Goal: Transaction & Acquisition: Subscribe to service/newsletter

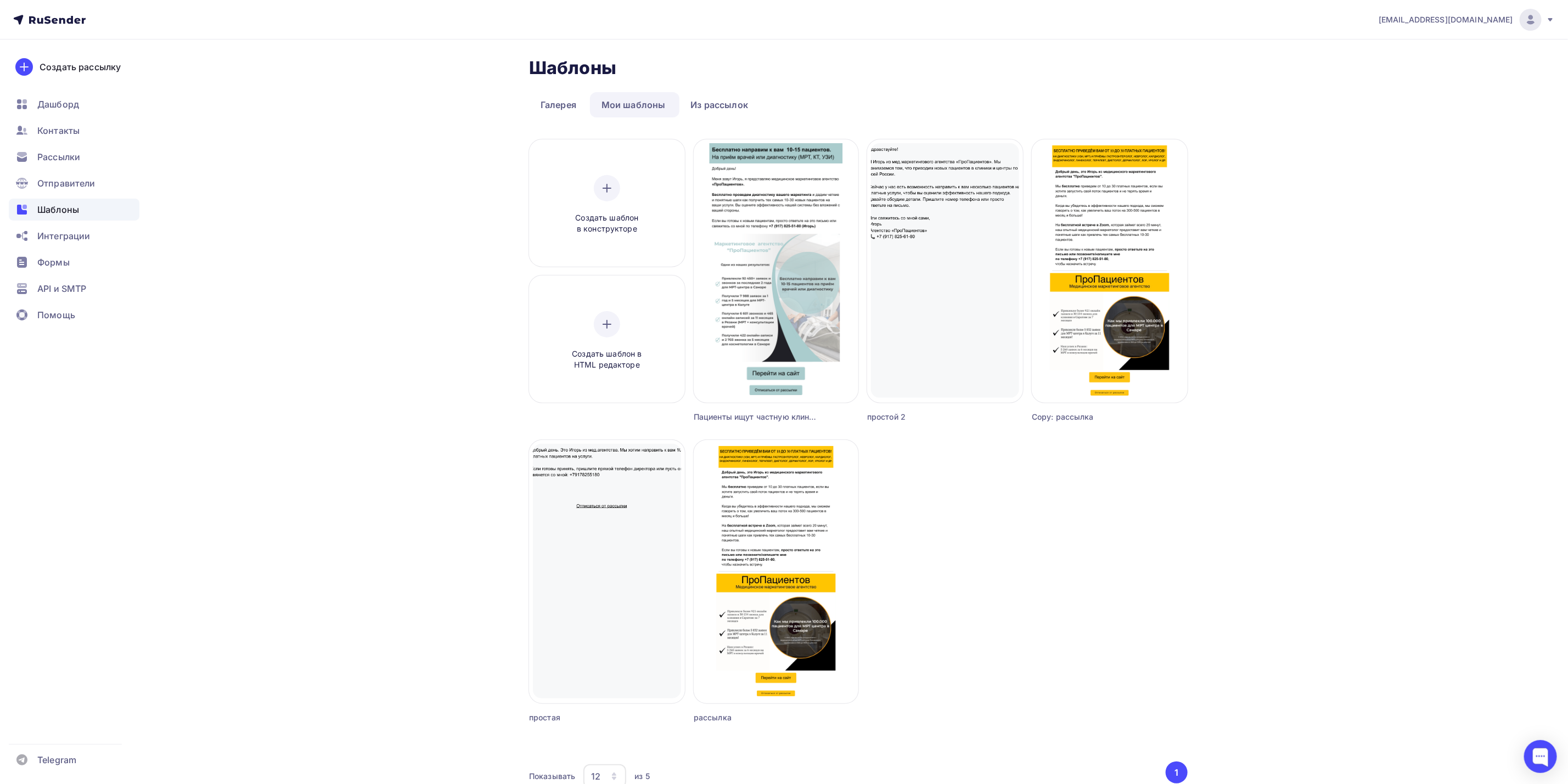
click at [1514, 296] on div "marketing.for.medicine@yandex.ru Аккаунт Тарифы Выйти Создать рассылку Дашборд …" at bounding box center [784, 423] width 1568 height 847
click at [70, 160] on span "Рассылки" at bounding box center [59, 156] width 43 height 13
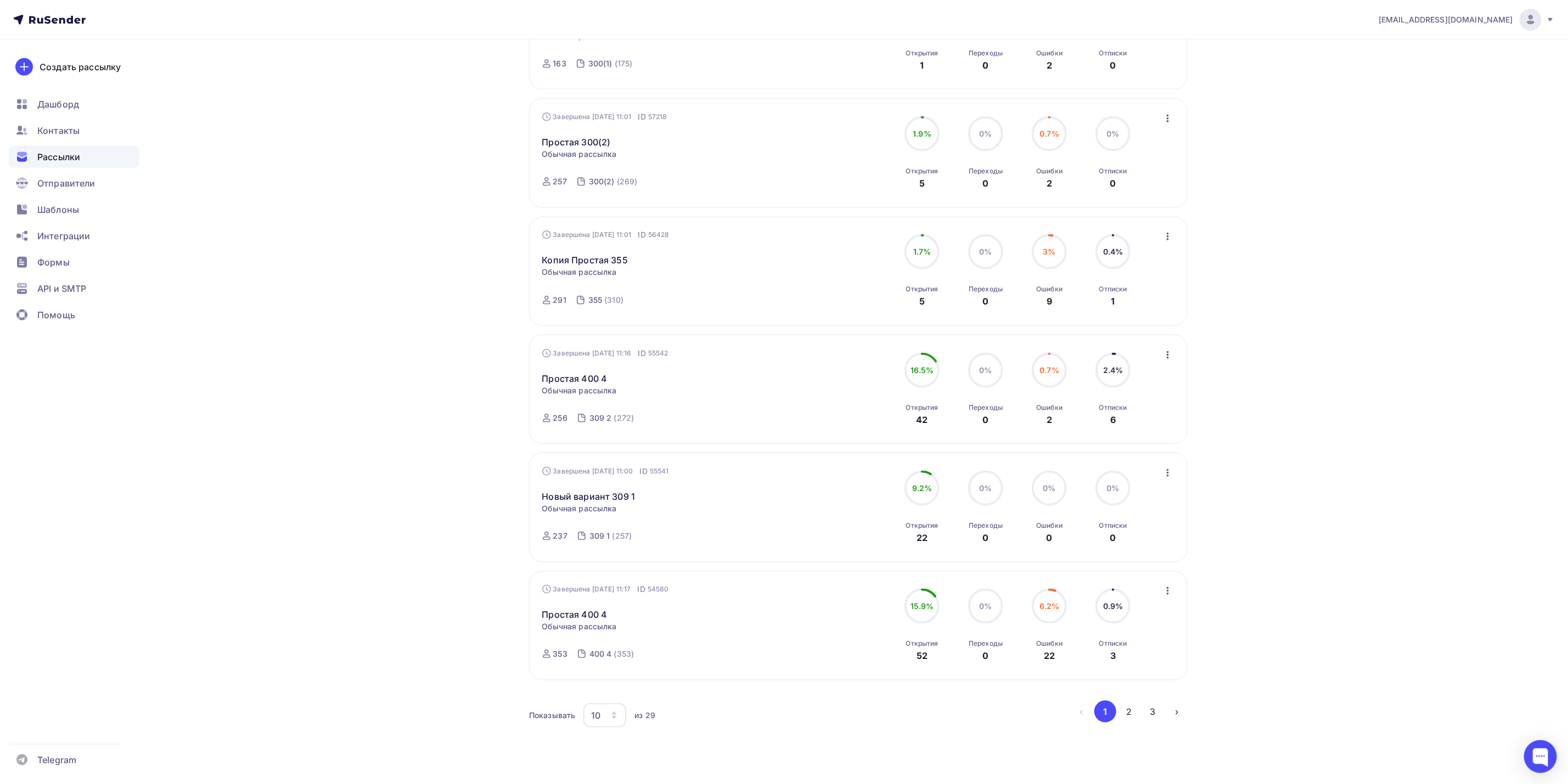
scroll to position [739, 0]
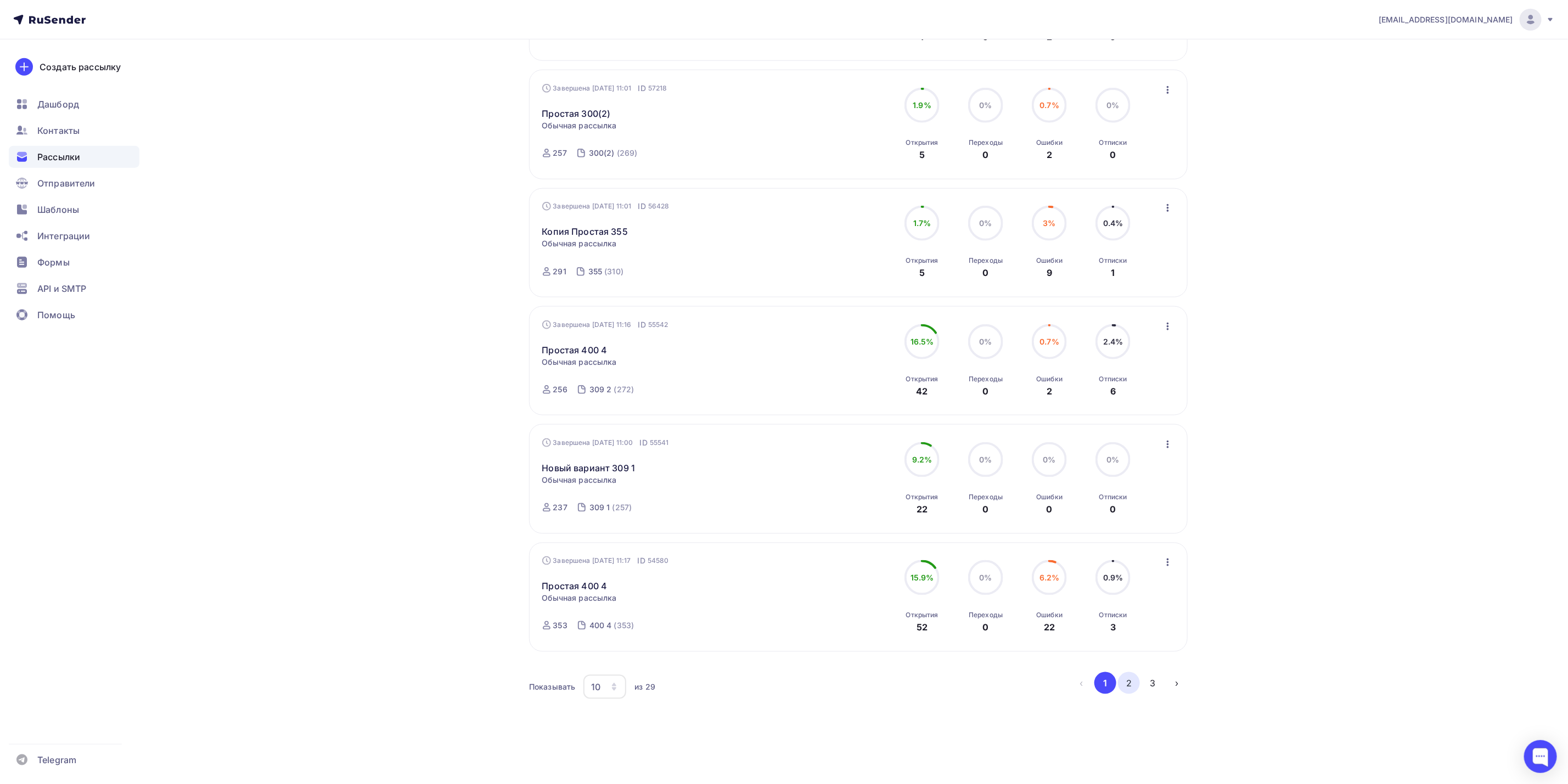
click at [1131, 690] on button "2" at bounding box center [1129, 683] width 22 height 22
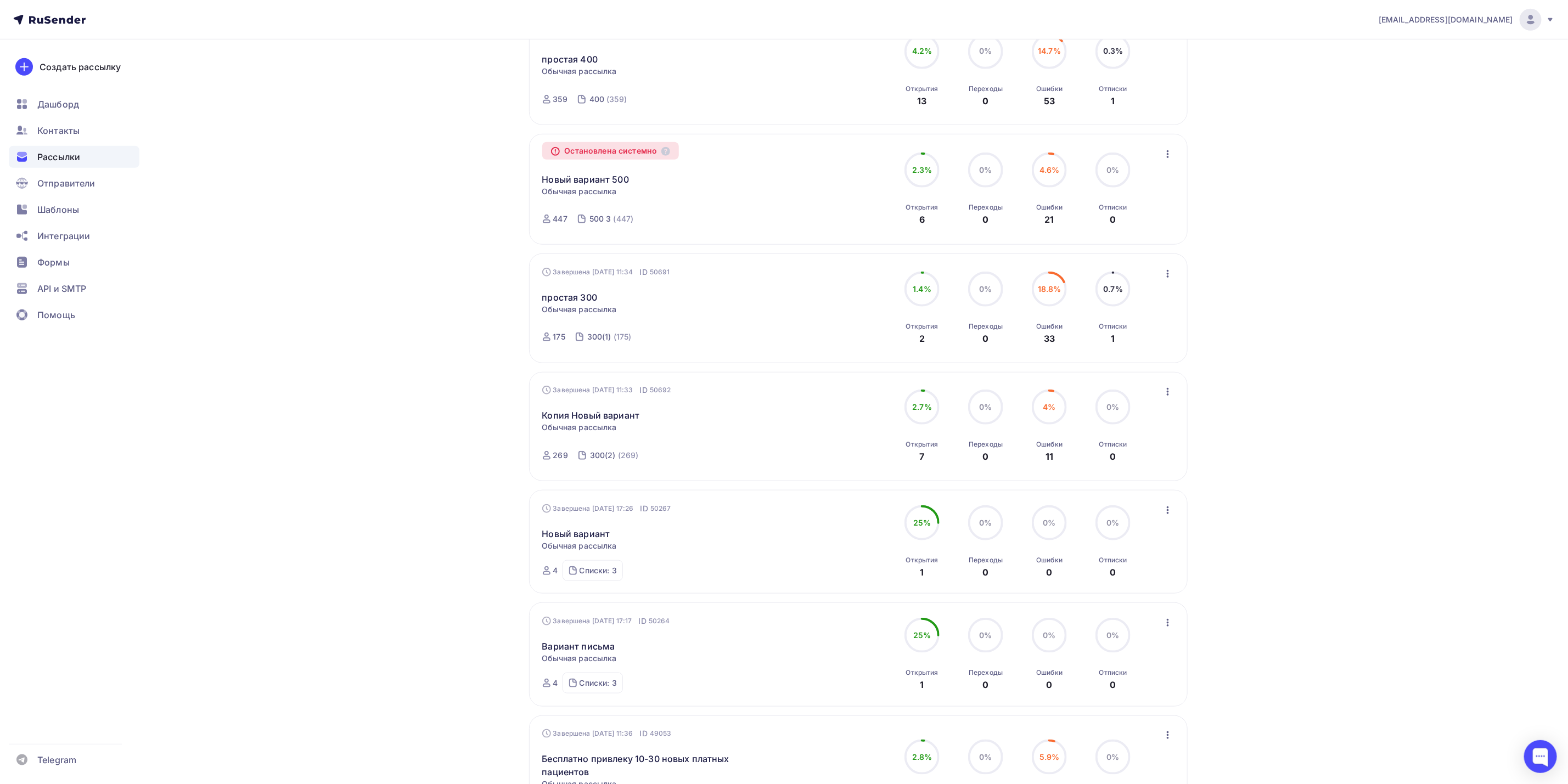
scroll to position [741, 0]
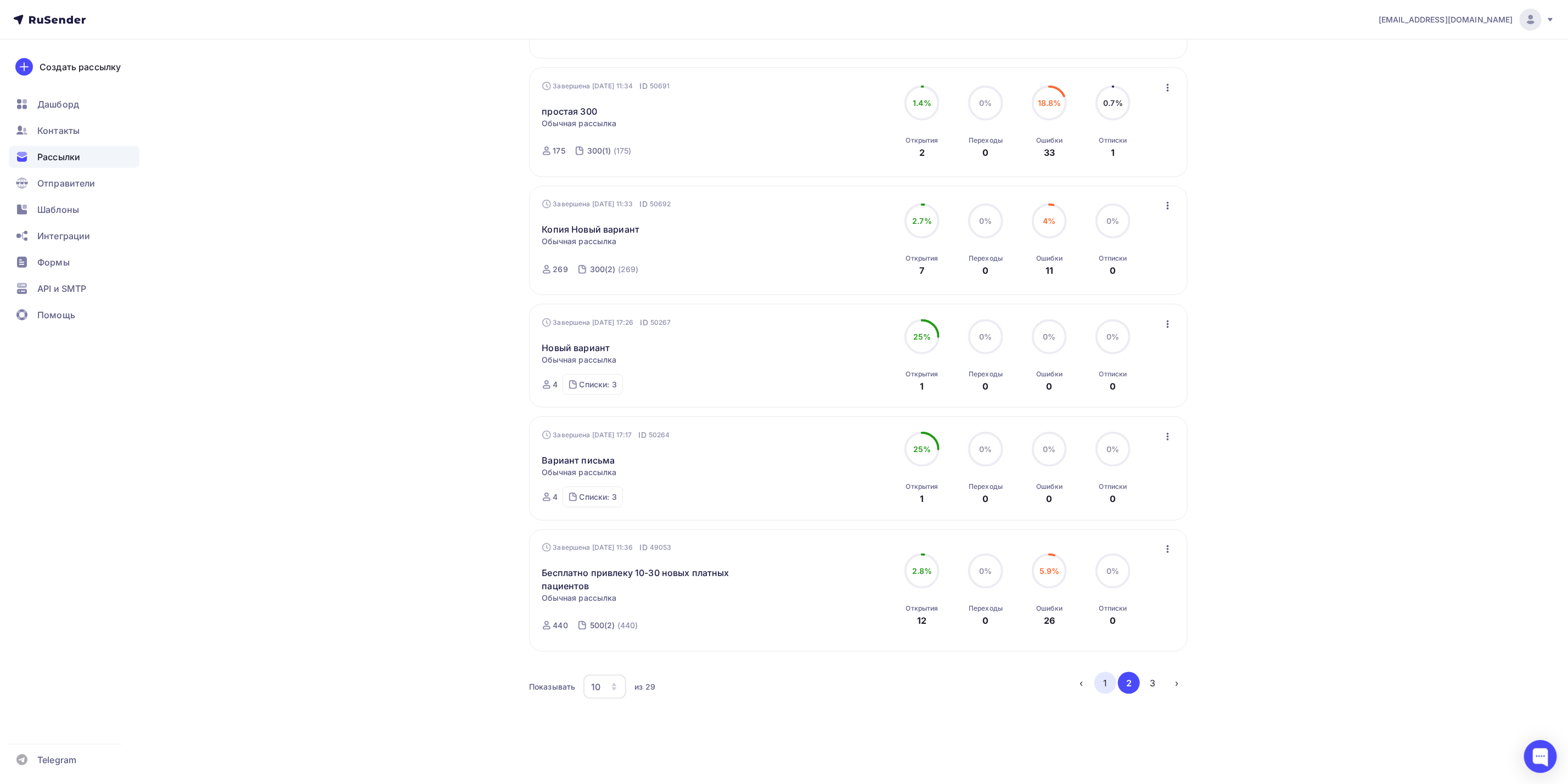
click at [1107, 688] on button "1" at bounding box center [1105, 683] width 22 height 22
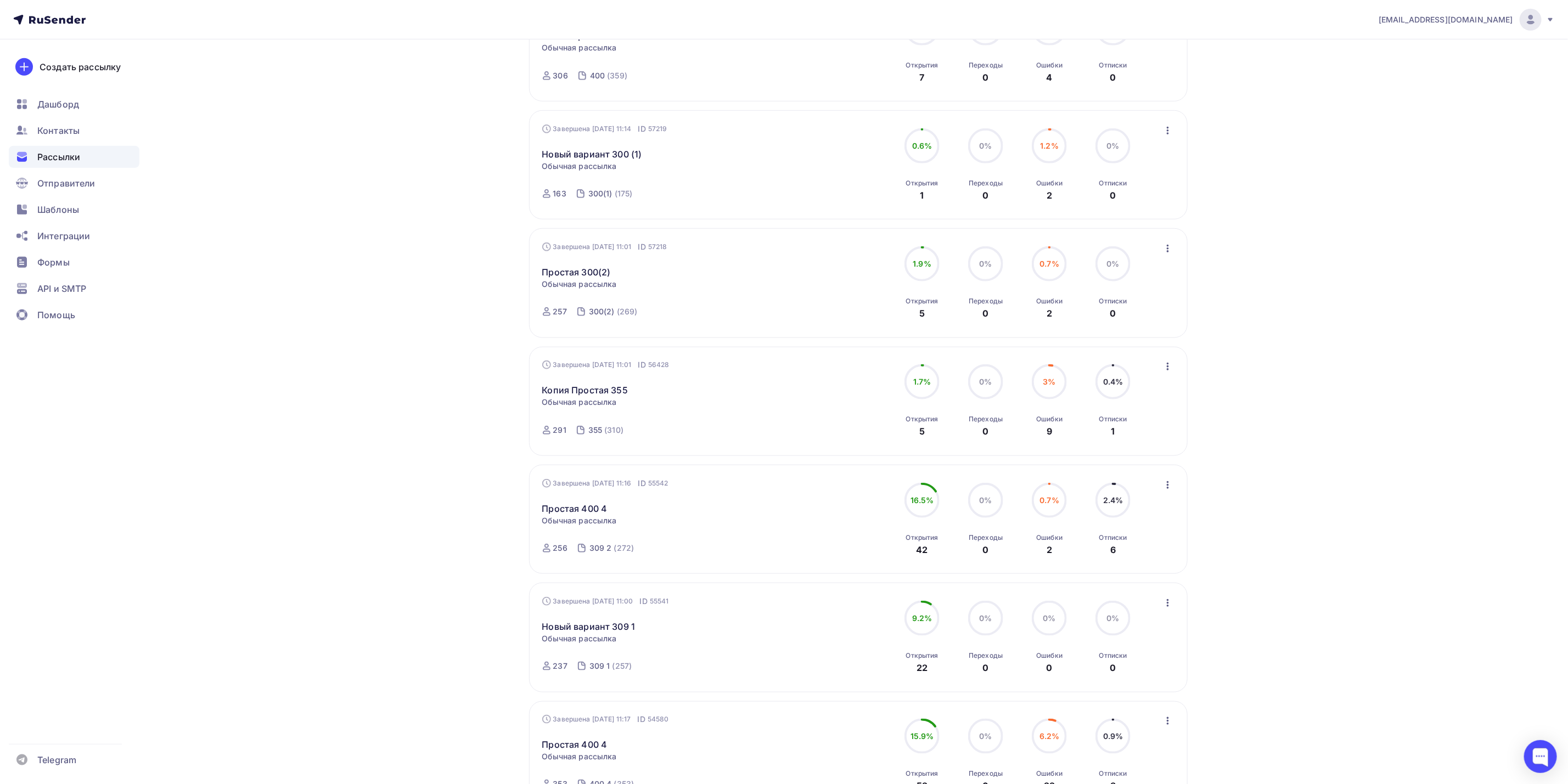
scroll to position [739, 0]
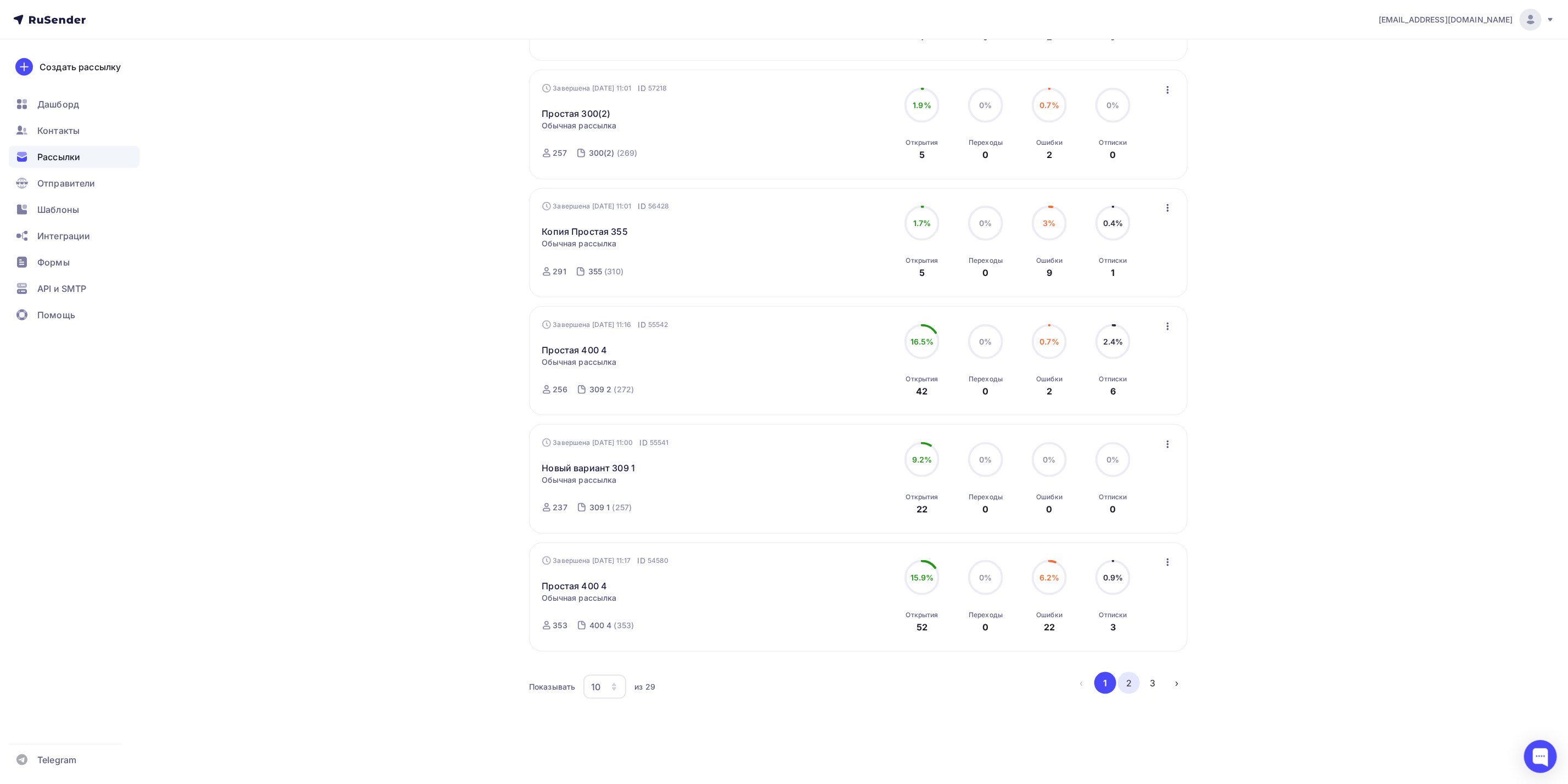
click at [1127, 685] on button "2" at bounding box center [1129, 683] width 22 height 22
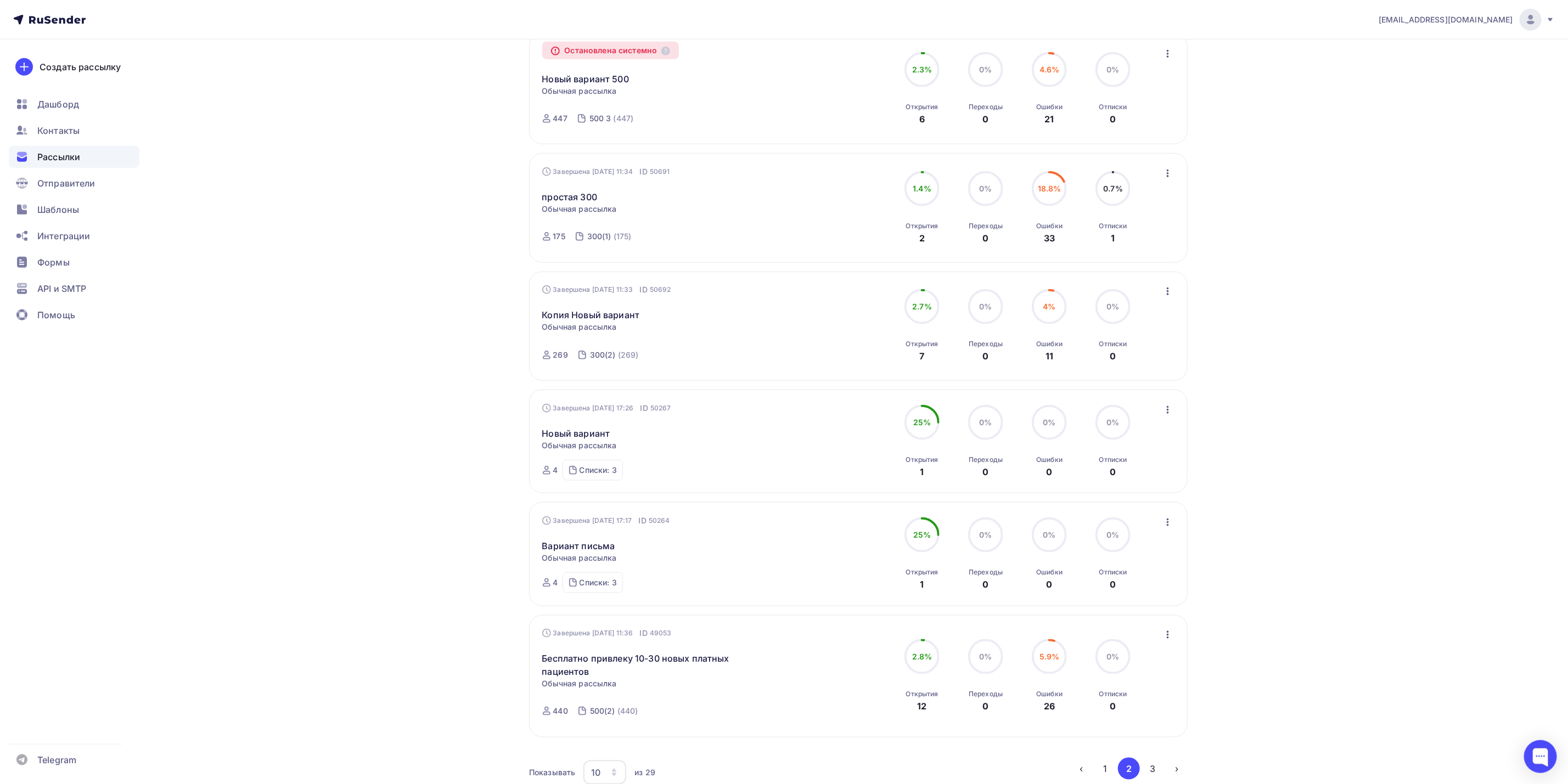
scroll to position [746, 0]
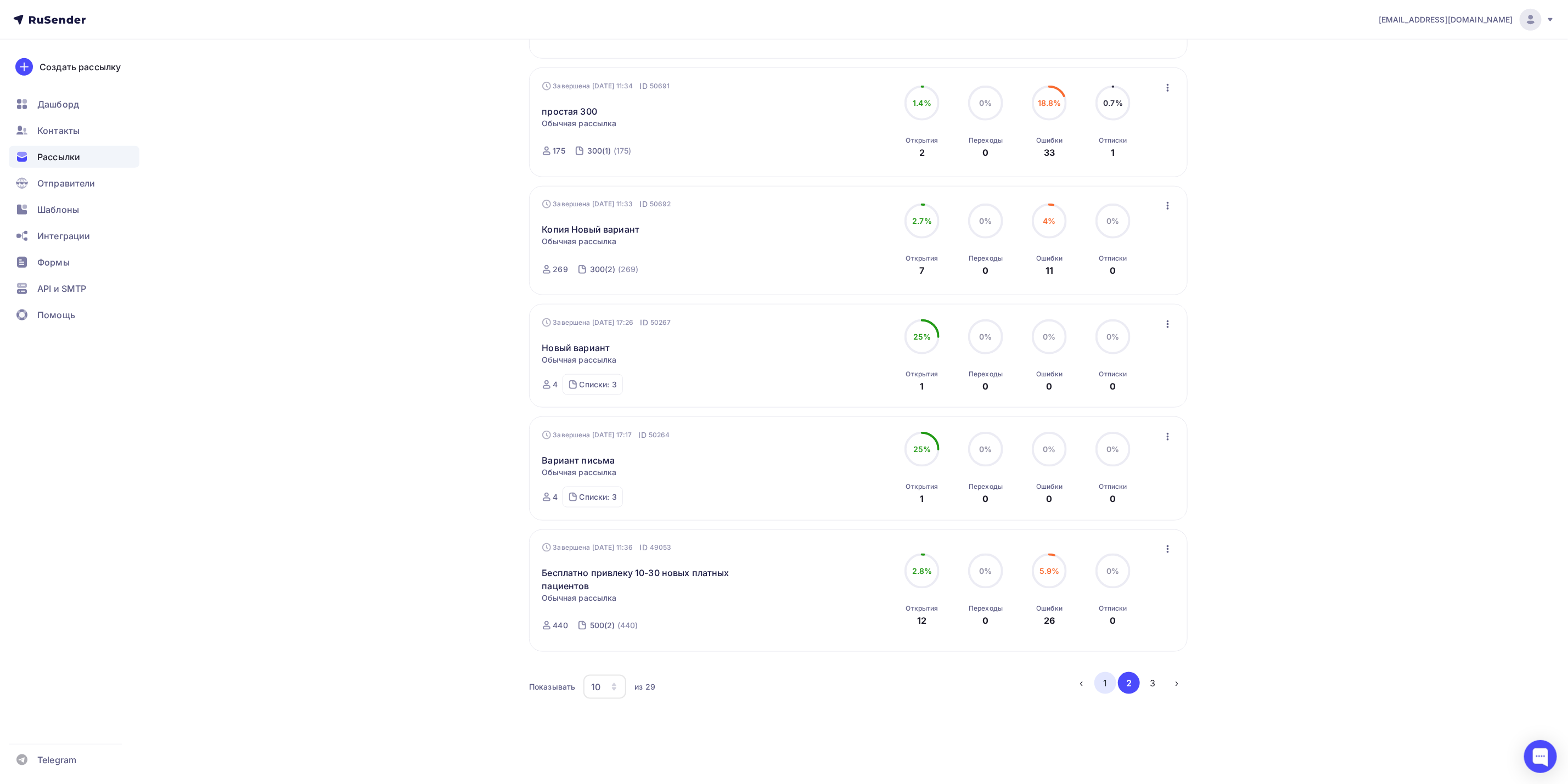
click at [1103, 690] on button "1" at bounding box center [1105, 683] width 22 height 22
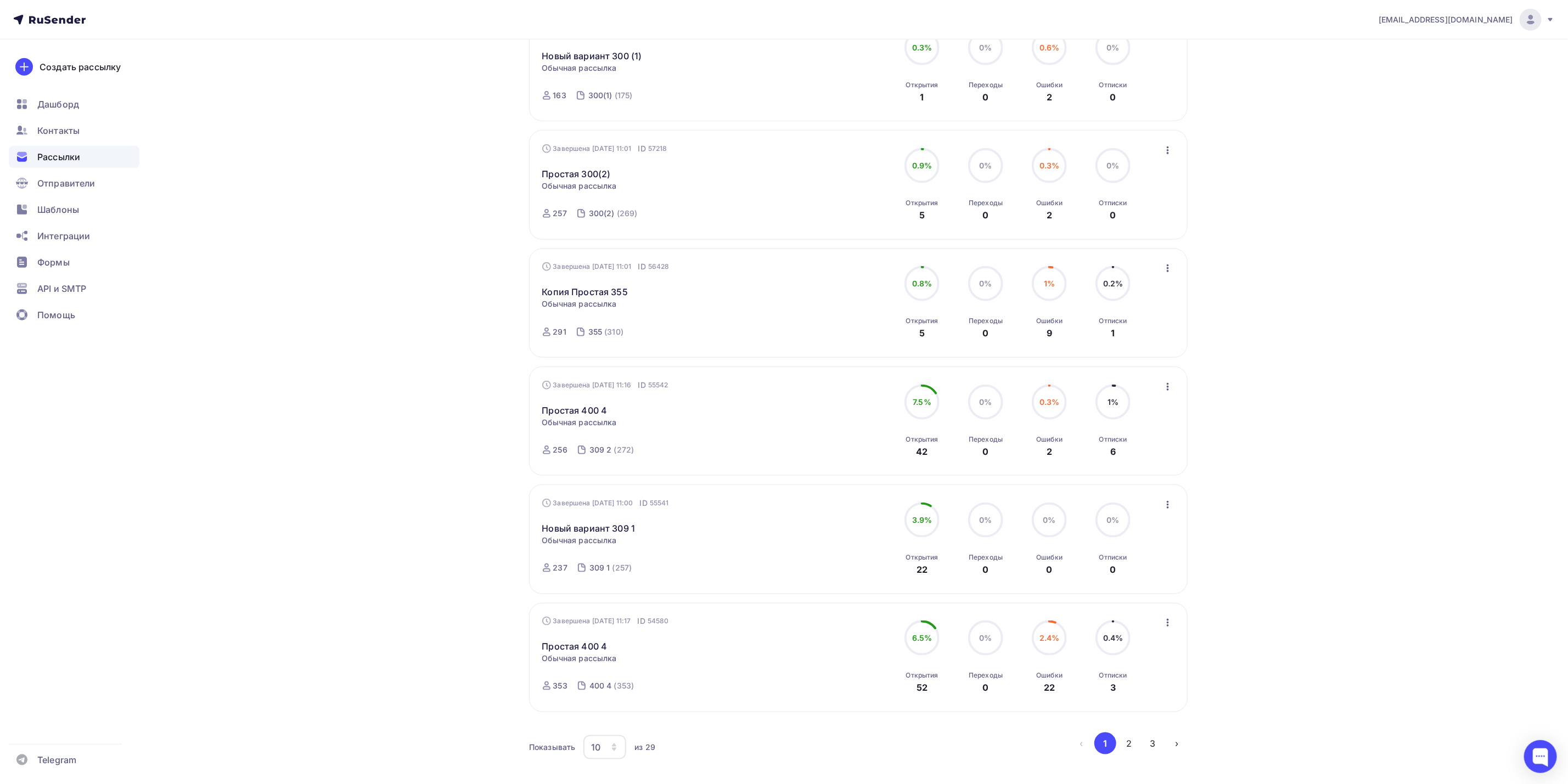
scroll to position [739, 0]
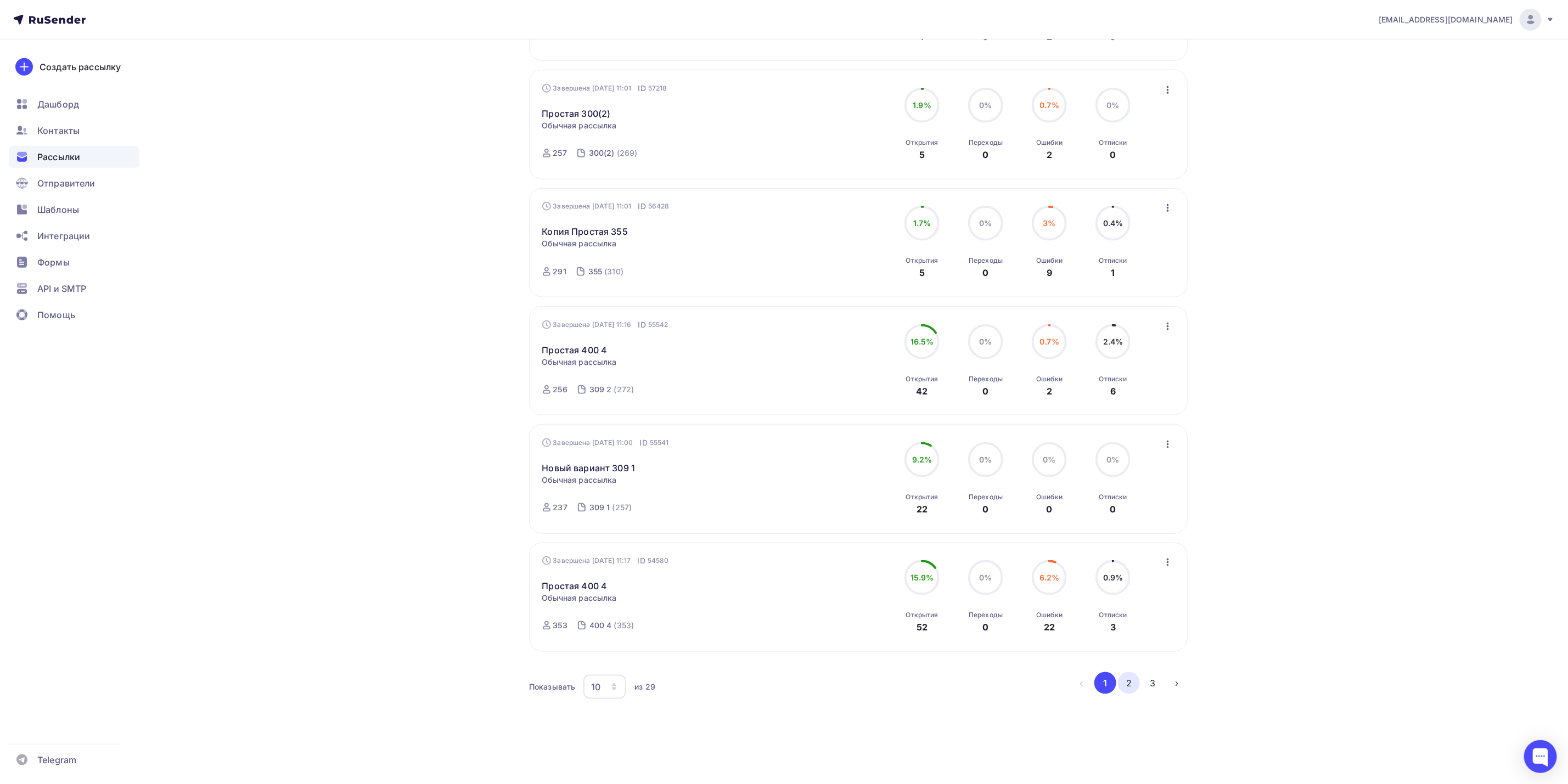
click at [1135, 687] on button "2" at bounding box center [1129, 683] width 22 height 22
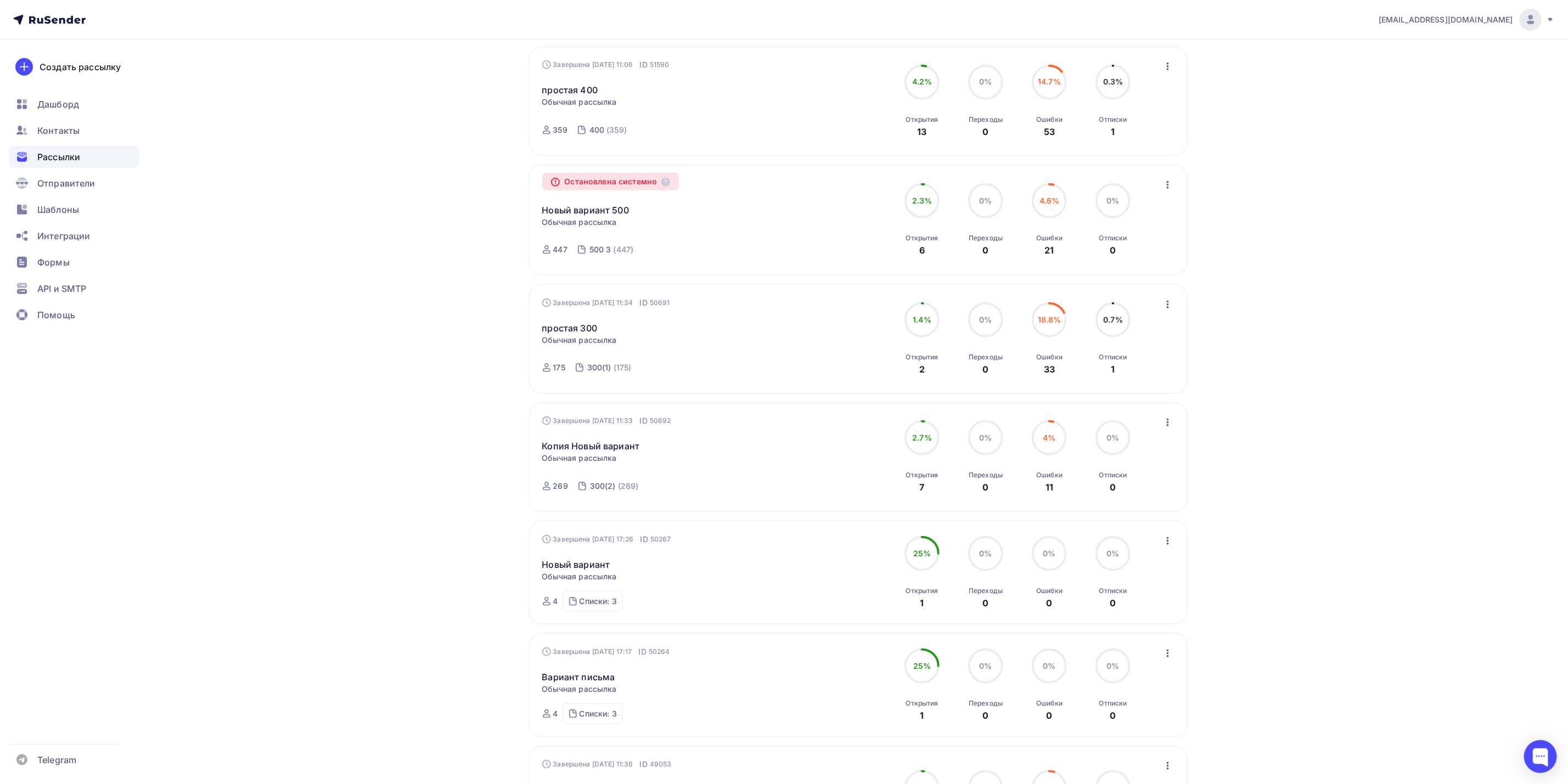
scroll to position [746, 0]
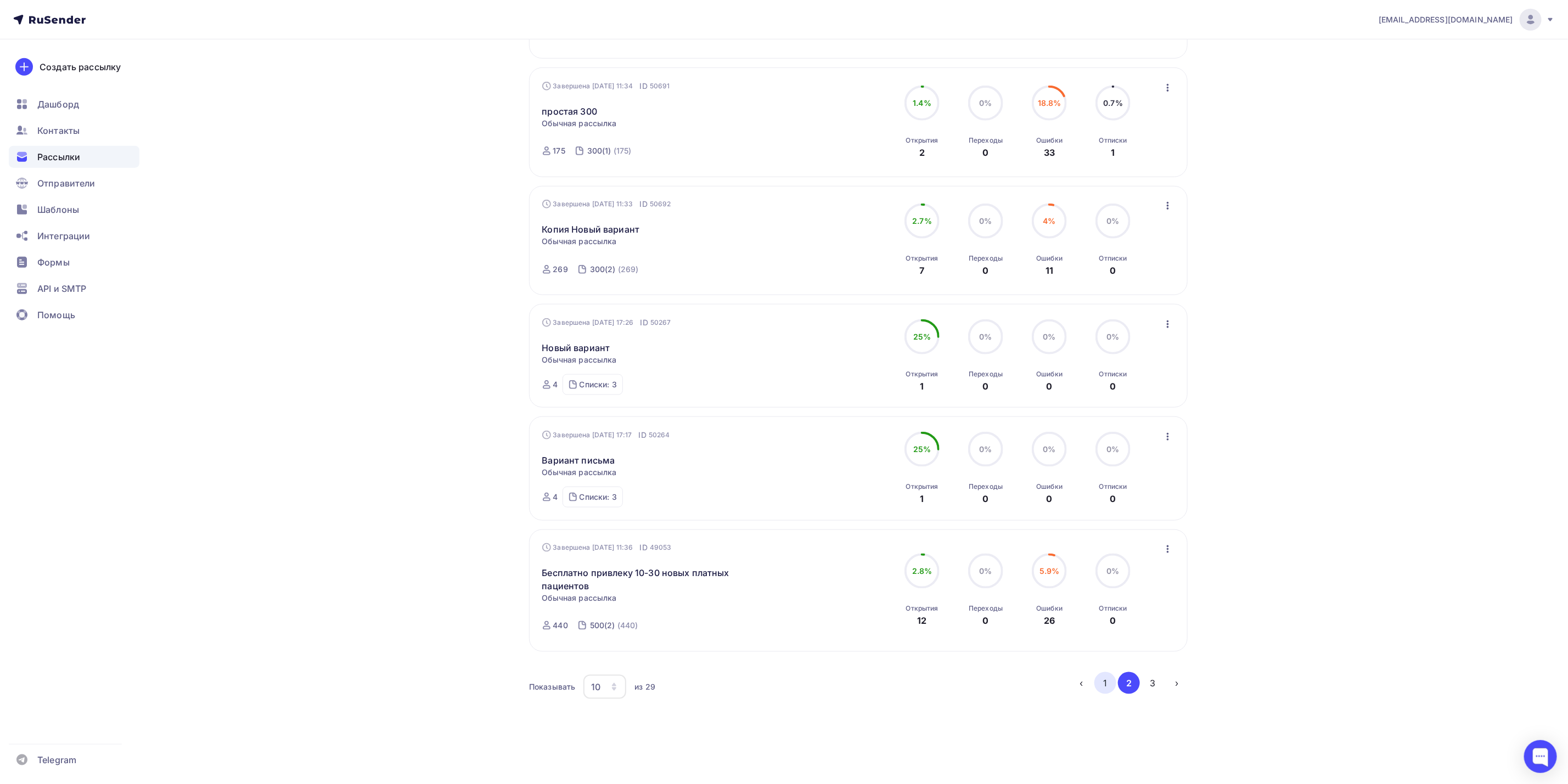
click at [1100, 687] on button "1" at bounding box center [1105, 683] width 22 height 22
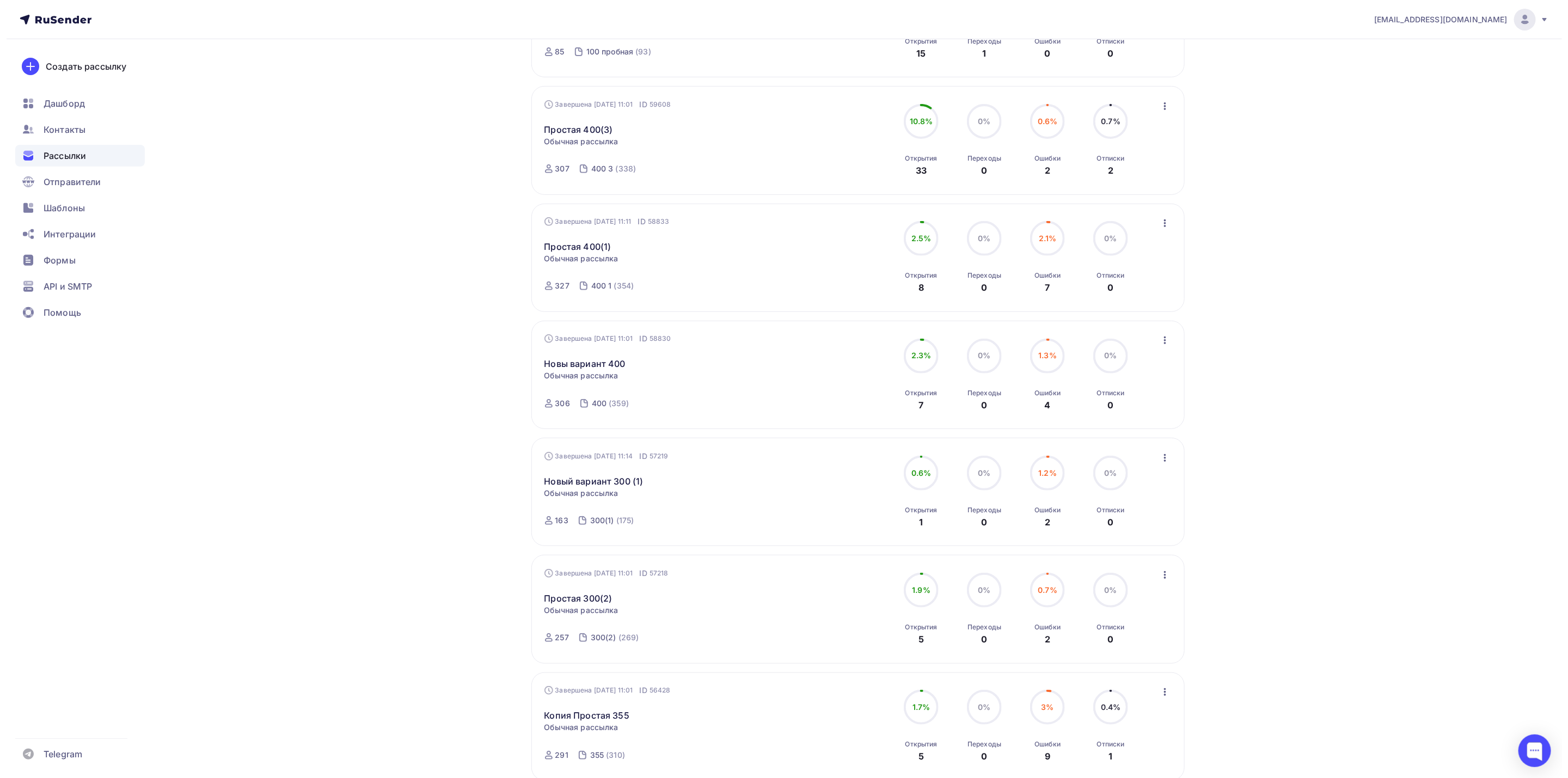
scroll to position [0, 0]
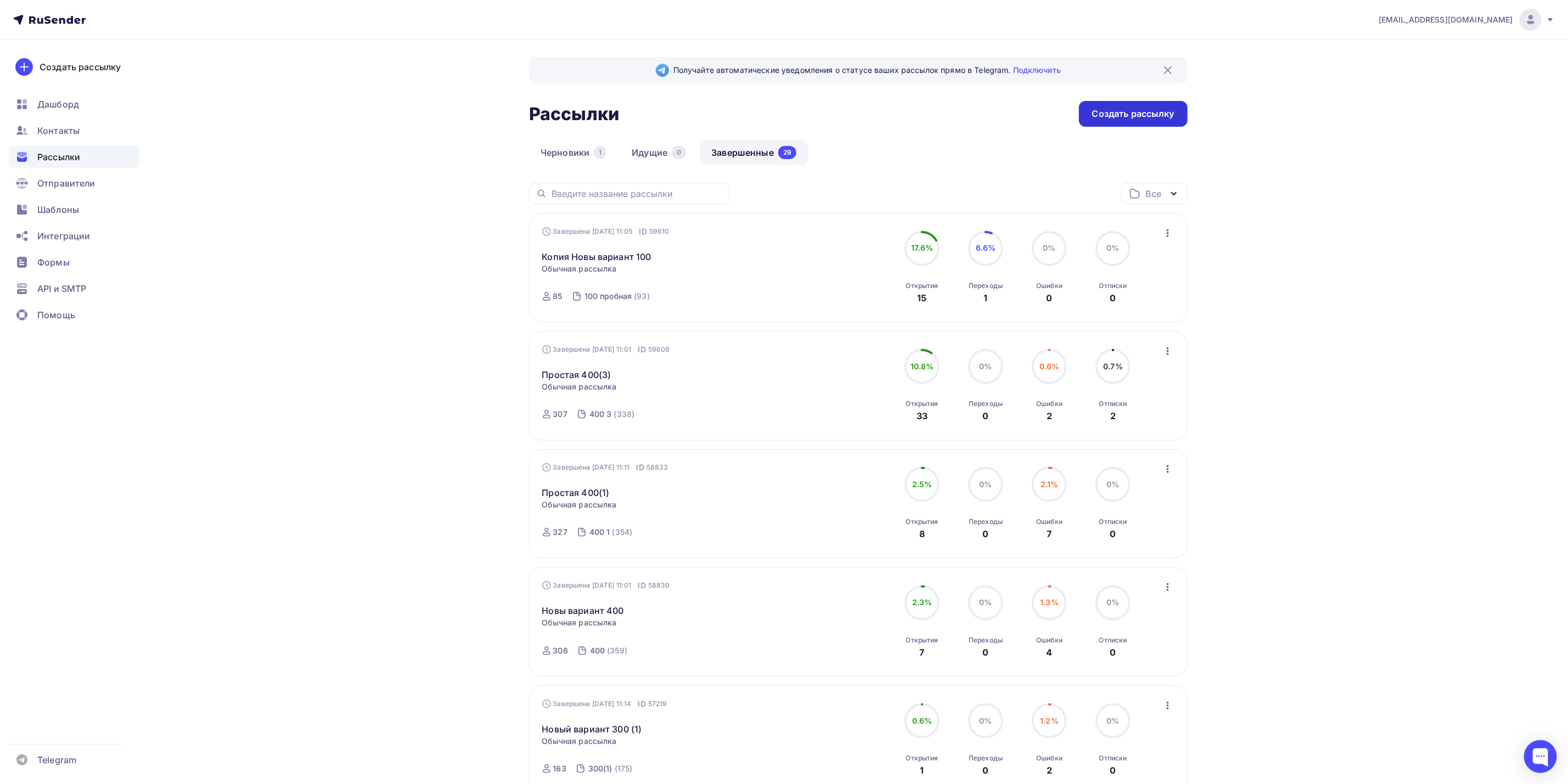
click at [1131, 108] on div "Создать рассылку" at bounding box center [1134, 114] width 82 height 13
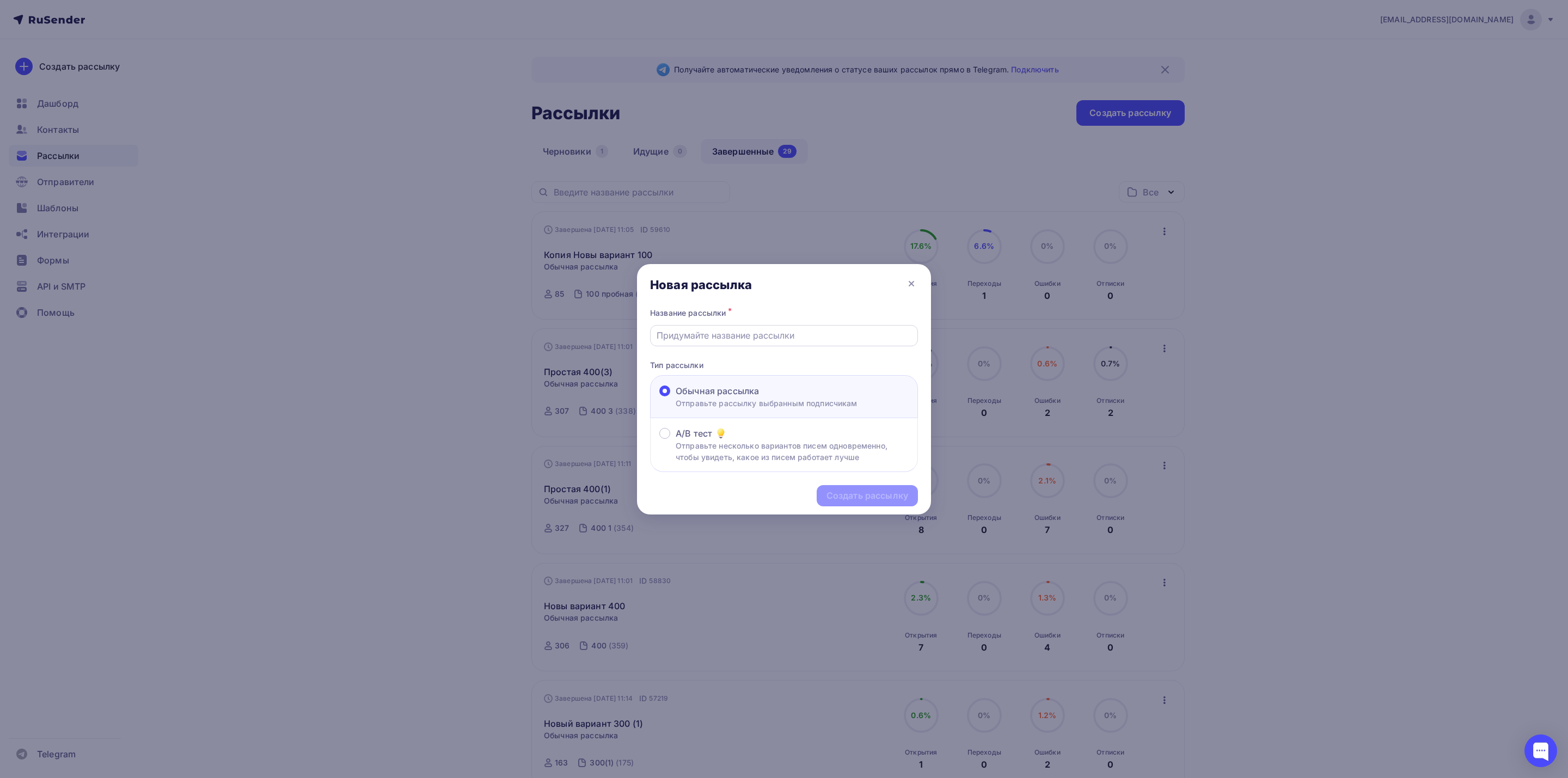
click at [765, 341] on input "text" at bounding box center [784, 335] width 256 height 13
paste input "Бесплатно направим 10-15 новых платных пациентов"
type input "Бесплатно направим 10-15 новых платных пациентов"
click at [871, 497] on div "Создать рассылку" at bounding box center [868, 495] width 82 height 13
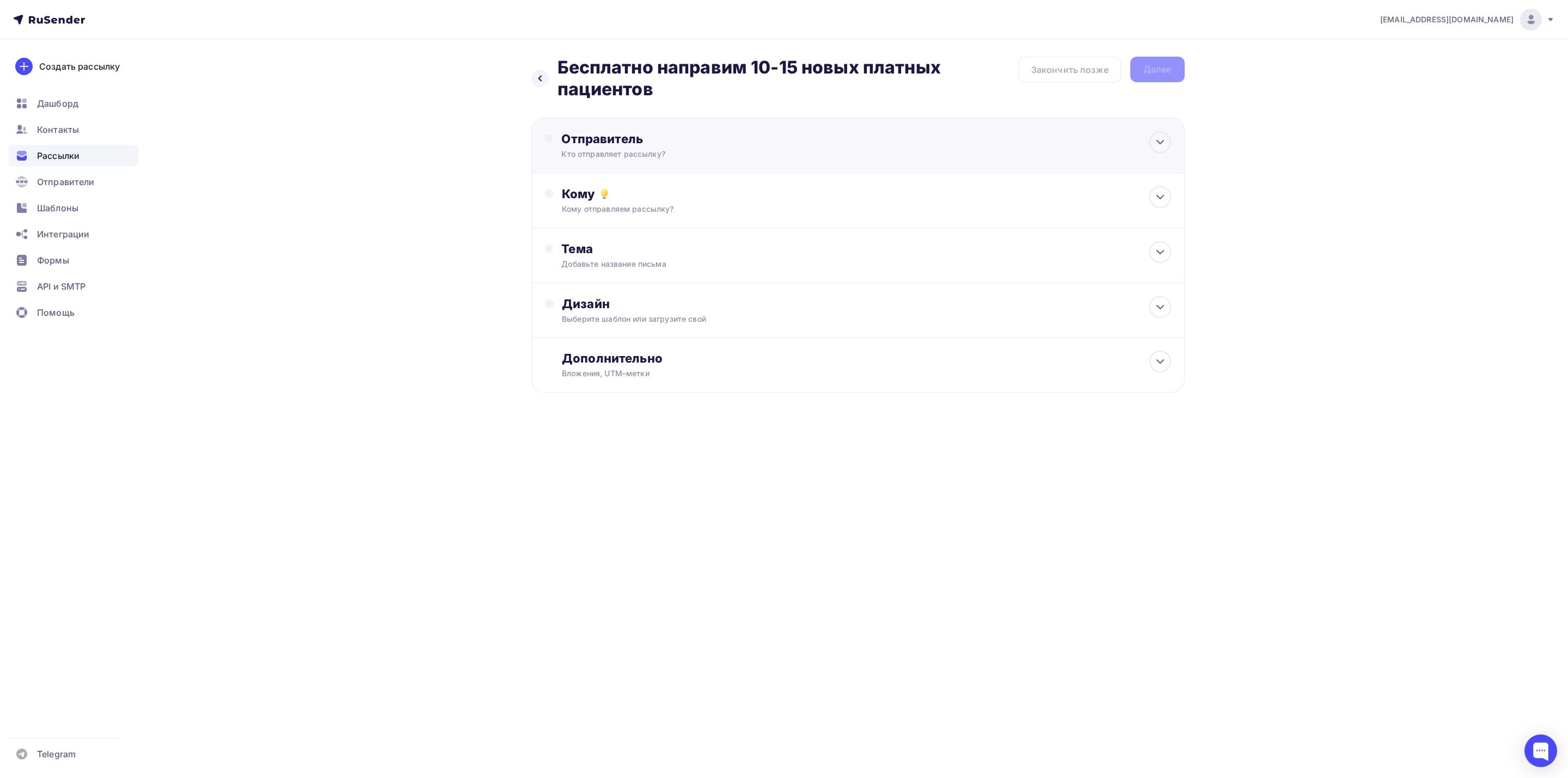
click at [719, 157] on div "Кто отправляет рассылку?" at bounding box center [667, 154] width 212 height 11
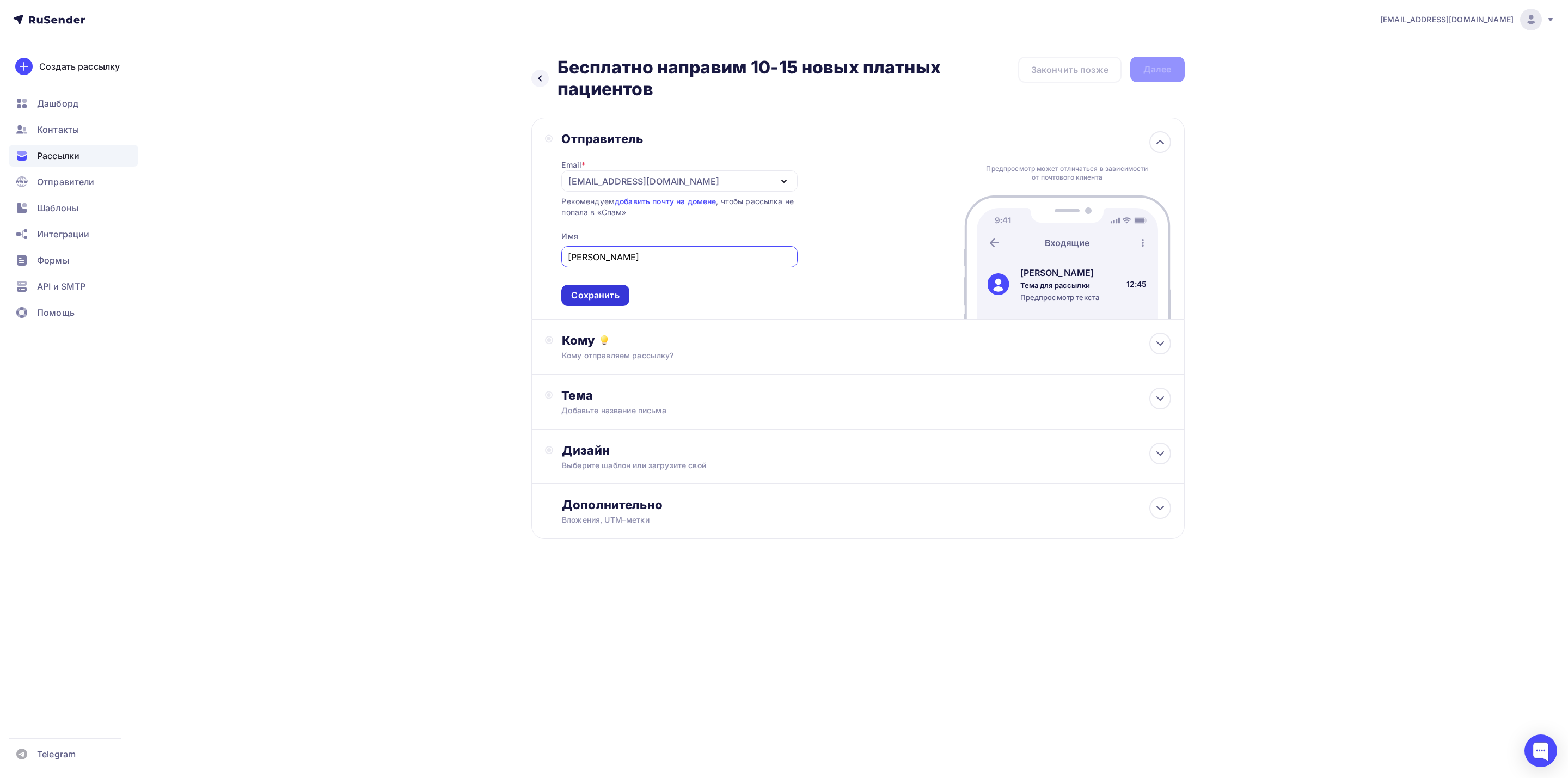
type input "[PERSON_NAME]"
click at [612, 301] on div "Сохранить" at bounding box center [594, 295] width 48 height 13
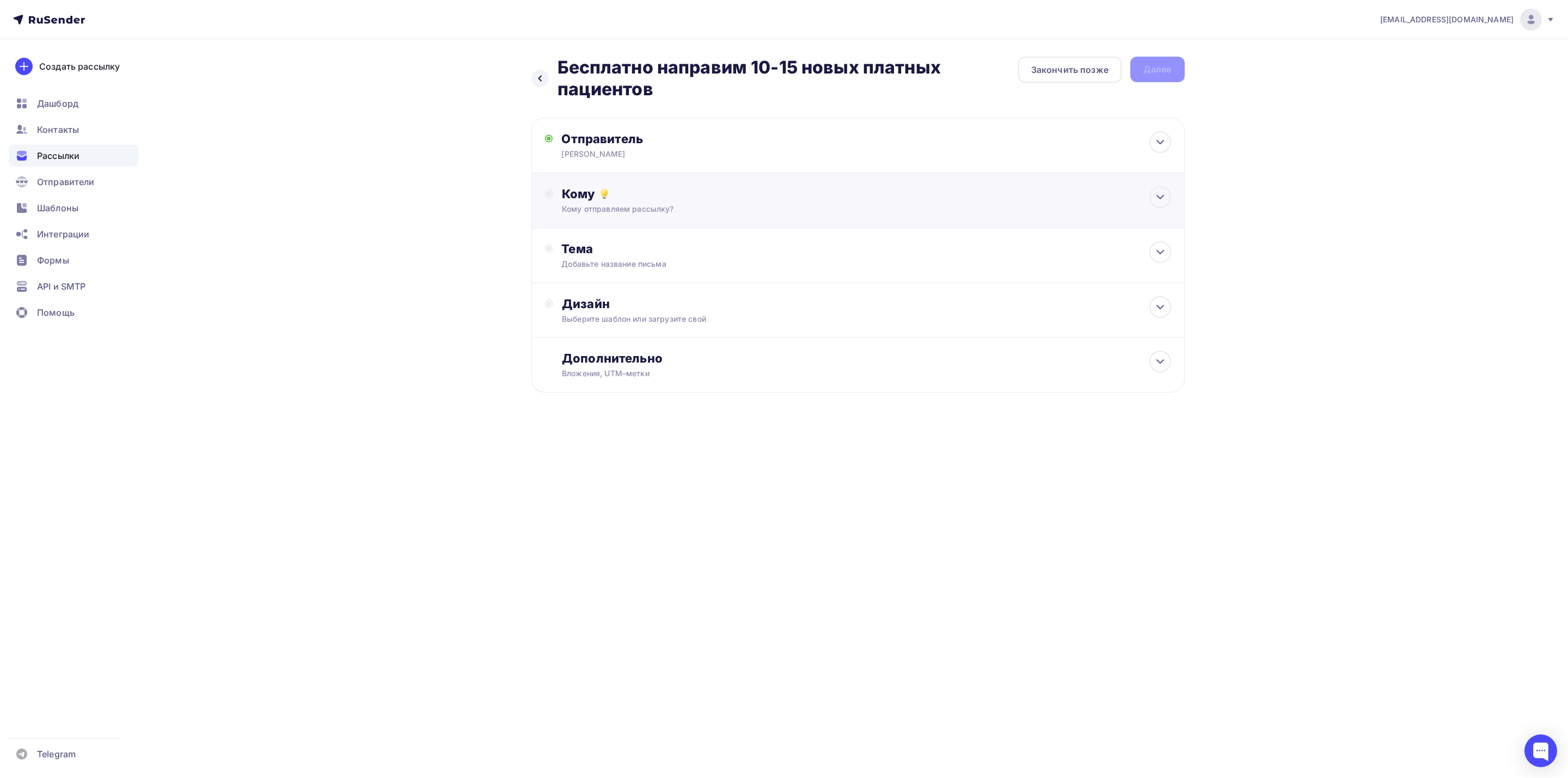
click at [731, 194] on div "Кому" at bounding box center [867, 194] width 609 height 16
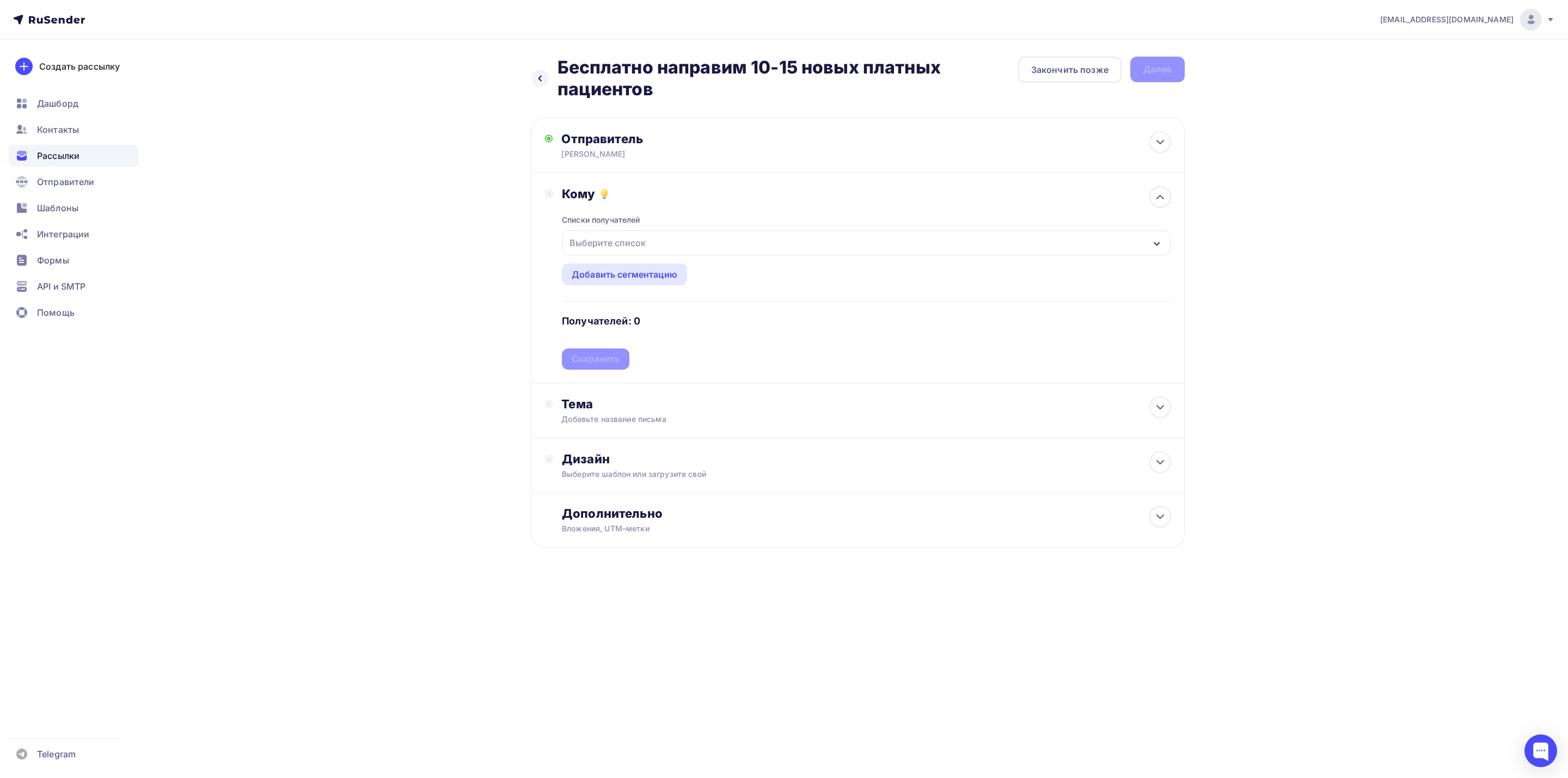
click at [668, 245] on div "Выберите список" at bounding box center [866, 243] width 608 height 25
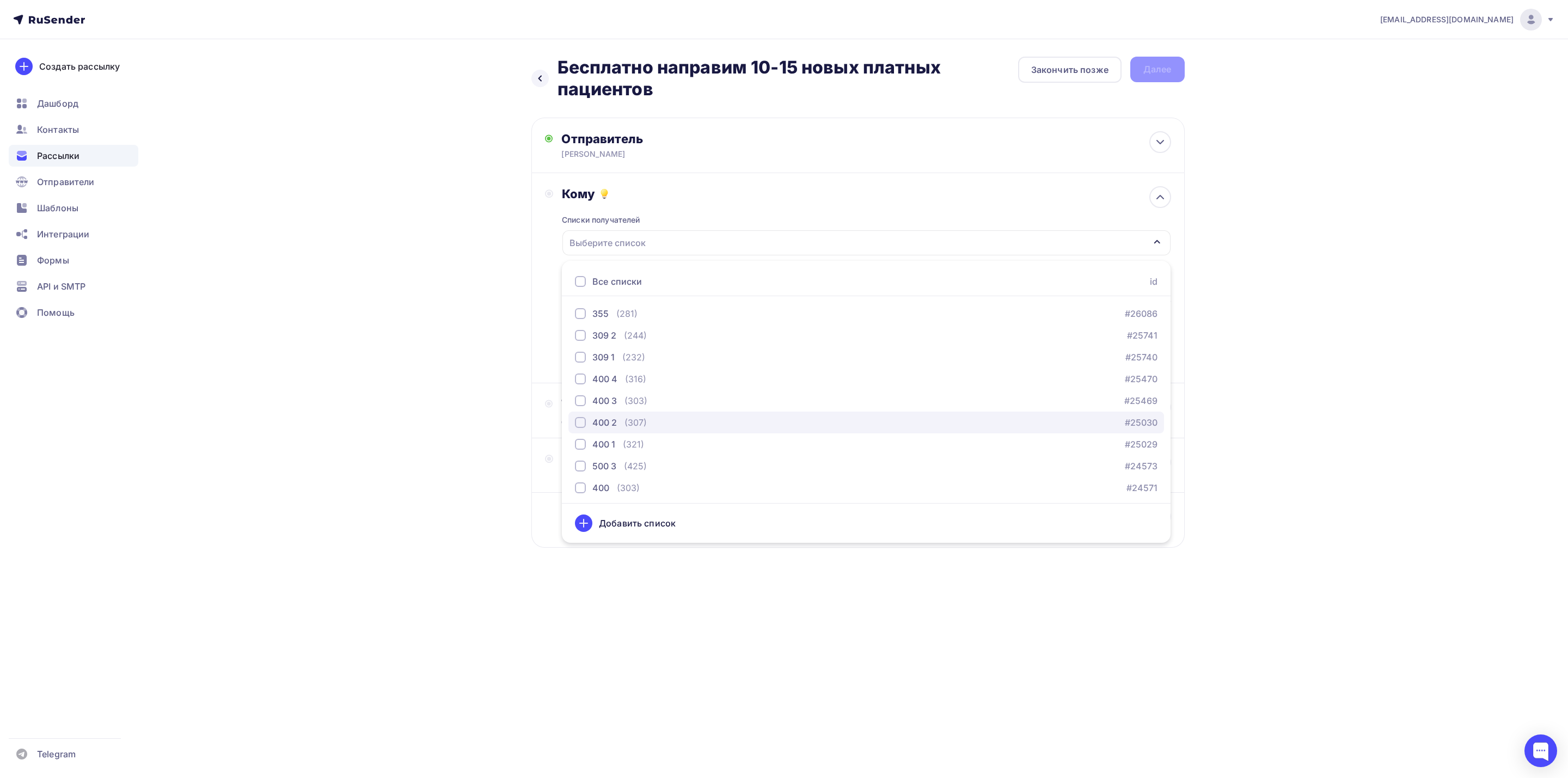
click at [677, 415] on button "400 2 (307) #25030" at bounding box center [866, 422] width 595 height 21
click at [1152, 199] on div at bounding box center [1160, 196] width 21 height 21
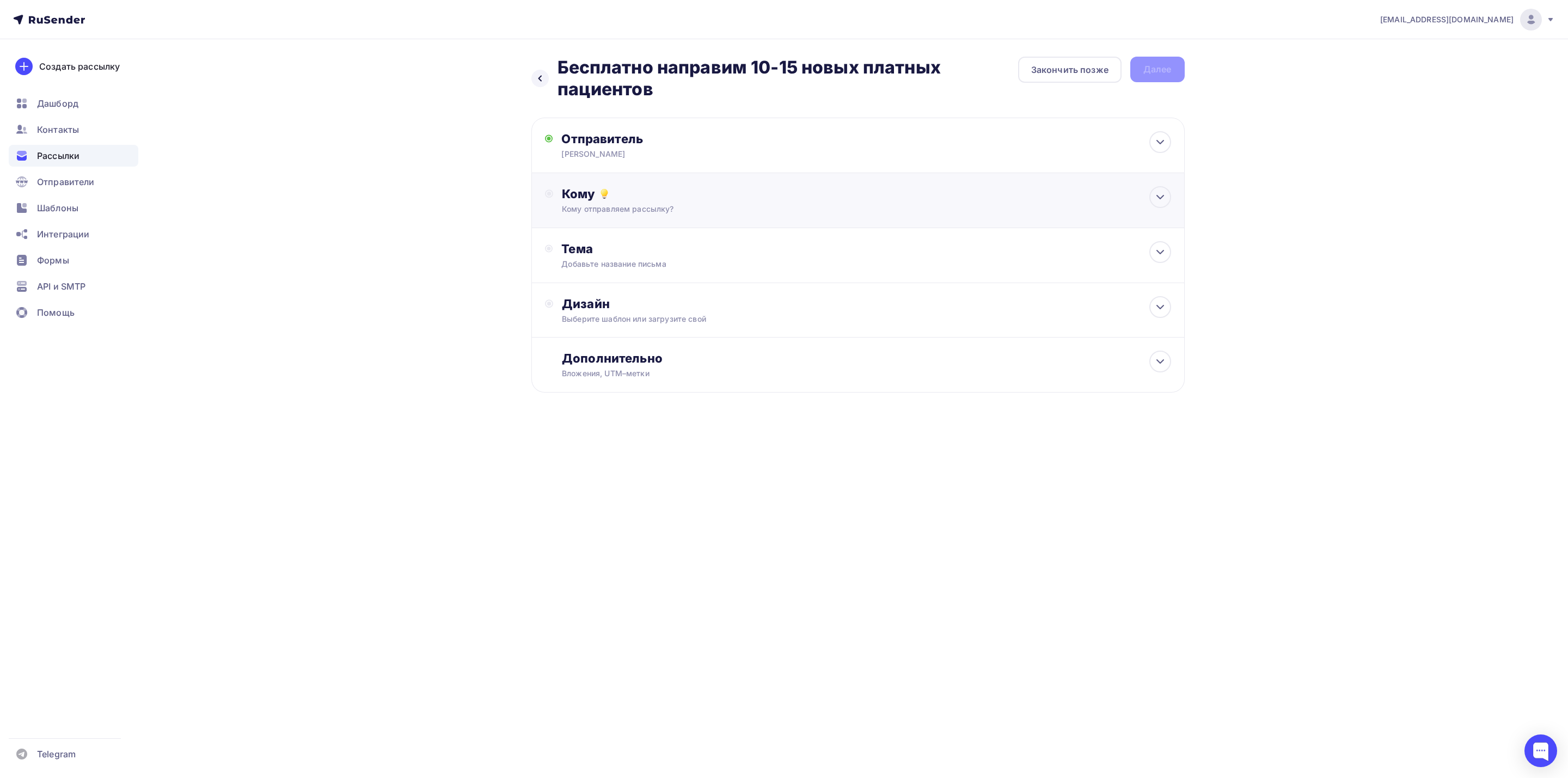
click at [869, 204] on div "Кому отправляем рассылку?" at bounding box center [837, 208] width 549 height 11
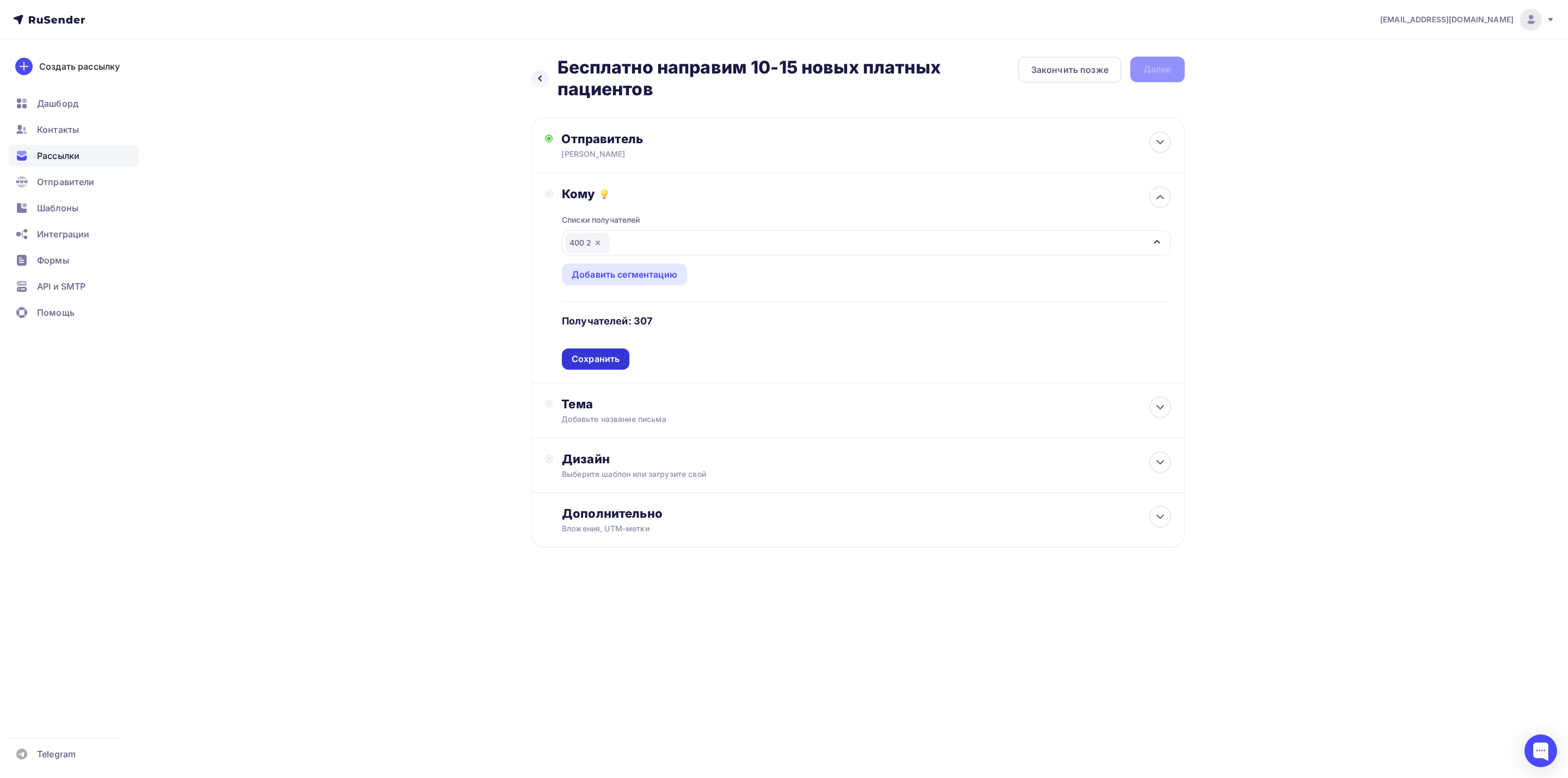
click at [613, 360] on div "Сохранить" at bounding box center [595, 359] width 48 height 13
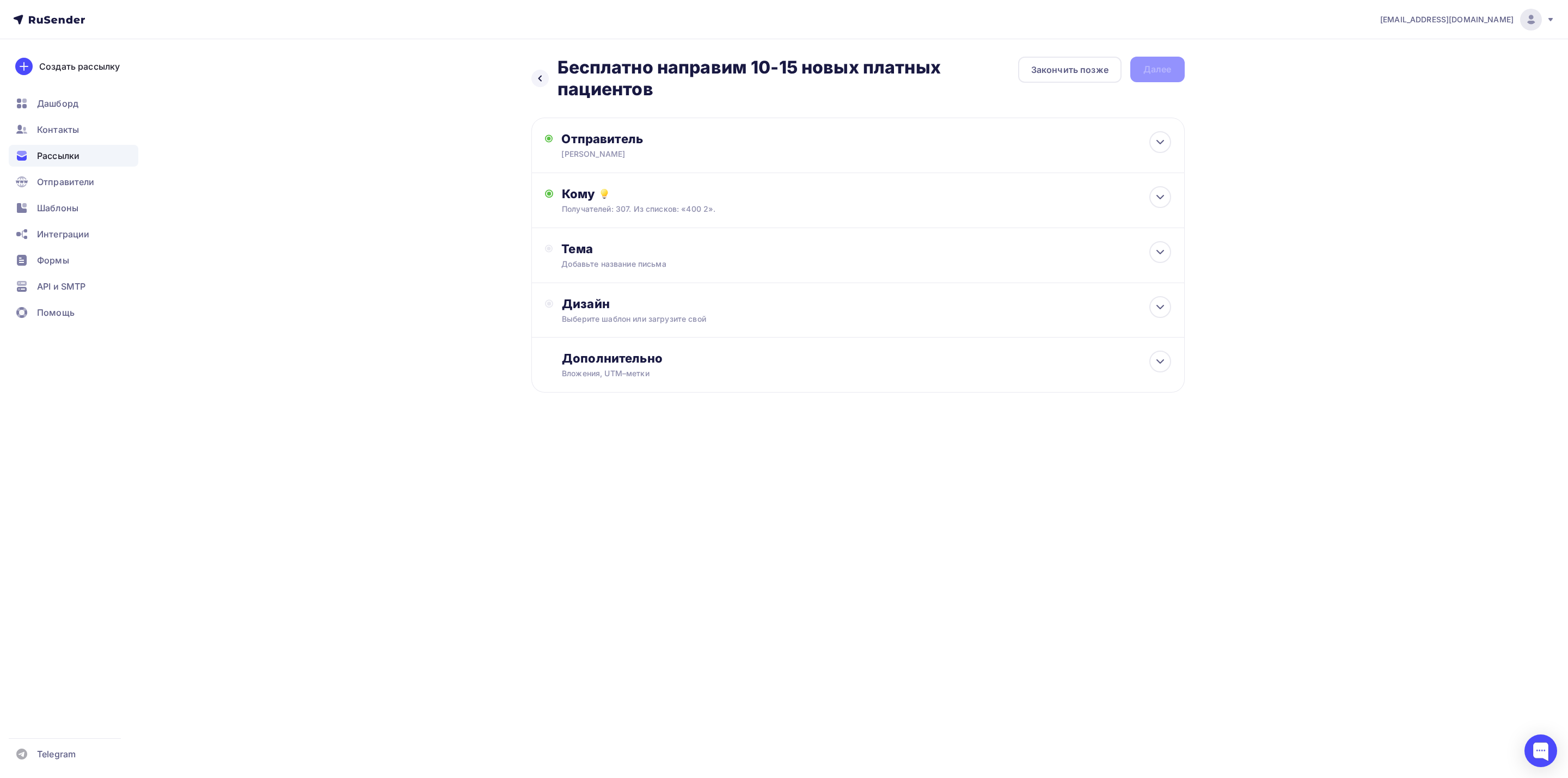
click at [878, 67] on h2 "Бесплатно направим 10-15 новых платных пациентов" at bounding box center [788, 78] width 461 height 44
click at [740, 72] on h2 "Бесплатно направим 10-15 новых платных пациентов" at bounding box center [788, 78] width 461 height 44
click at [739, 74] on h2 "Бесплатно направим 10-15 новых платных пациентов" at bounding box center [788, 78] width 461 height 44
click at [768, 79] on h2 "Бесплатно направим 10-15 новых платных пациентов" at bounding box center [788, 78] width 461 height 44
click at [704, 258] on div "Тема Добавьте название письма Тема * Рекомендуем использовать не более 150 симв…" at bounding box center [668, 255] width 215 height 28
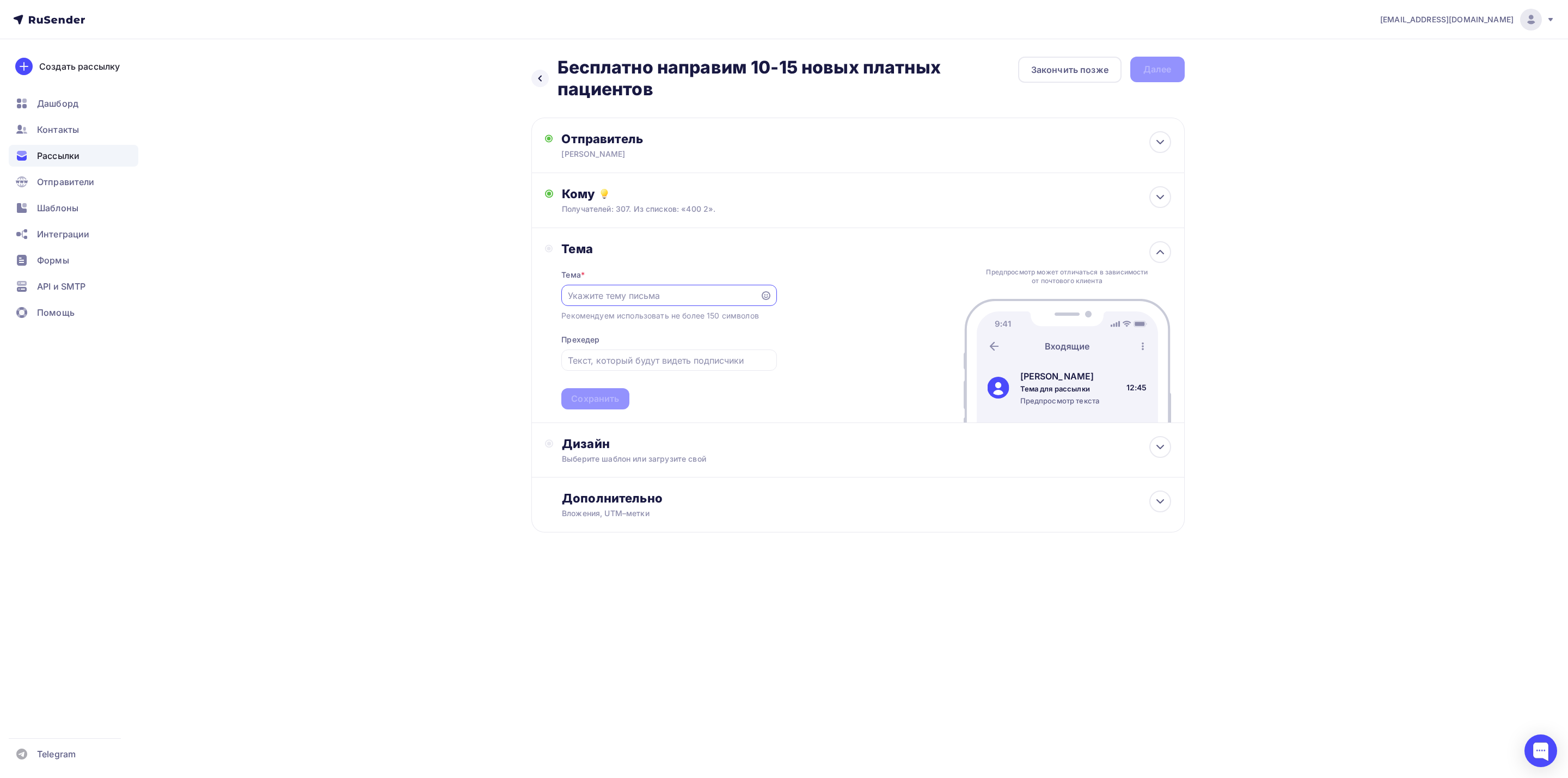
paste input "Пациенты ищут частную клинику. Готовы направить к вам!"
type input "Пациенты ищут частную клинику. Готовы направить к вам!"
click at [685, 366] on input "text" at bounding box center [669, 360] width 202 height 13
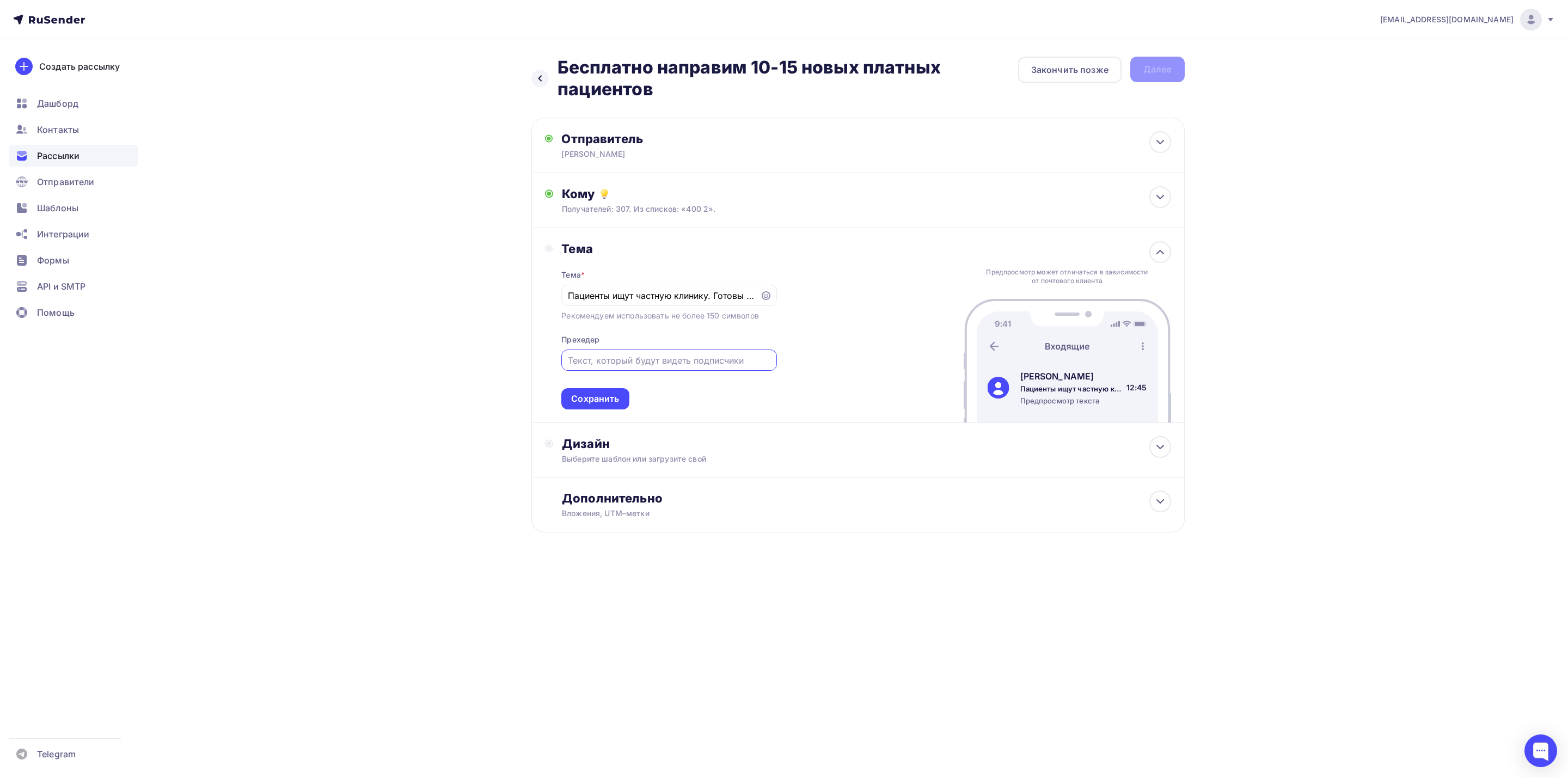
paste input "На приём врачей или диагностику (МРТ, КТ, УЗИ)"
type input "На приём врачей или диагностику (МРТ, КТ, УЗИ)"
click at [605, 403] on div "Сохранить" at bounding box center [594, 399] width 48 height 13
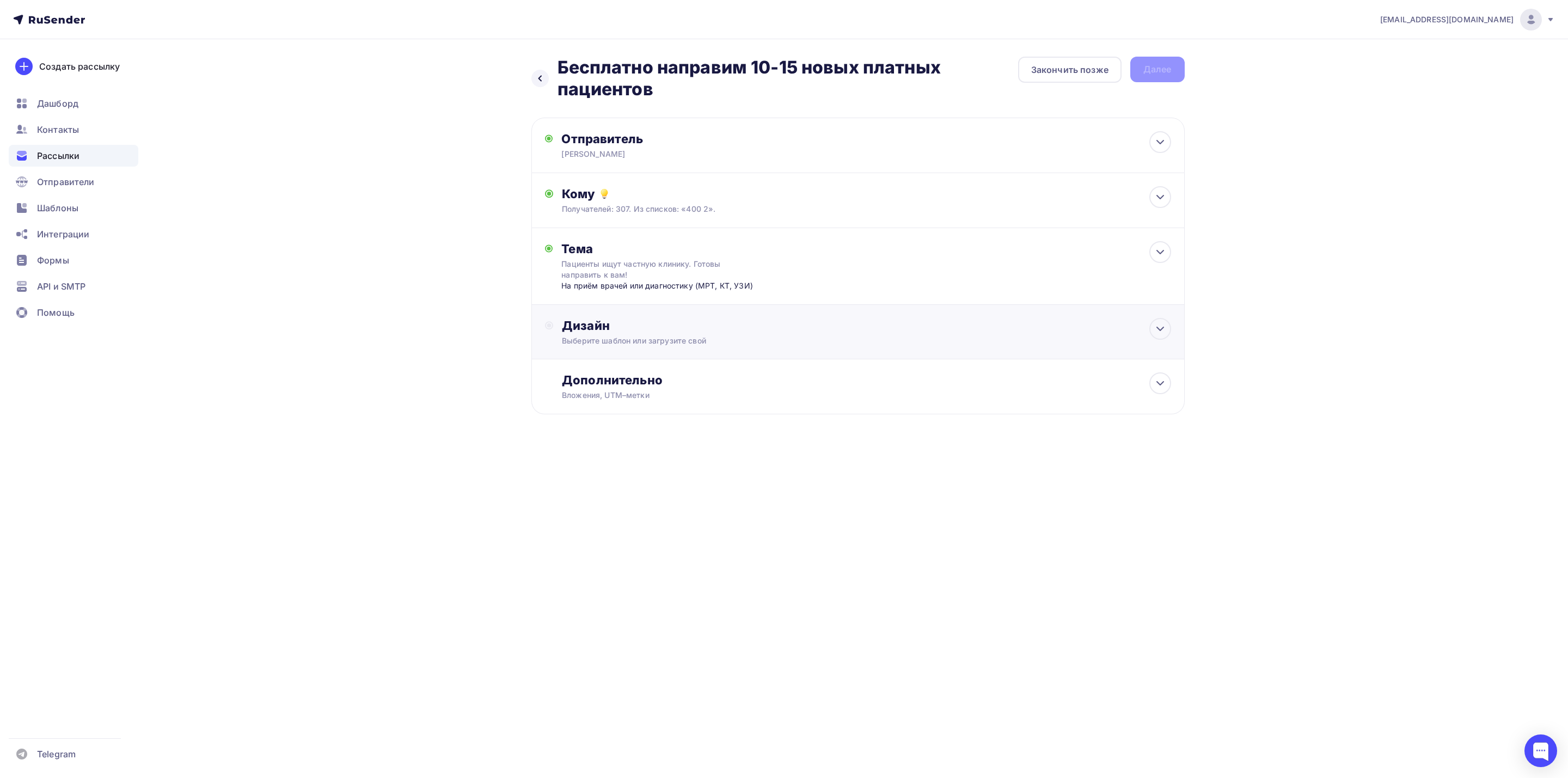
click at [749, 329] on div "Дизайн" at bounding box center [867, 326] width 609 height 16
click at [812, 75] on h2 "Бесплатно направим 10-15 новых платных пациентов" at bounding box center [788, 78] width 461 height 44
click at [812, 74] on h2 "Бесплатно направим 10-15 новых платных пациентов" at bounding box center [788, 78] width 461 height 44
drag, startPoint x: 1060, startPoint y: 74, endPoint x: 1000, endPoint y: 79, distance: 60.2
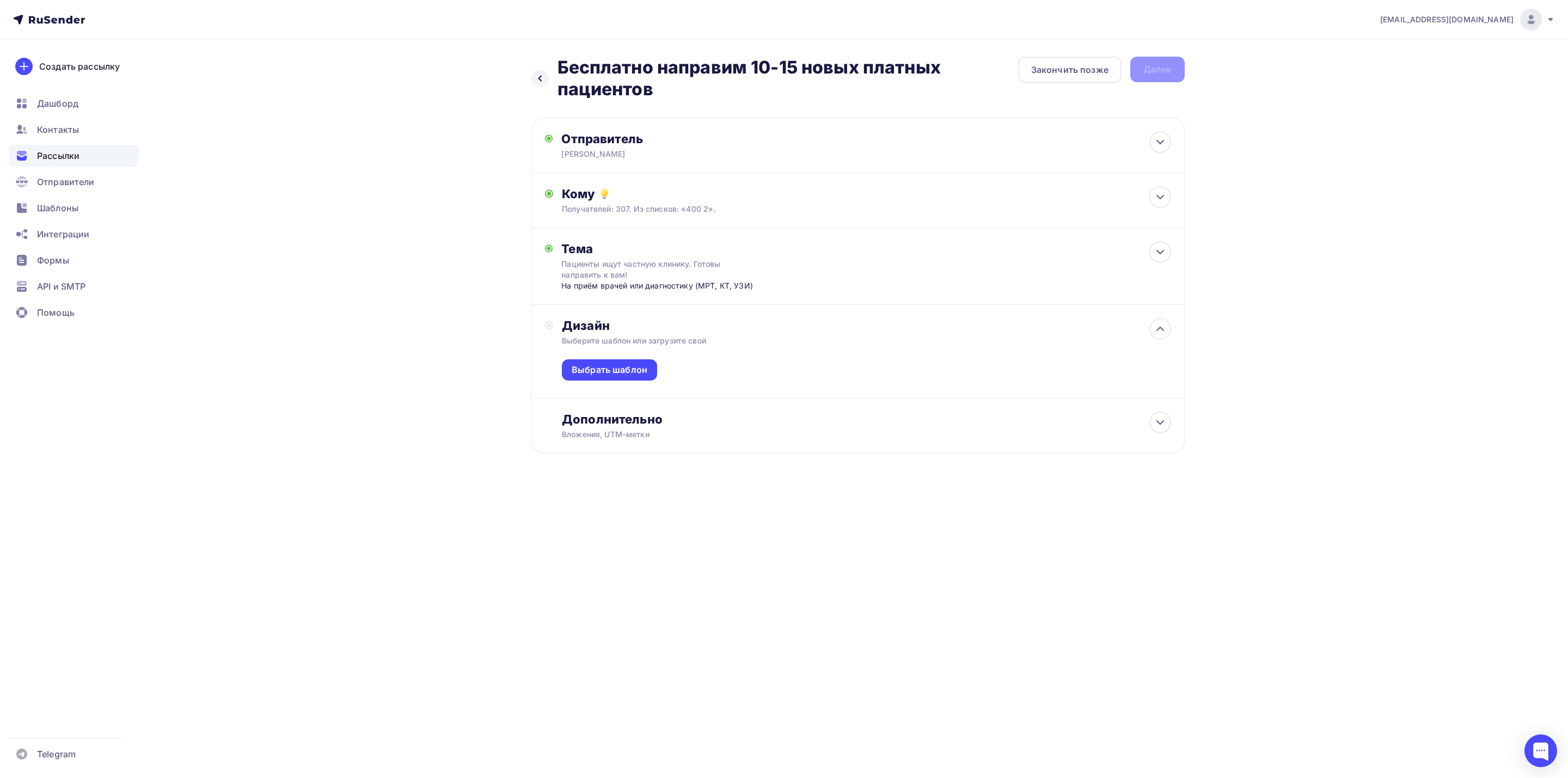
click at [1062, 72] on div "Закончить позже" at bounding box center [1069, 69] width 77 height 13
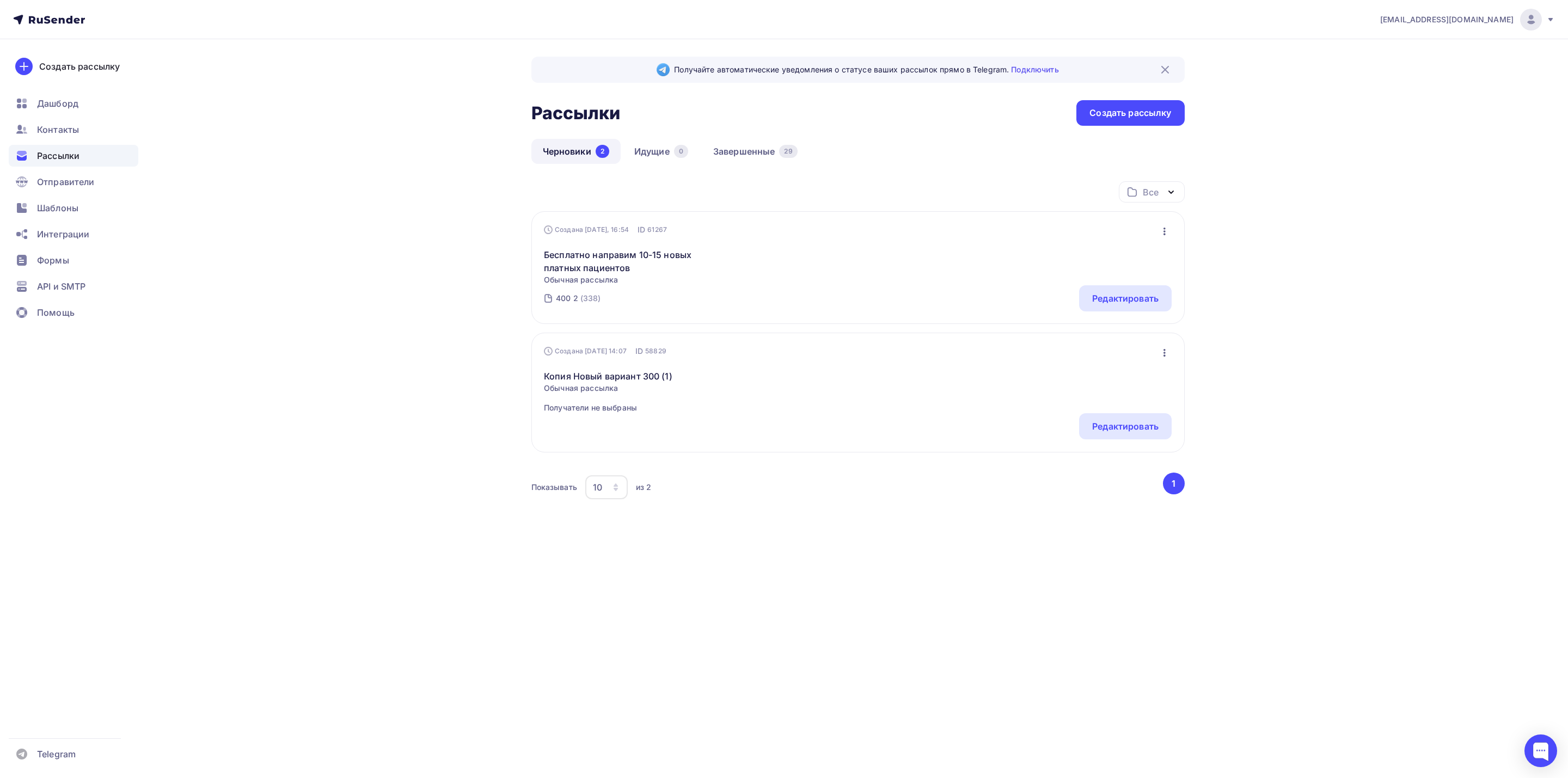
click at [1165, 230] on icon "button" at bounding box center [1164, 230] width 13 height 13
click at [1131, 260] on div "Редактировать" at bounding box center [1117, 260] width 104 height 13
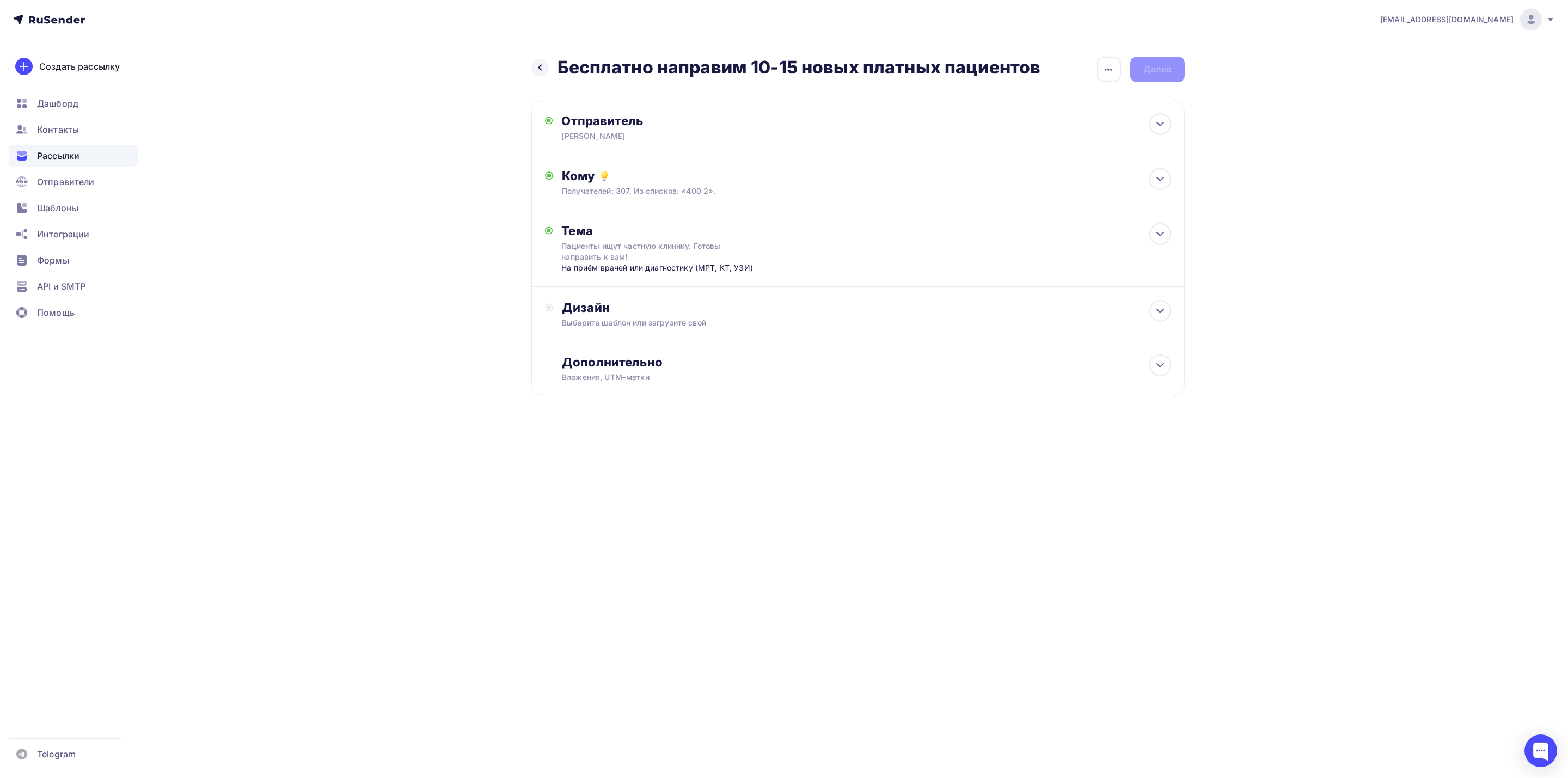
drag, startPoint x: 819, startPoint y: 62, endPoint x: 830, endPoint y: 65, distance: 11.4
click at [820, 62] on h2 "Бесплатно направим 10-15 новых платных пациентов" at bounding box center [799, 67] width 483 height 21
click at [1111, 63] on icon "button" at bounding box center [1108, 69] width 13 height 13
click at [1088, 123] on div "Переименовать рассылку" at bounding box center [1051, 125] width 135 height 13
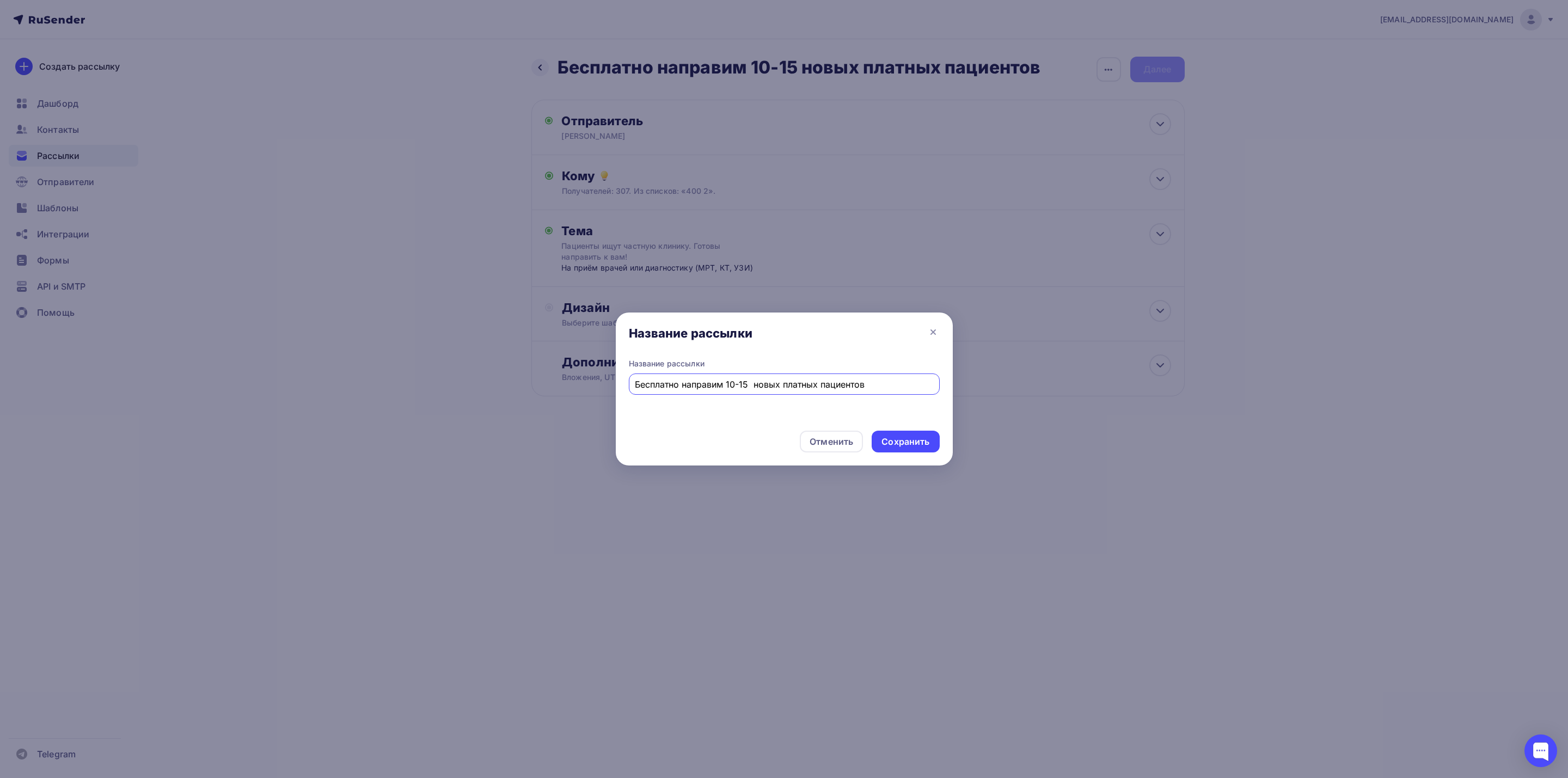
drag, startPoint x: 841, startPoint y: 384, endPoint x: 623, endPoint y: 387, distance: 218.0
click at [623, 387] on div "Название рассылки Бесплатно направим 10-15 новых платных пациентов" at bounding box center [784, 389] width 337 height 63
click at [632, 389] on div "На приём врачей или диагностику (МРТ, КТ, УЗИ)" at bounding box center [785, 384] width 311 height 21
click at [634, 387] on div "На приём врачей или диагностику (МРТ, КТ, УЗИ)" at bounding box center [785, 384] width 311 height 21
click at [636, 386] on input "На приём врачей или диагностику (МРТ, КТ, УЗИ)" at bounding box center [784, 383] width 299 height 13
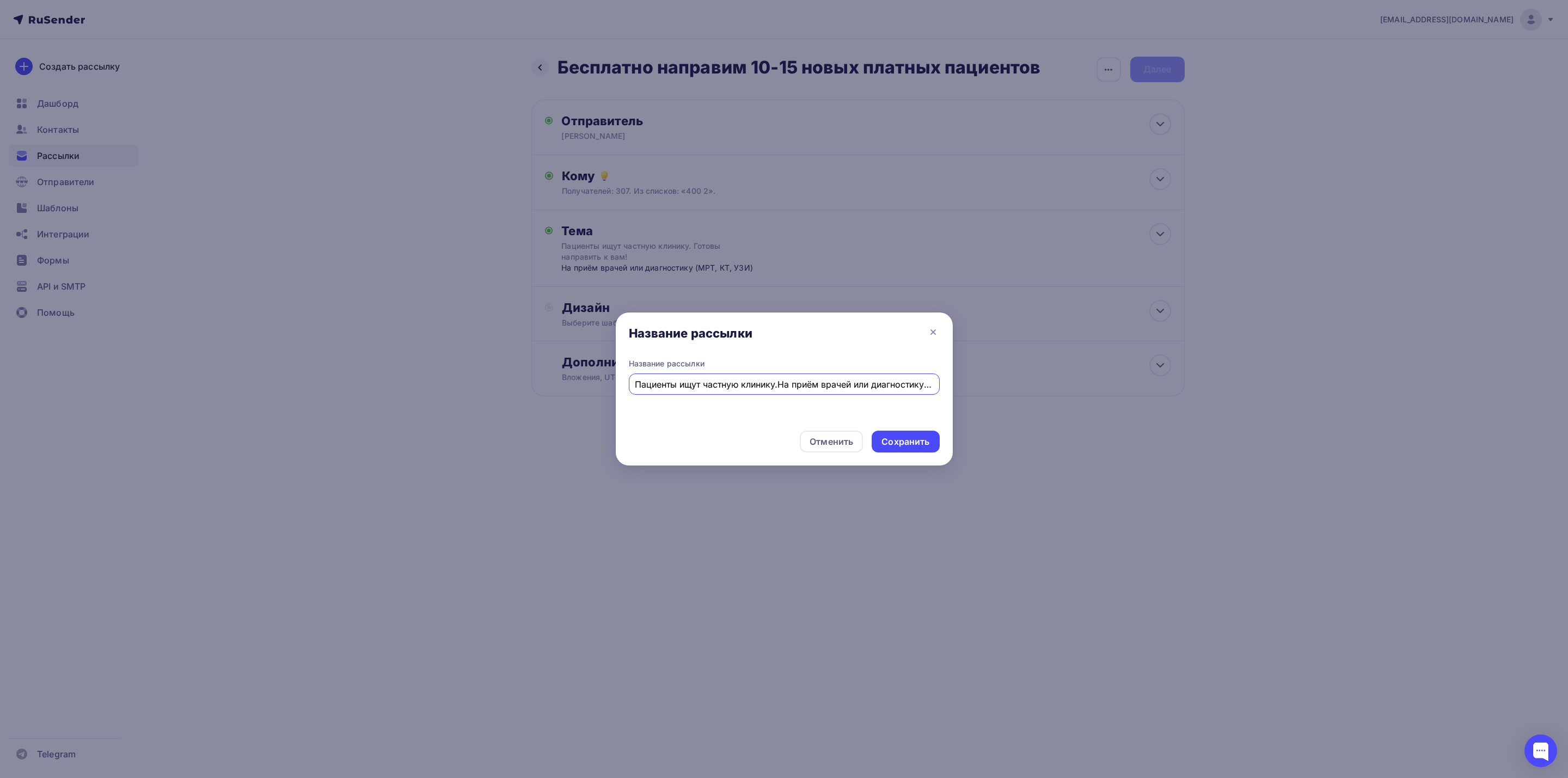
scroll to position [0, 61]
drag, startPoint x: 780, startPoint y: 384, endPoint x: 976, endPoint y: 379, distance: 196.1
click at [976, 379] on div "Название рассылки Название рассылки Пациенты ищут частную клинику.На приём врач…" at bounding box center [784, 389] width 1568 height 778
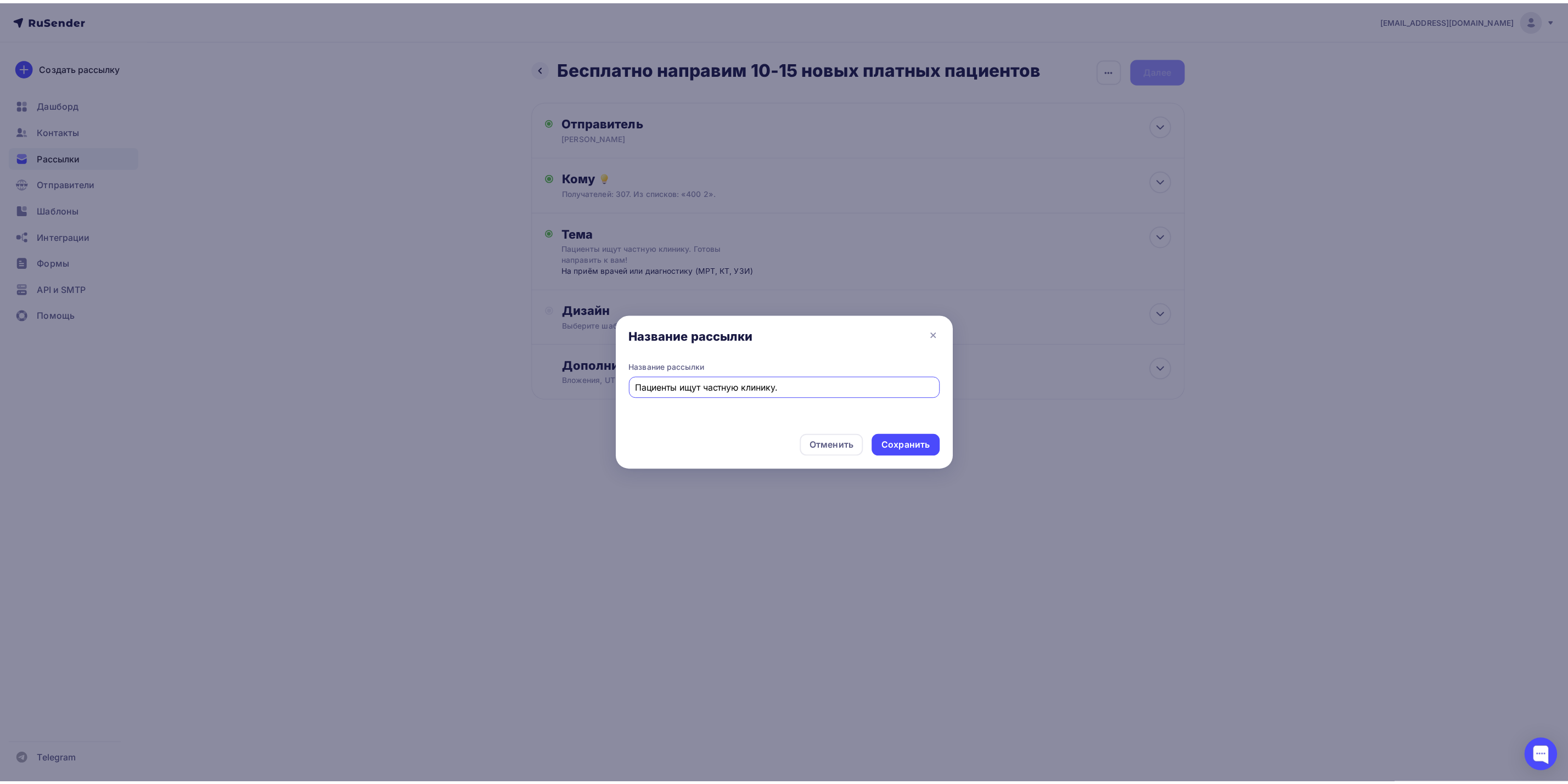
scroll to position [0, 0]
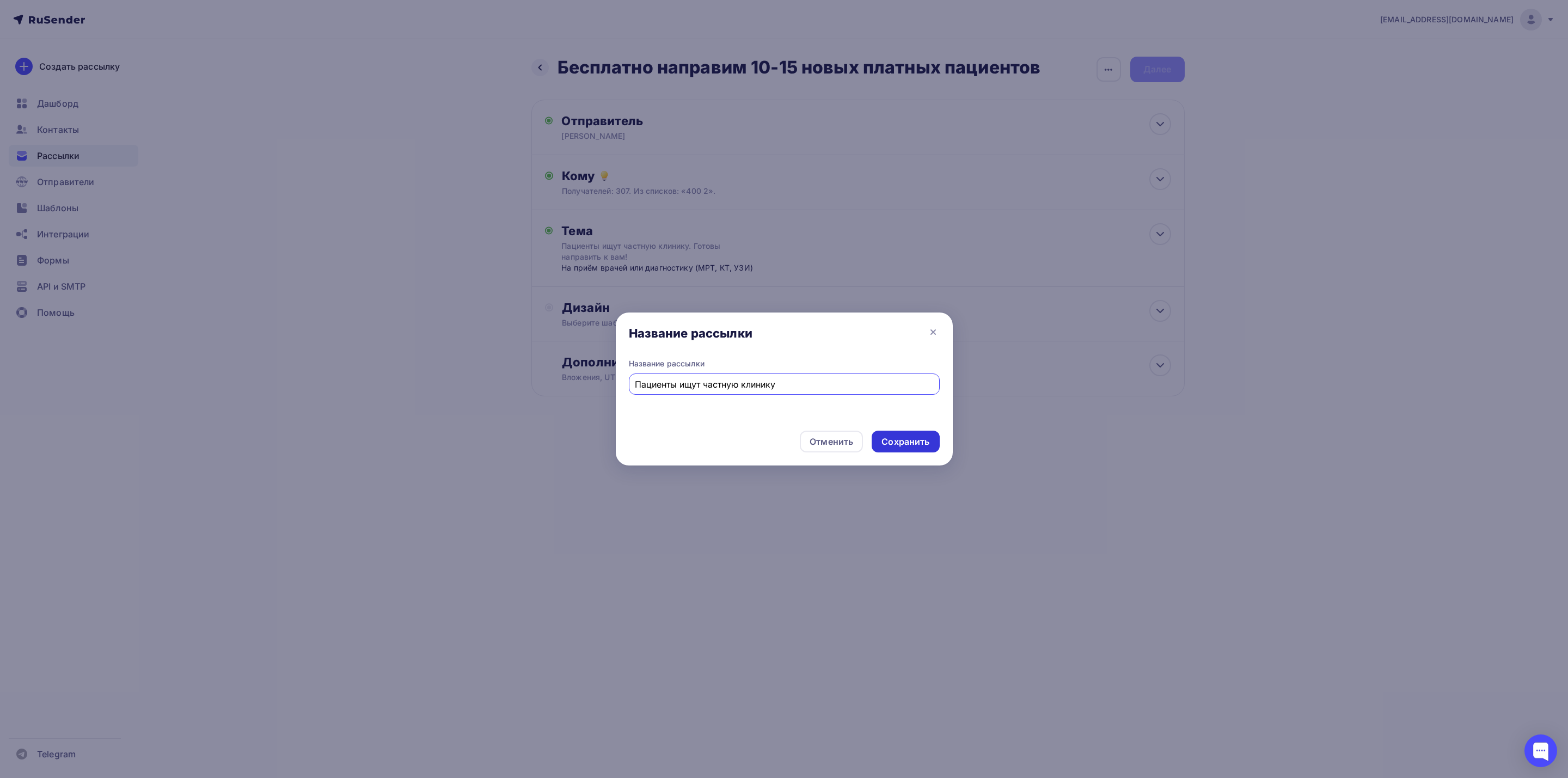
type input "Пациенты ищут частную клинику"
click at [923, 442] on div "Сохранить" at bounding box center [905, 442] width 48 height 13
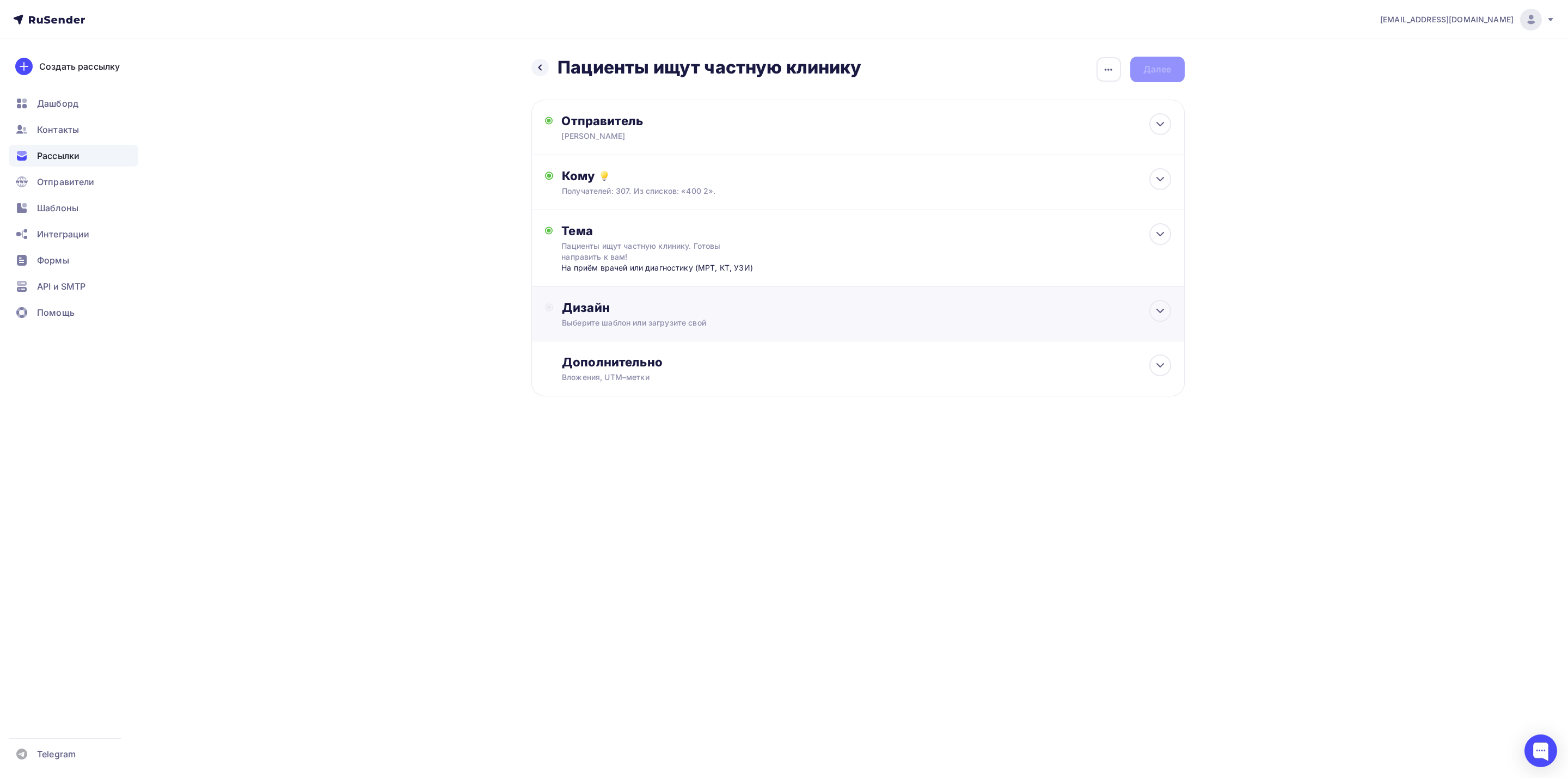
click at [776, 327] on div "Выберите шаблон или загрузите свой" at bounding box center [837, 322] width 549 height 11
click at [647, 359] on div "Выбрать шаблон" at bounding box center [610, 352] width 95 height 21
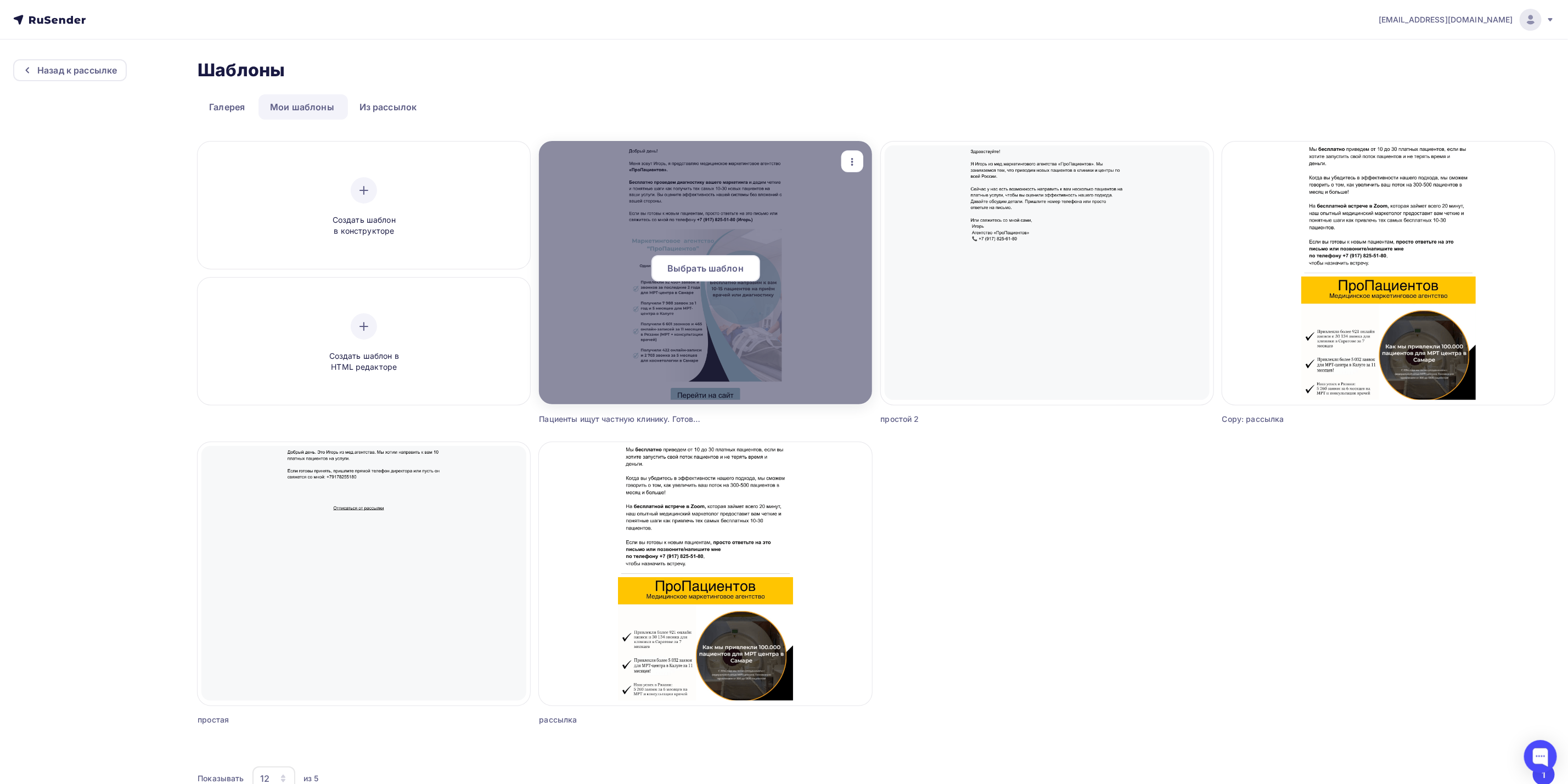
click at [747, 273] on div "Выбрать шаблон" at bounding box center [705, 268] width 109 height 26
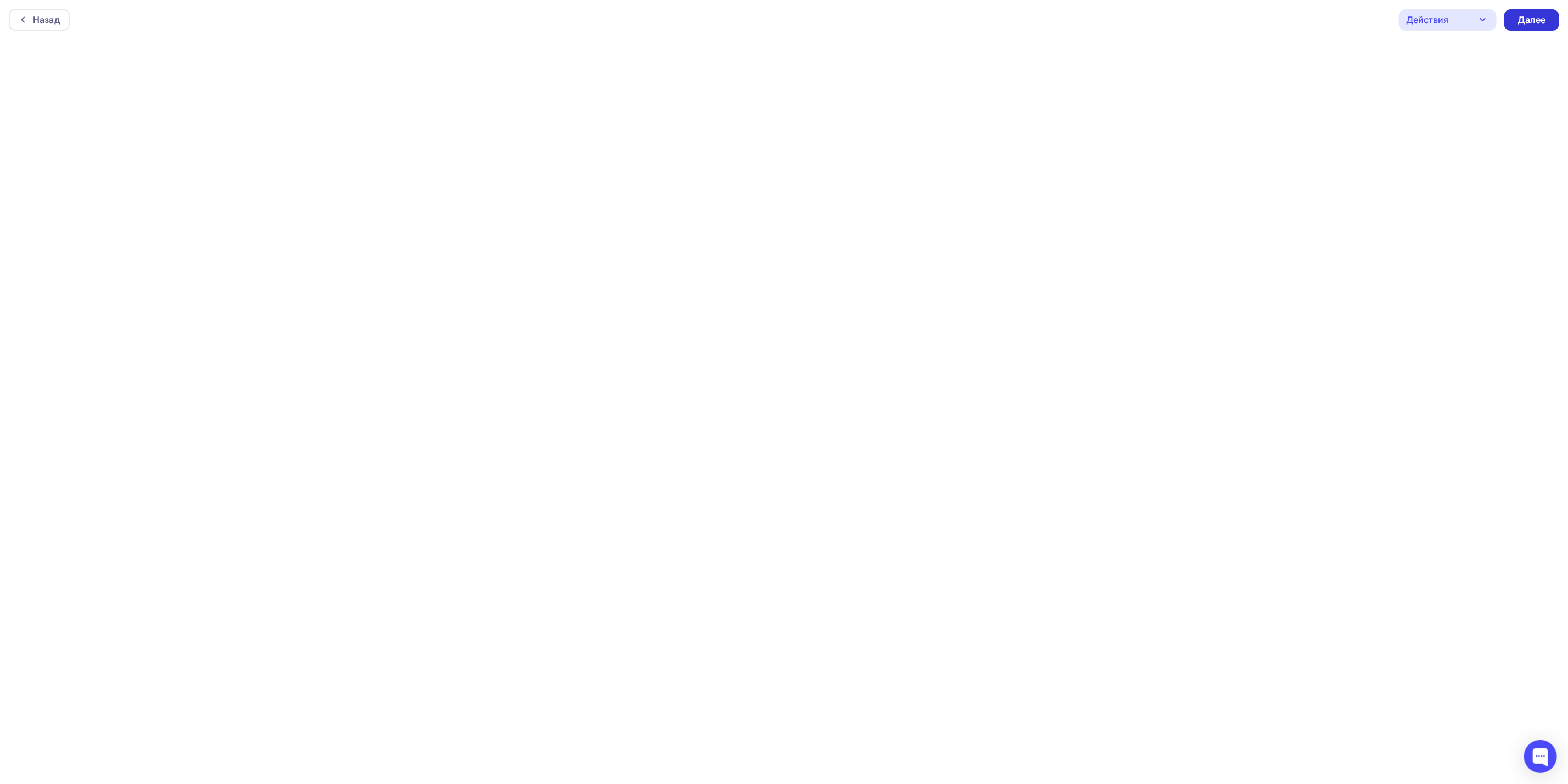
click at [1537, 18] on div "Далее" at bounding box center [1532, 20] width 28 height 13
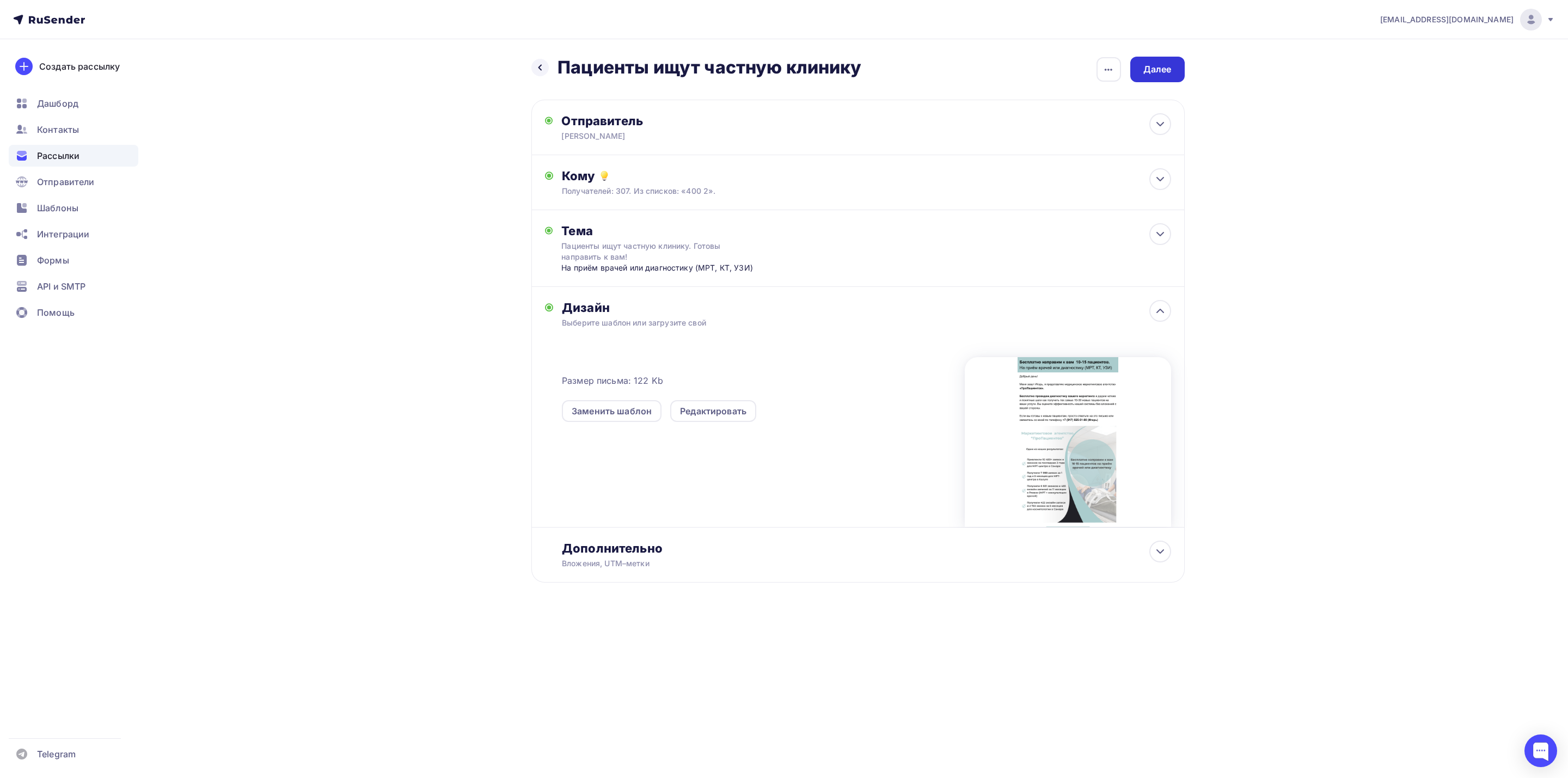
click at [1160, 67] on div "Далее" at bounding box center [1157, 69] width 28 height 13
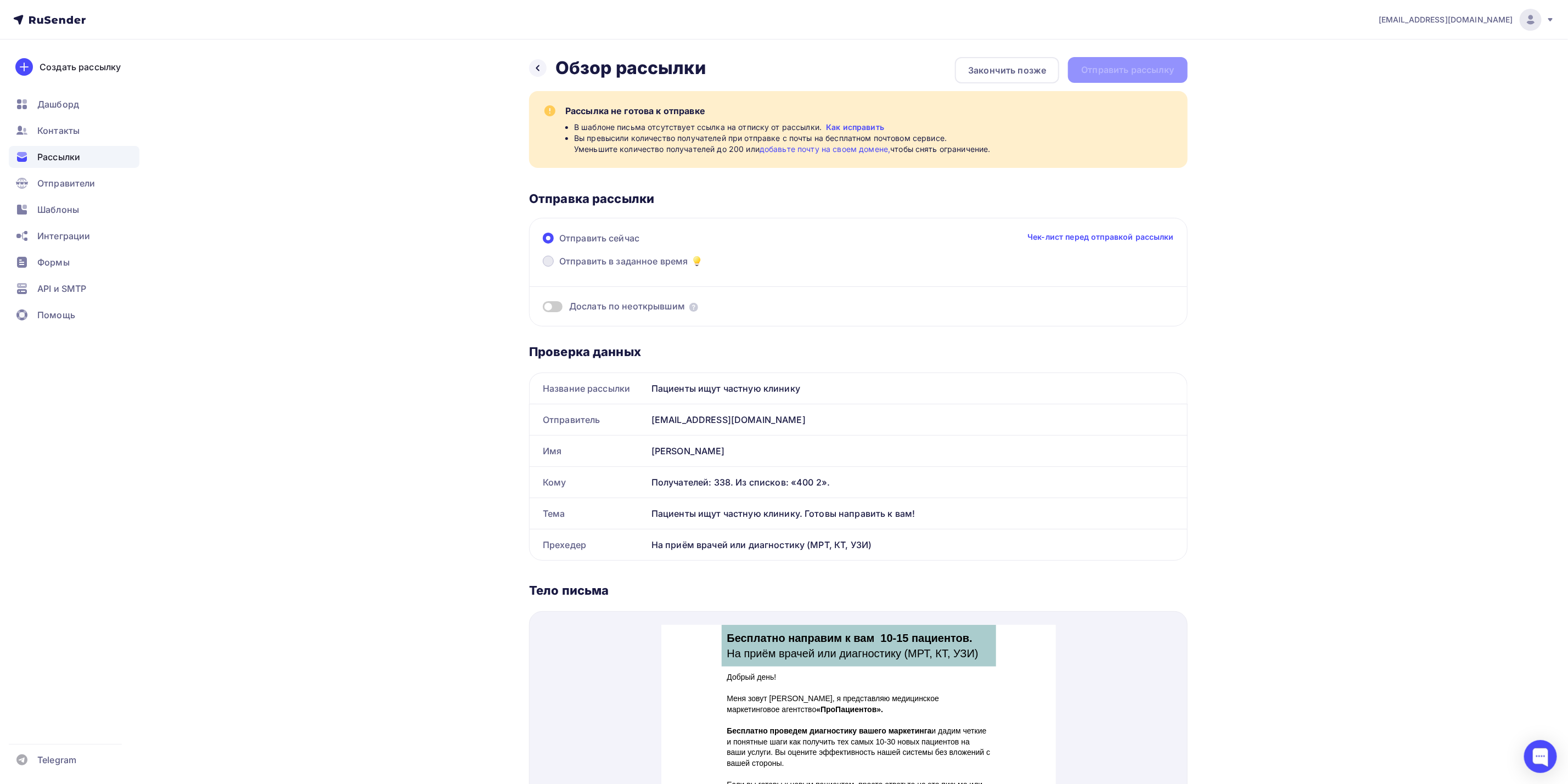
click at [652, 264] on span "Отправить в заданное время" at bounding box center [624, 261] width 129 height 13
click at [559, 268] on input "Отправить в заданное время" at bounding box center [559, 268] width 0 height 0
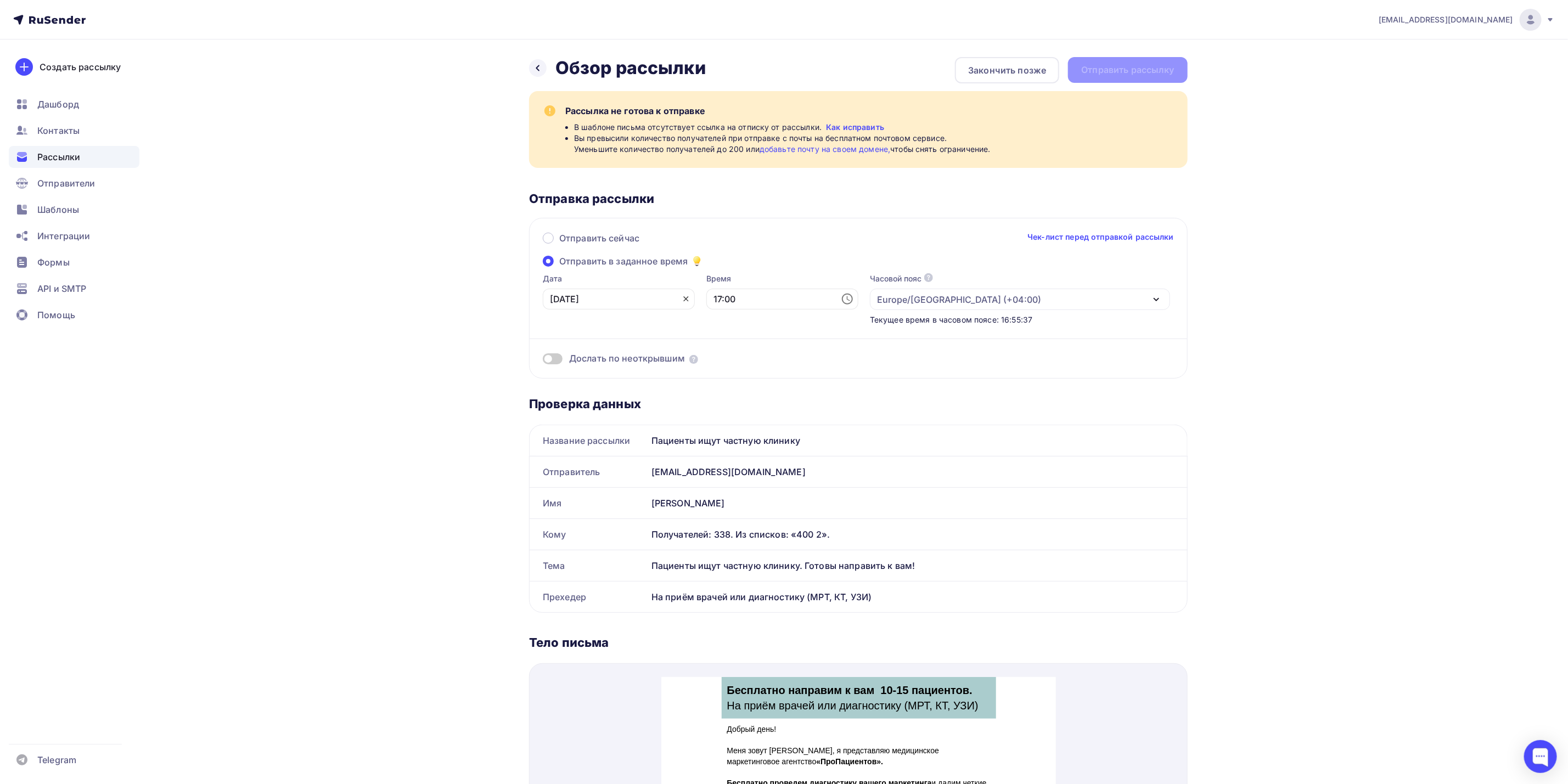
click at [682, 298] on icon at bounding box center [685, 299] width 9 height 9
click at [621, 302] on input "text" at bounding box center [619, 298] width 152 height 21
click at [626, 357] on div "3" at bounding box center [630, 358] width 18 height 10
type input "[DATE]"
click at [725, 291] on input "17:00" at bounding box center [782, 298] width 152 height 21
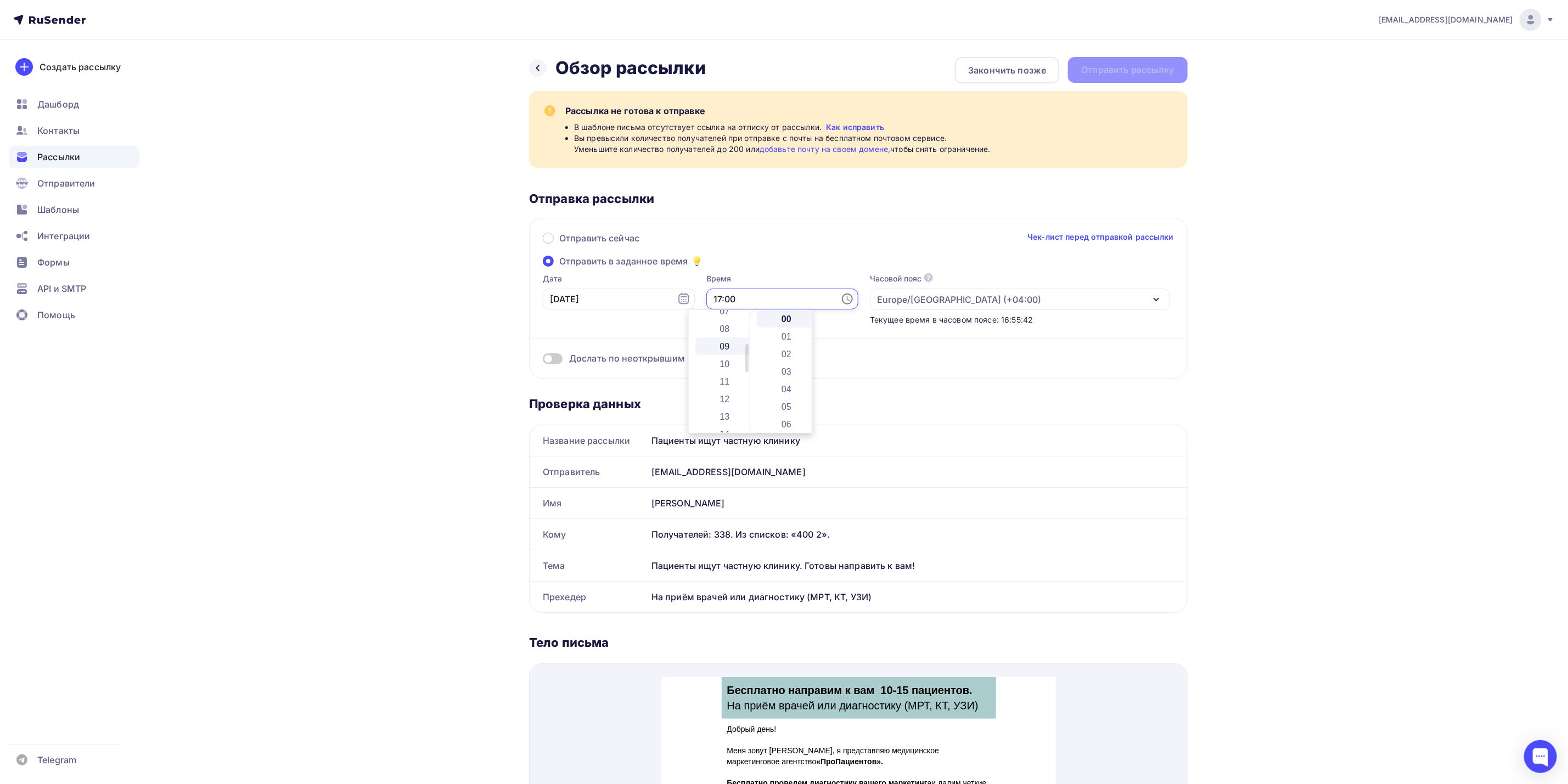
scroll to position [165, 0]
click at [732, 341] on li "11" at bounding box center [726, 347] width 61 height 18
type input "11:00"
click at [911, 247] on div "Отправить сейчас Чек-лист перед отправкой рассылки" at bounding box center [859, 243] width 632 height 24
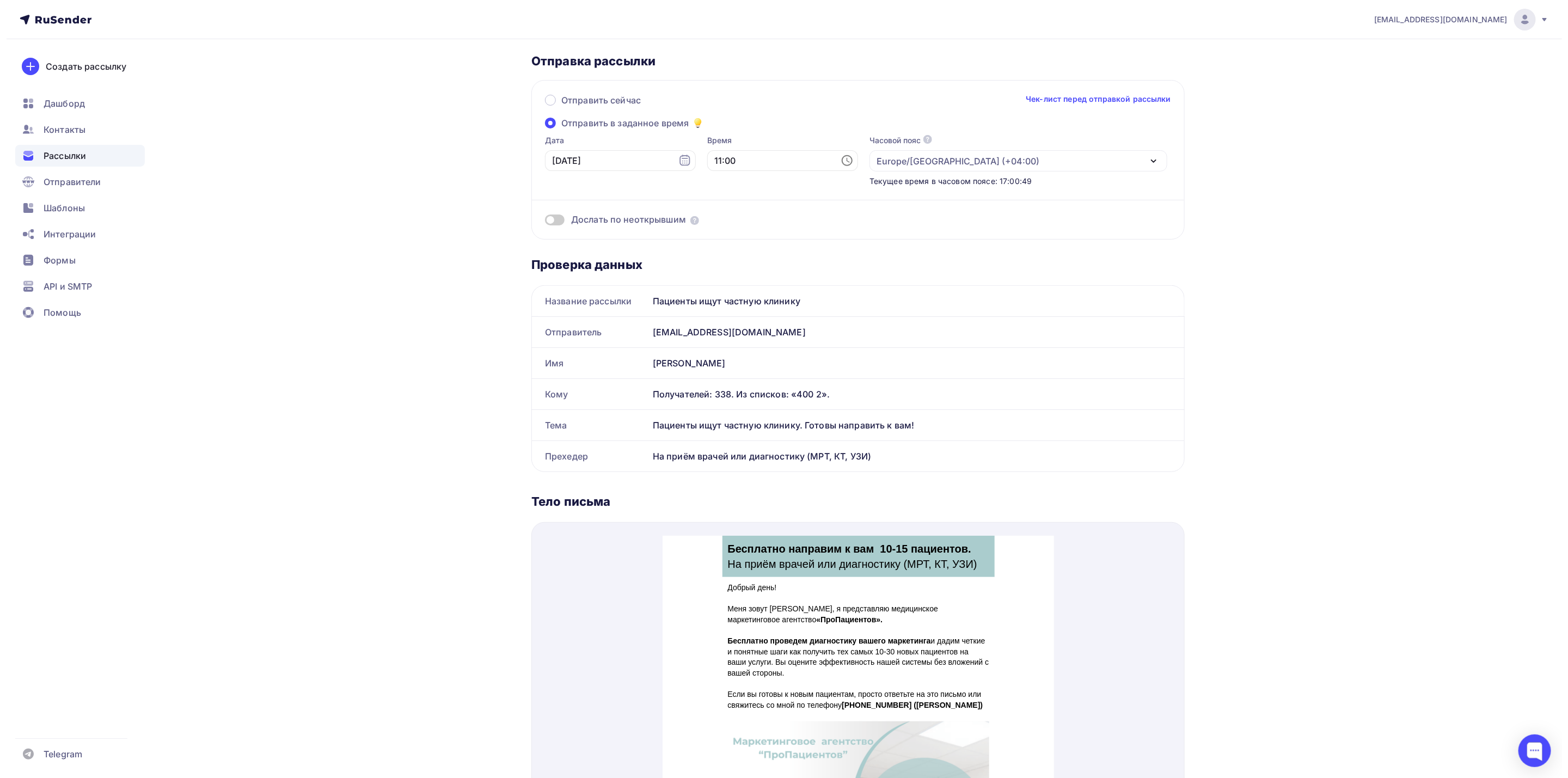
scroll to position [0, 0]
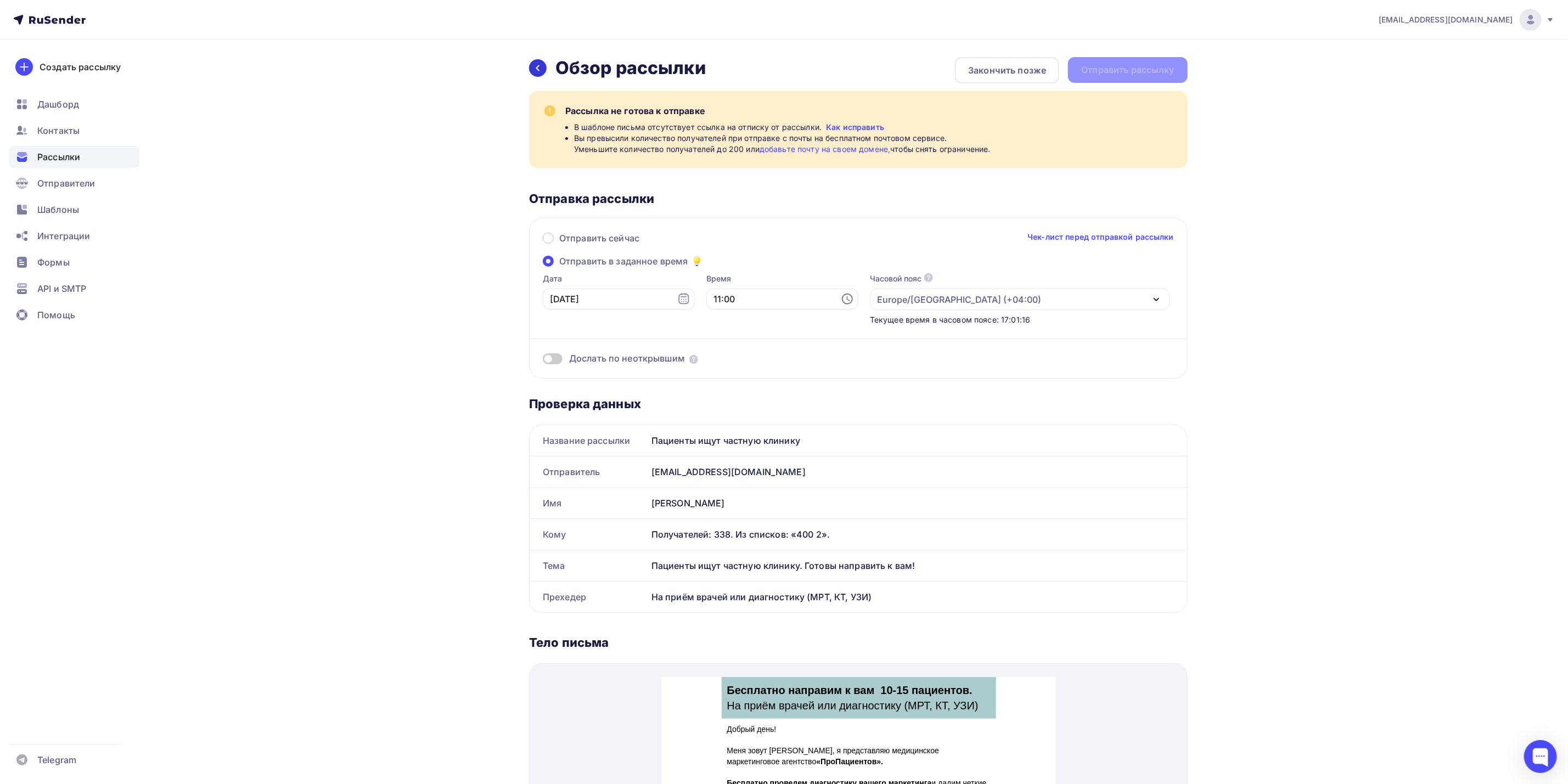
click at [544, 66] on div at bounding box center [538, 68] width 18 height 18
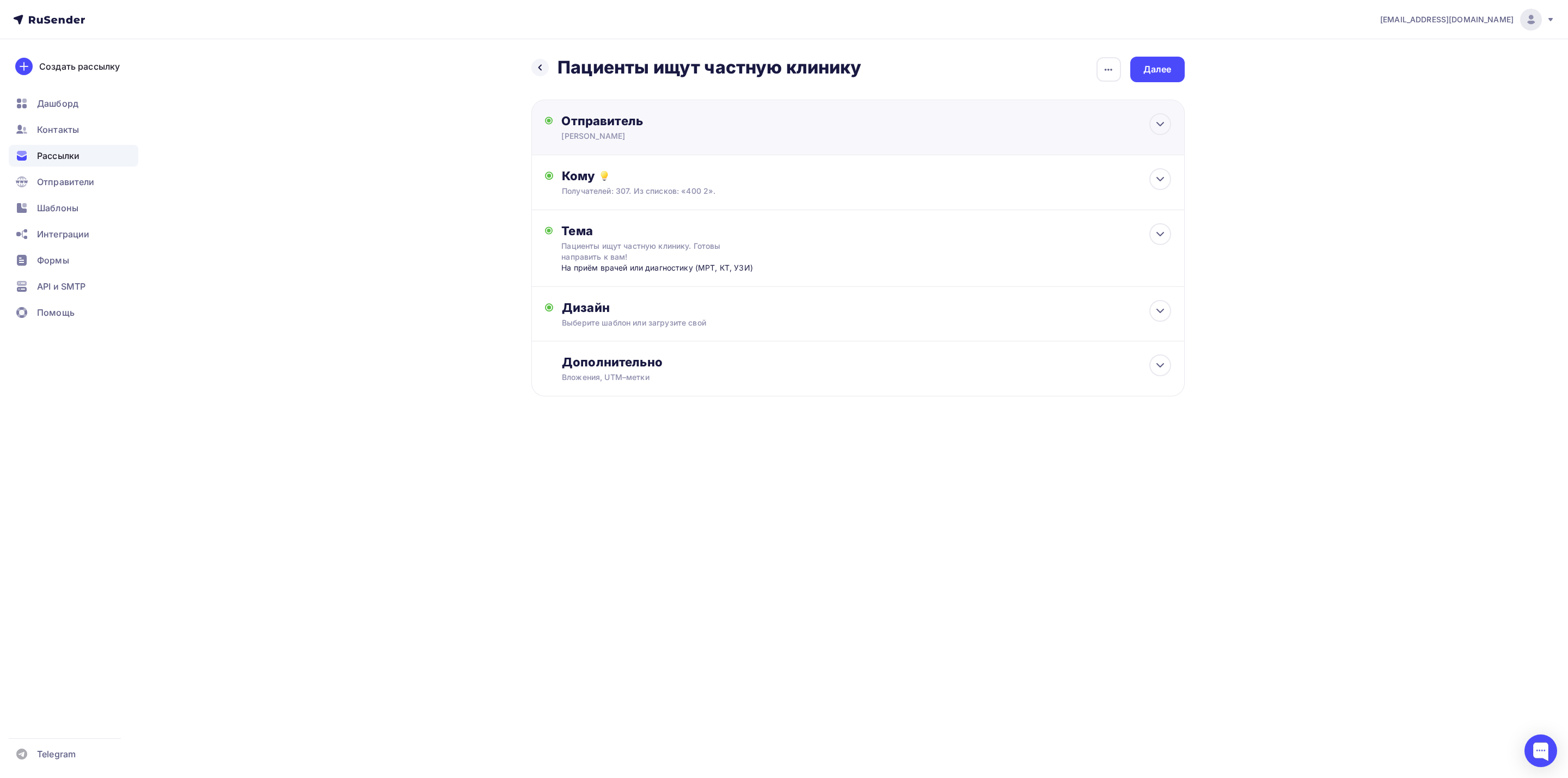
click at [763, 136] on div "[PERSON_NAME]" at bounding box center [667, 135] width 212 height 11
type input "[PERSON_NAME]"
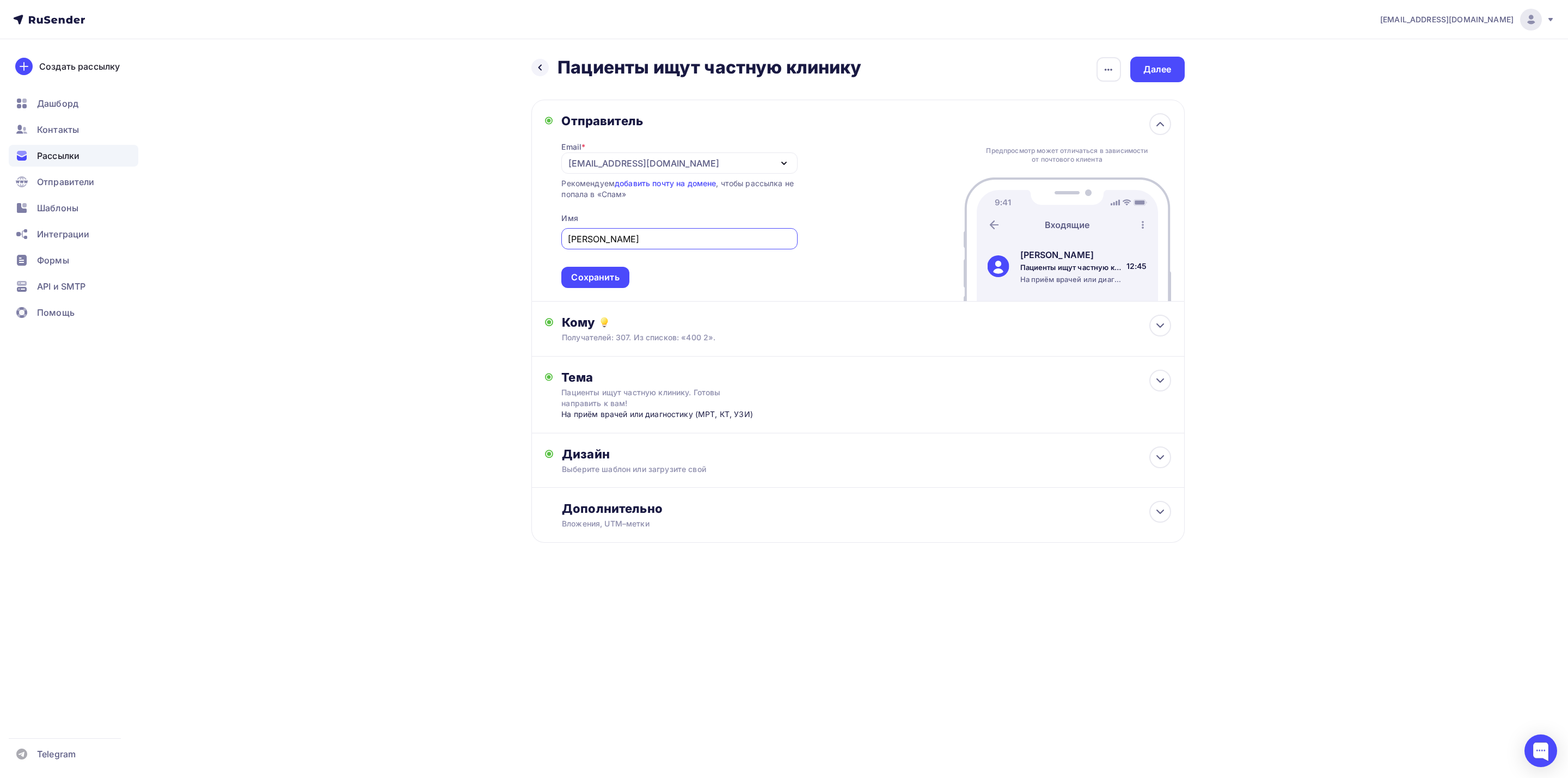
click at [762, 165] on div "[EMAIL_ADDRESS][DOMAIN_NAME]" at bounding box center [679, 163] width 235 height 21
click at [749, 196] on div "[DOMAIN_NAME][EMAIL_ADDRESS][DOMAIN_NAME]" at bounding box center [680, 194] width 210 height 13
click at [762, 158] on div "[DOMAIN_NAME][EMAIL_ADDRESS][DOMAIN_NAME]" at bounding box center [680, 163] width 253 height 21
click at [769, 161] on div "[DOMAIN_NAME][EMAIL_ADDRESS][DOMAIN_NAME]" at bounding box center [680, 163] width 253 height 21
click at [579, 278] on div "Сохранить" at bounding box center [587, 277] width 48 height 13
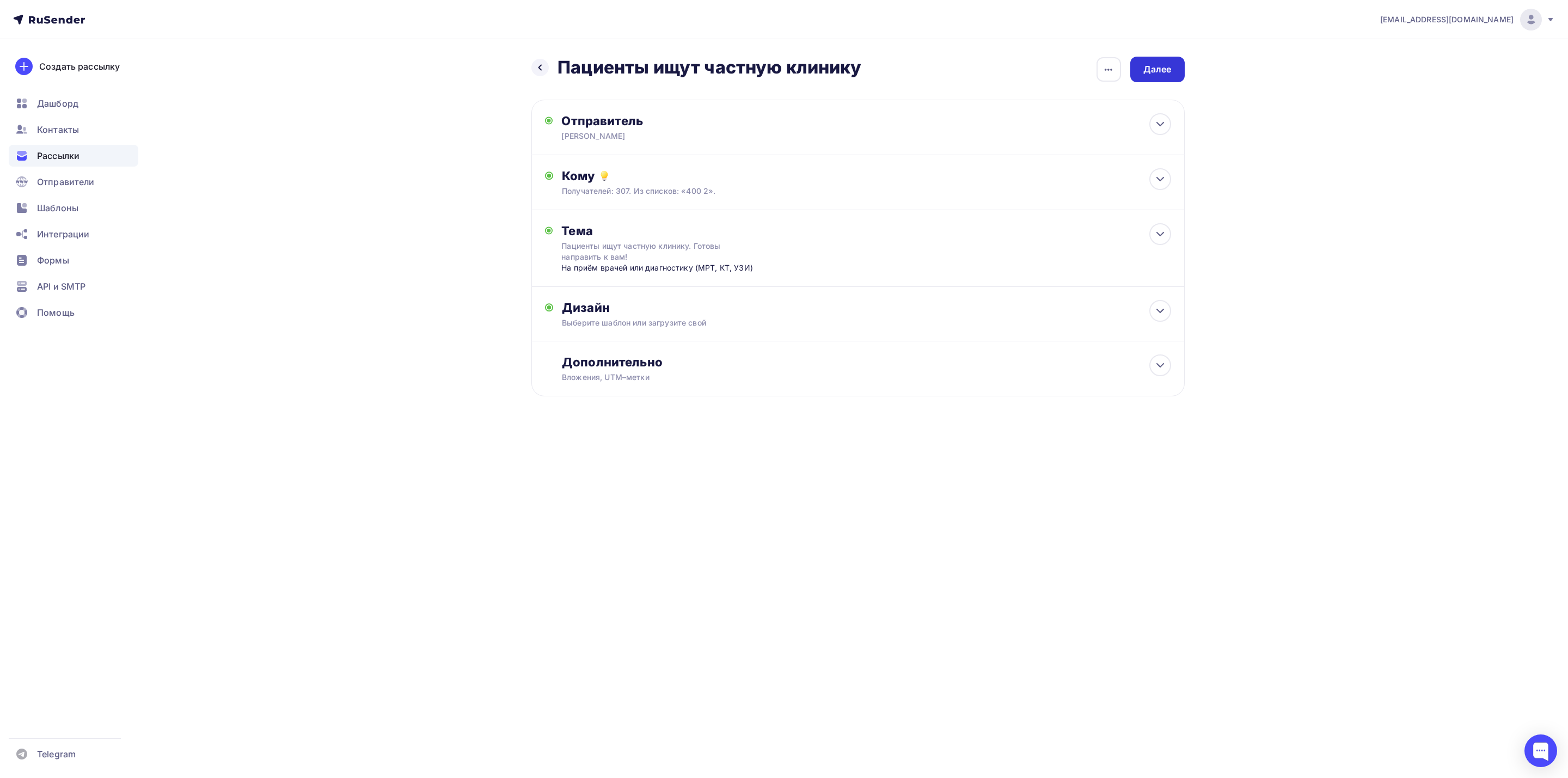
click at [1158, 67] on div "Далее" at bounding box center [1157, 69] width 28 height 13
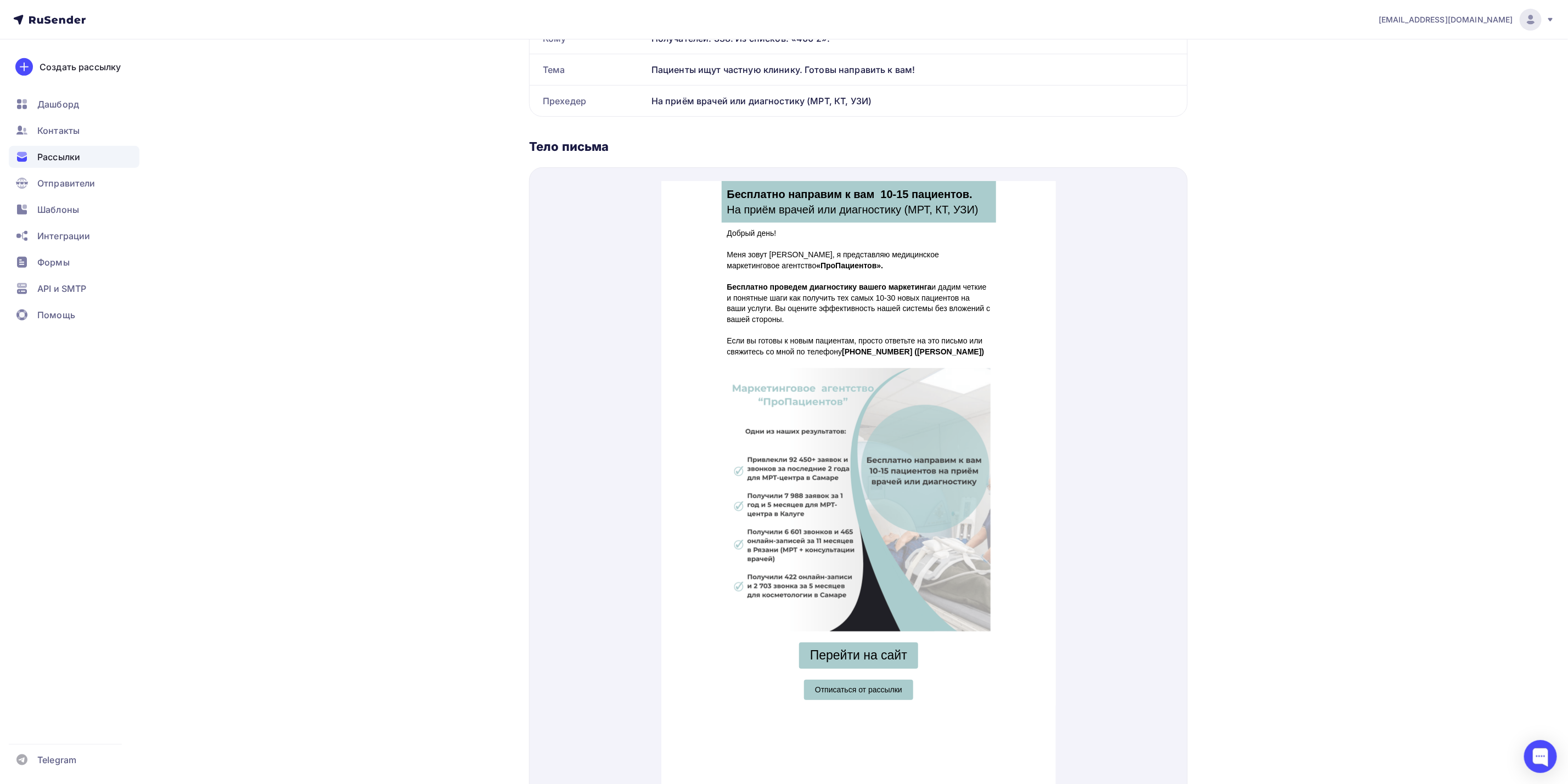
scroll to position [557, 0]
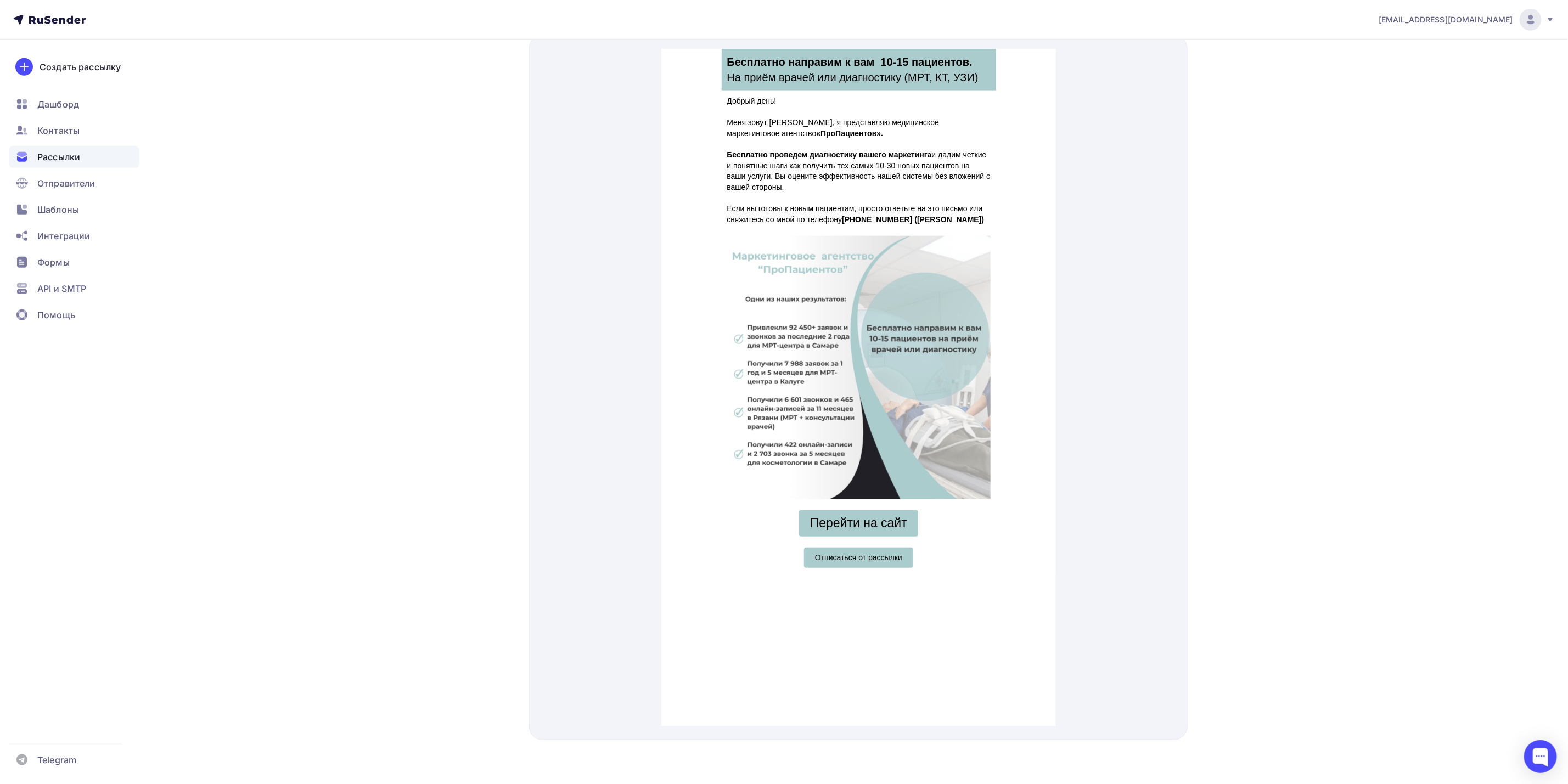
click at [875, 544] on span "Отписаться от рассылки" at bounding box center [857, 544] width 109 height 21
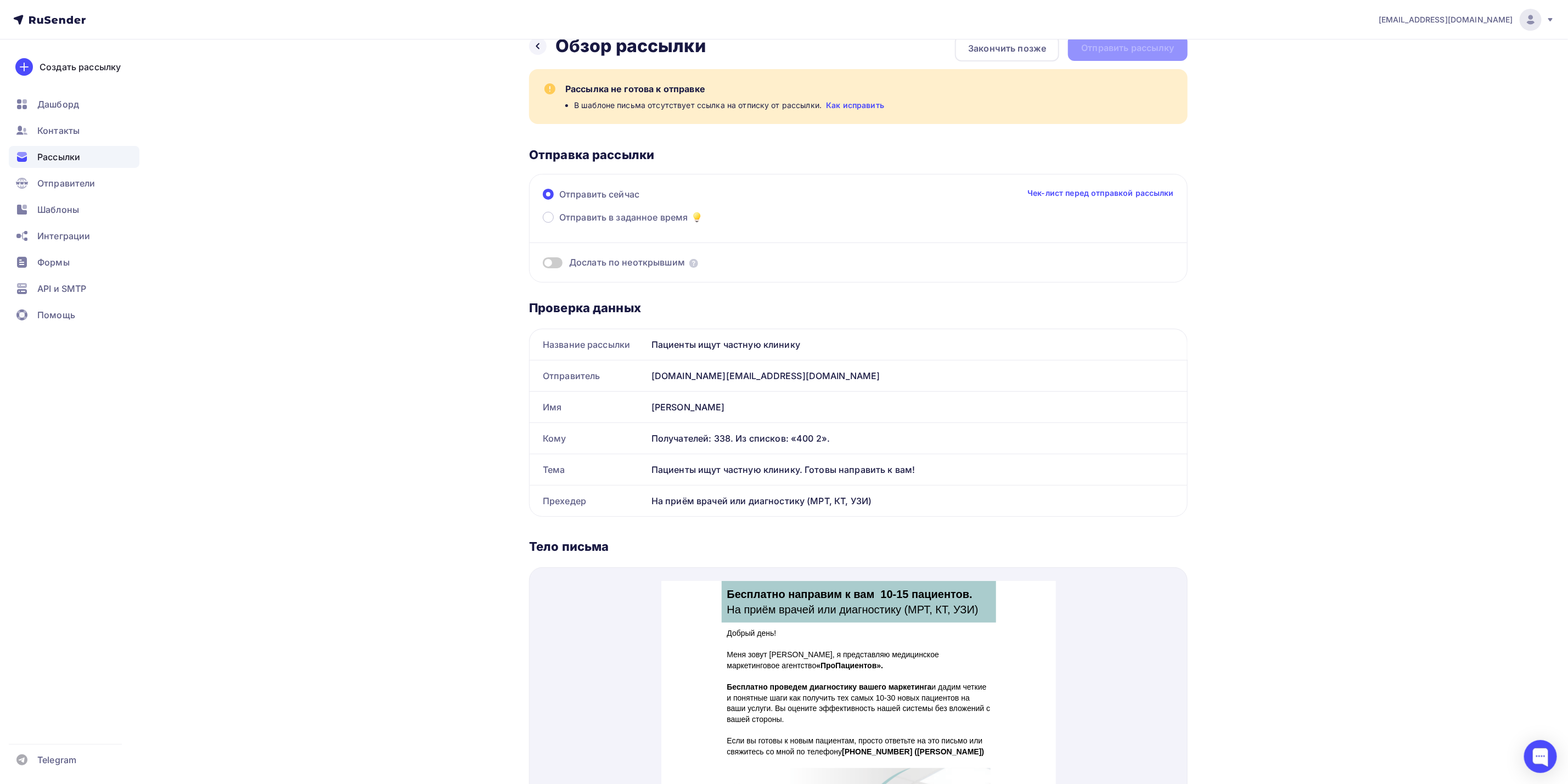
scroll to position [0, 0]
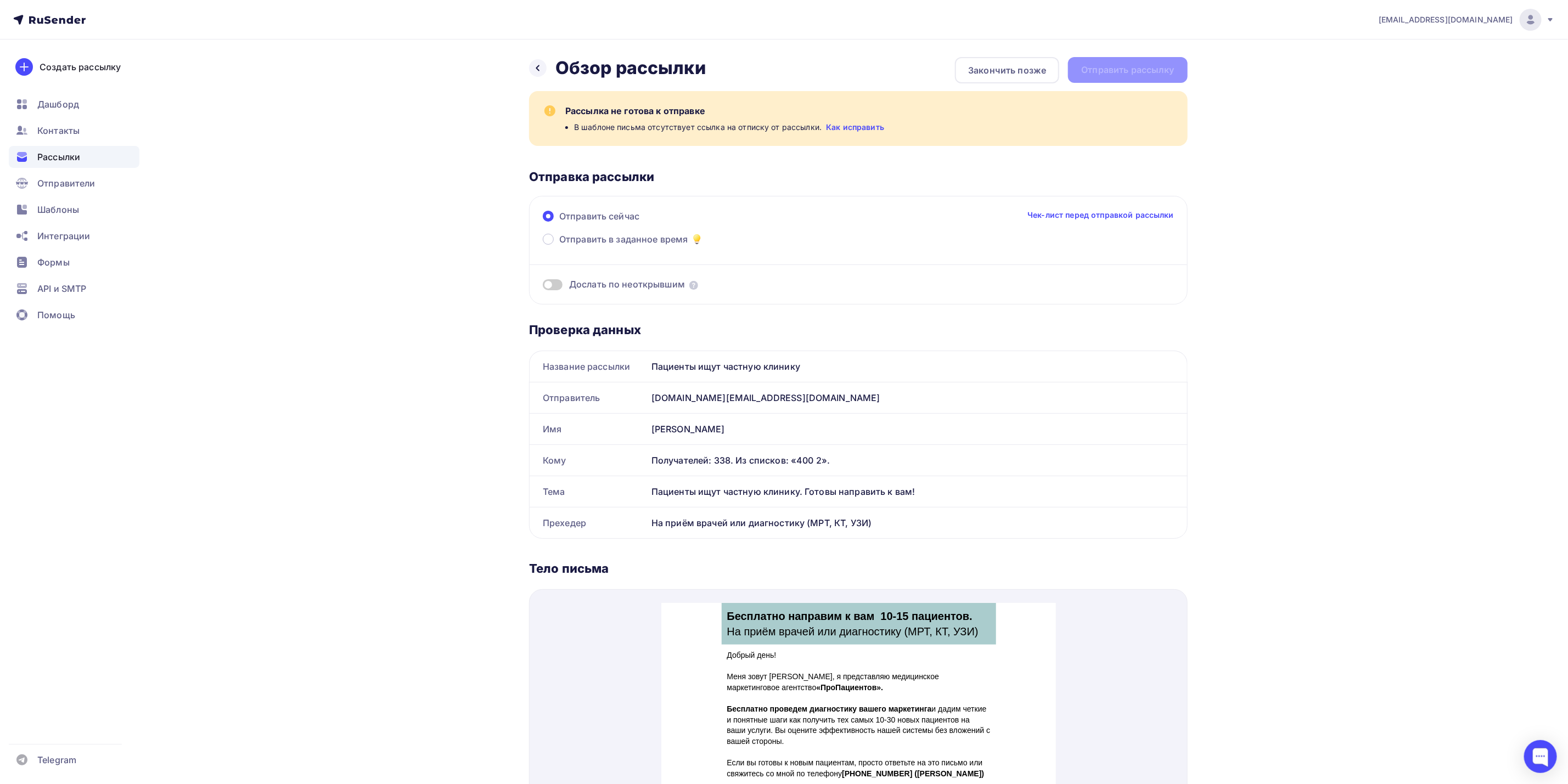
click at [95, 160] on div "Рассылки" at bounding box center [74, 157] width 130 height 22
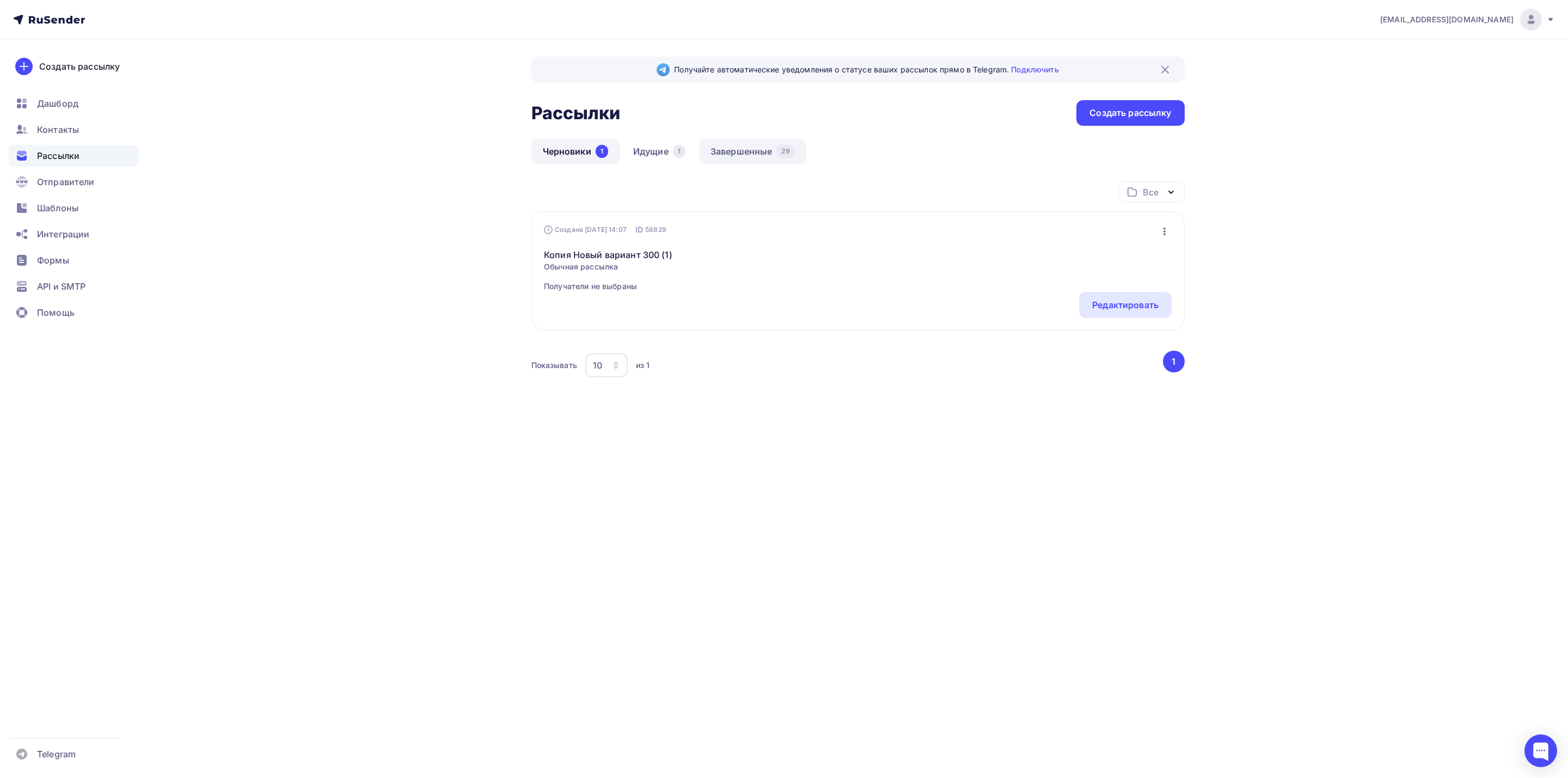
click at [743, 145] on link "Завершенные 29" at bounding box center [753, 152] width 107 height 25
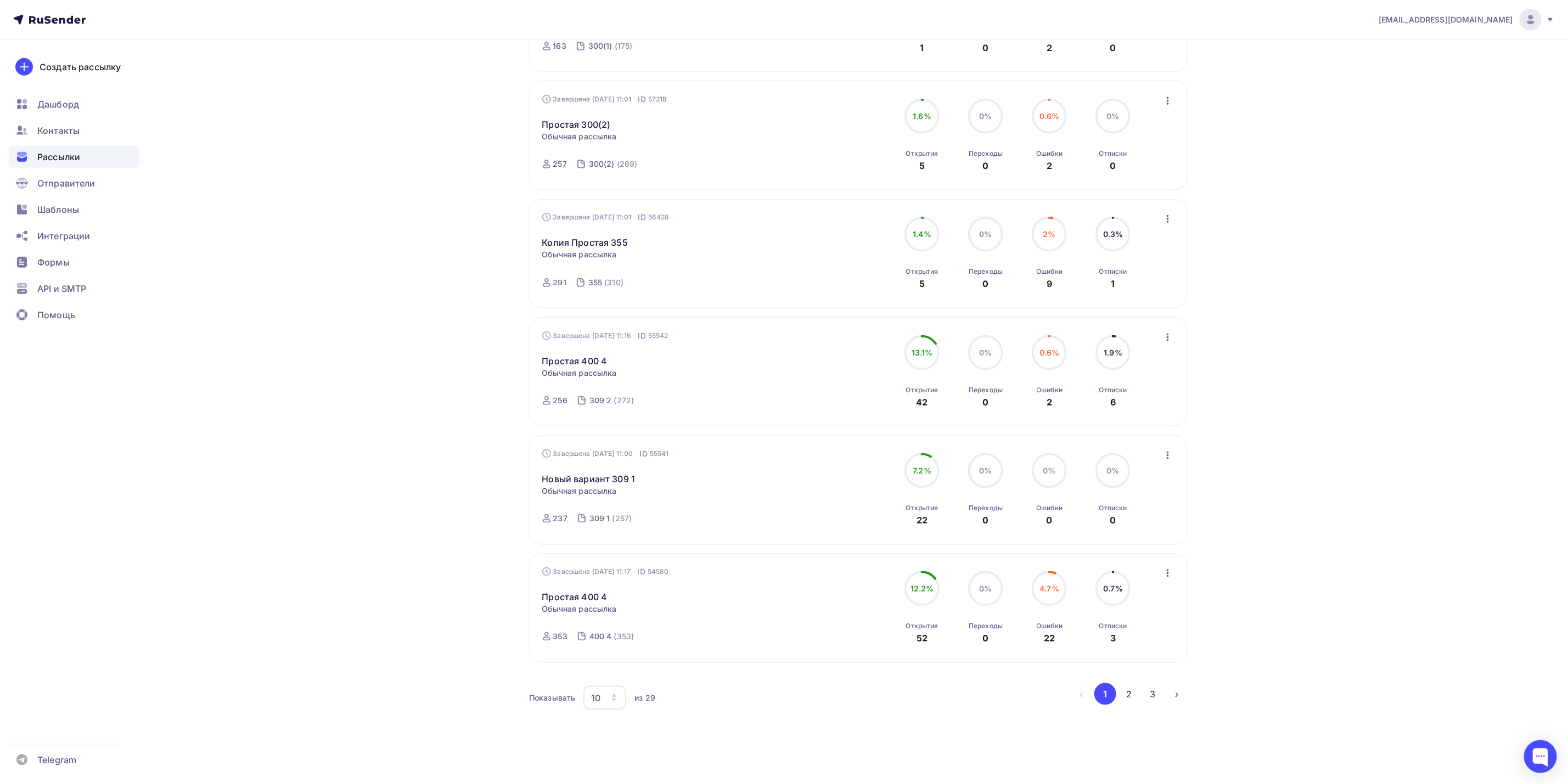
scroll to position [739, 0]
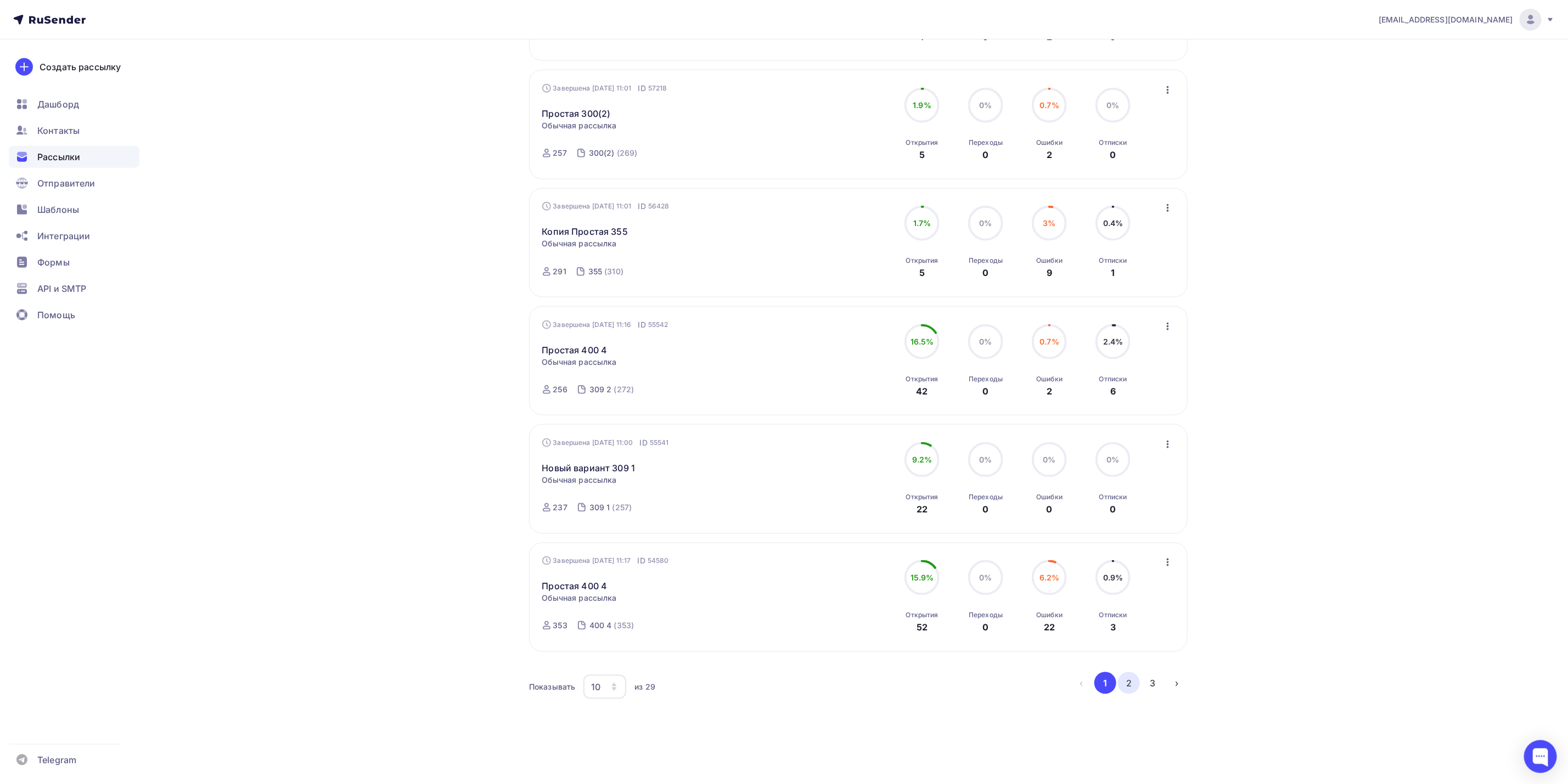
click at [1132, 678] on button "2" at bounding box center [1129, 683] width 22 height 22
click at [1150, 678] on button "3" at bounding box center [1153, 683] width 22 height 22
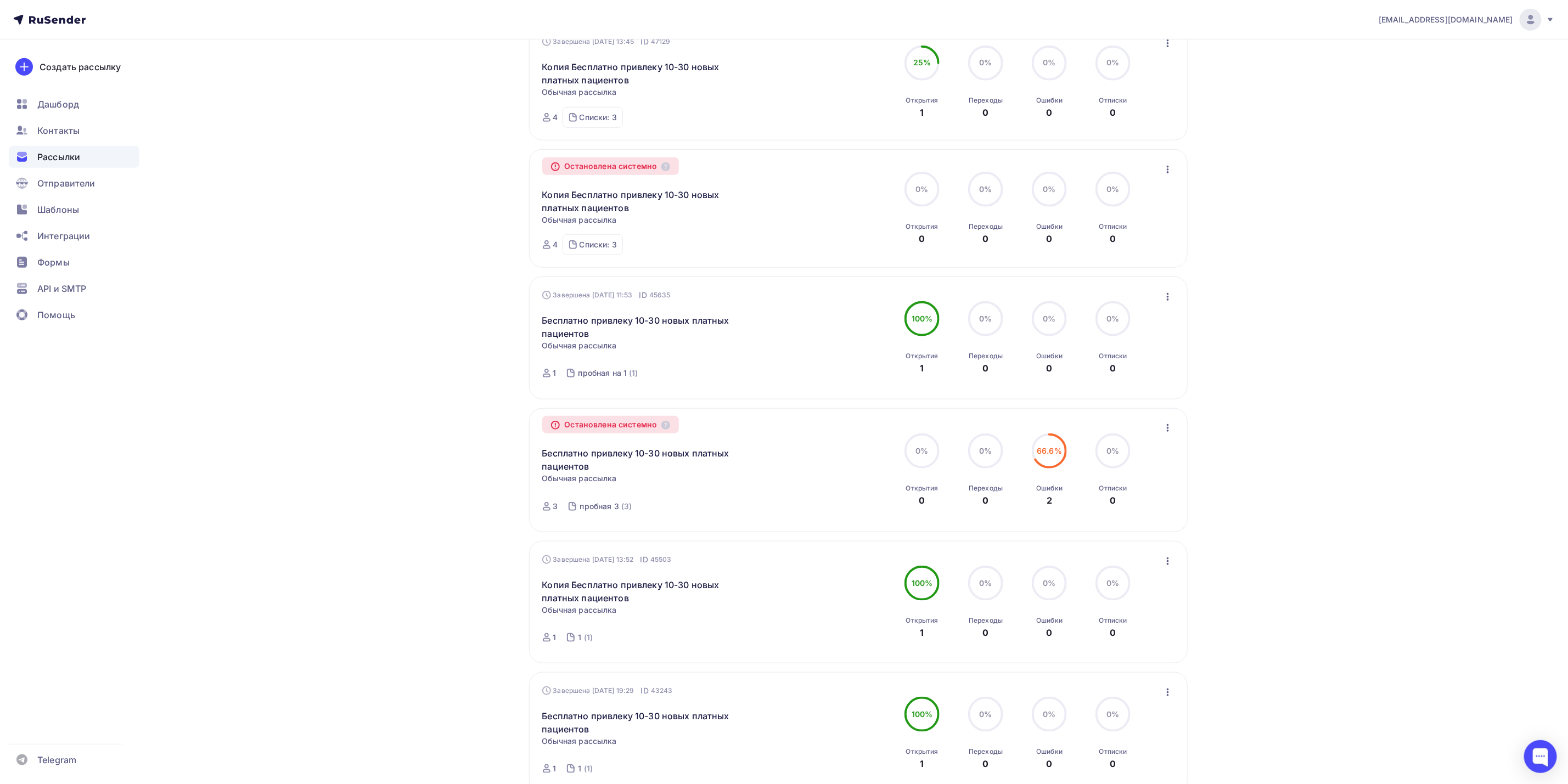
scroll to position [734, 0]
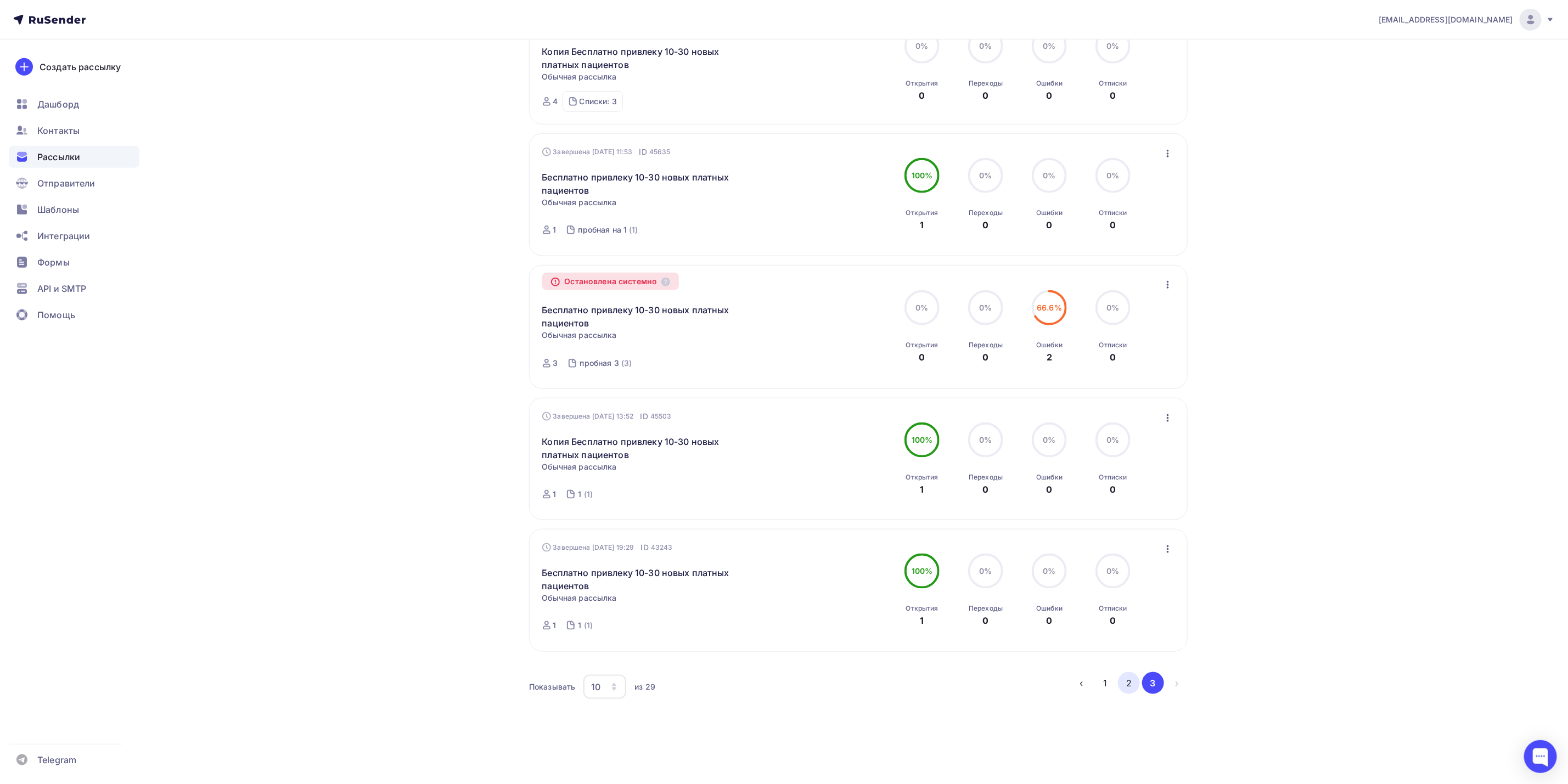
click at [1120, 677] on button "2" at bounding box center [1129, 683] width 22 height 22
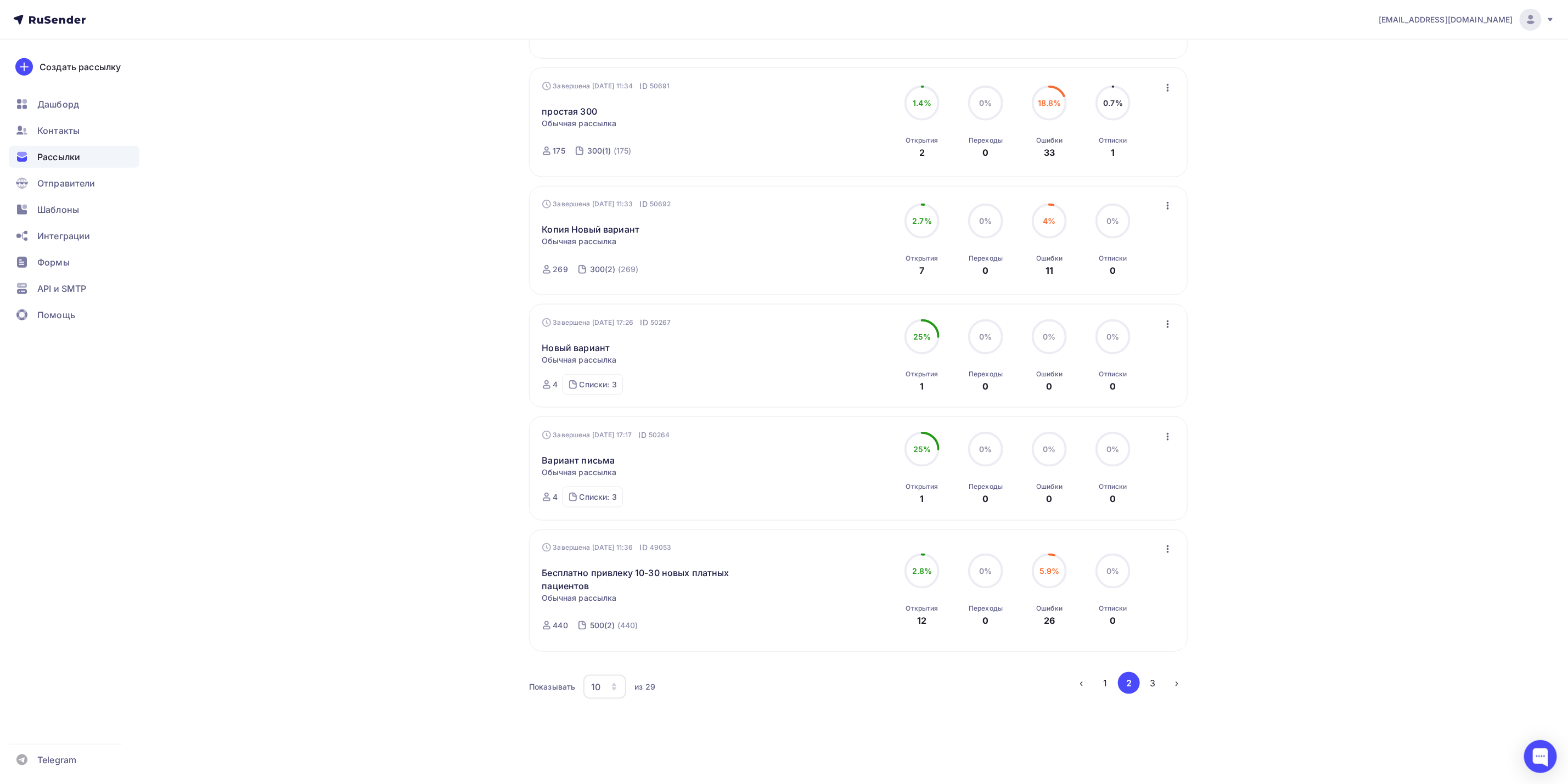
scroll to position [746, 0]
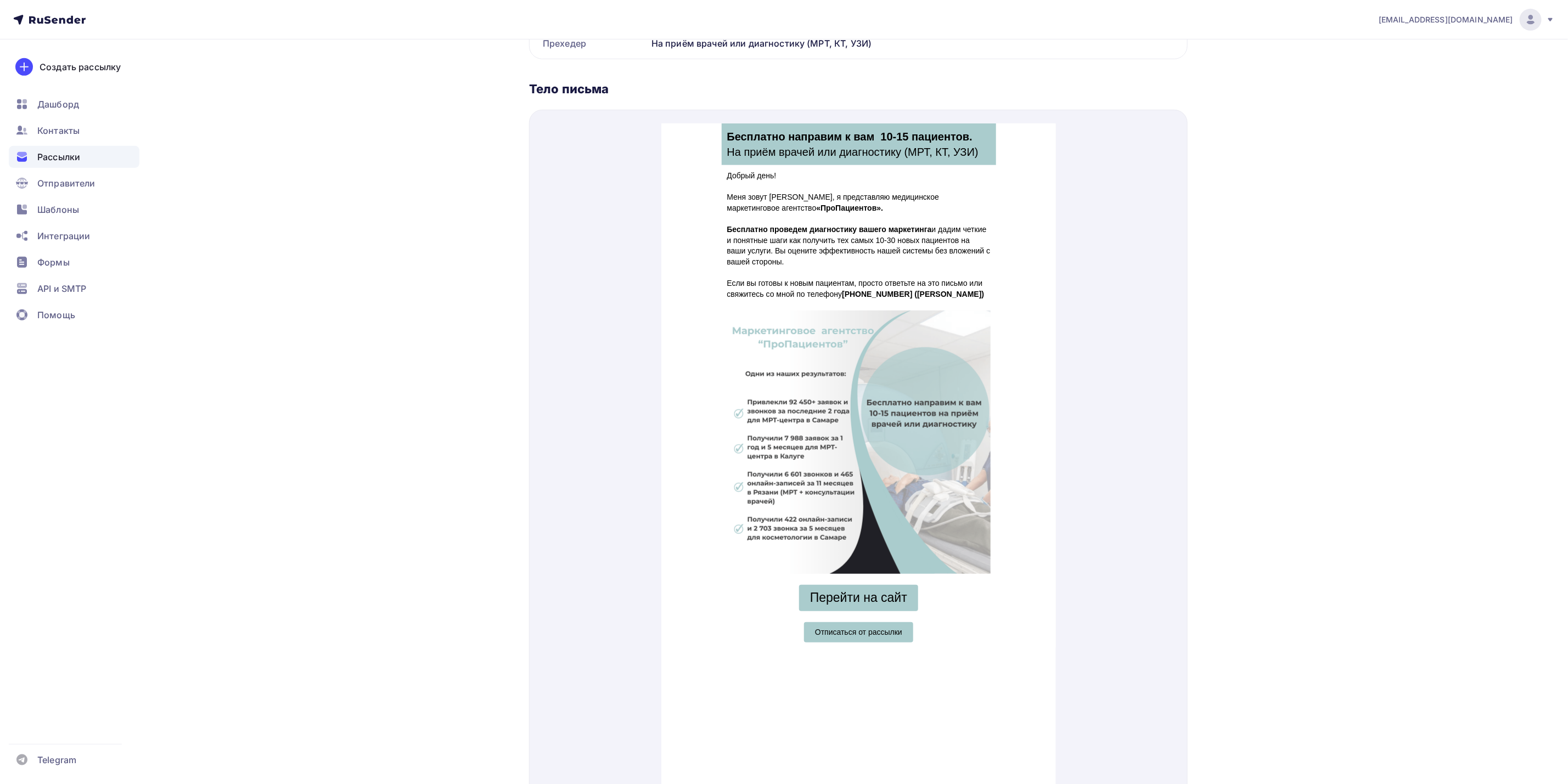
scroll to position [525, 0]
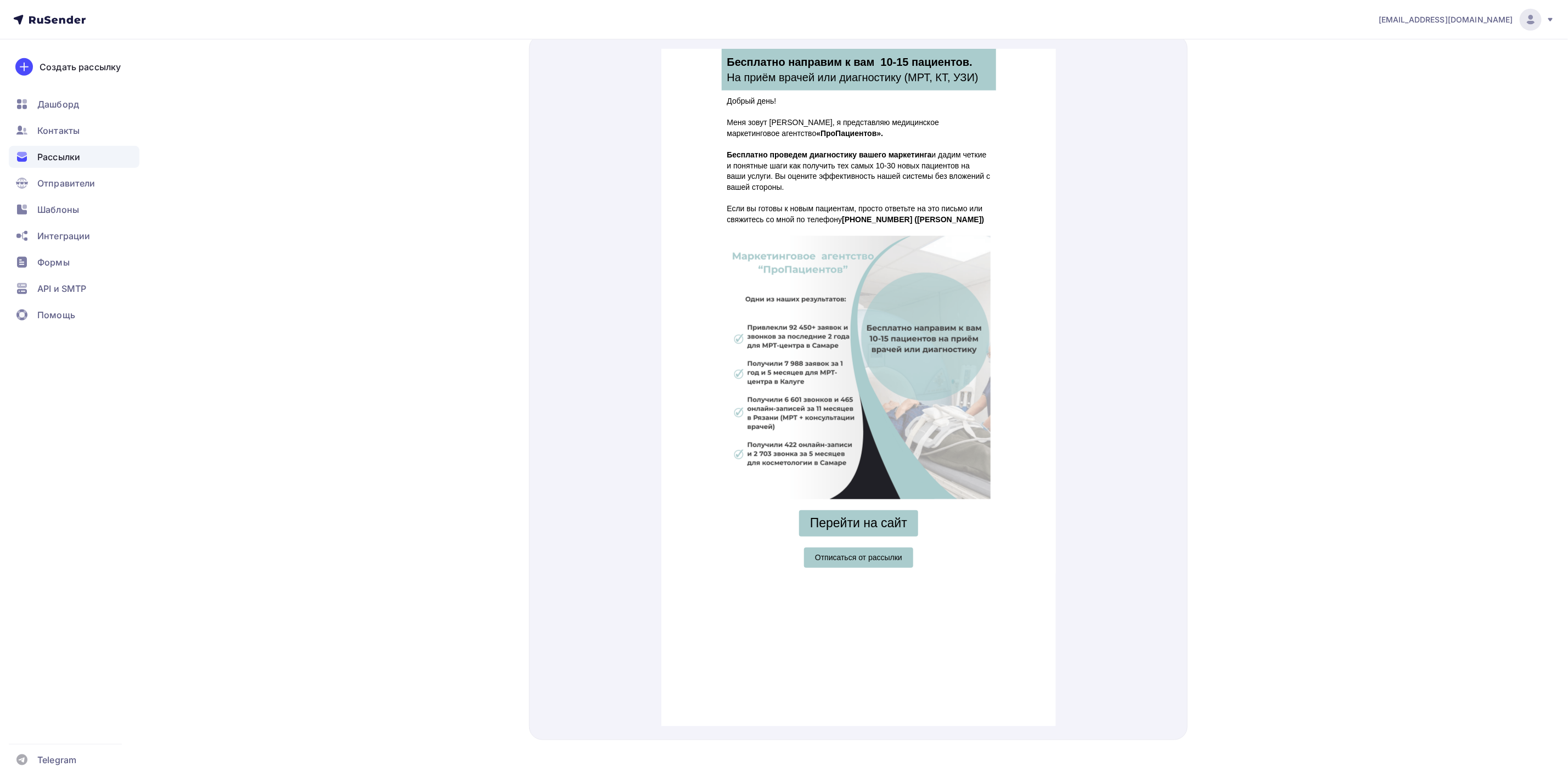
click at [880, 542] on span "Отписаться от рассылки" at bounding box center [857, 544] width 109 height 21
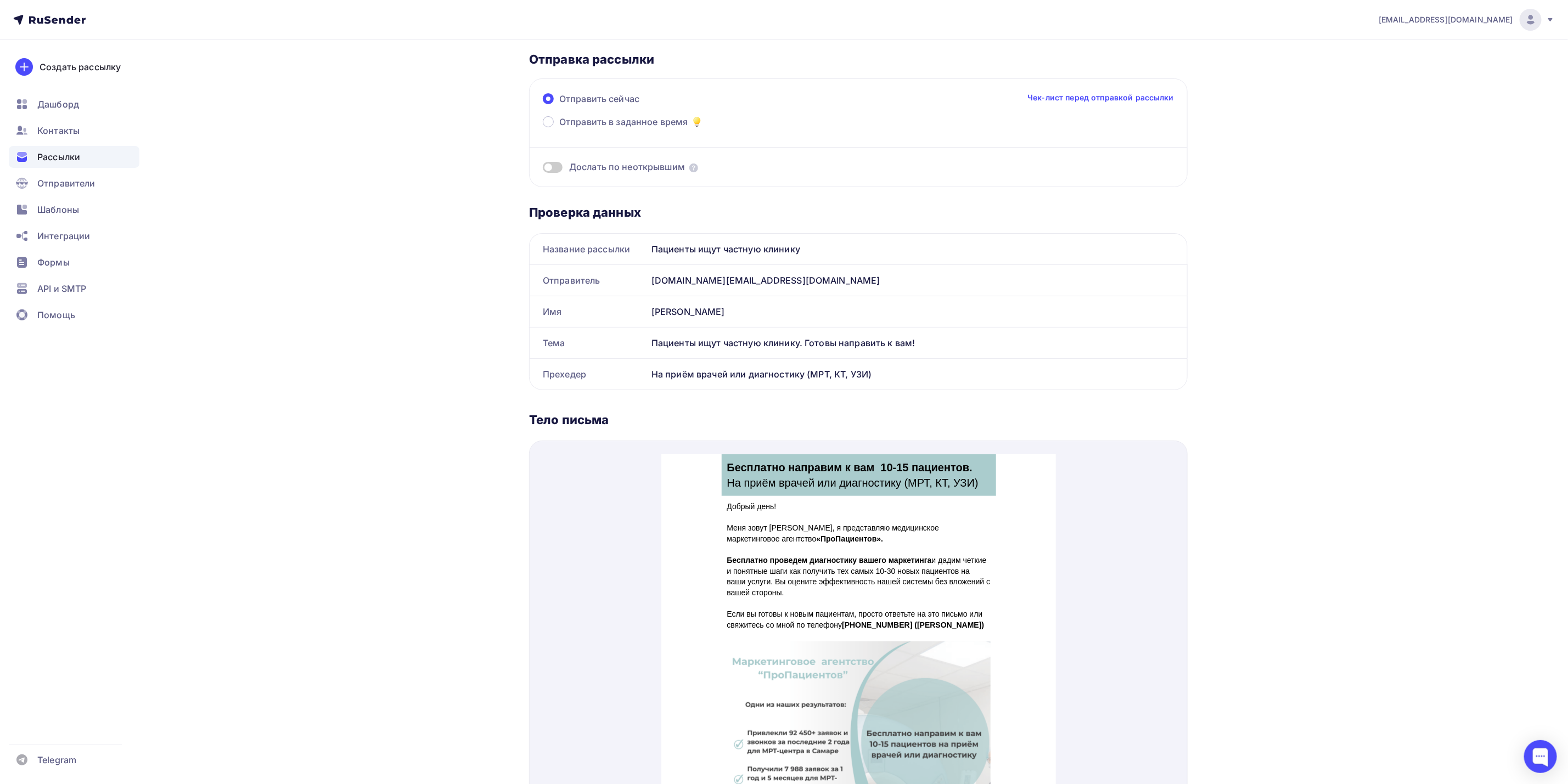
scroll to position [114, 0]
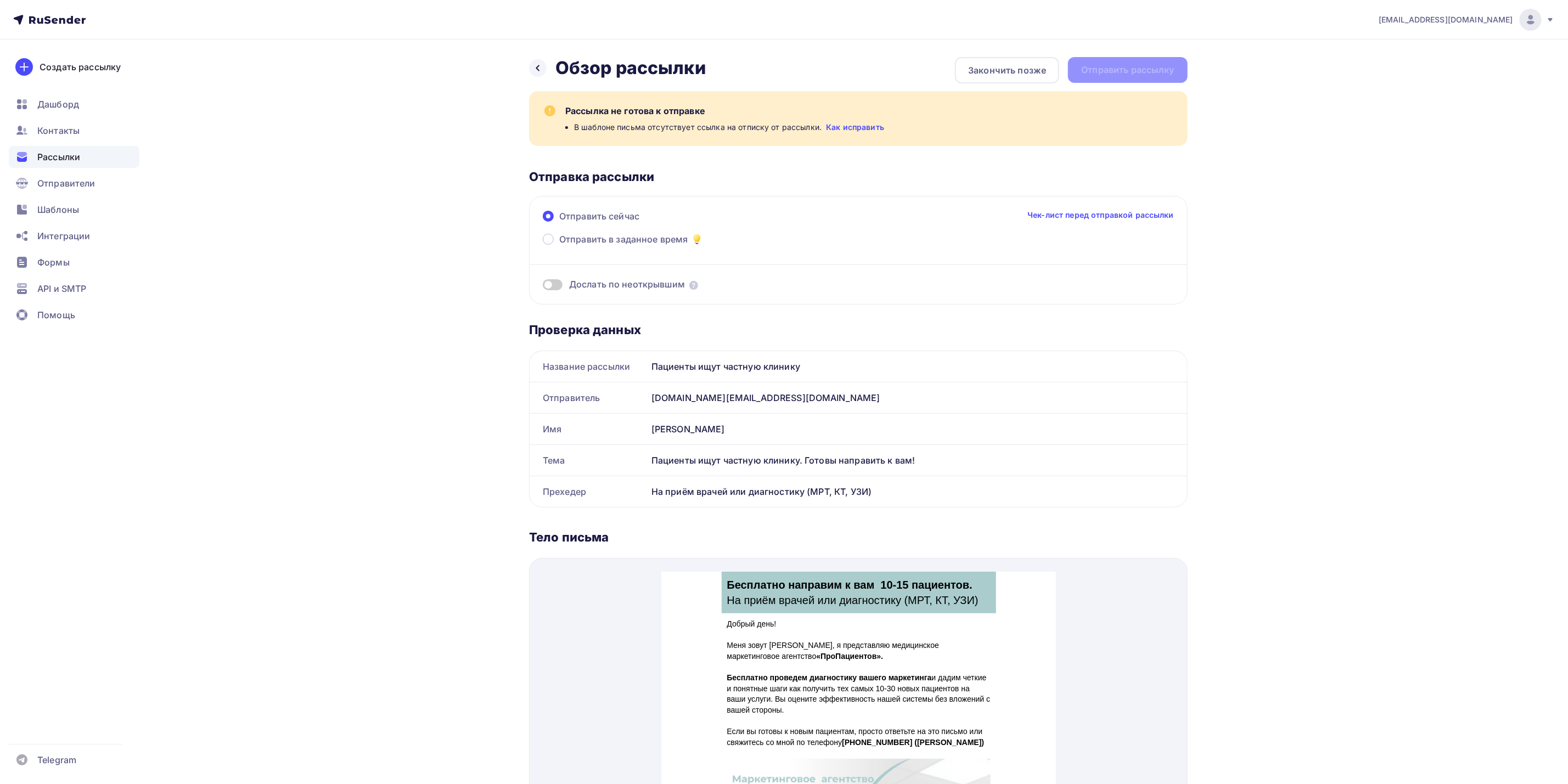
click at [869, 127] on link "Как исправить" at bounding box center [854, 126] width 58 height 11
click at [92, 204] on div "Шаблоны" at bounding box center [74, 210] width 130 height 22
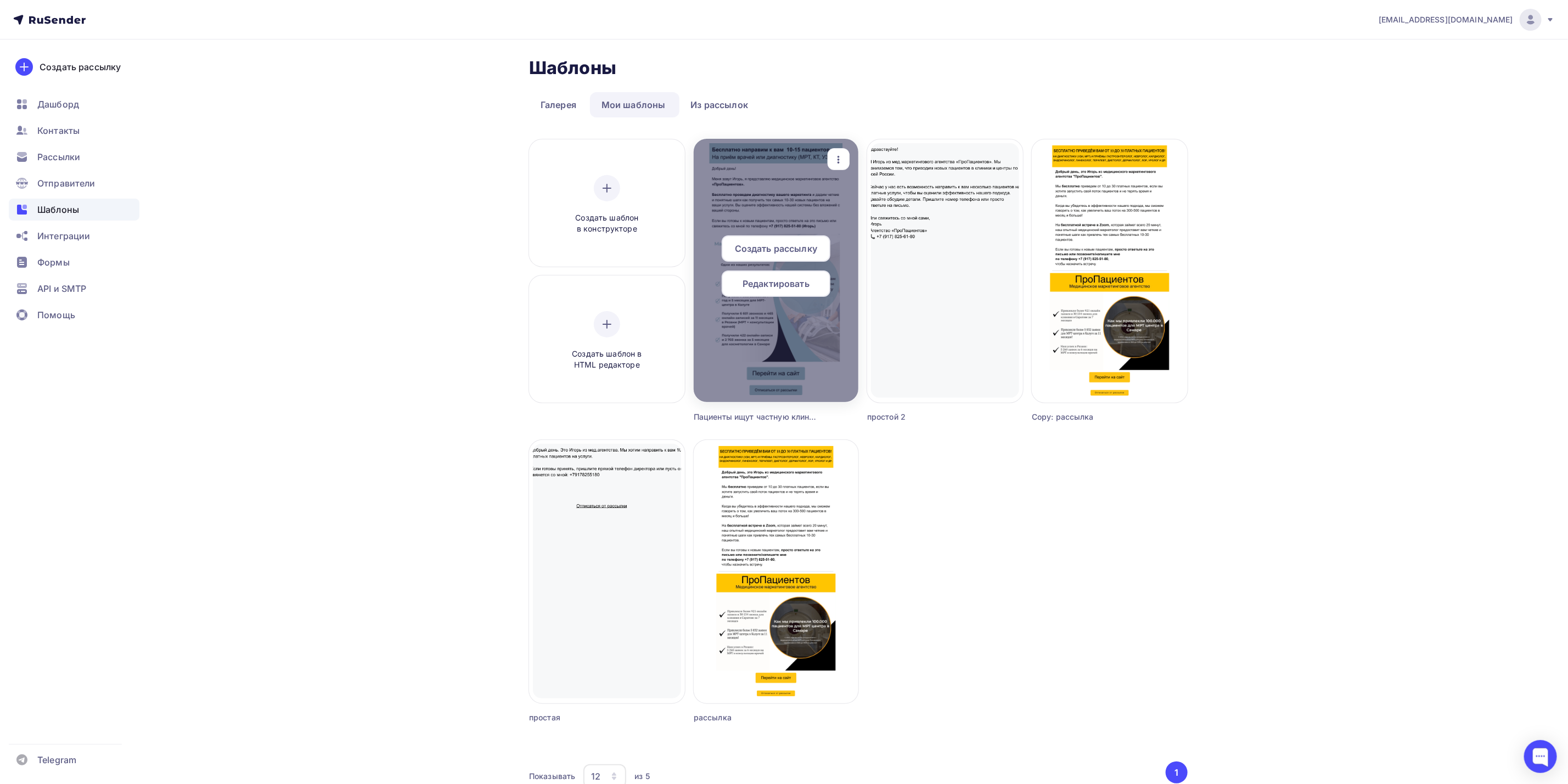
click at [814, 288] on div "Редактировать" at bounding box center [776, 283] width 109 height 26
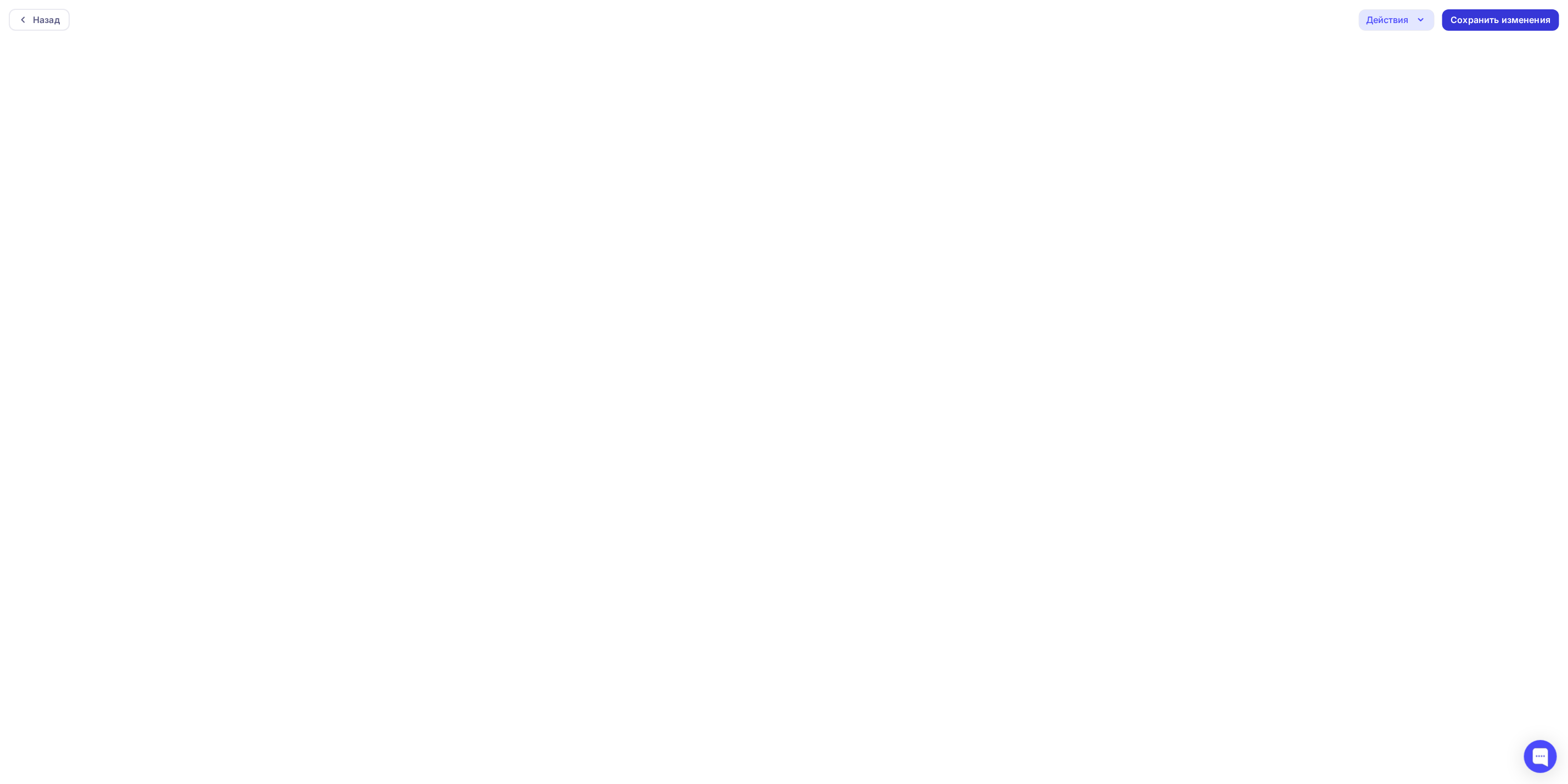
click at [1464, 22] on div "Сохранить изменения" at bounding box center [1501, 20] width 100 height 13
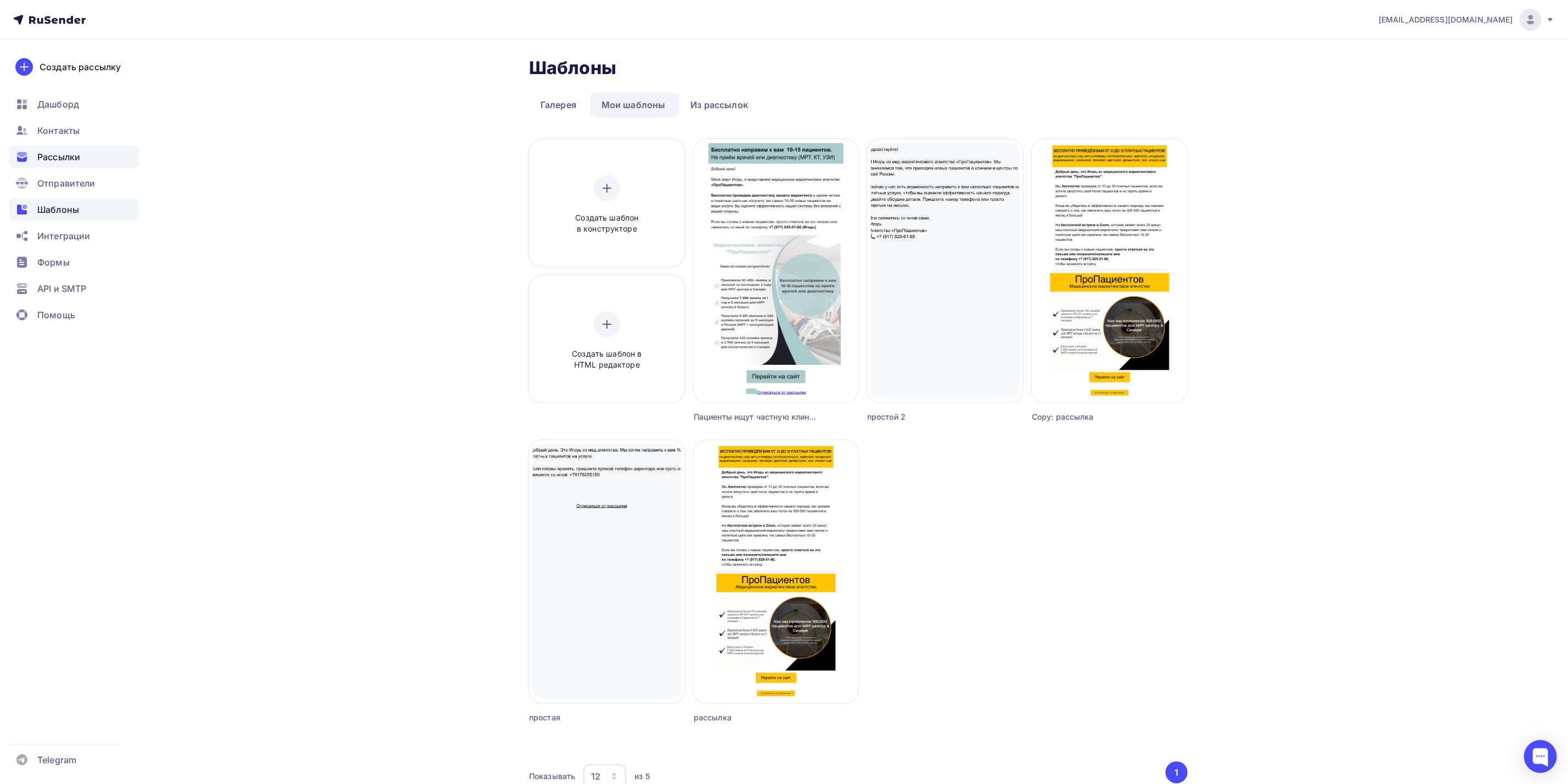
click at [77, 150] on span "Рассылки" at bounding box center [59, 156] width 43 height 13
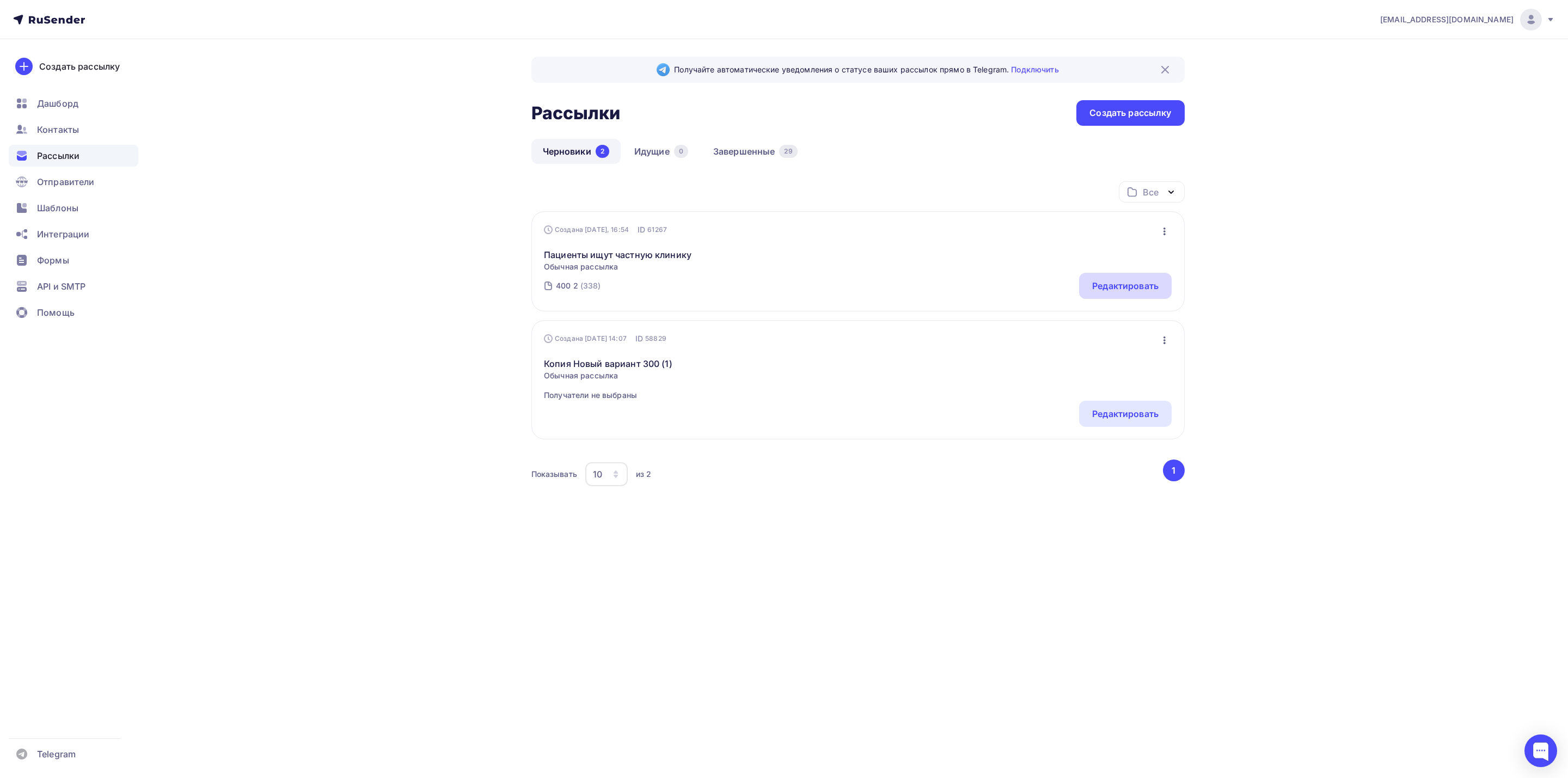
click at [1129, 283] on div "Редактировать" at bounding box center [1125, 285] width 66 height 13
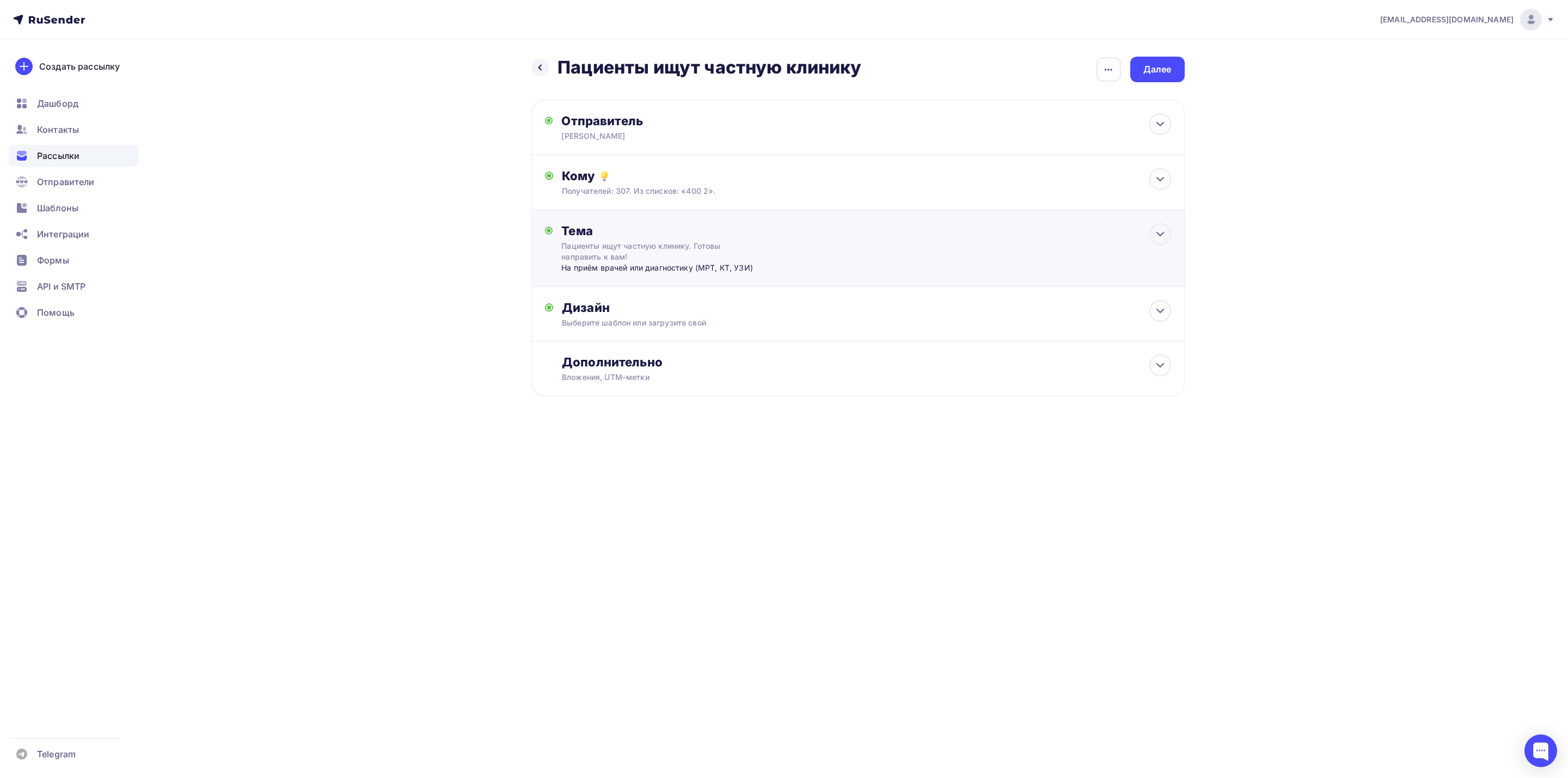
click at [899, 243] on div "Тема Пациенты ищут частную клинику. Готовы направить к вам! На приём врачей или…" at bounding box center [858, 248] width 654 height 77
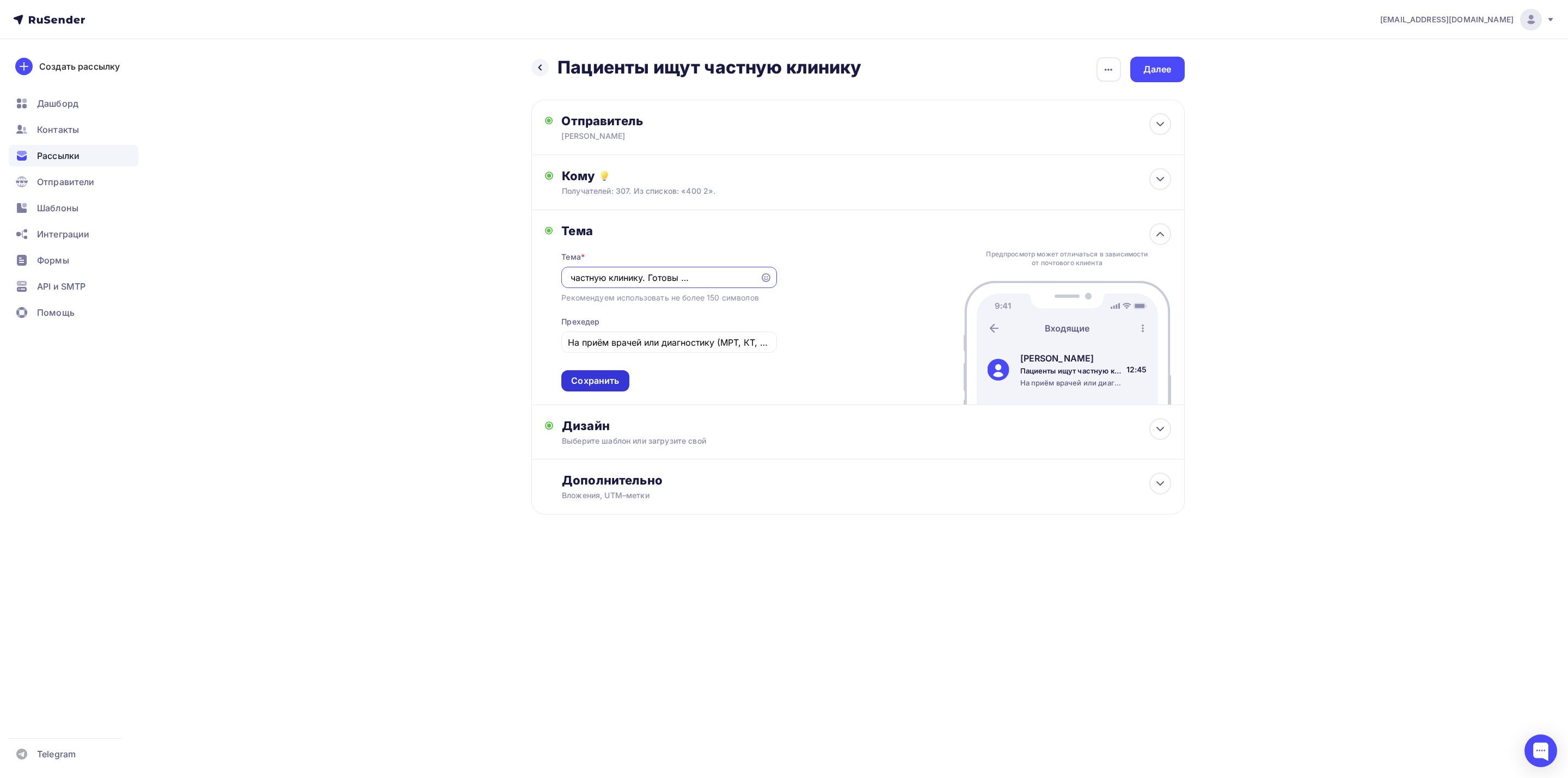
click at [623, 381] on div "Сохранить" at bounding box center [594, 381] width 67 height 21
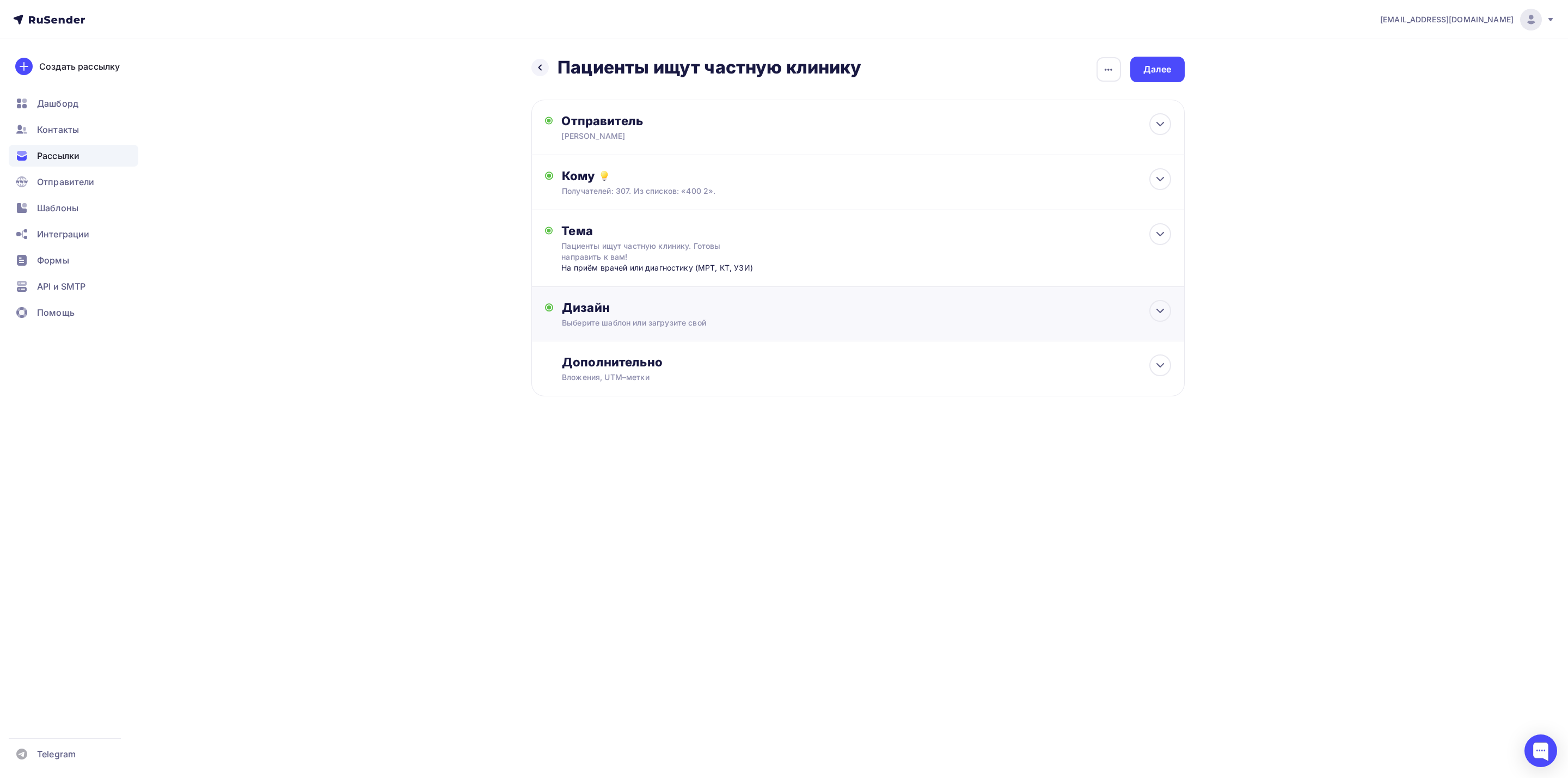
click at [781, 322] on div "Выберите шаблон или загрузите свой" at bounding box center [837, 322] width 549 height 11
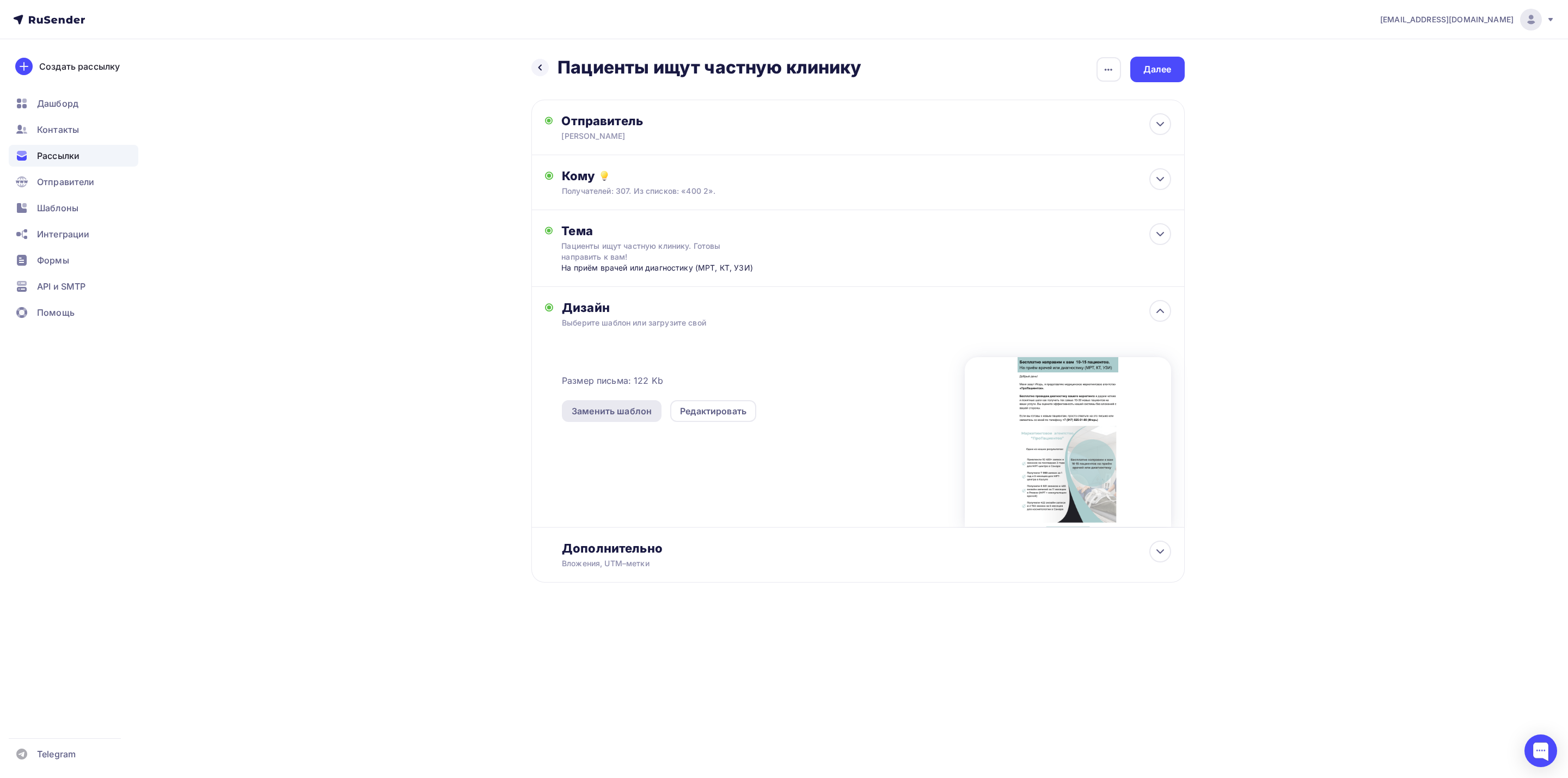
click at [649, 412] on div "Заменить шаблон" at bounding box center [612, 410] width 80 height 13
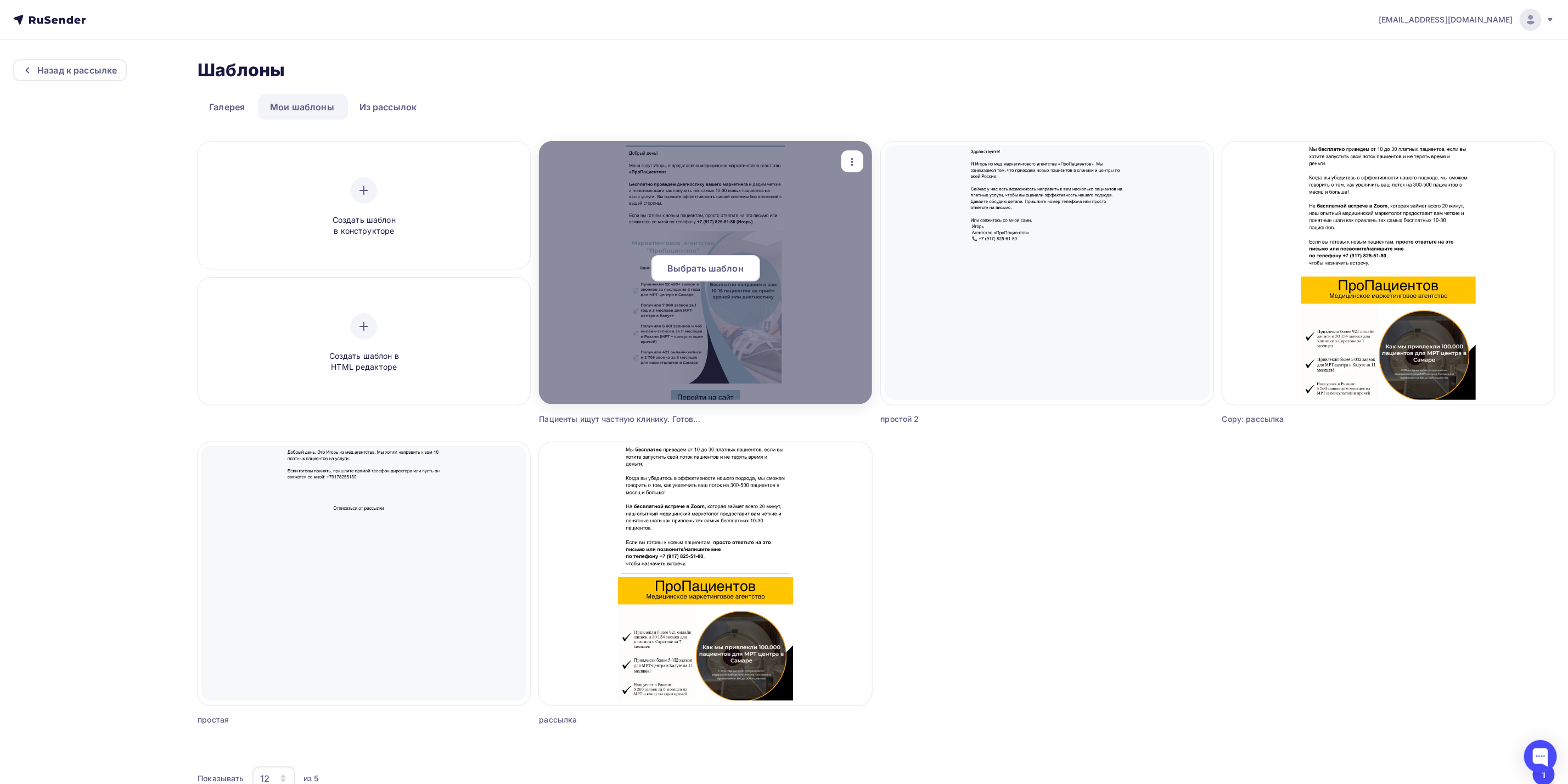
click at [732, 267] on span "Выбрать шаблон" at bounding box center [706, 268] width 76 height 13
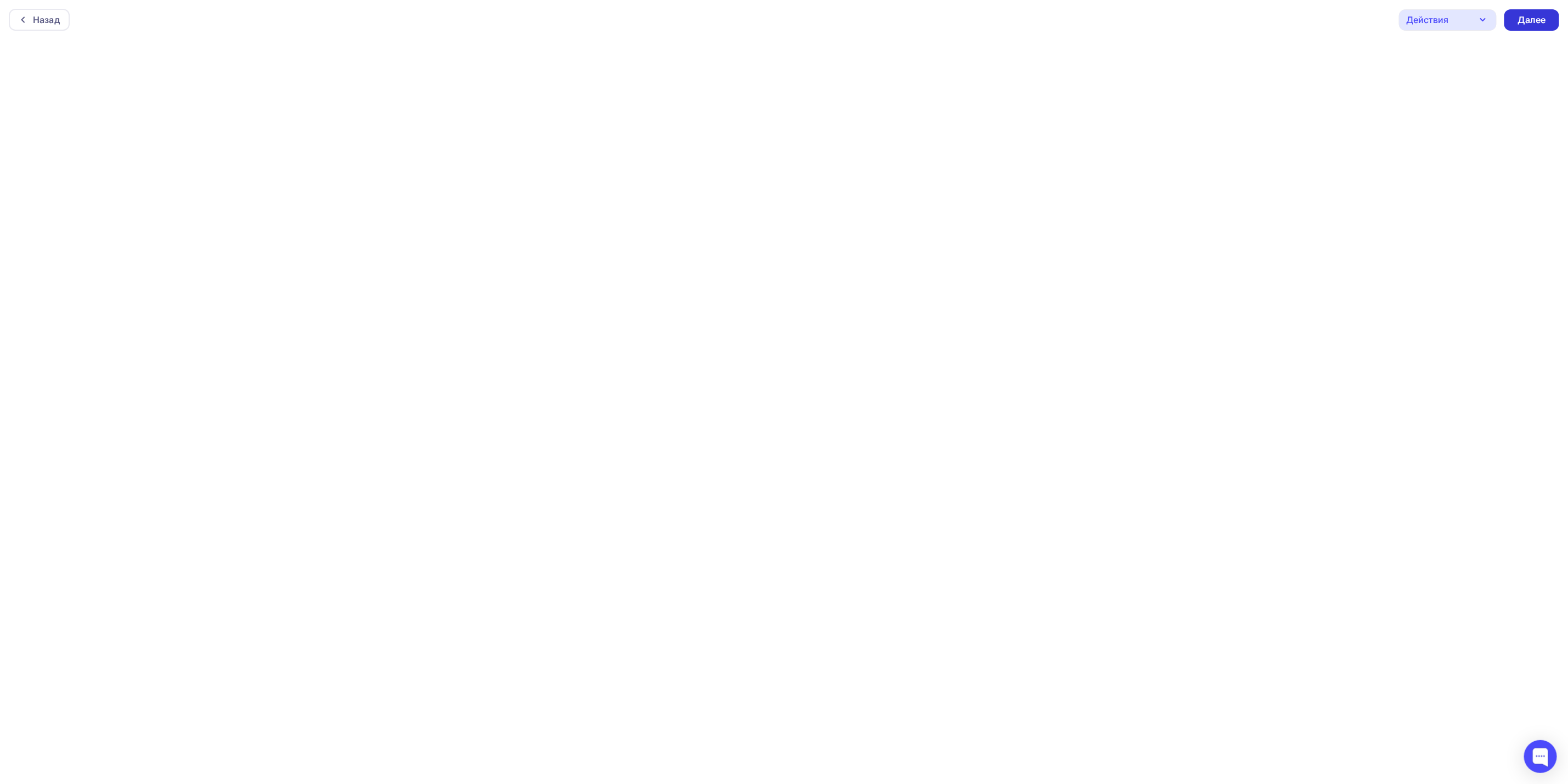
click at [1523, 16] on div "Далее" at bounding box center [1532, 20] width 28 height 13
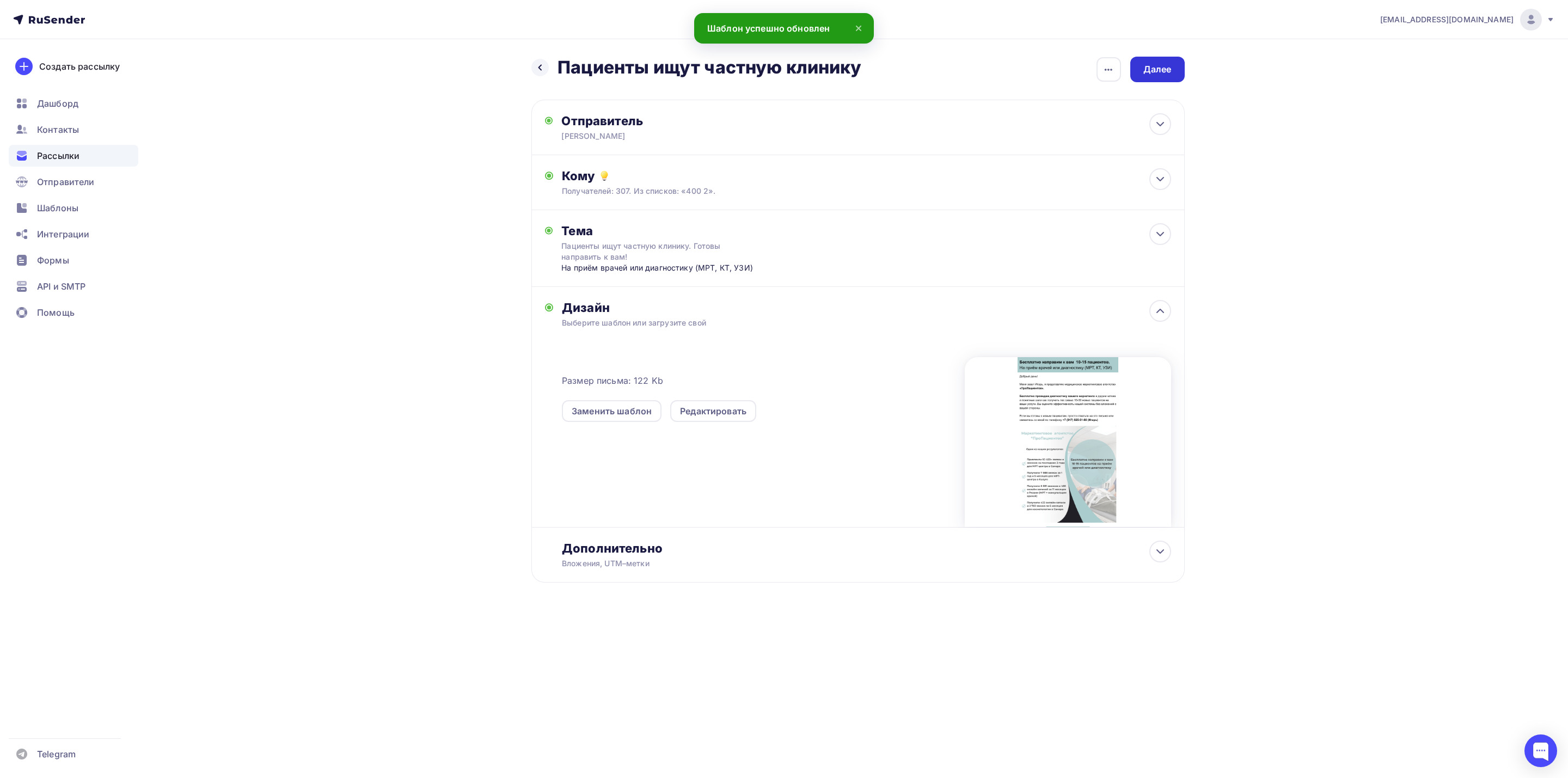
click at [1172, 69] on div "Далее" at bounding box center [1158, 69] width 54 height 25
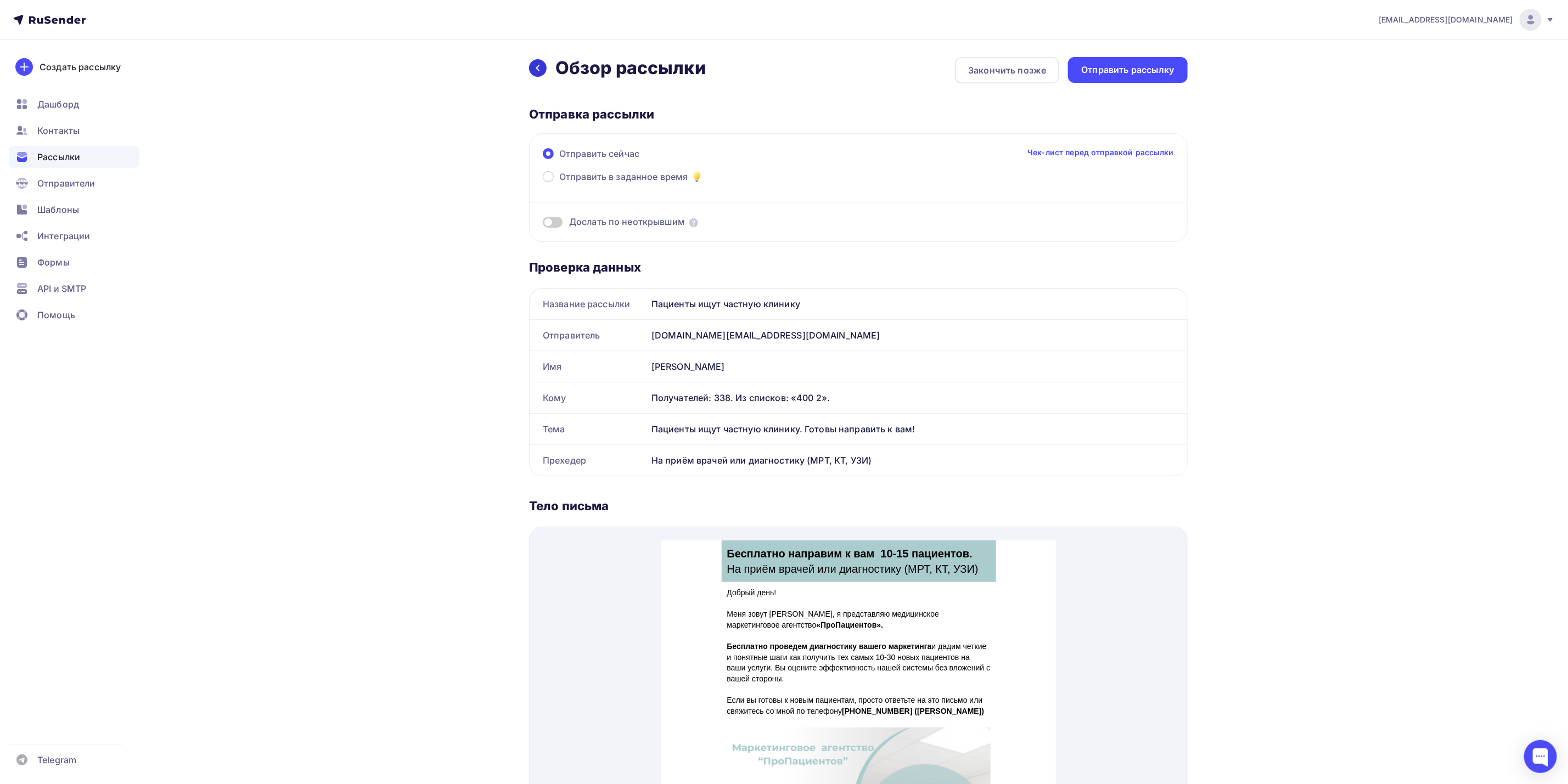
click at [544, 73] on div at bounding box center [538, 68] width 18 height 18
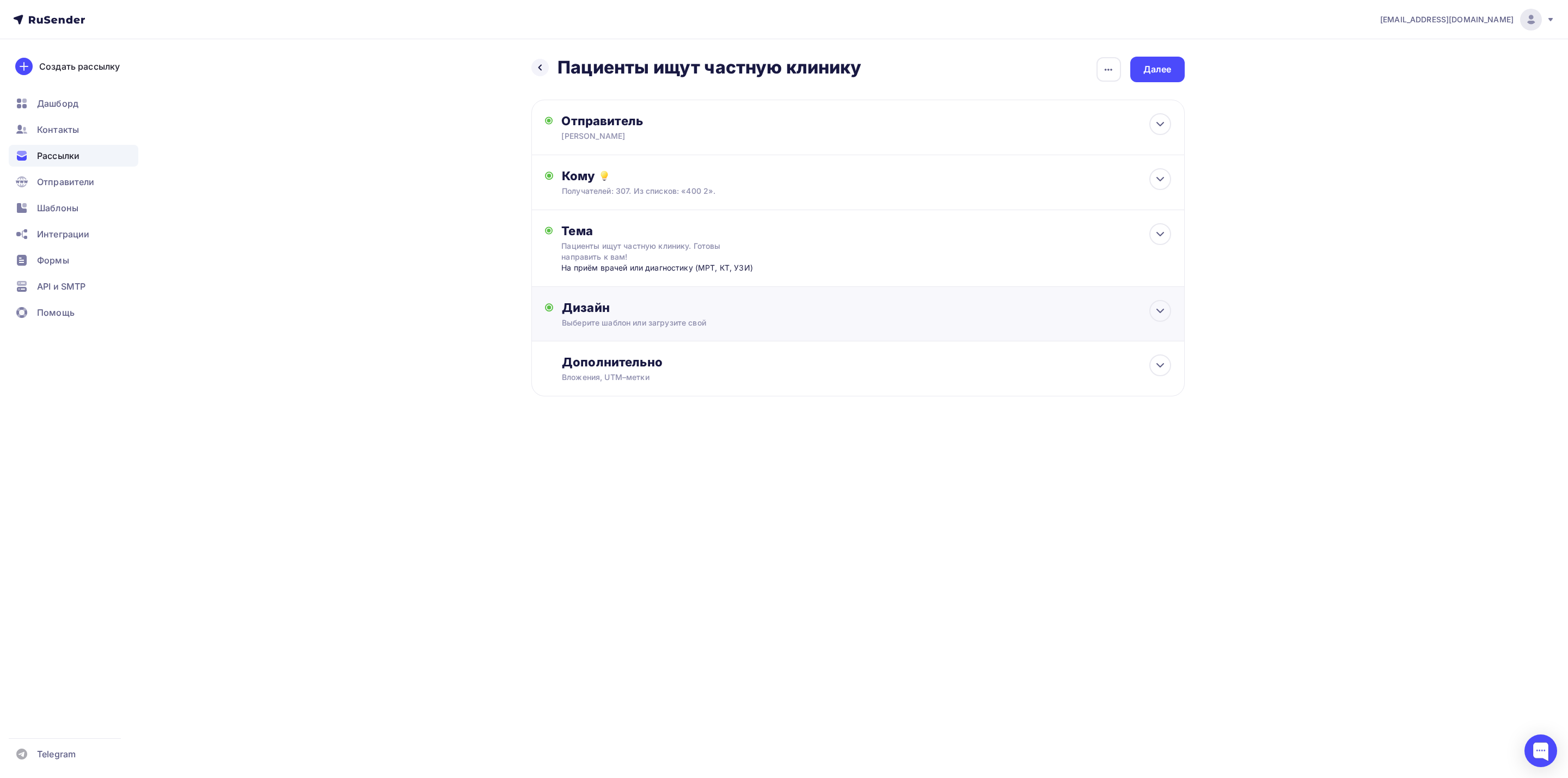
click at [856, 317] on div "Дизайн Выберите шаблон или загрузите свой Размер письма: 122 Kb Заменить шаблон…" at bounding box center [867, 313] width 609 height 28
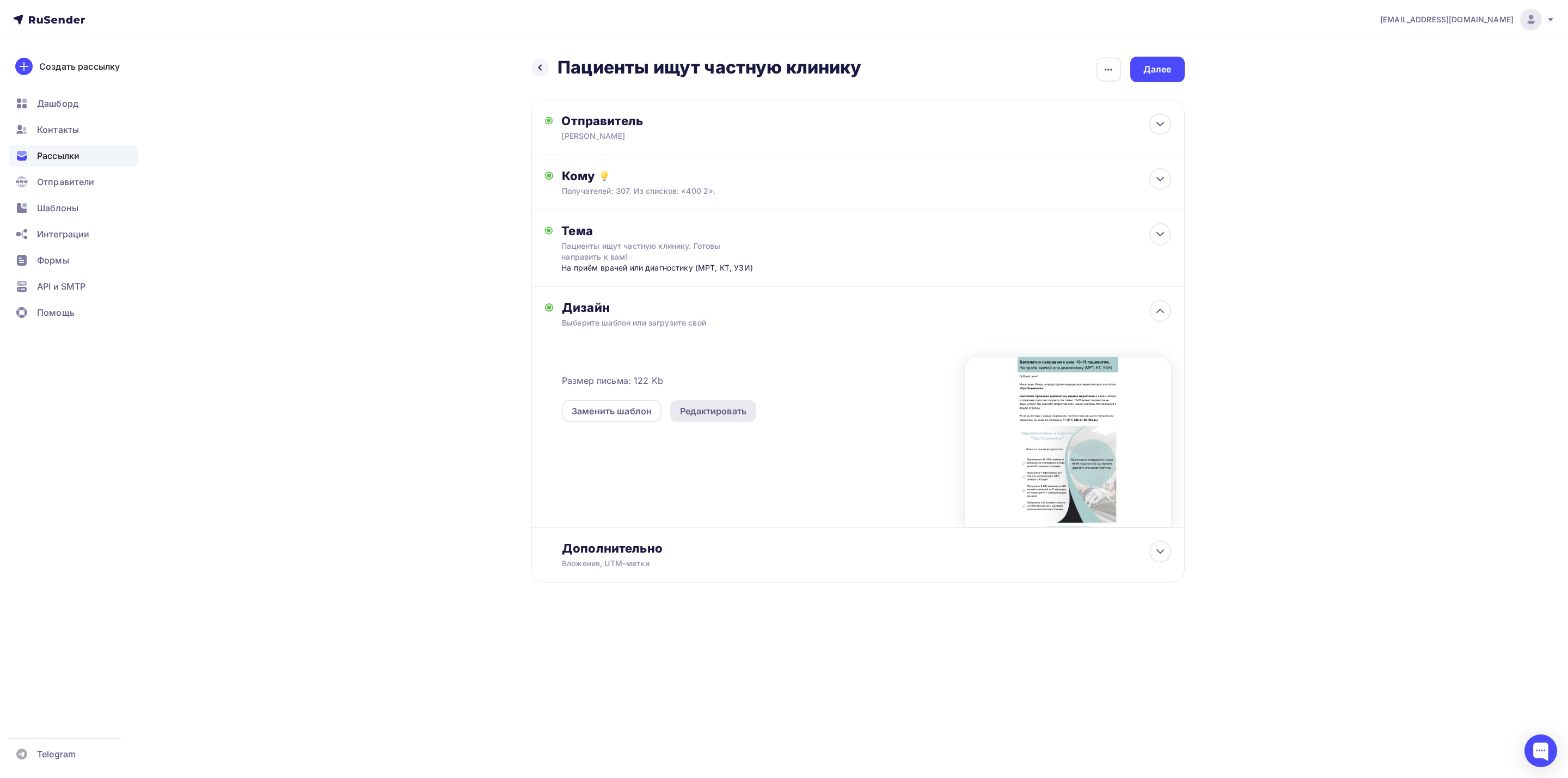
click at [699, 410] on div "Редактировать" at bounding box center [713, 410] width 66 height 13
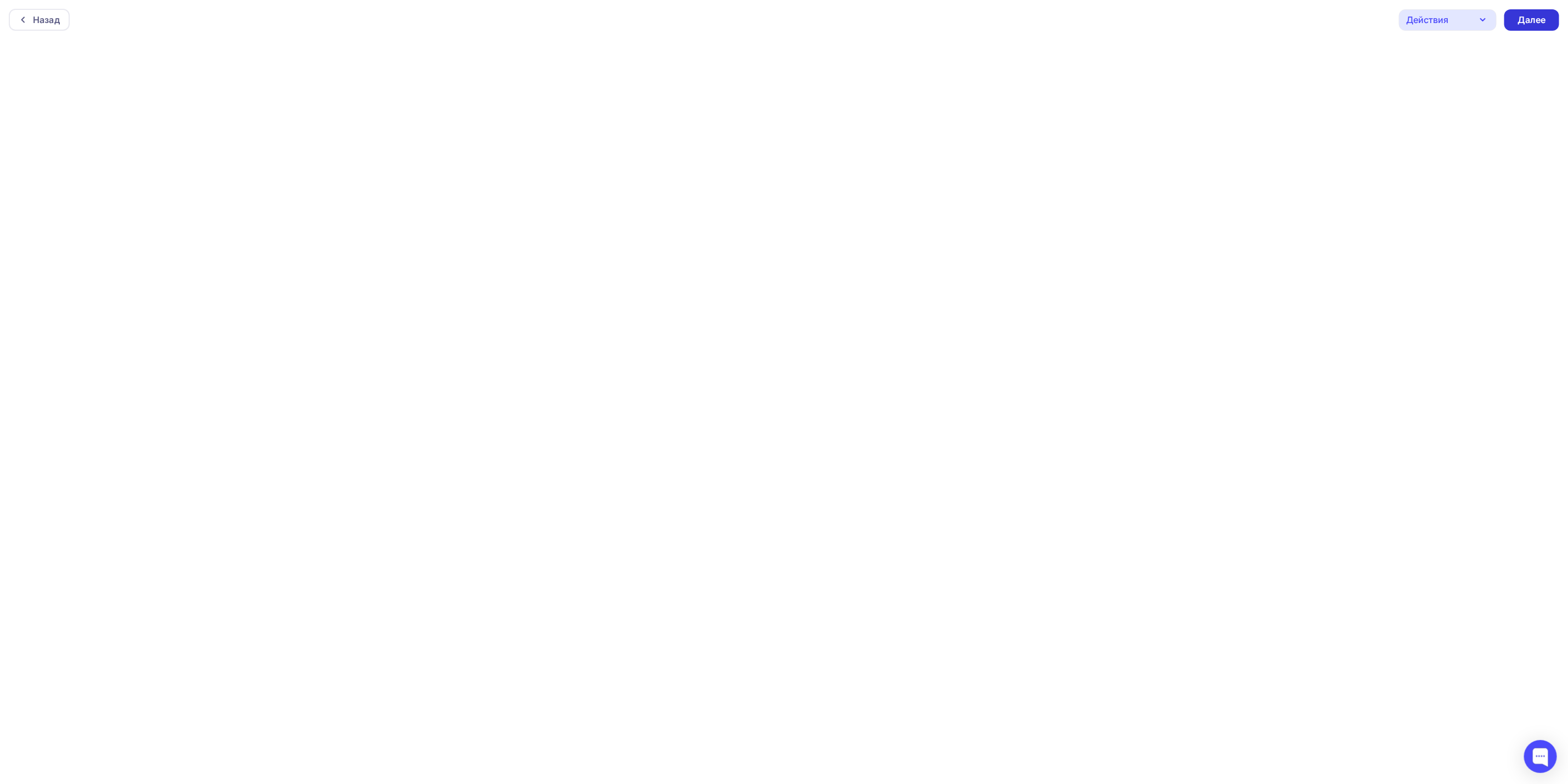
click at [1534, 17] on div "Далее" at bounding box center [1532, 20] width 28 height 13
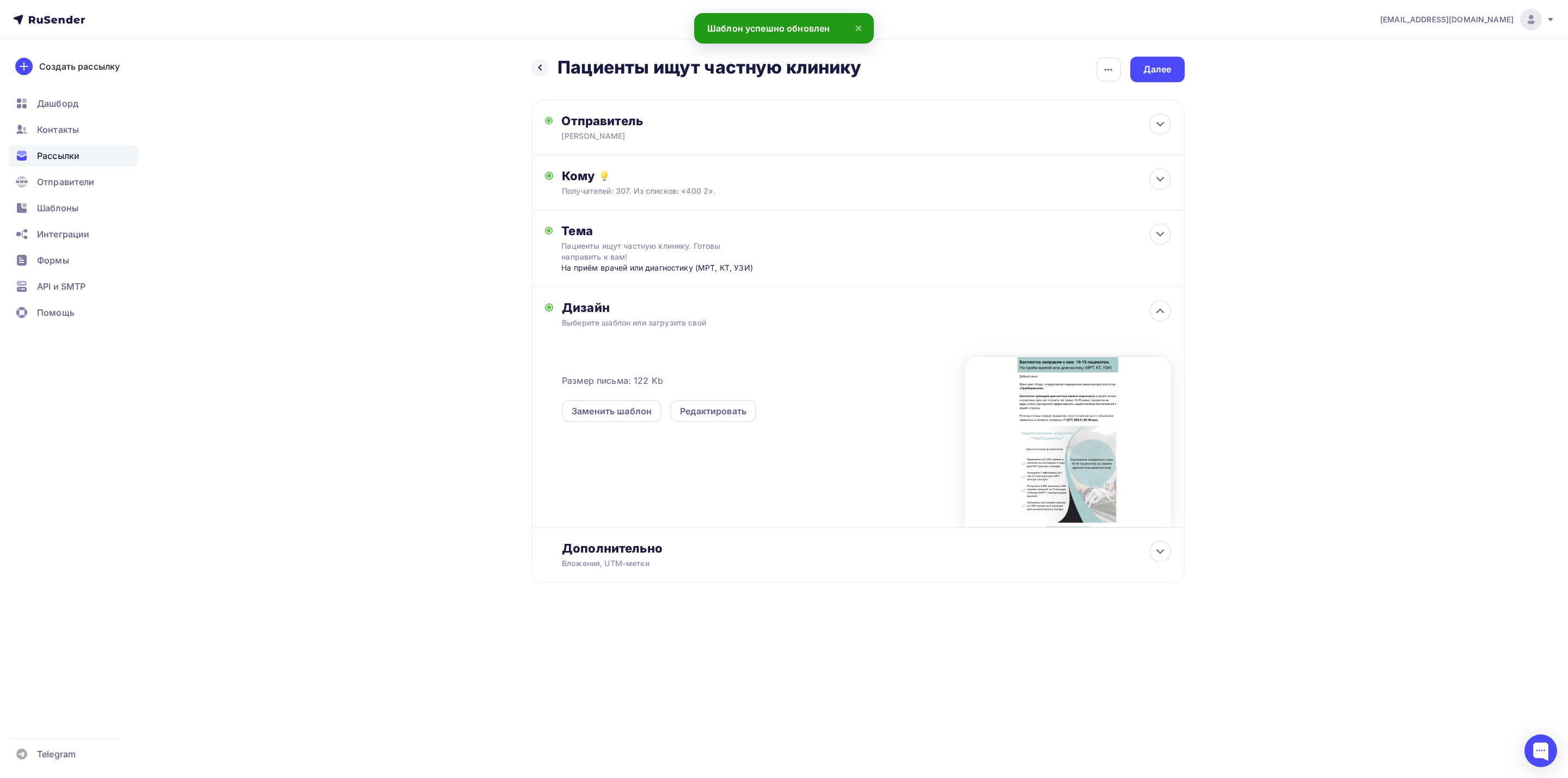
click at [1007, 415] on div at bounding box center [1068, 442] width 206 height 170
click at [1158, 65] on div "Далее" at bounding box center [1157, 69] width 28 height 13
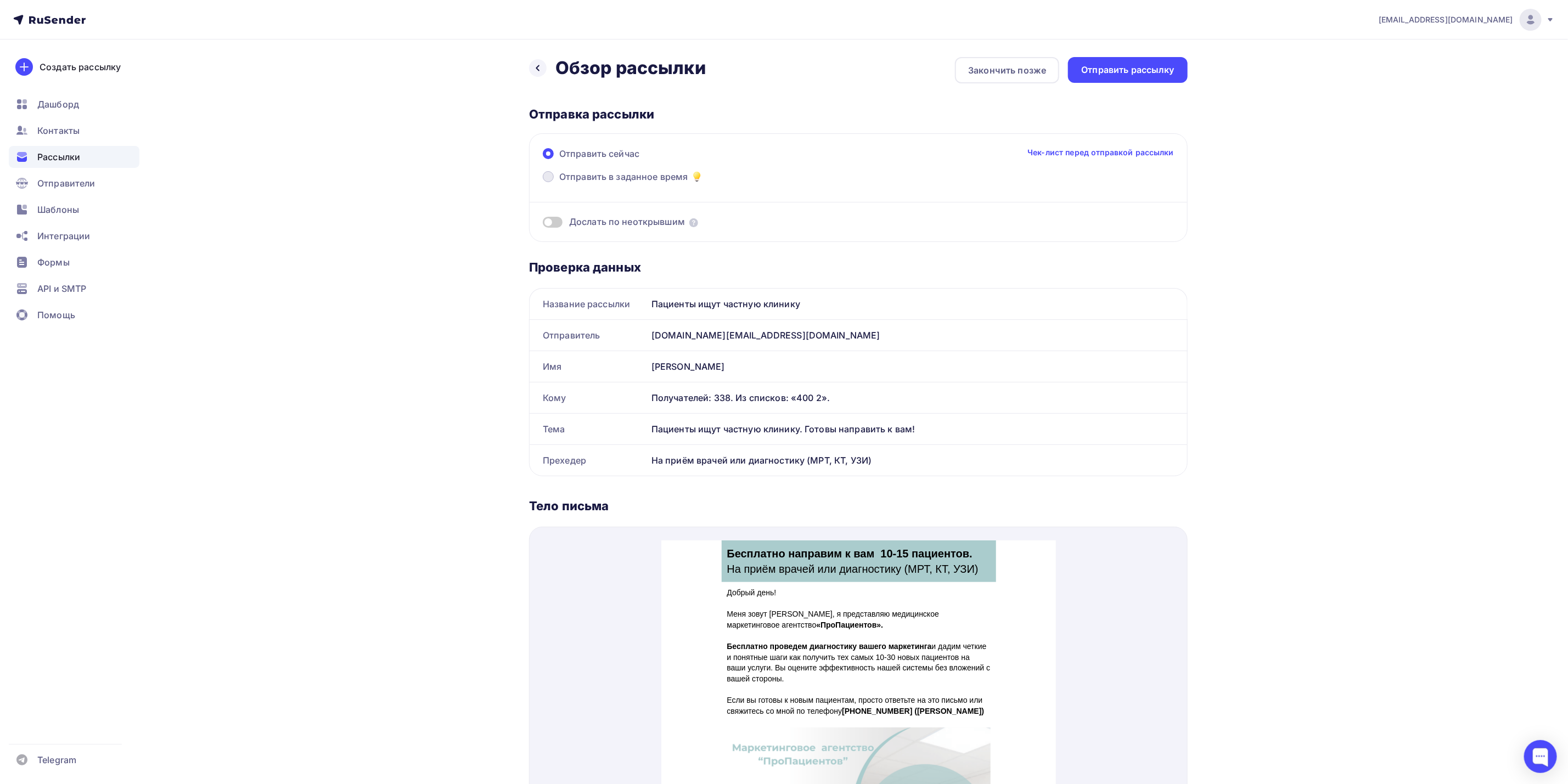
click at [656, 179] on span "Отправить в заданное время" at bounding box center [624, 176] width 129 height 13
click at [559, 183] on input "Отправить в заданное время" at bounding box center [559, 183] width 0 height 0
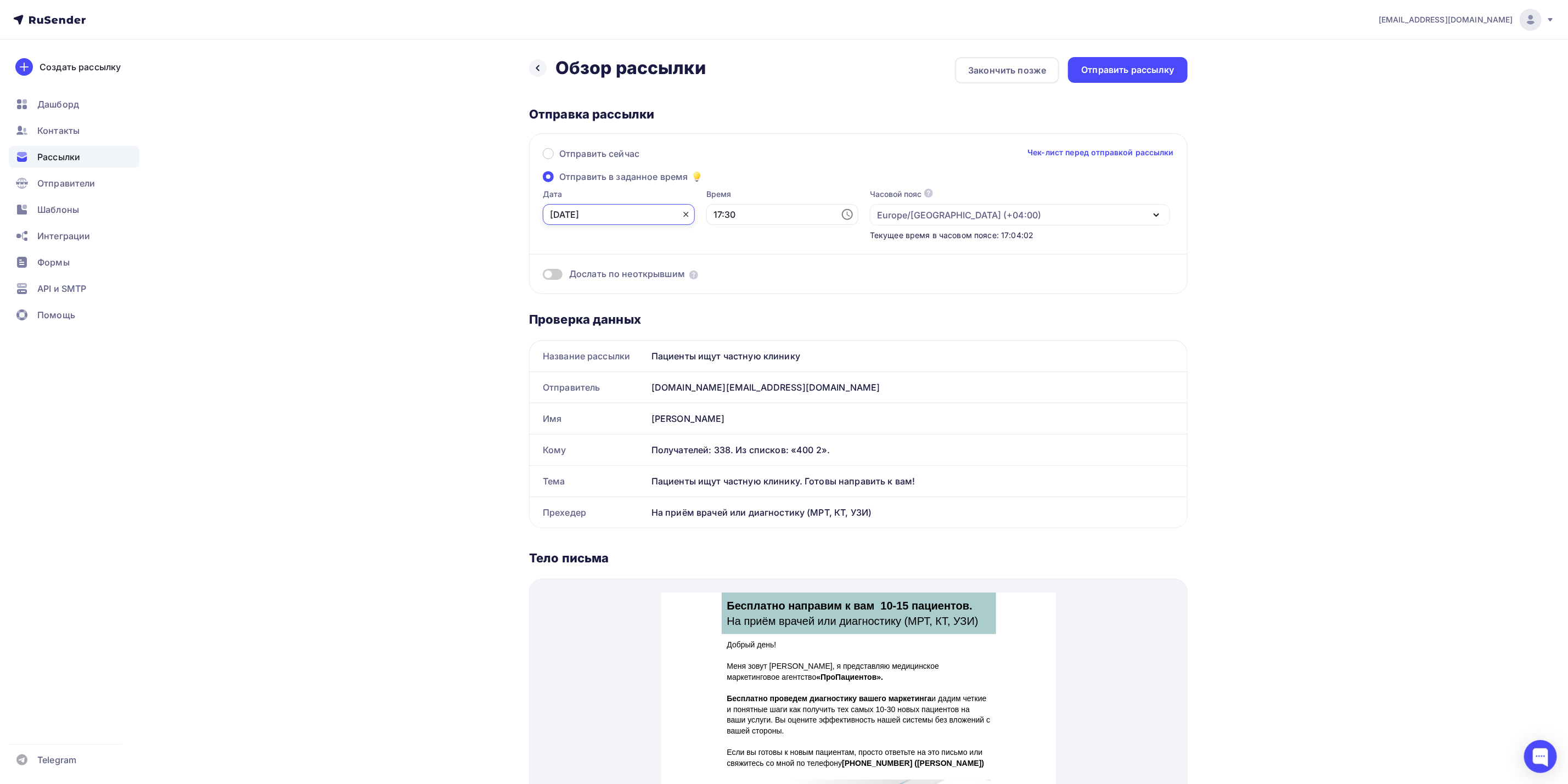
drag, startPoint x: 662, startPoint y: 217, endPoint x: 667, endPoint y: 211, distance: 7.8
click at [663, 216] on div "[DATE]" at bounding box center [619, 214] width 152 height 21
click at [630, 270] on div "3" at bounding box center [630, 273] width 18 height 10
type input "[DATE]"
click at [771, 217] on input "17:30" at bounding box center [782, 214] width 152 height 21
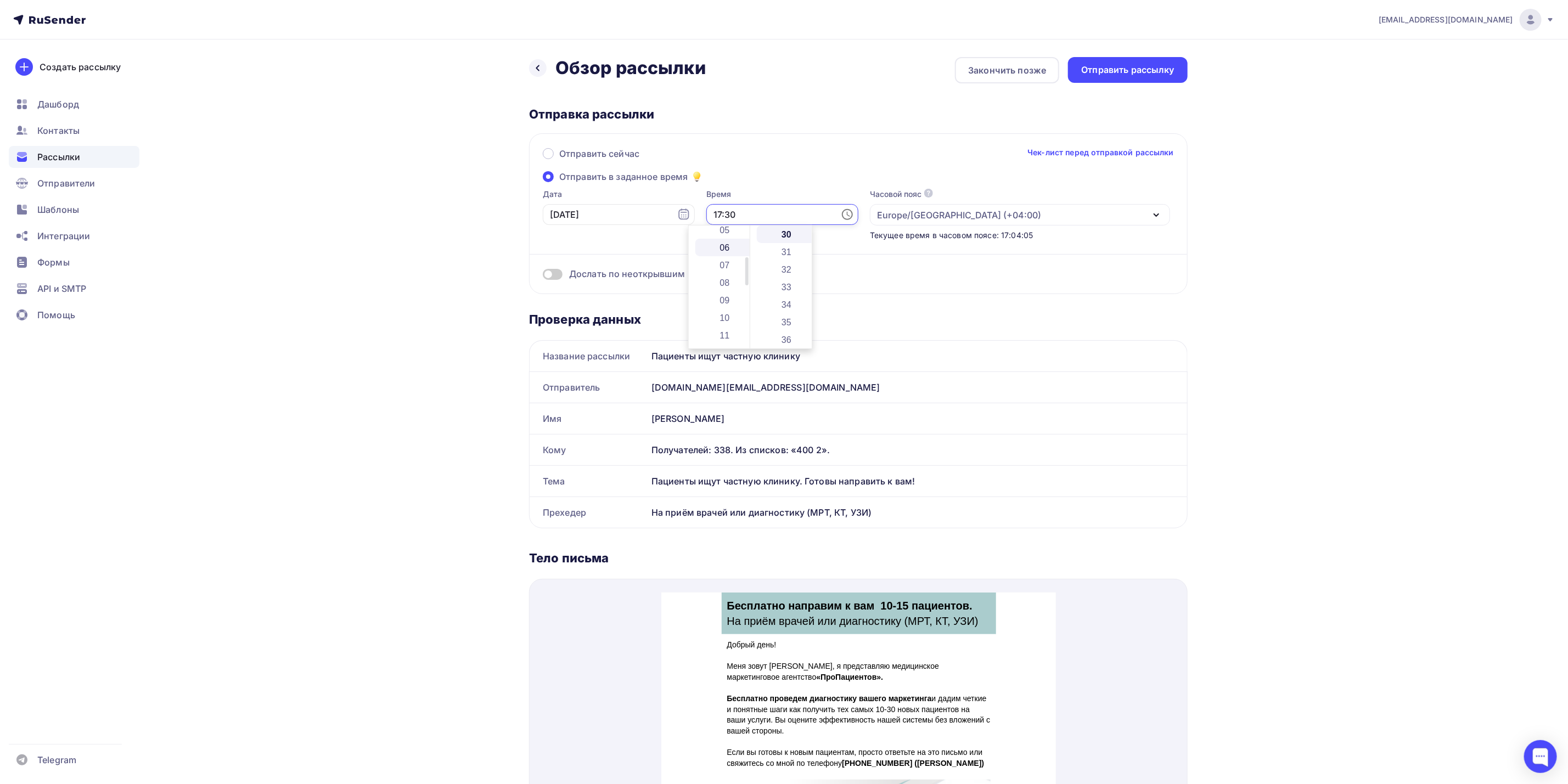
scroll to position [134, 0]
click at [729, 288] on li "11" at bounding box center [726, 294] width 61 height 18
click at [784, 237] on li "00" at bounding box center [787, 234] width 61 height 18
type input "11:00"
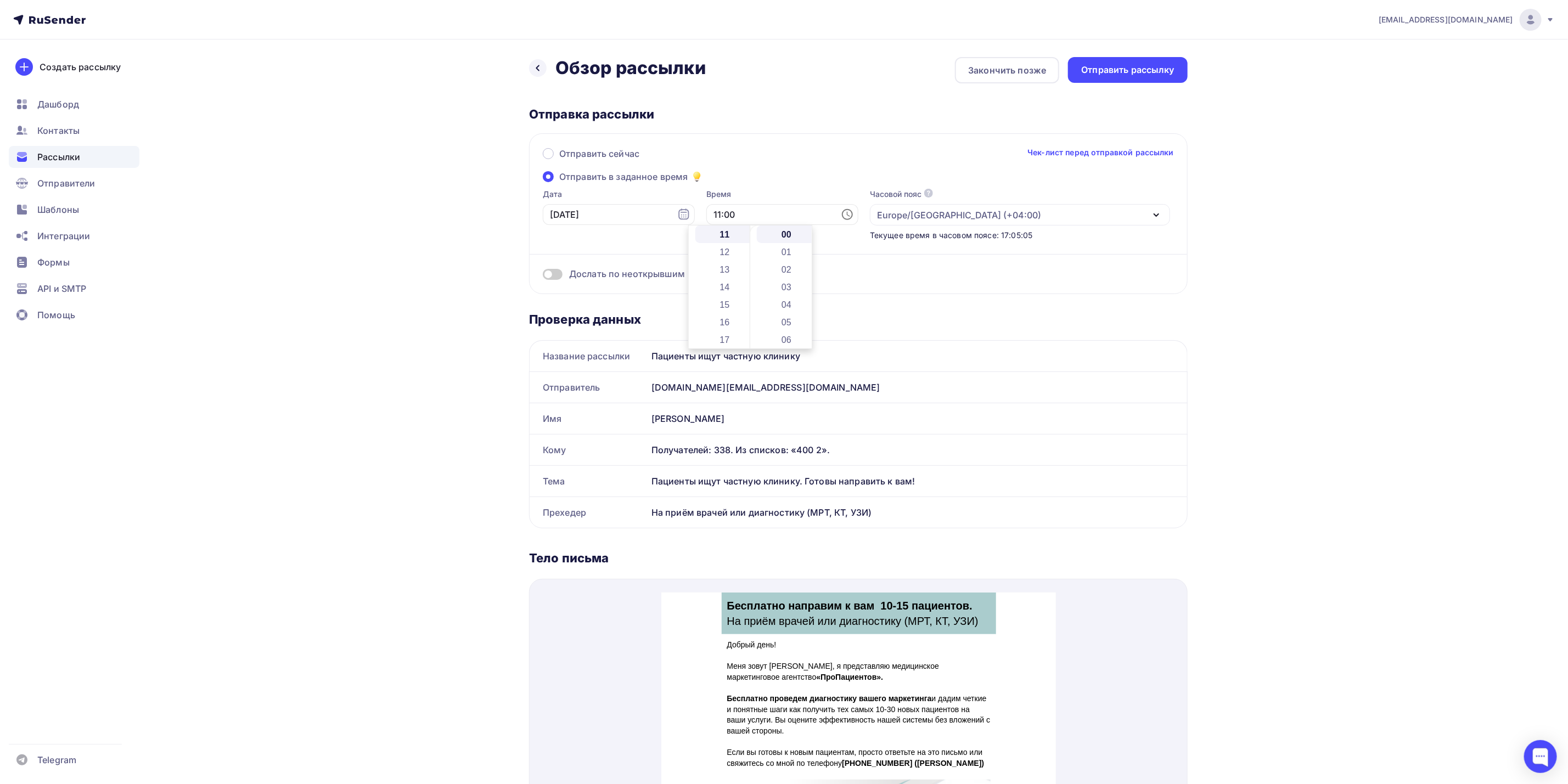
click at [1321, 252] on div "[EMAIL_ADDRESS][DOMAIN_NAME] Аккаунт Тарифы Выйти Создать рассылку [GEOGRAPHIC_…" at bounding box center [784, 663] width 1568 height 1328
click at [1120, 75] on div "Отправить рассылку" at bounding box center [1128, 70] width 93 height 13
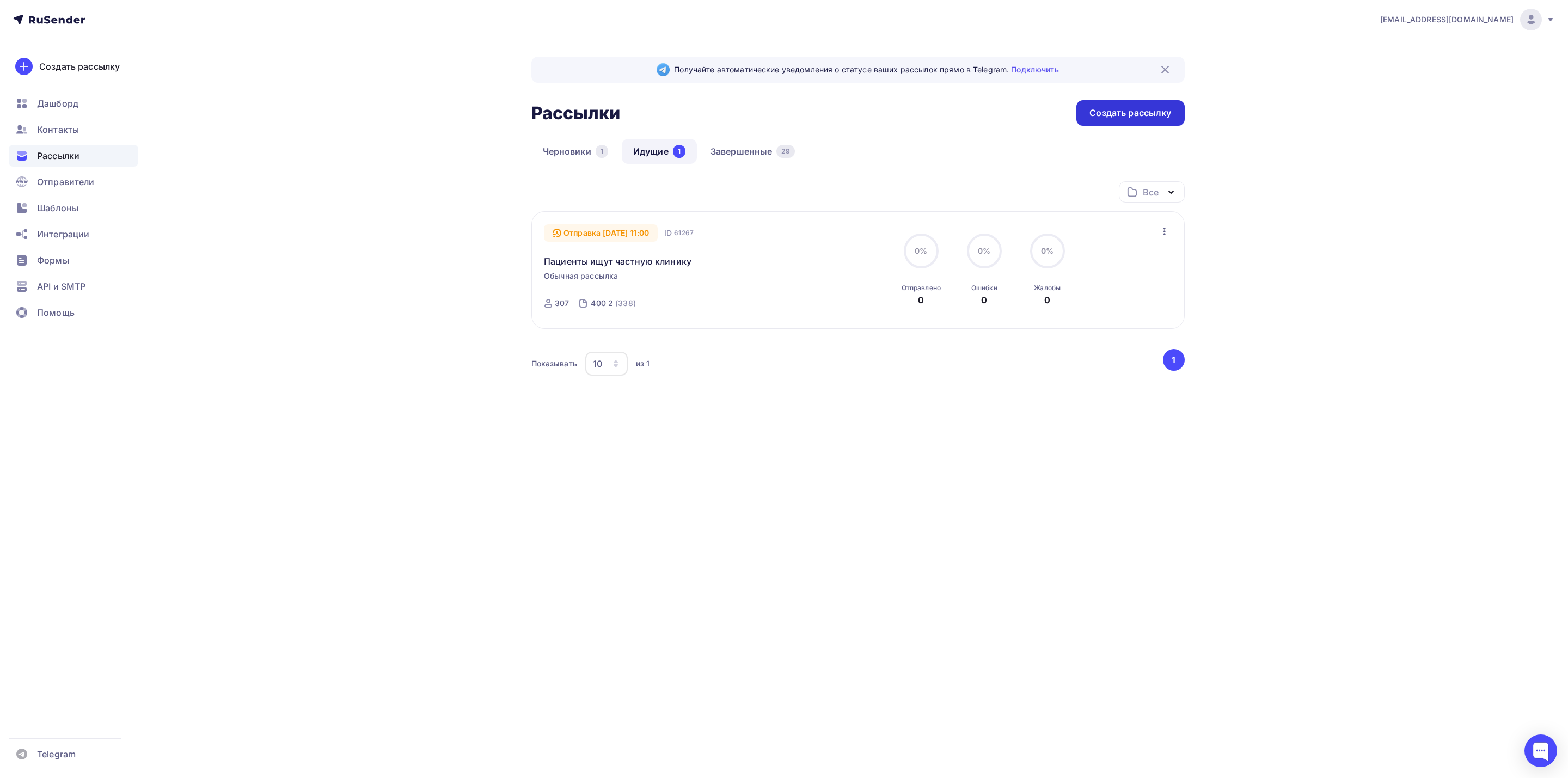
click at [1122, 115] on div "Создать рассылку" at bounding box center [1130, 113] width 82 height 13
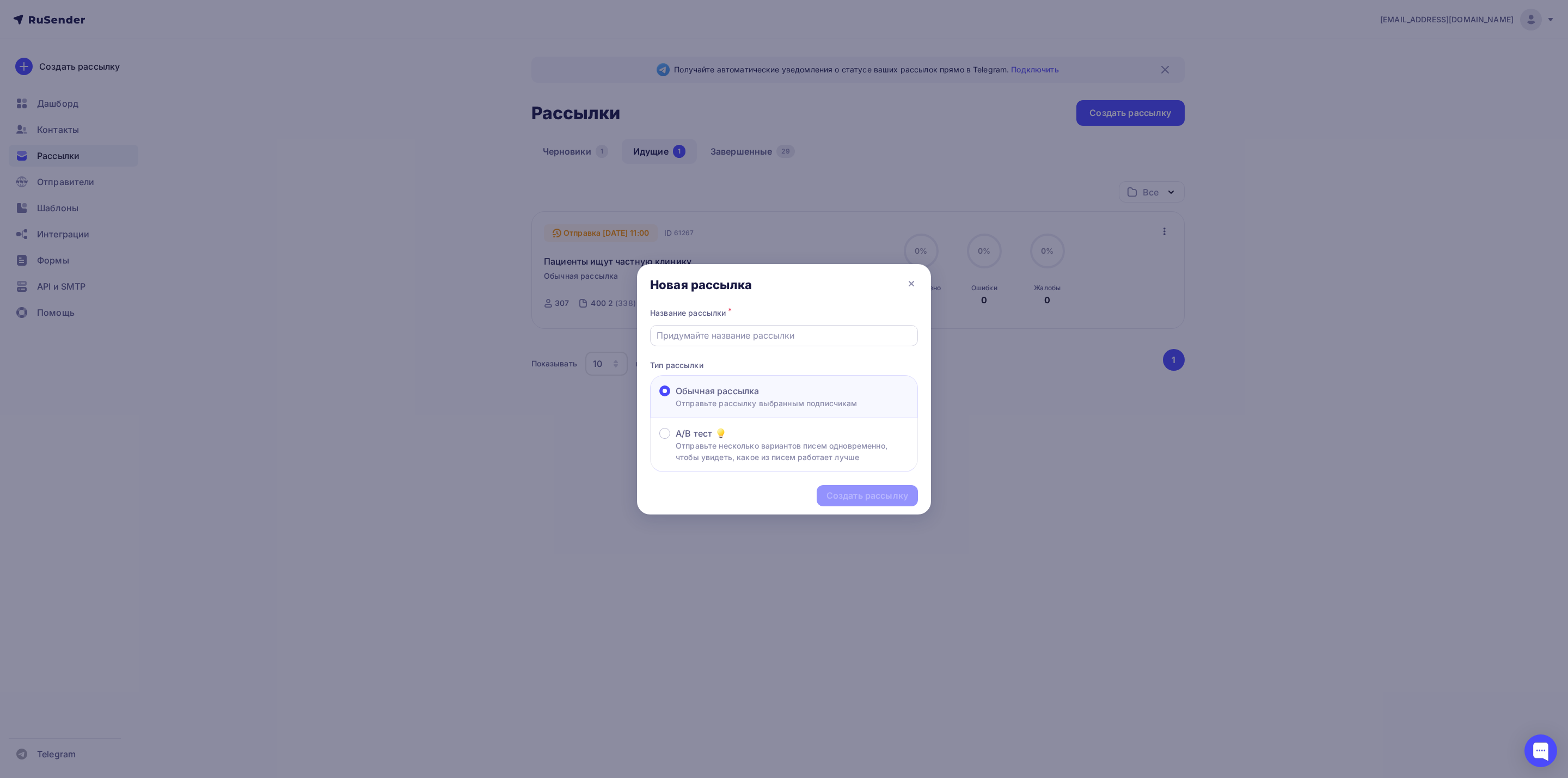
click at [742, 334] on input "text" at bounding box center [784, 335] width 256 height 13
click at [1035, 487] on div at bounding box center [784, 389] width 1568 height 778
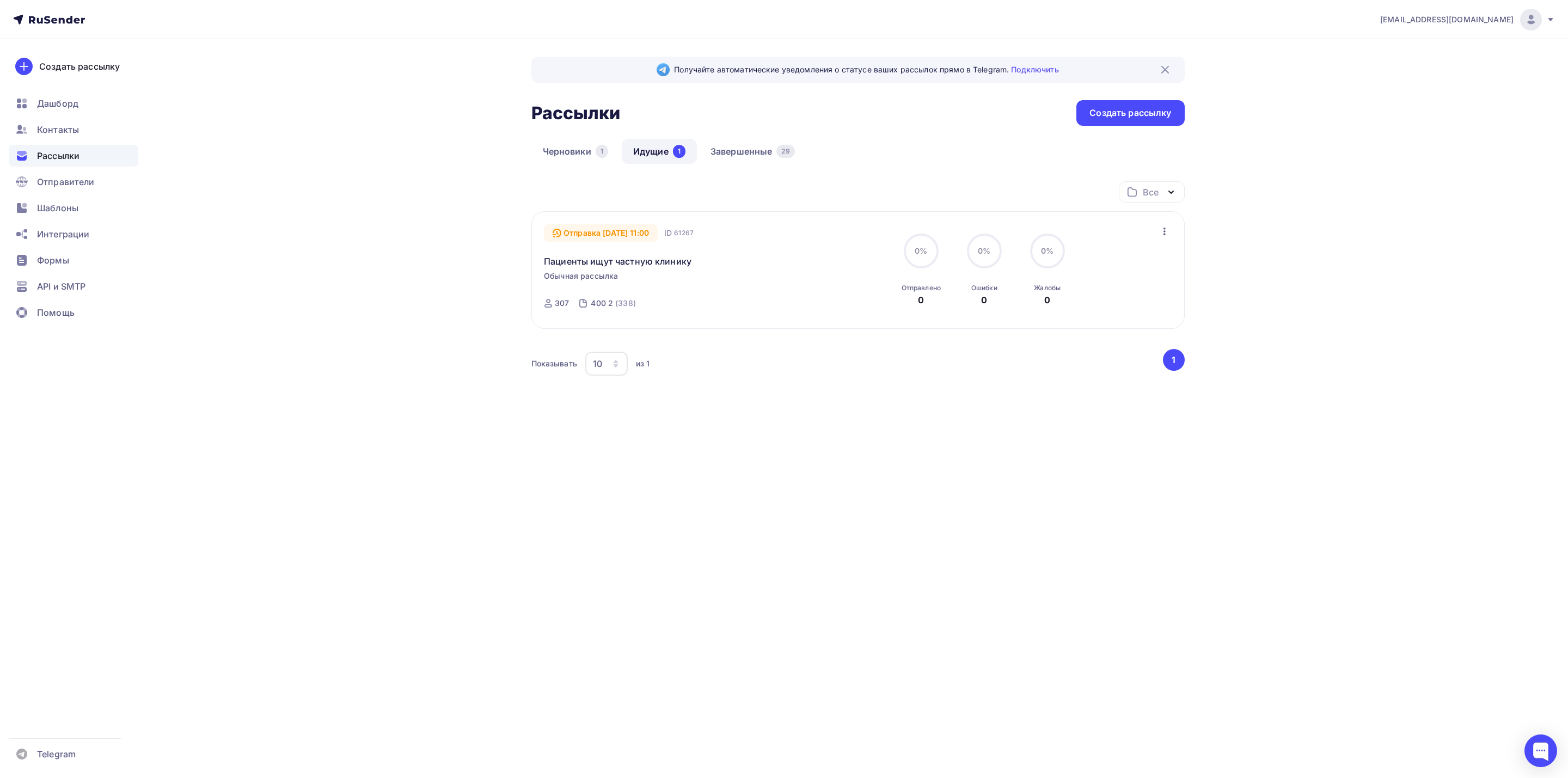
click at [1164, 226] on icon "button" at bounding box center [1164, 230] width 13 height 13
click at [998, 174] on div "Черновики 1 Идущие 1 Завершенные 29" at bounding box center [858, 160] width 654 height 43
click at [1151, 105] on div "Создать рассылку" at bounding box center [1130, 113] width 108 height 25
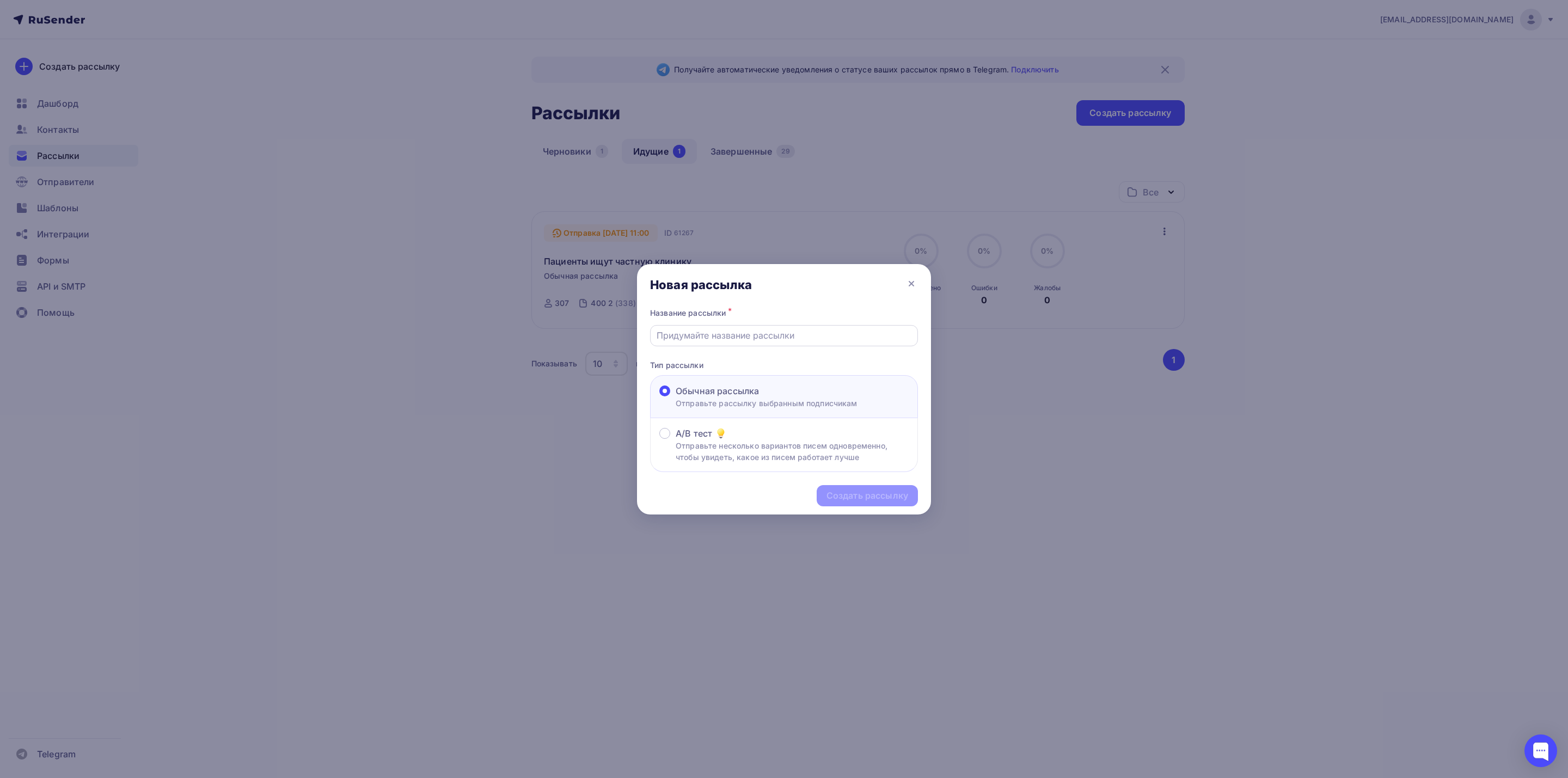
click at [849, 326] on div at bounding box center [783, 336] width 267 height 21
click at [790, 334] on input "text" at bounding box center [784, 335] width 256 height 13
click at [910, 280] on icon at bounding box center [910, 283] width 13 height 13
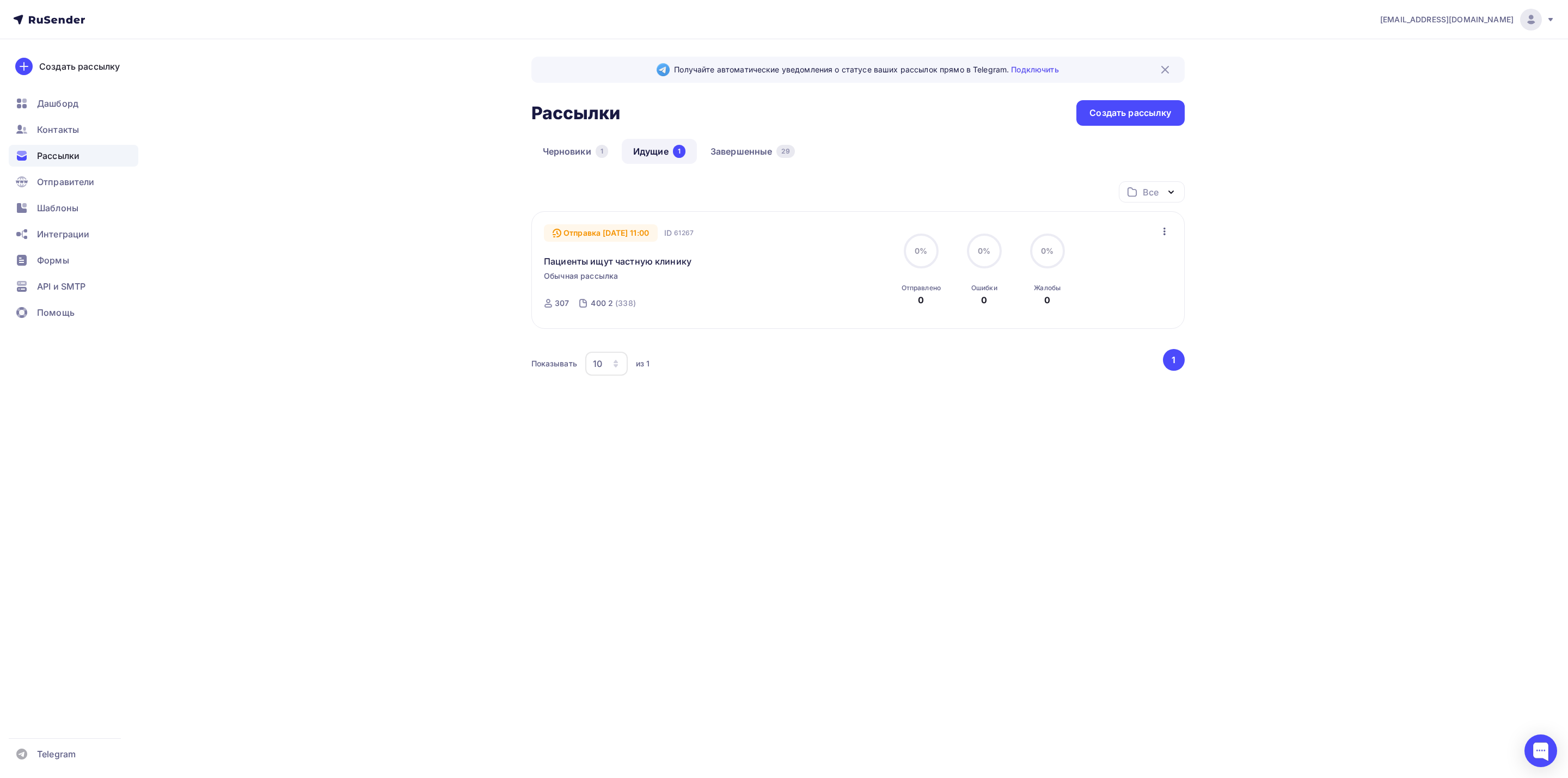
click at [1160, 232] on icon "button" at bounding box center [1164, 230] width 13 height 13
click at [577, 153] on link "Черновики 1" at bounding box center [575, 152] width 89 height 25
click at [743, 147] on link "Завершенные 29" at bounding box center [753, 152] width 107 height 25
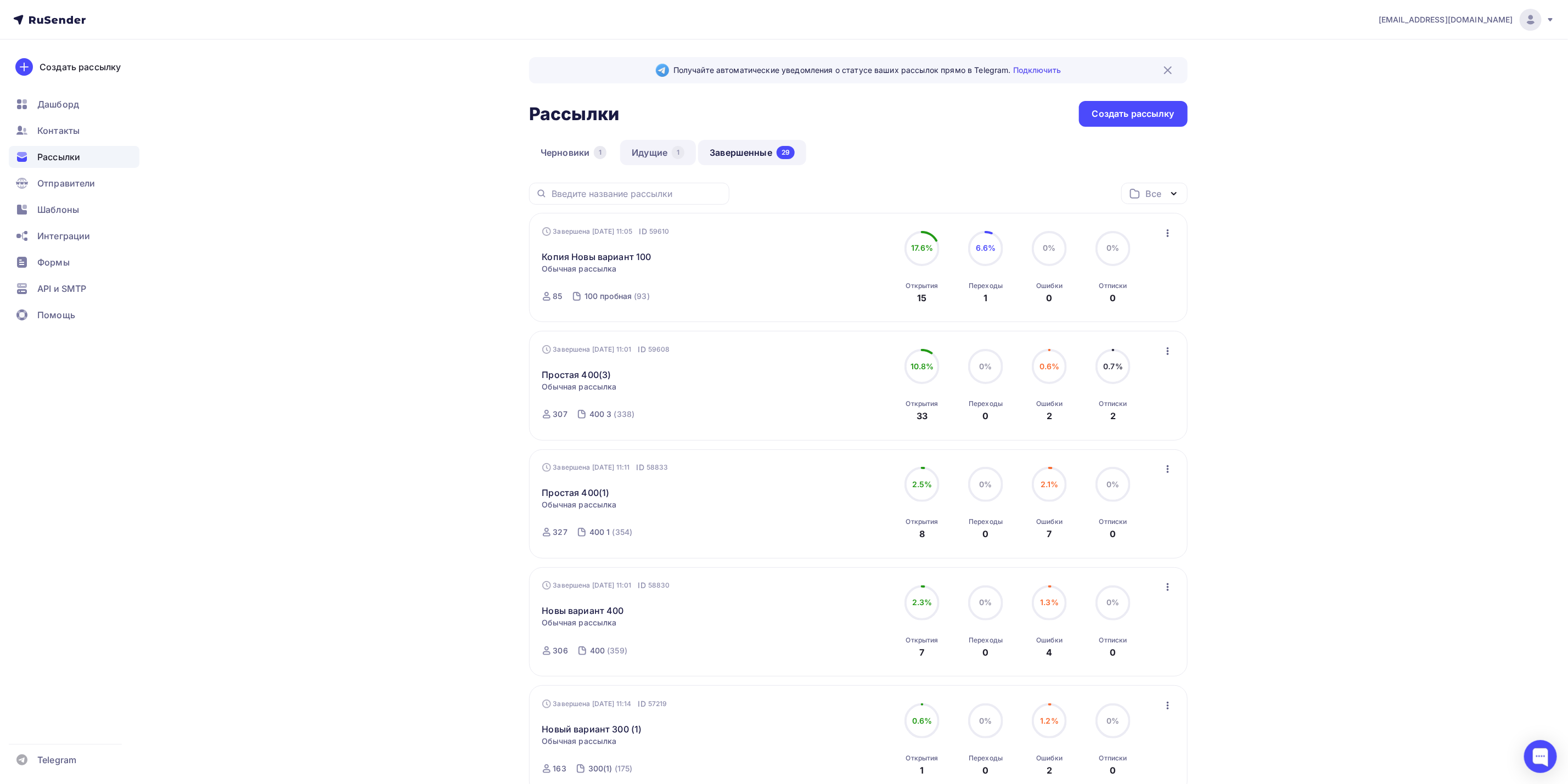
click at [644, 159] on link "Идущие 1" at bounding box center [658, 153] width 76 height 25
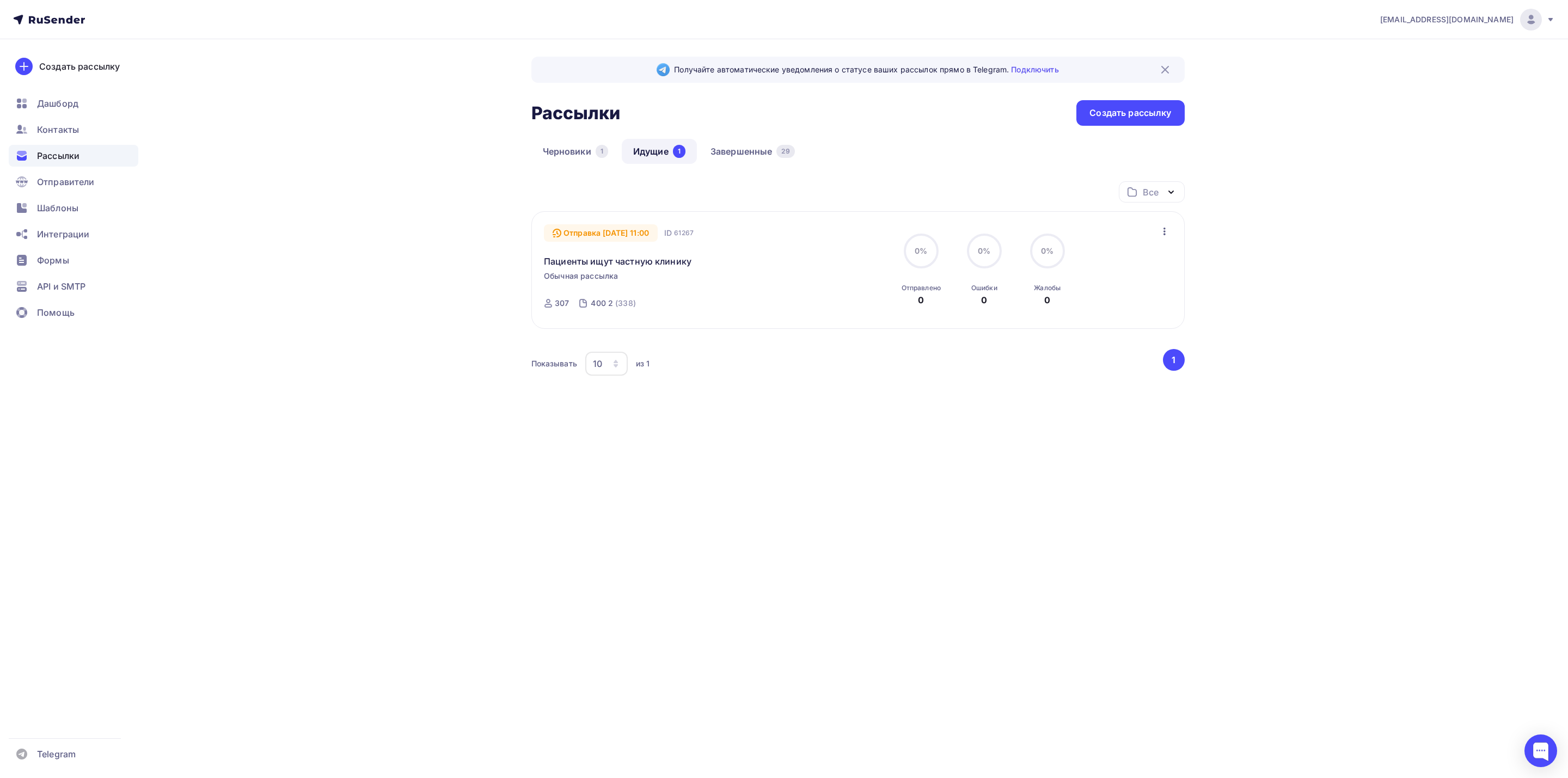
click at [1163, 234] on icon "button" at bounding box center [1164, 231] width 2 height 8
click at [1121, 115] on div "Создать рассылку" at bounding box center [1130, 113] width 82 height 13
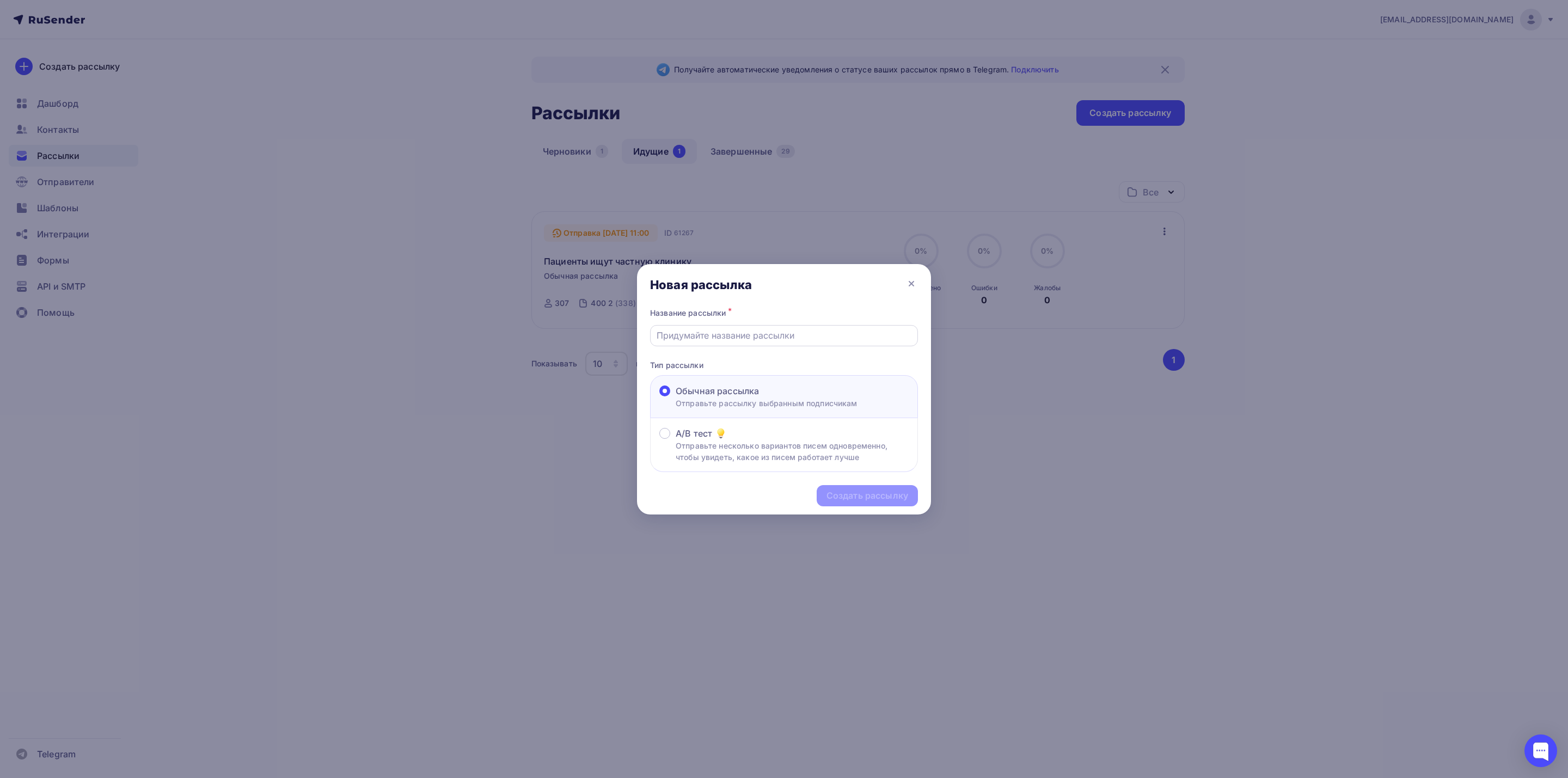
click at [781, 335] on input "text" at bounding box center [784, 335] width 256 height 13
click at [738, 336] on input "text" at bounding box center [784, 335] width 256 height 13
click at [1023, 496] on div at bounding box center [784, 389] width 1568 height 778
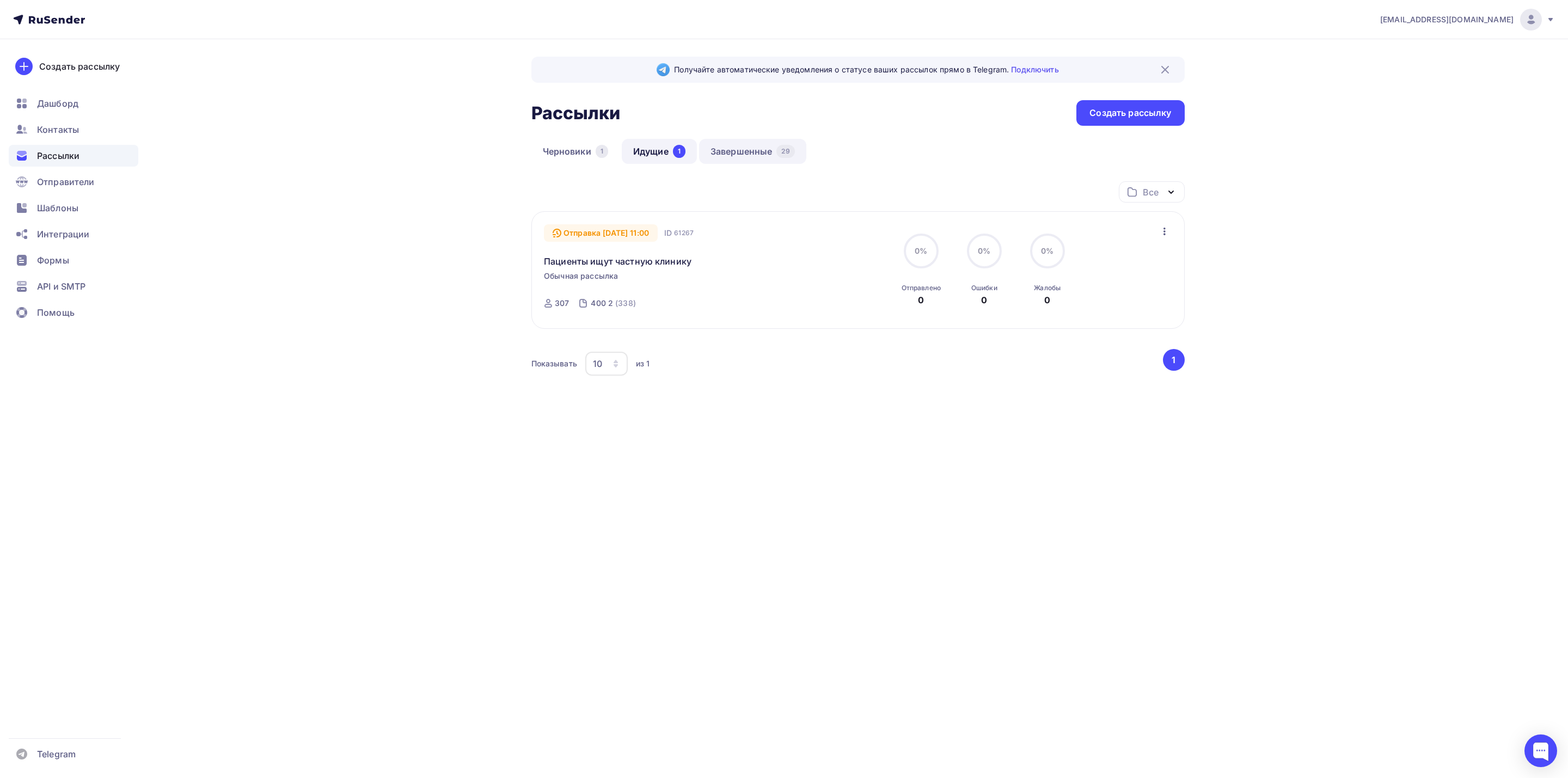
click at [746, 147] on link "Завершенные 29" at bounding box center [753, 152] width 107 height 25
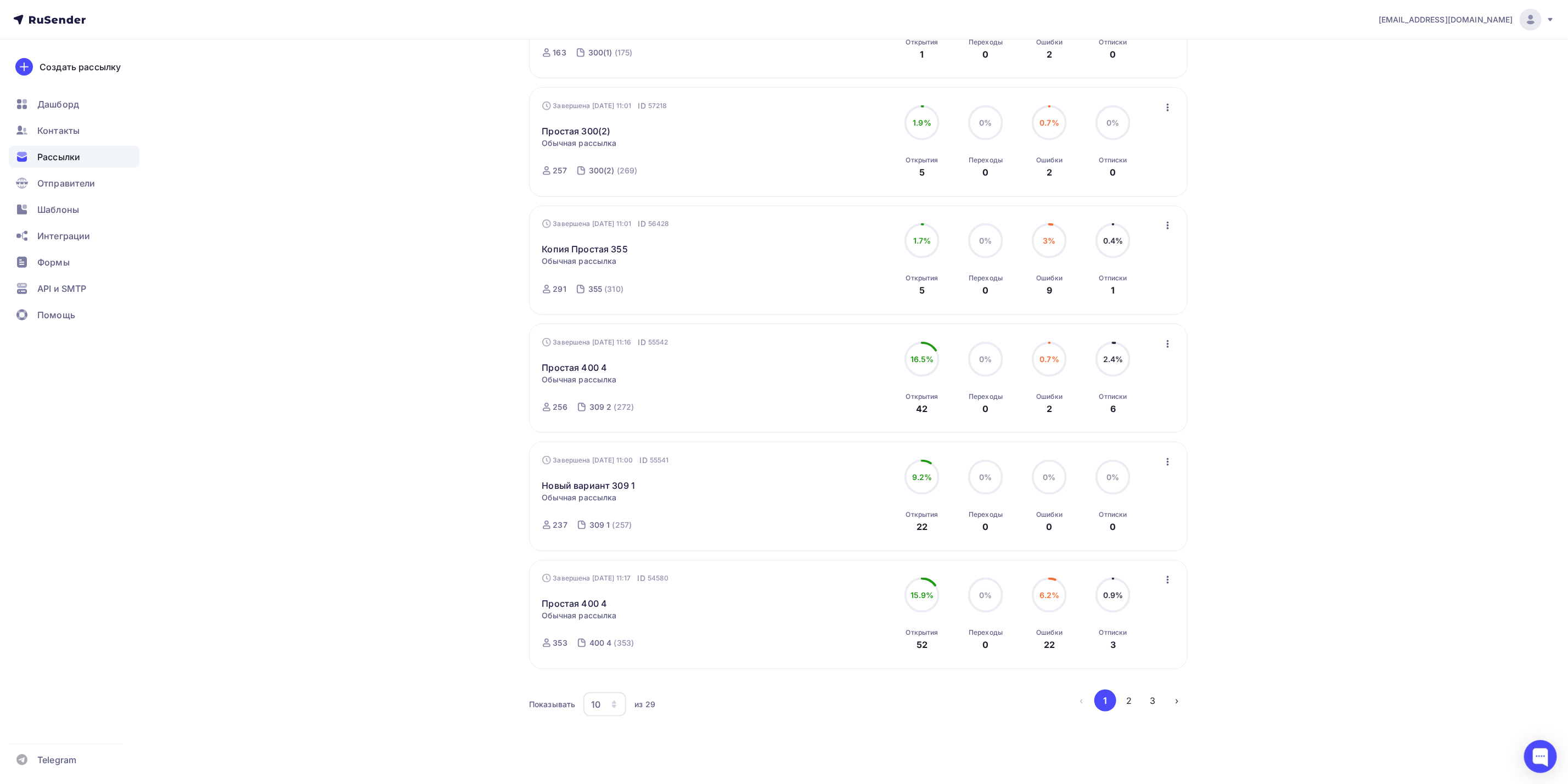
scroll to position [739, 0]
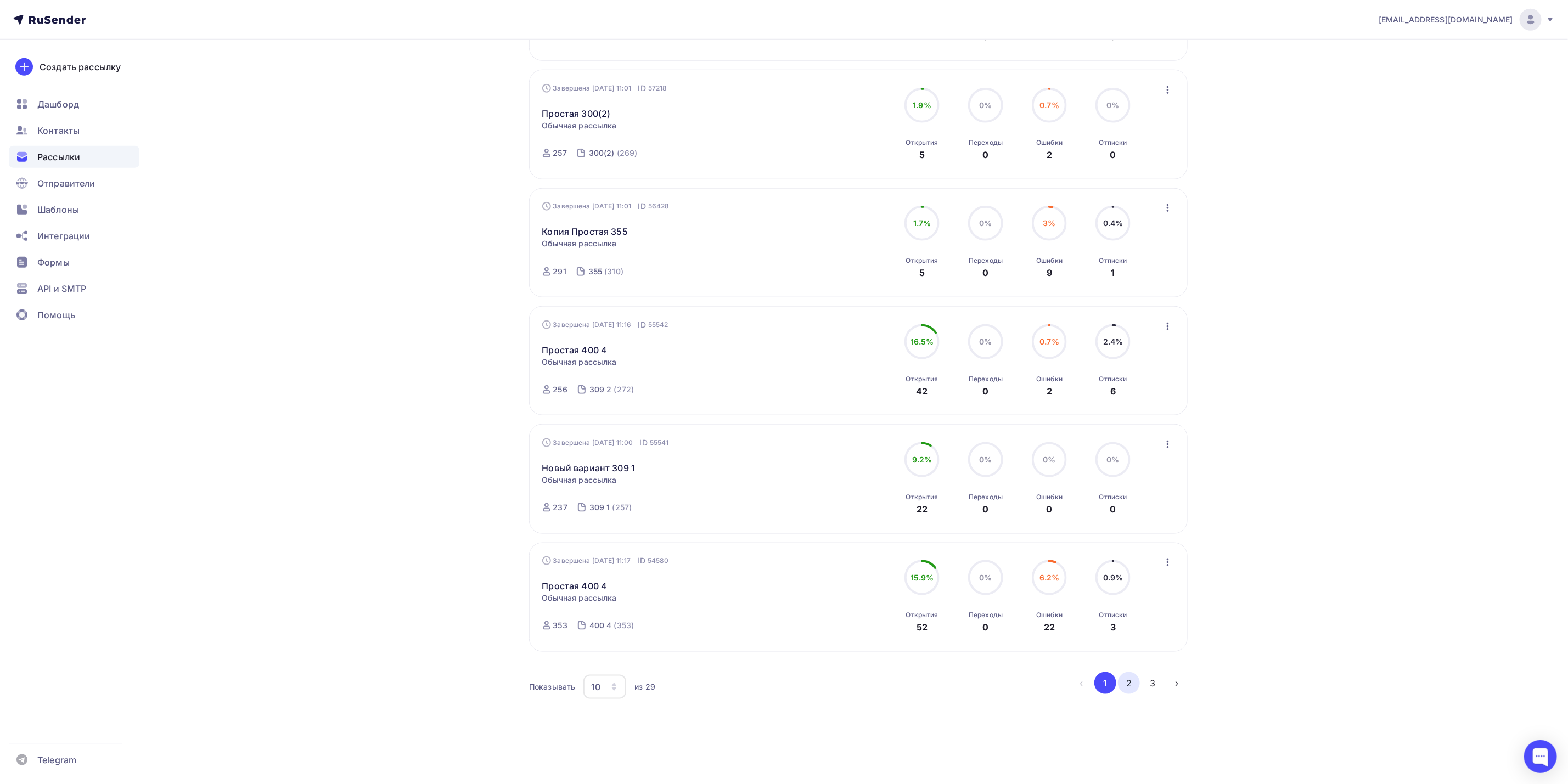
click at [1134, 683] on button "2" at bounding box center [1129, 683] width 22 height 22
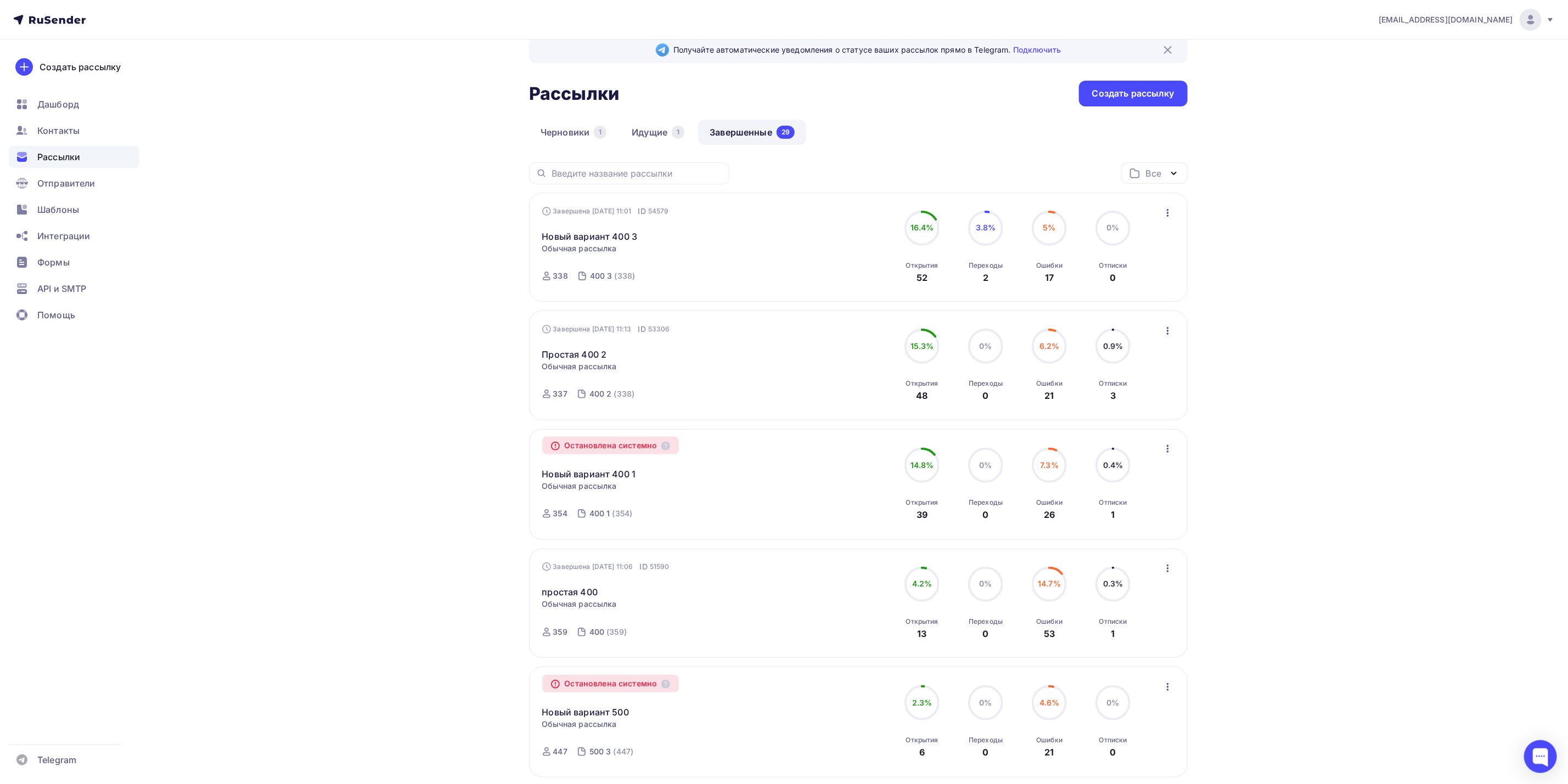
scroll to position [5, 0]
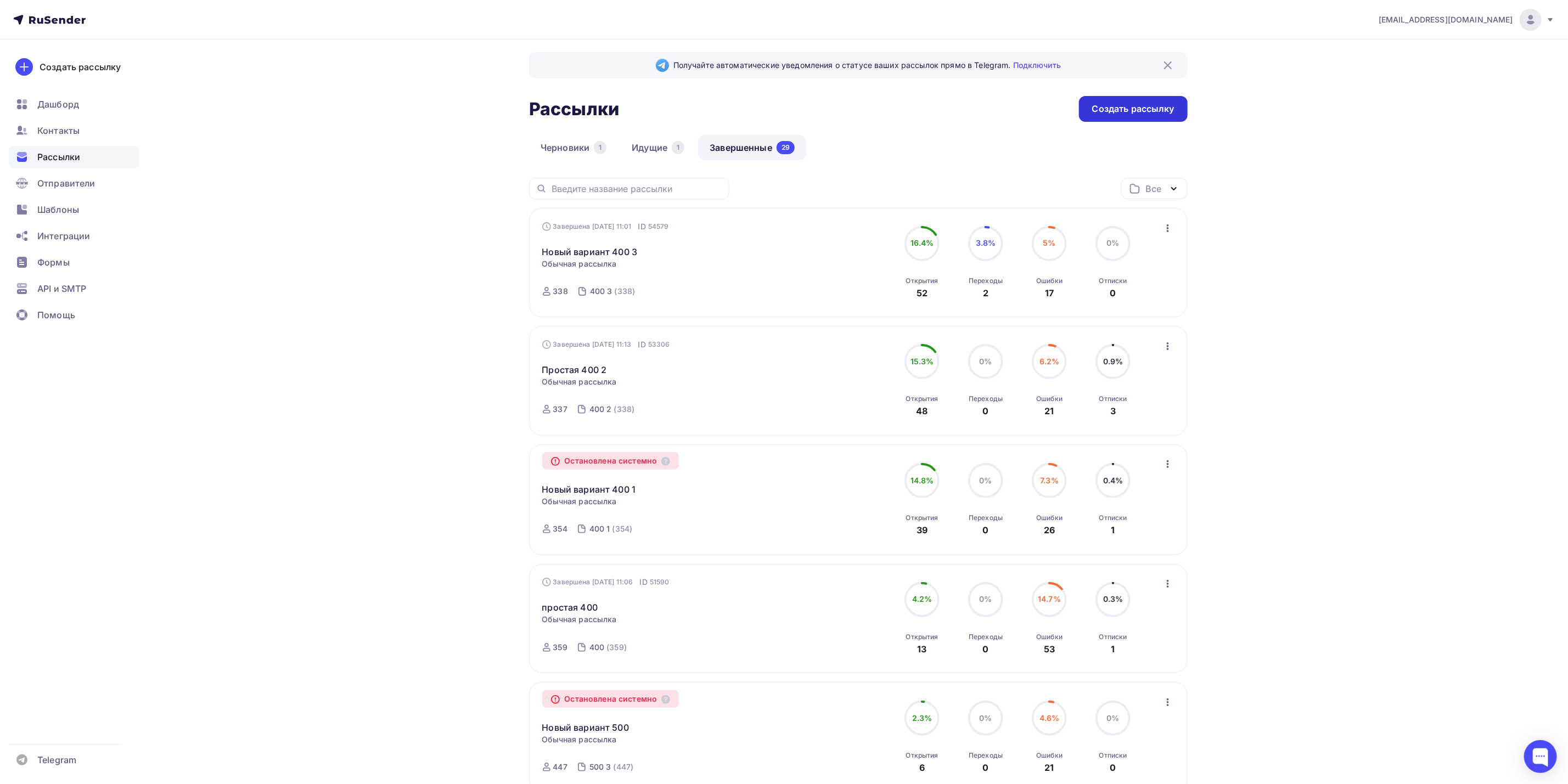
click at [1160, 107] on div "Создать рассылку" at bounding box center [1134, 109] width 82 height 13
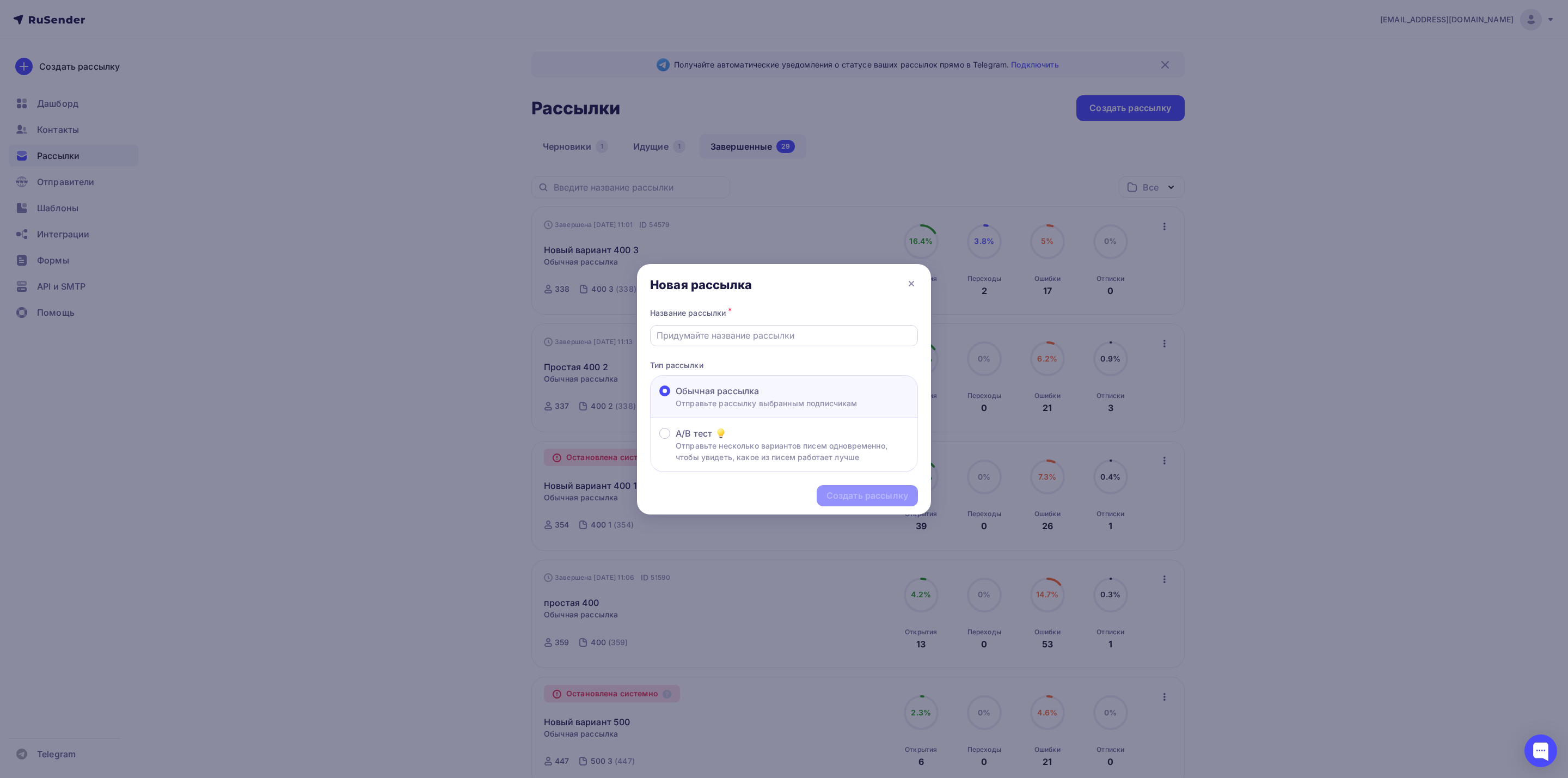
click at [786, 336] on input "text" at bounding box center [784, 335] width 256 height 13
type input "простая новая"
click at [861, 499] on div "Создать рассылку" at bounding box center [868, 495] width 82 height 13
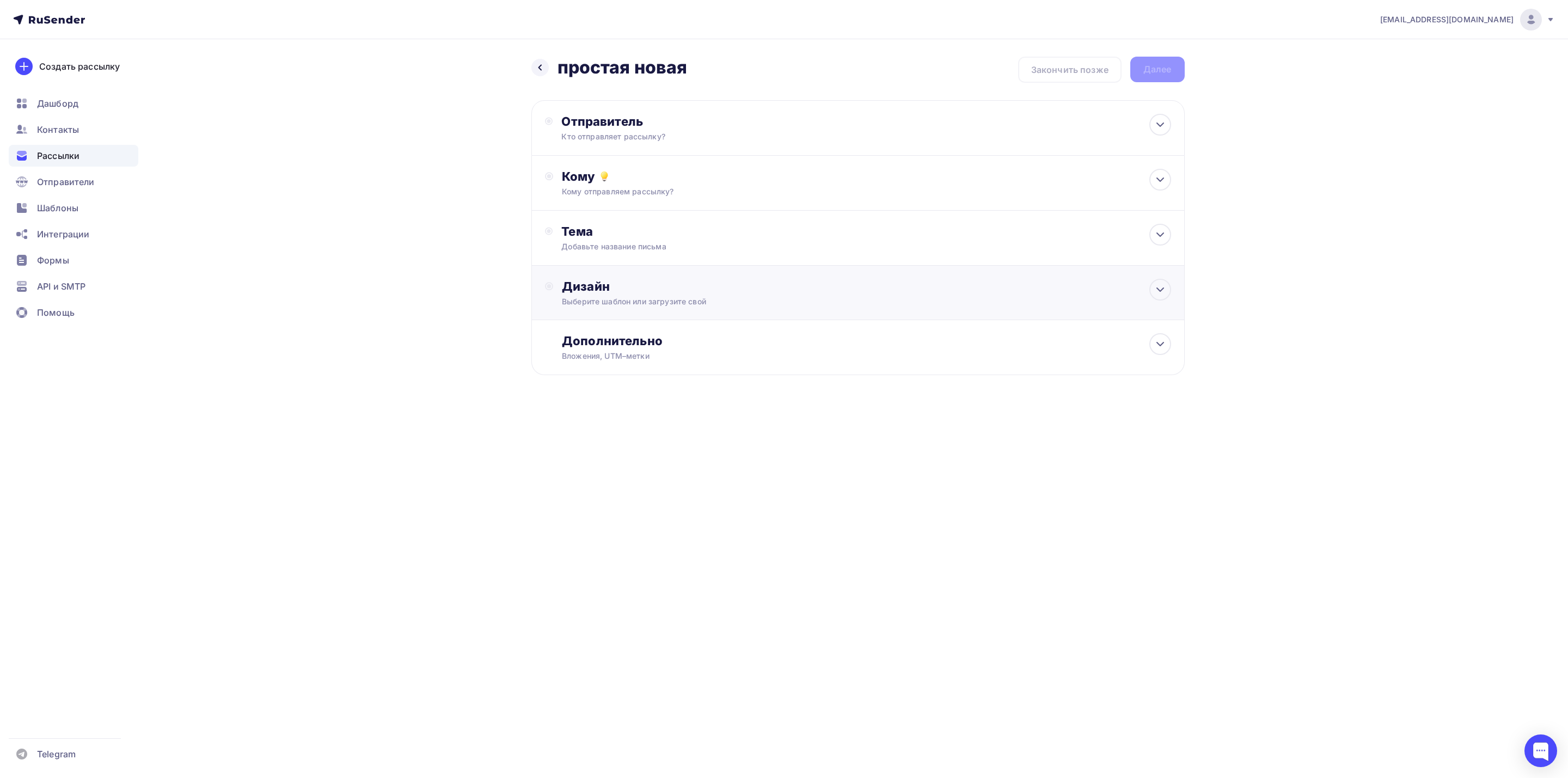
click at [807, 301] on div "Выберите шаблон или загрузите свой" at bounding box center [837, 301] width 549 height 11
click at [634, 327] on div "Выбрать шаблон" at bounding box center [610, 331] width 76 height 13
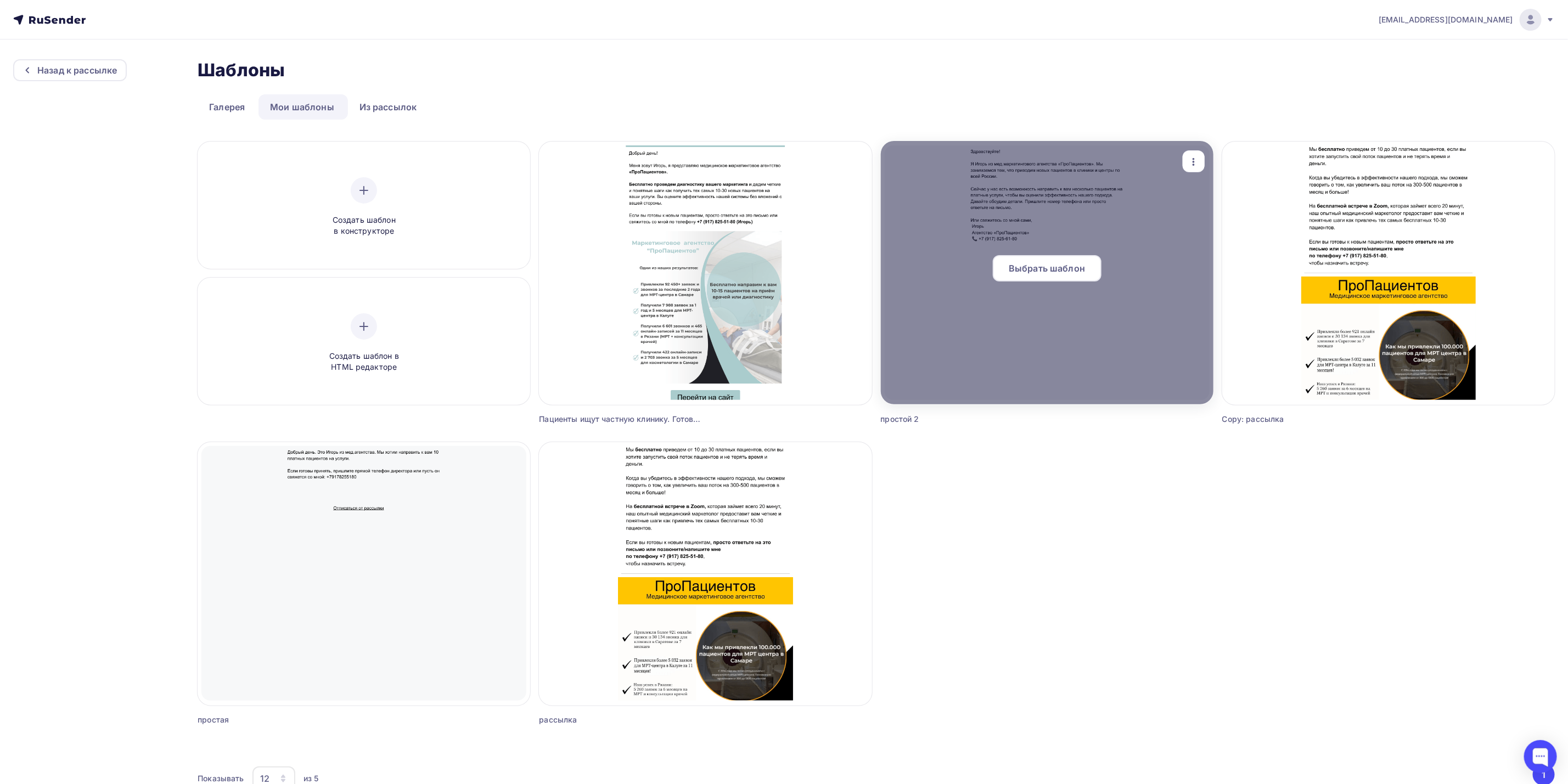
click at [1086, 271] on div "Выбрать шаблон" at bounding box center [1047, 268] width 109 height 26
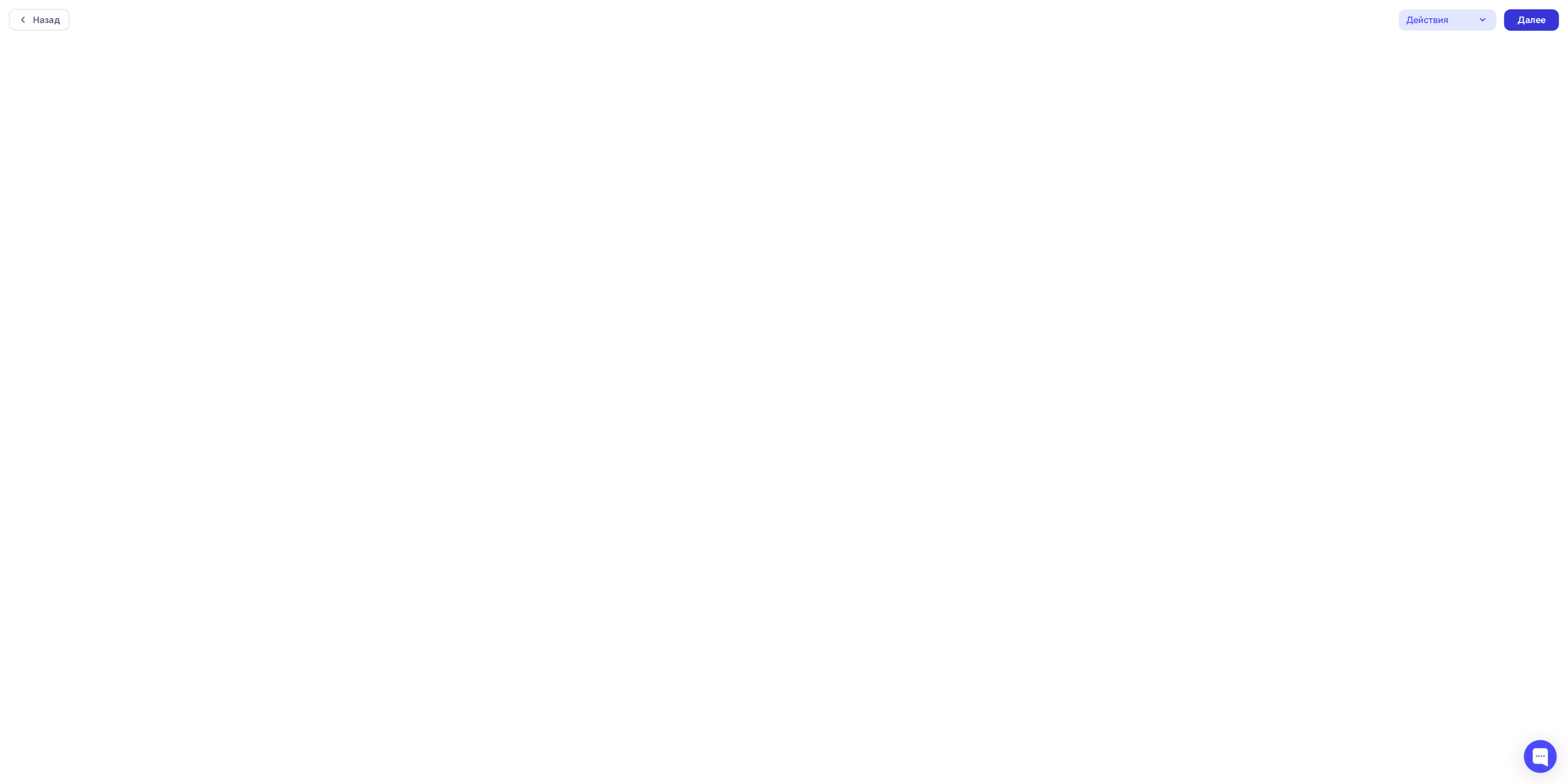
click at [1542, 24] on div "Далее" at bounding box center [1532, 20] width 28 height 13
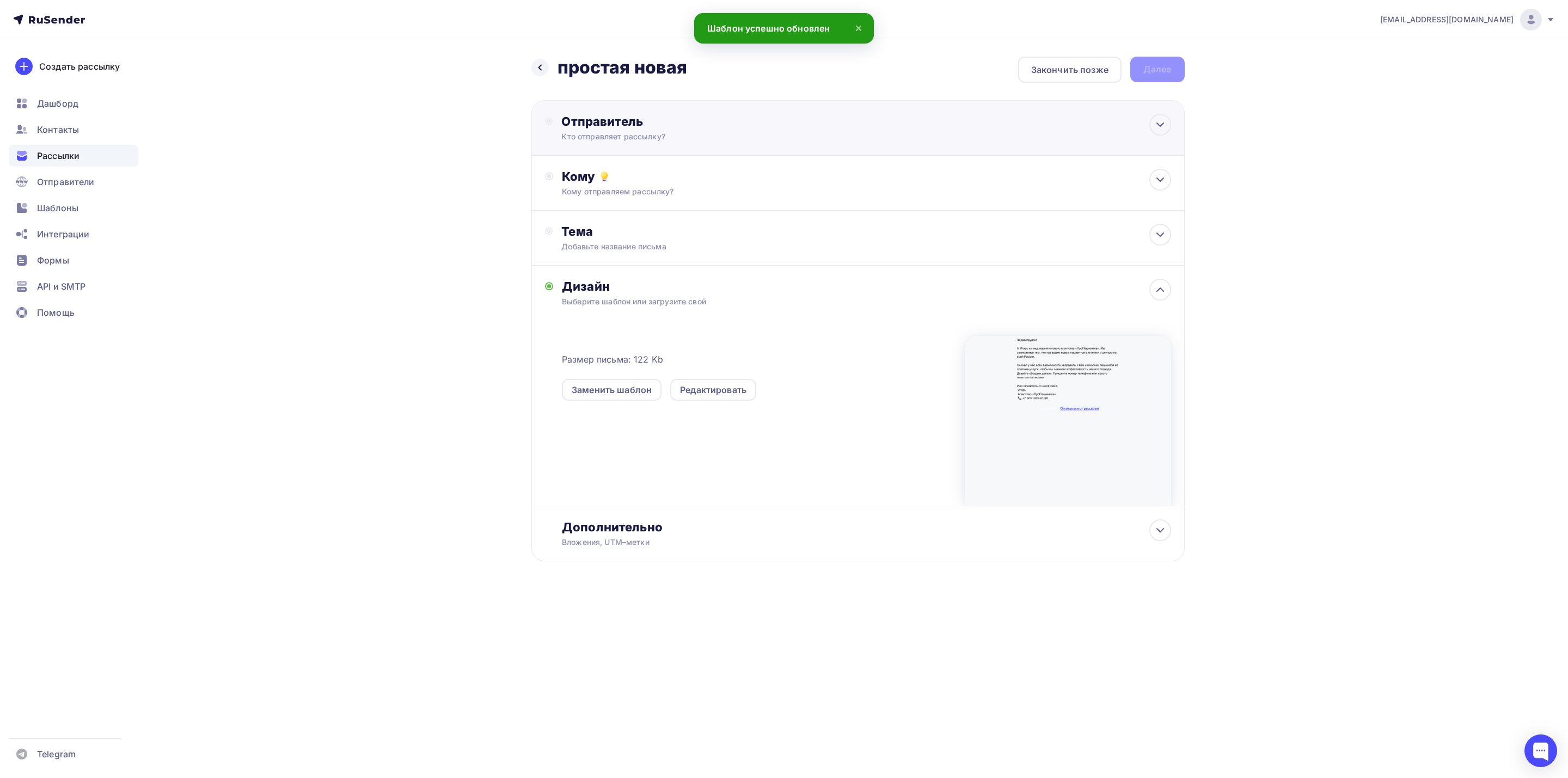
click at [842, 124] on div "Отправитель Кто отправляет рассылку? Email * [EMAIL_ADDRESS][DOMAIN_NAME] [DOMA…" at bounding box center [858, 127] width 654 height 55
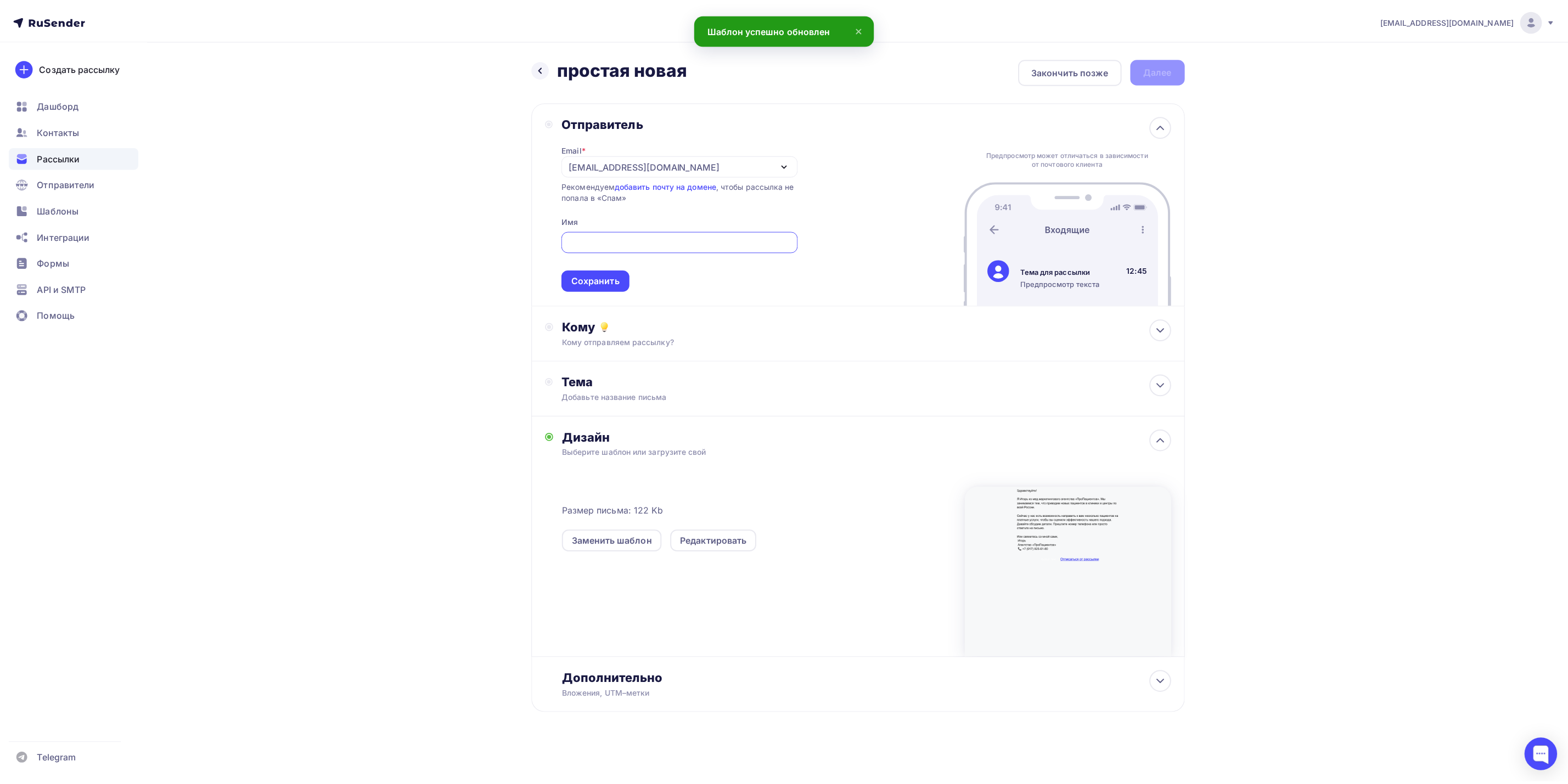
scroll to position [1, 0]
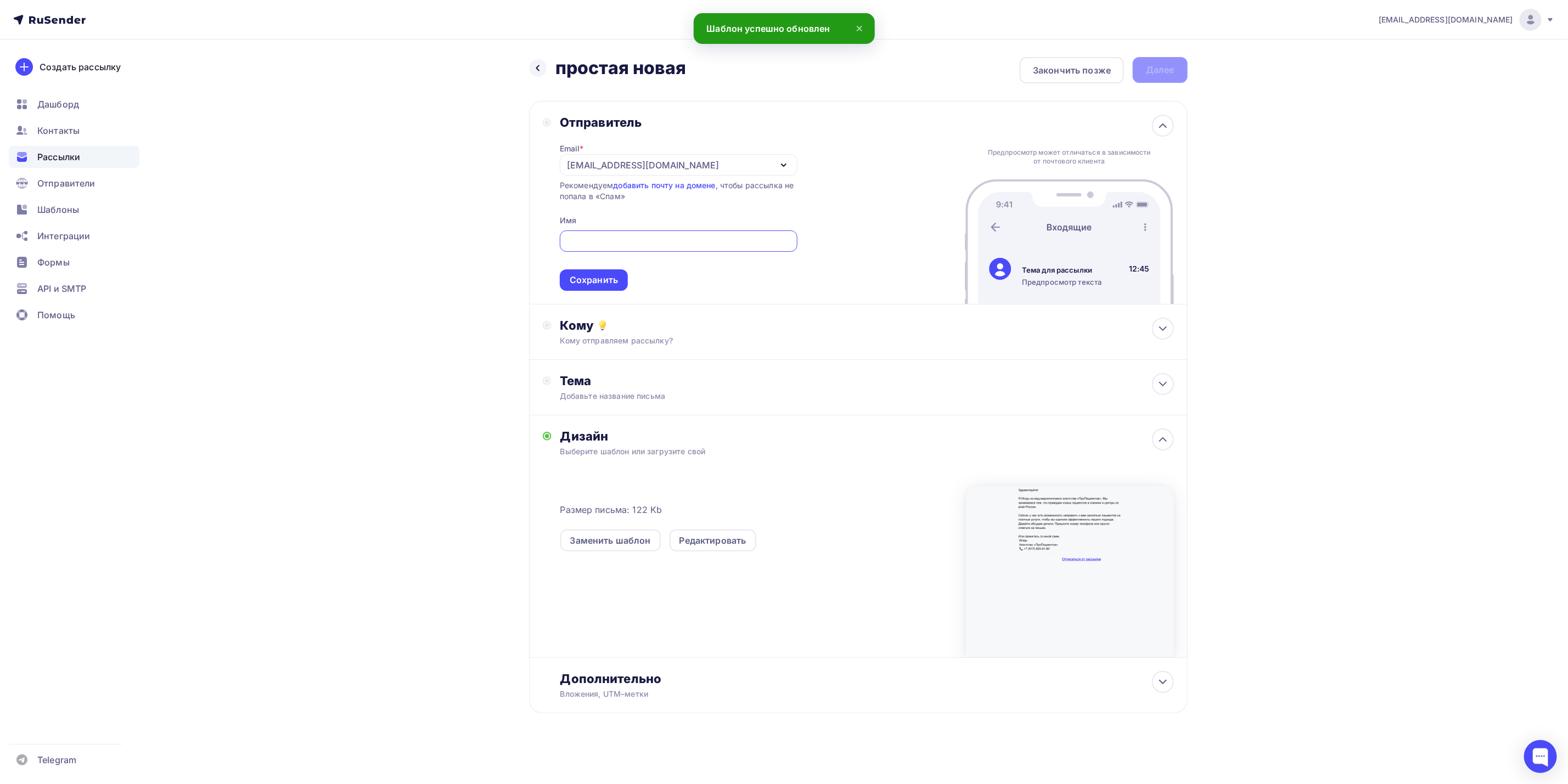
click at [756, 162] on div "[EMAIL_ADDRESS][DOMAIN_NAME]" at bounding box center [679, 165] width 237 height 22
click at [742, 196] on div "[DOMAIN_NAME][EMAIL_ADDRESS][DOMAIN_NAME]" at bounding box center [679, 197] width 212 height 13
click at [736, 239] on input "text" at bounding box center [679, 241] width 242 height 13
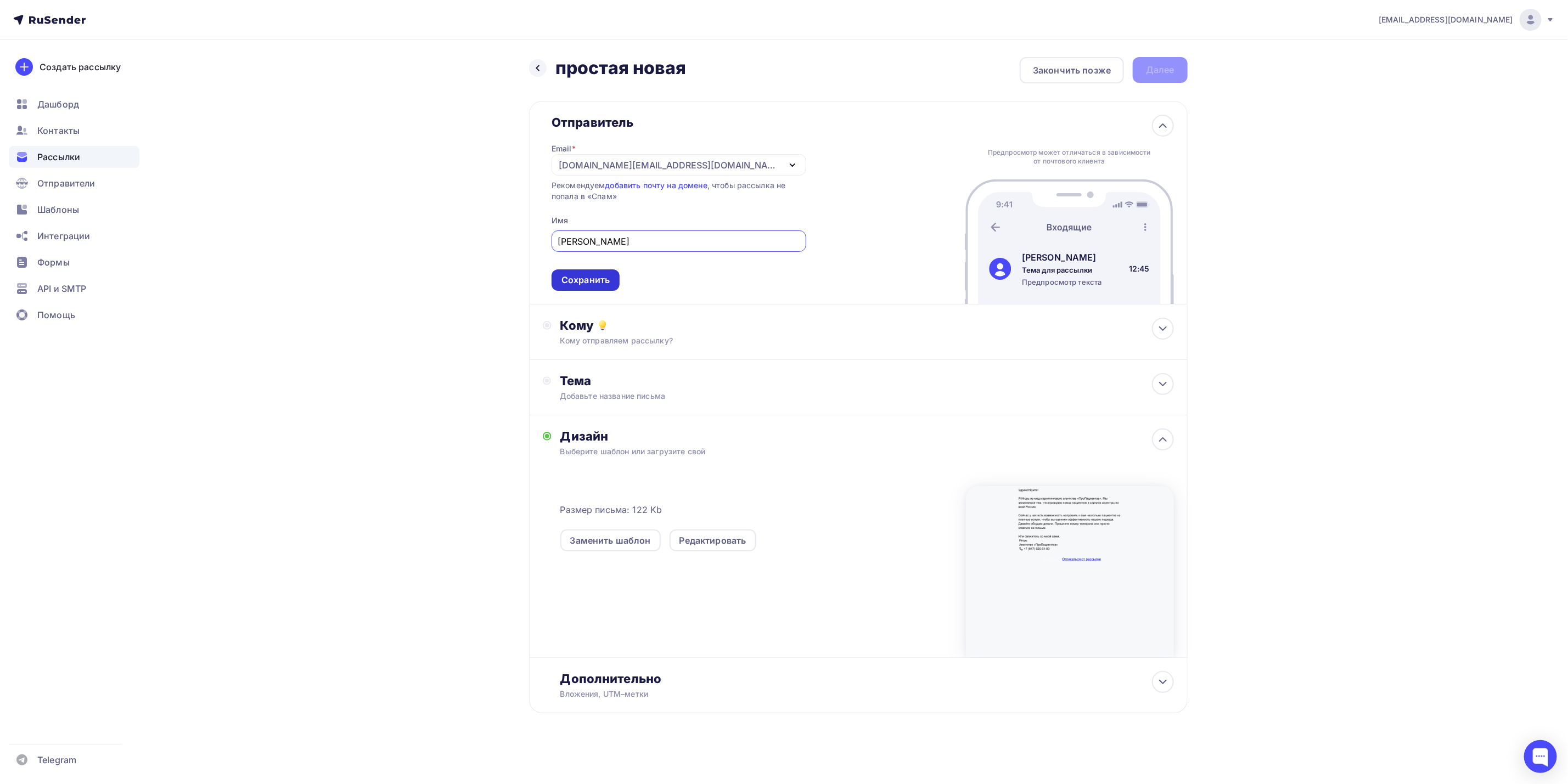
type input "[PERSON_NAME]"
click at [608, 273] on div "Сохранить" at bounding box center [585, 280] width 68 height 22
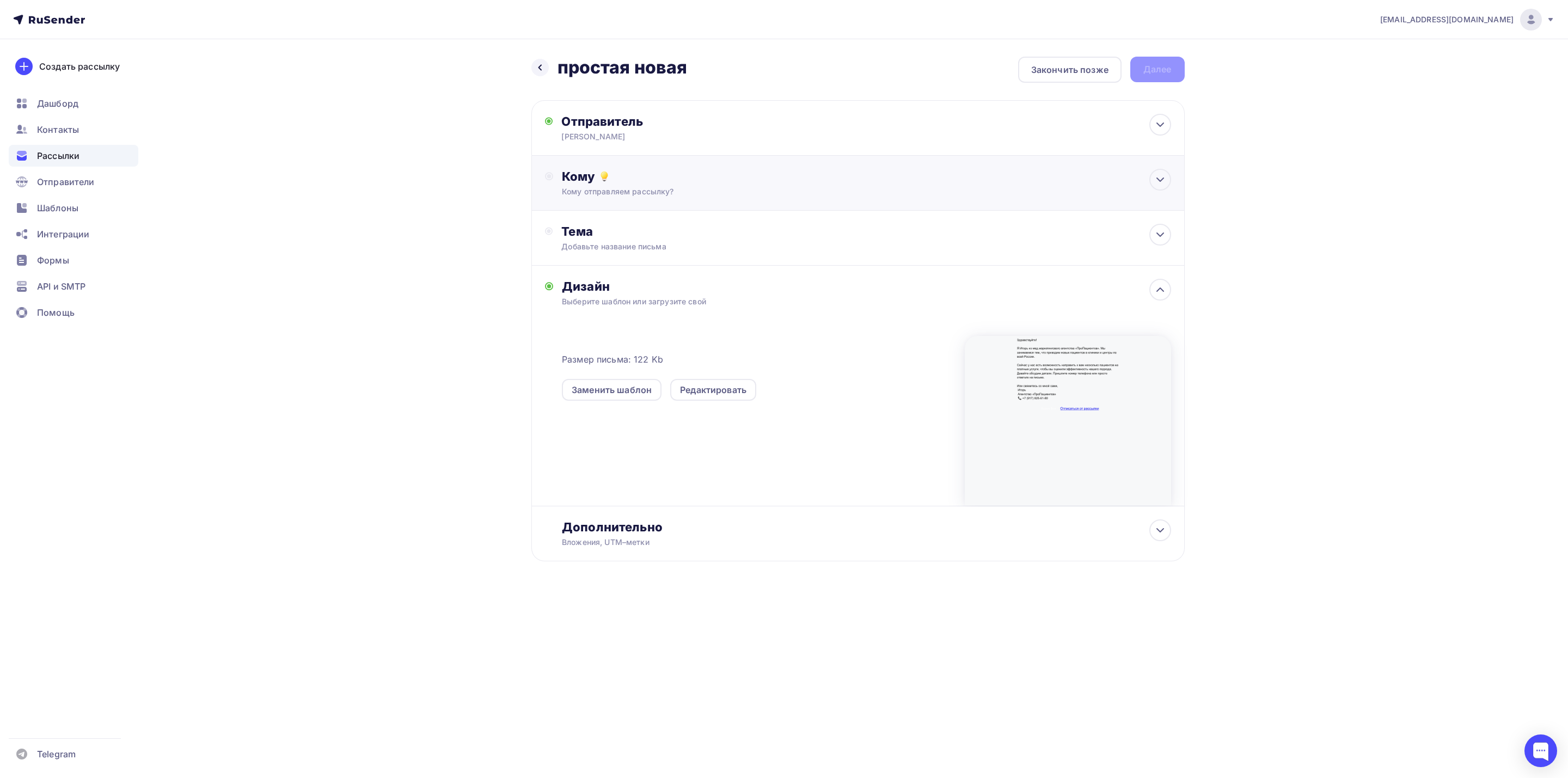
click at [771, 176] on div "Кому" at bounding box center [867, 177] width 609 height 16
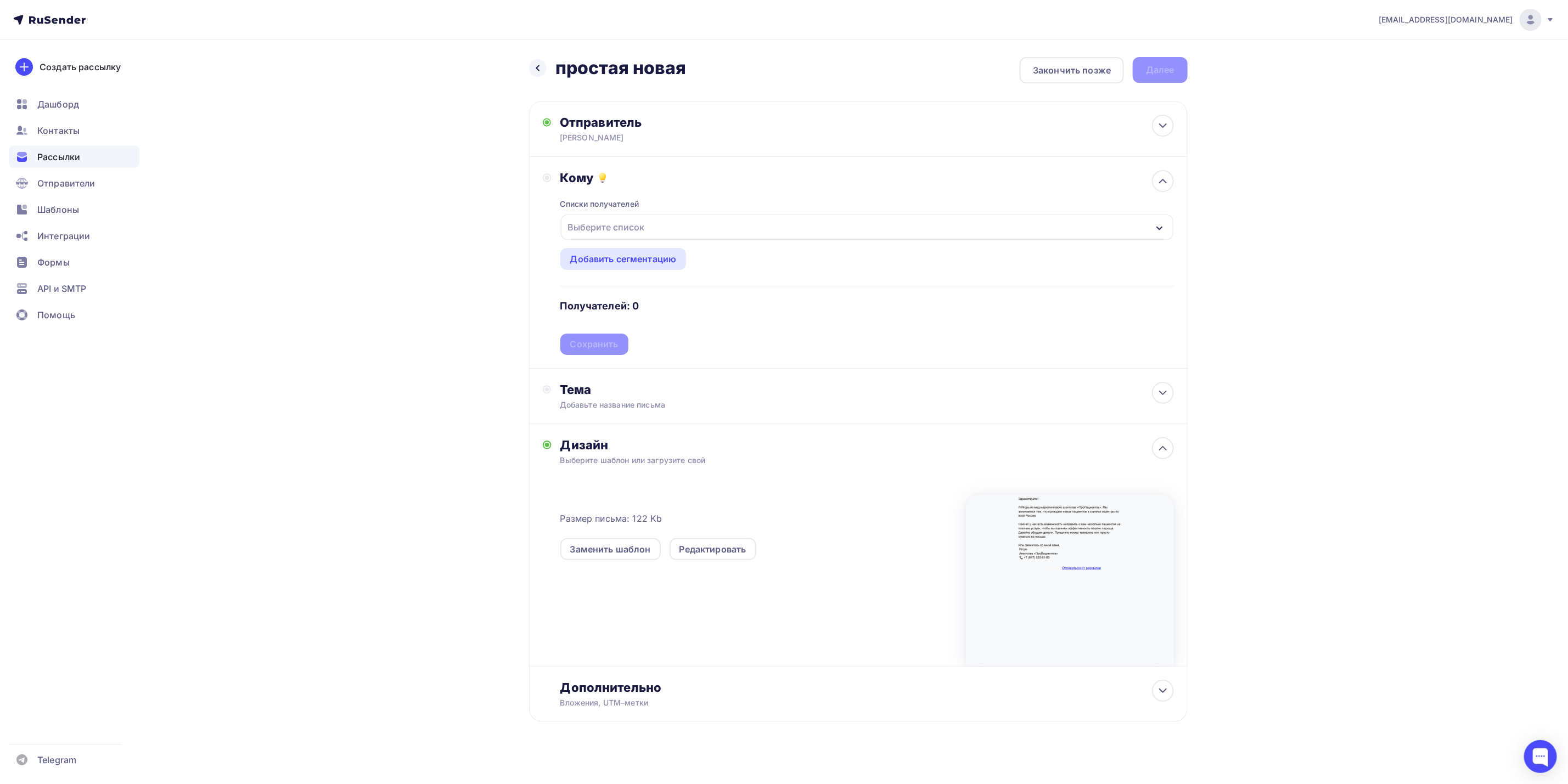
click at [753, 229] on div "Выберите список" at bounding box center [867, 227] width 613 height 25
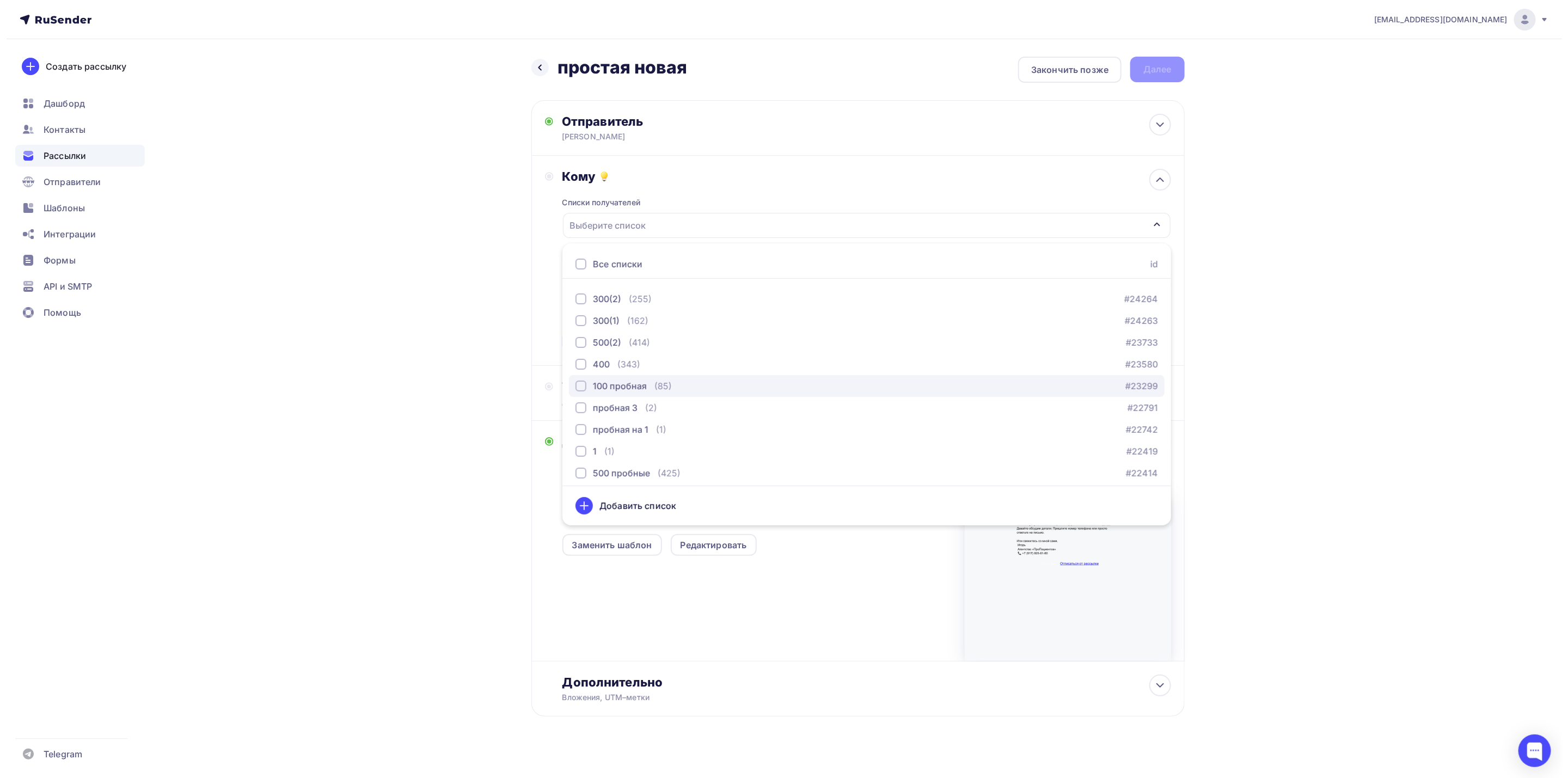
scroll to position [160, 0]
click at [659, 374] on div "500(2) (414) #23733" at bounding box center [860, 375] width 583 height 13
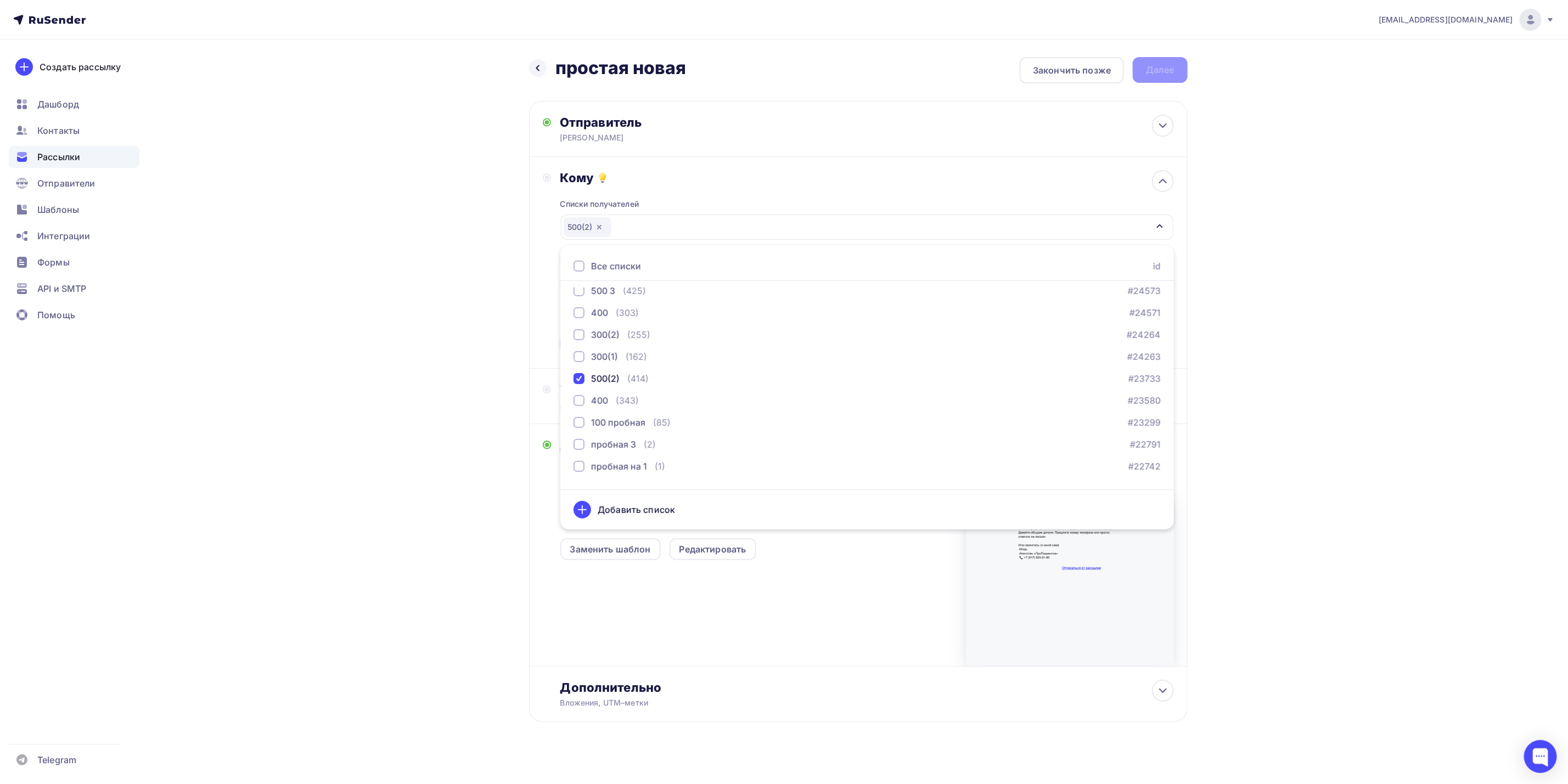
click at [1266, 195] on div "[EMAIL_ADDRESS][DOMAIN_NAME] Аккаунт Тарифы Выйти Создать рассылку [GEOGRAPHIC_…" at bounding box center [784, 396] width 1568 height 793
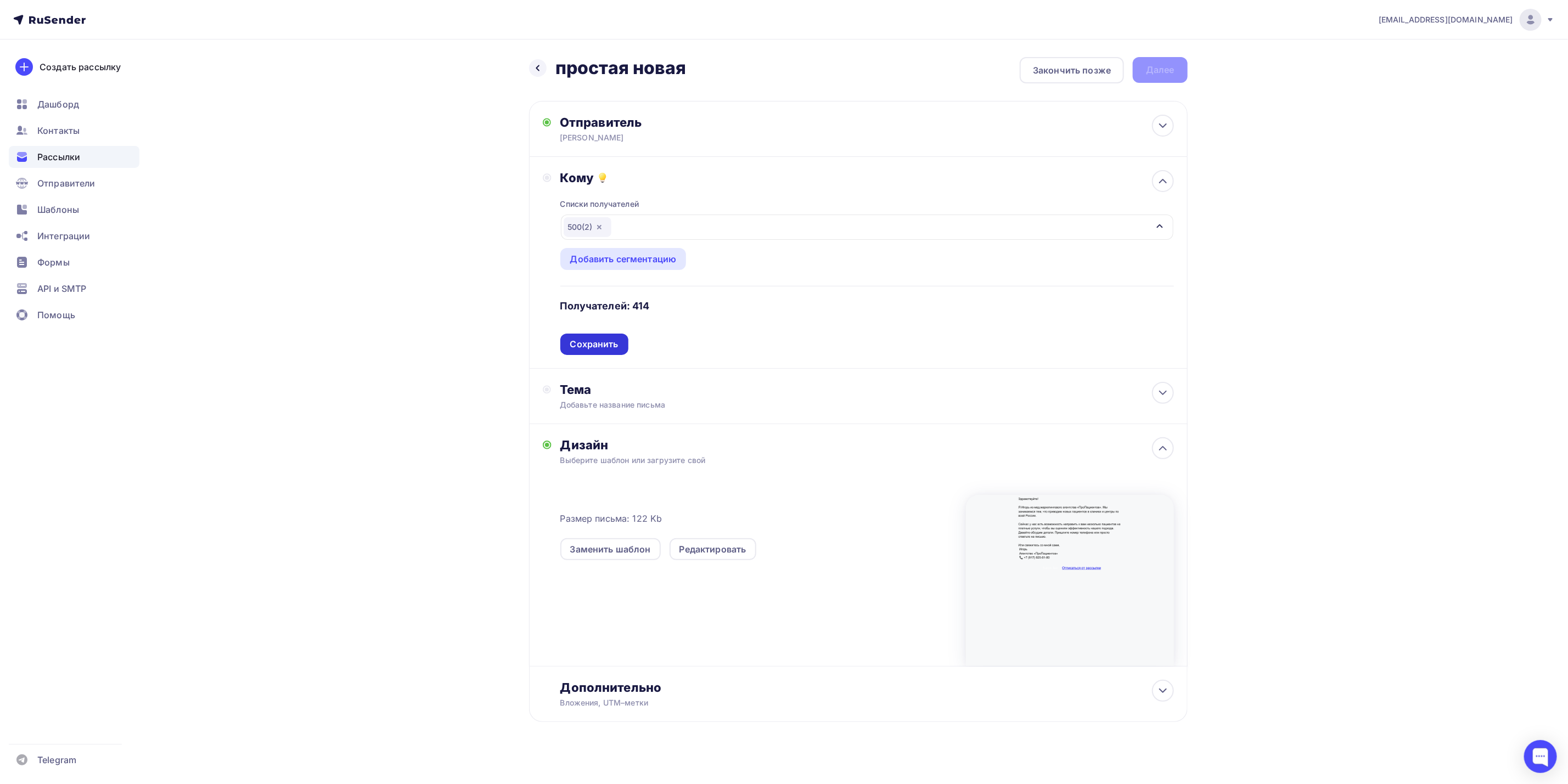
click at [613, 341] on div "Сохранить" at bounding box center [594, 344] width 48 height 13
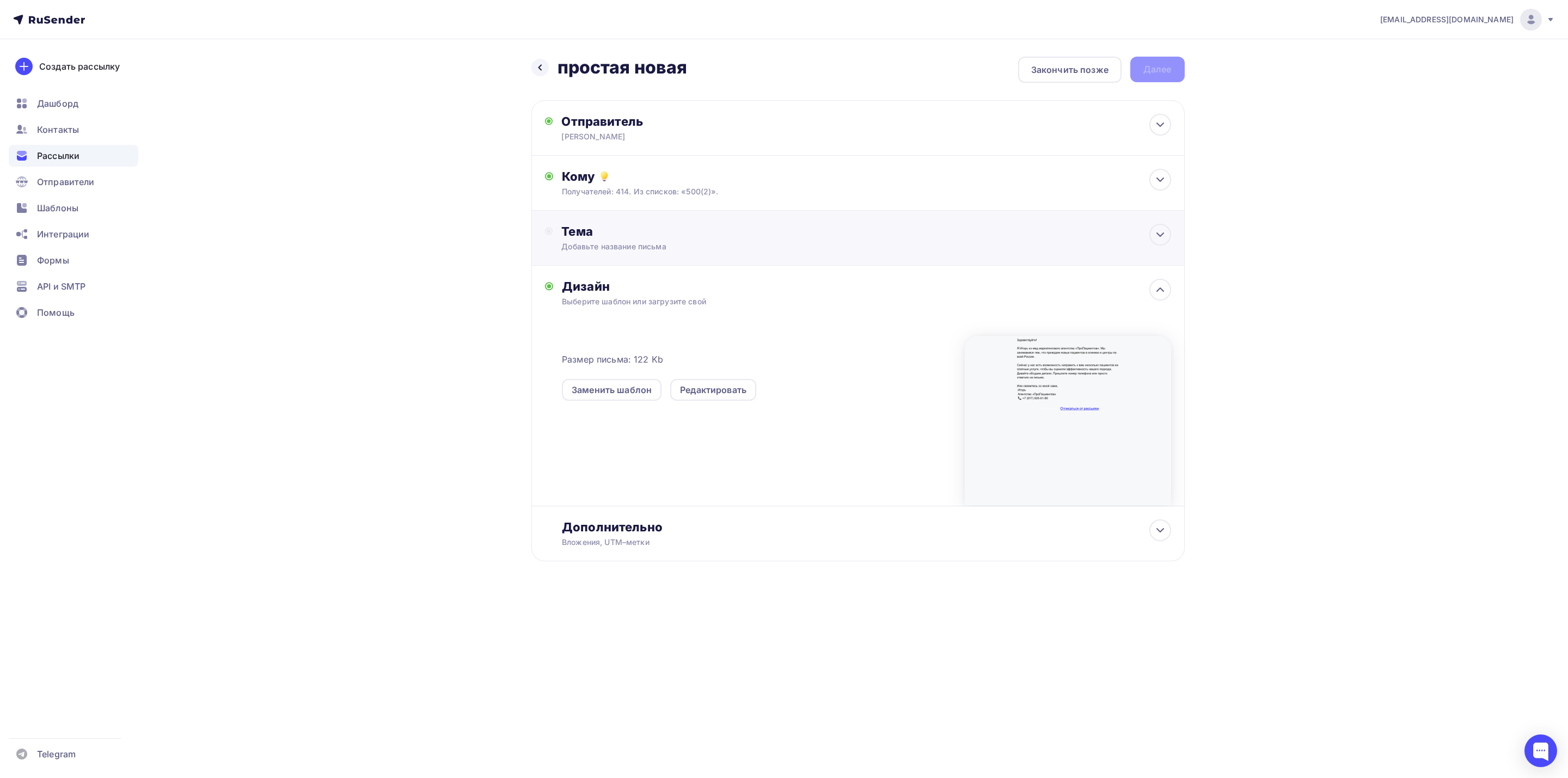
click at [745, 223] on div "Тема Добавьте название письма Тема * Рекомендуем использовать не более 150 симв…" at bounding box center [858, 238] width 654 height 55
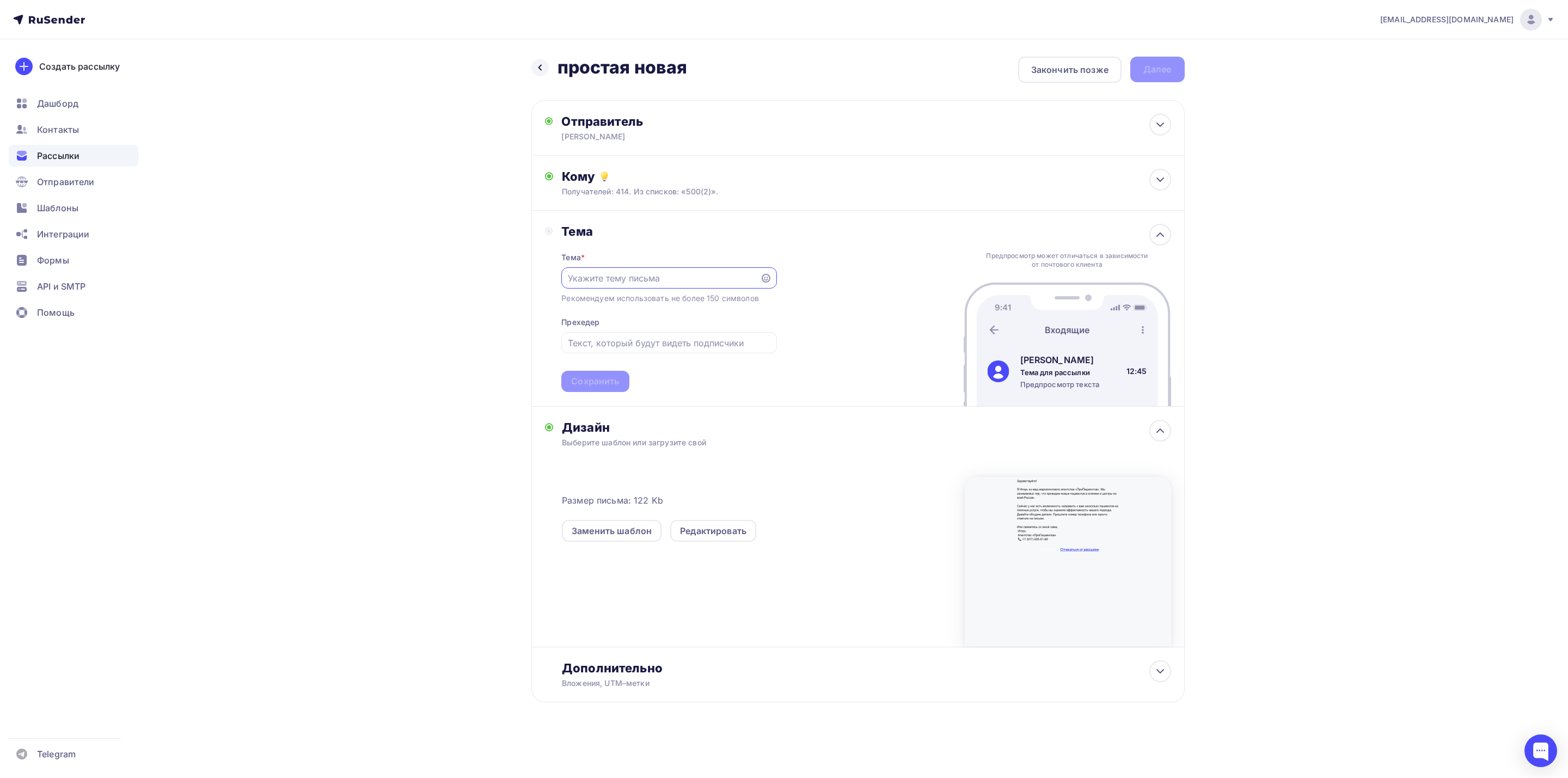
scroll to position [0, 0]
click at [678, 281] on input "text" at bounding box center [660, 277] width 186 height 13
paste input "Бесплатно направим 10-15 новых платных пациентов"
type input "Бесплатно направим 10-15 новых платных пациентов"
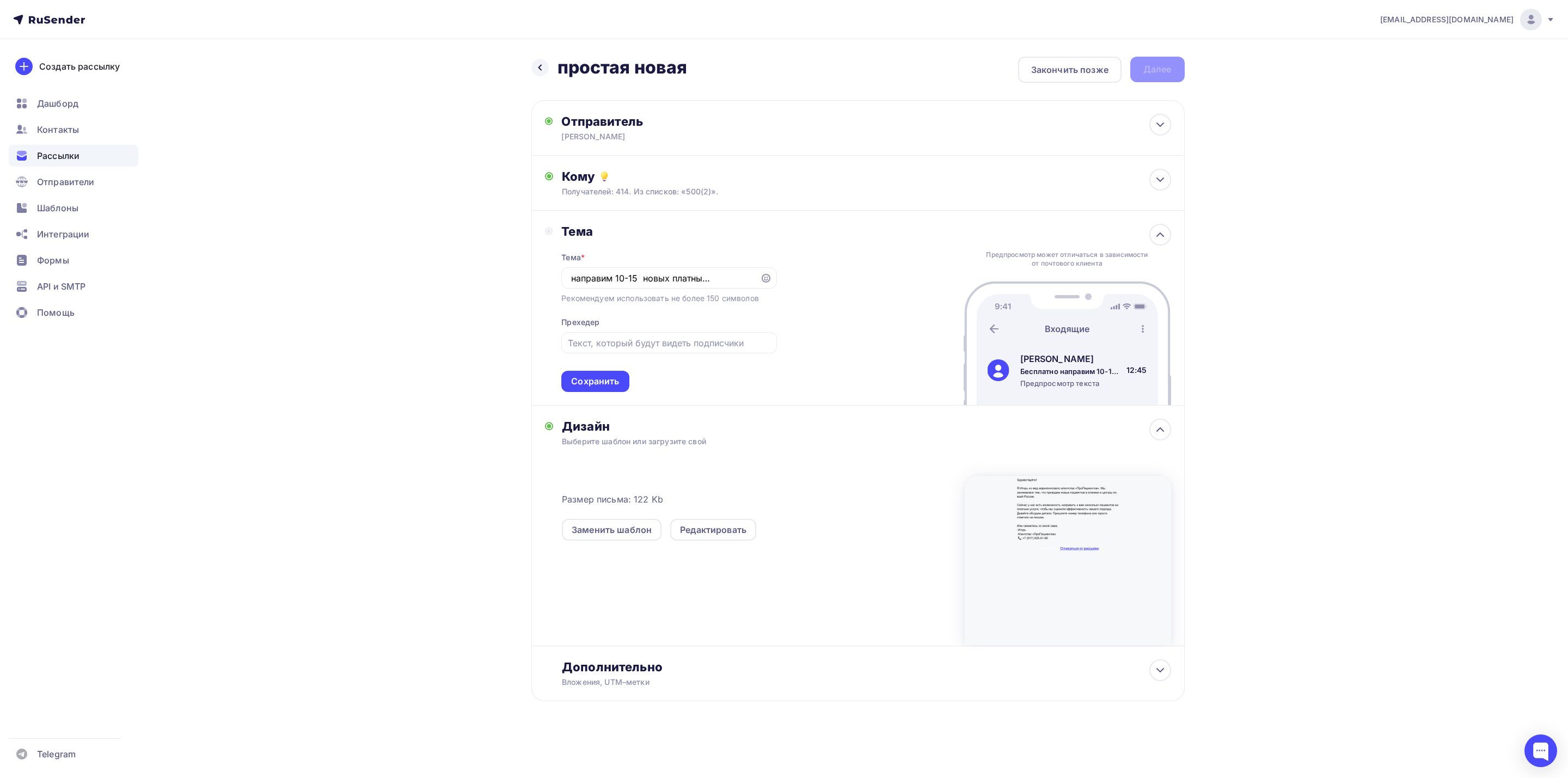
scroll to position [0, 0]
click at [659, 332] on div "Тема * Бесплатно направим 10-15 новых платных пациентов Рекомендуем использоват…" at bounding box center [668, 315] width 215 height 153
click at [659, 343] on input "text" at bounding box center [669, 342] width 202 height 13
click at [668, 346] on input "text" at bounding box center [669, 342] width 202 height 13
paste input "Готовы подключить к нашей системе привлечения пациентов"
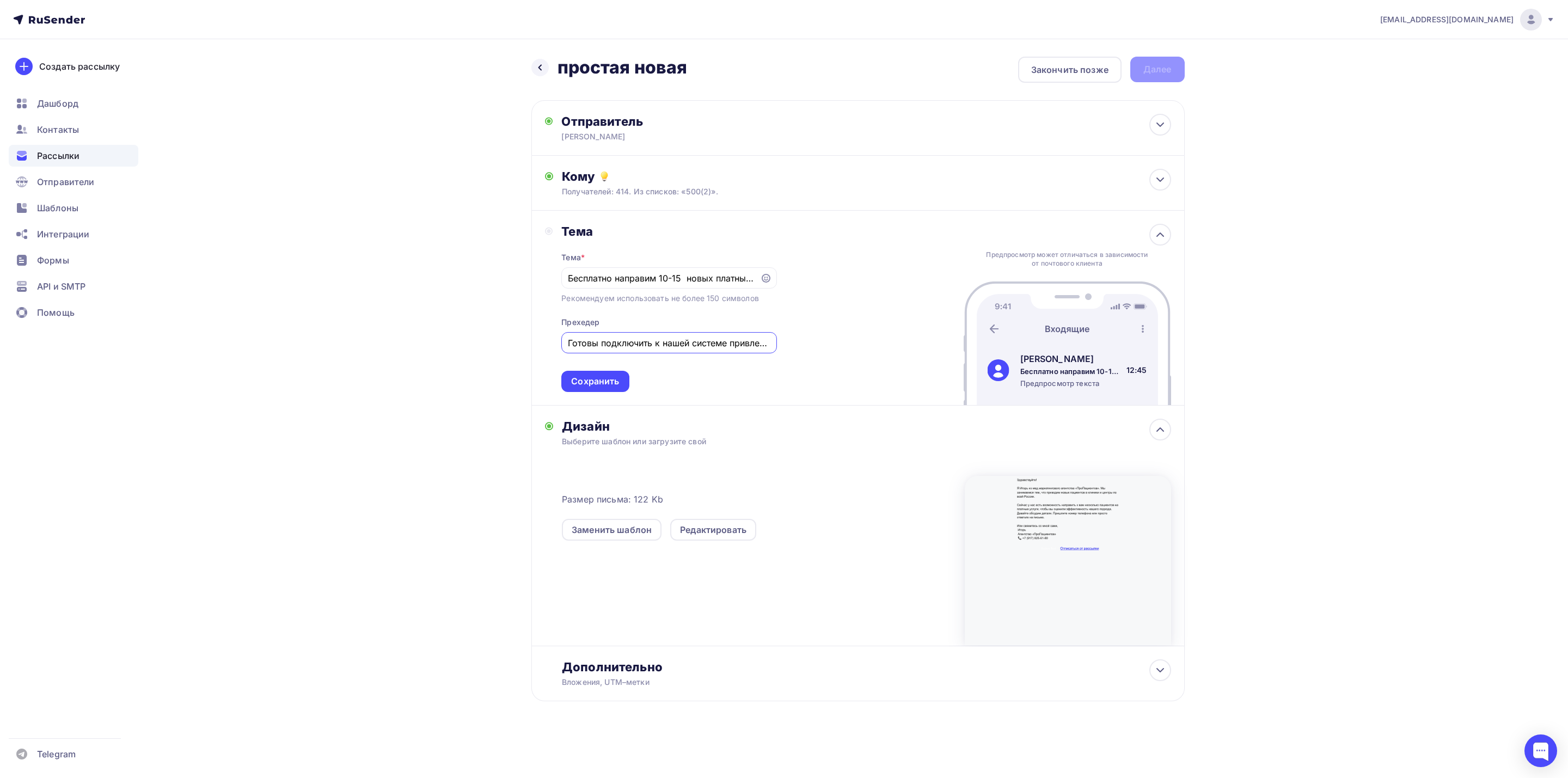
scroll to position [0, 62]
type input "Готовы подключить к нашей системе привлечения пациентов"
click at [614, 377] on div "Сохранить" at bounding box center [594, 381] width 48 height 13
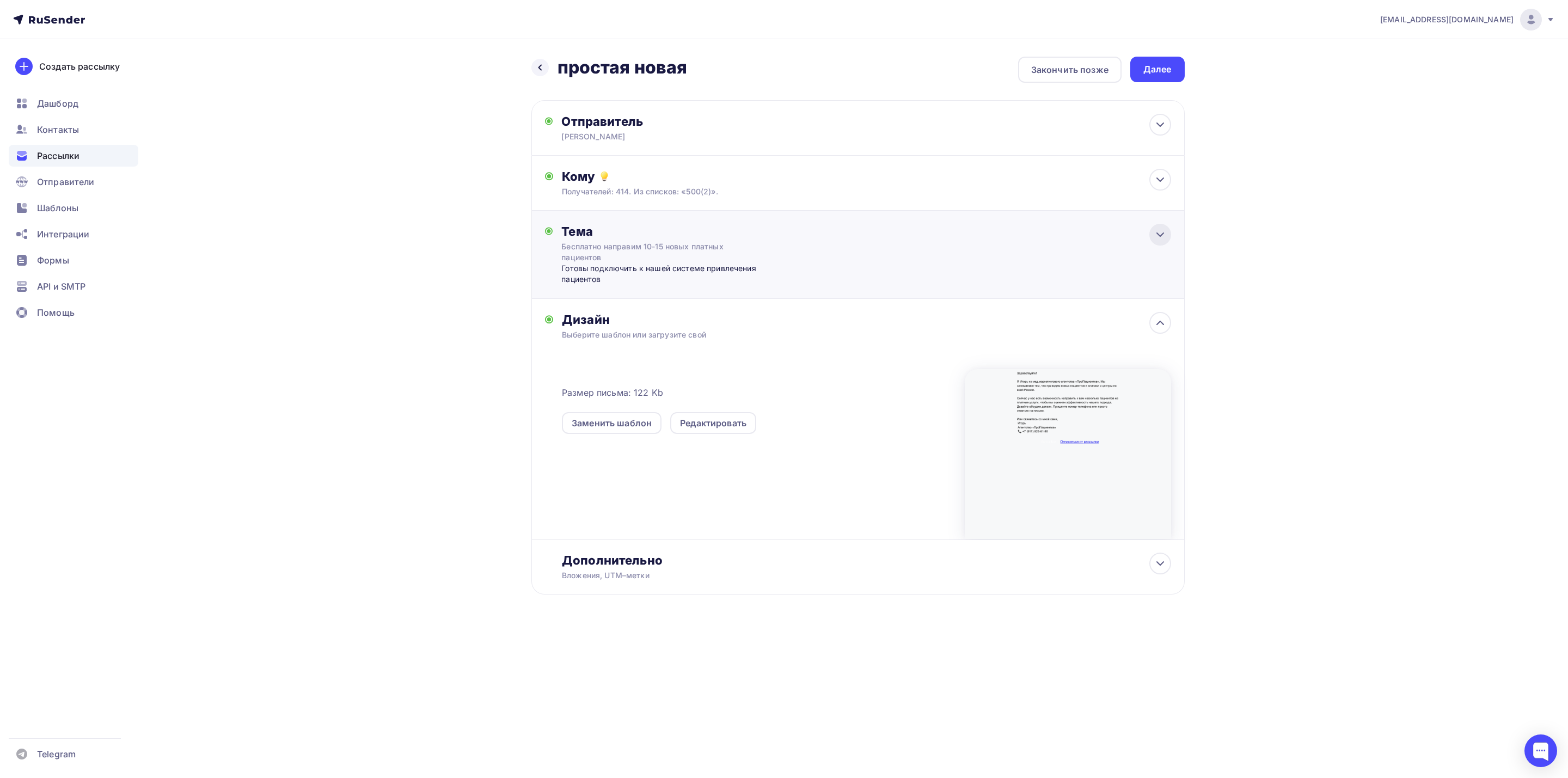
click at [1154, 231] on icon at bounding box center [1159, 234] width 13 height 13
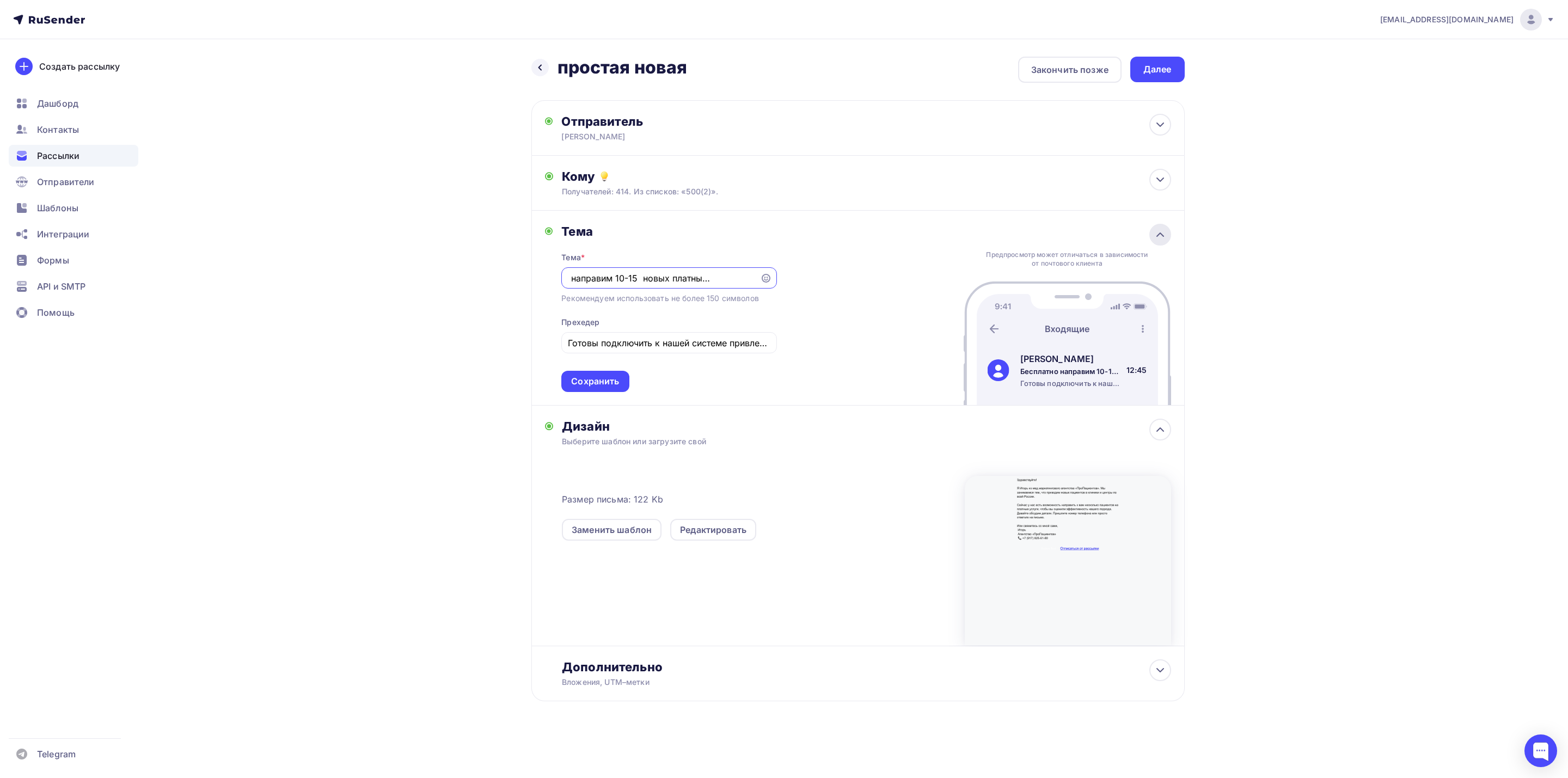
click at [1156, 239] on icon at bounding box center [1159, 234] width 13 height 13
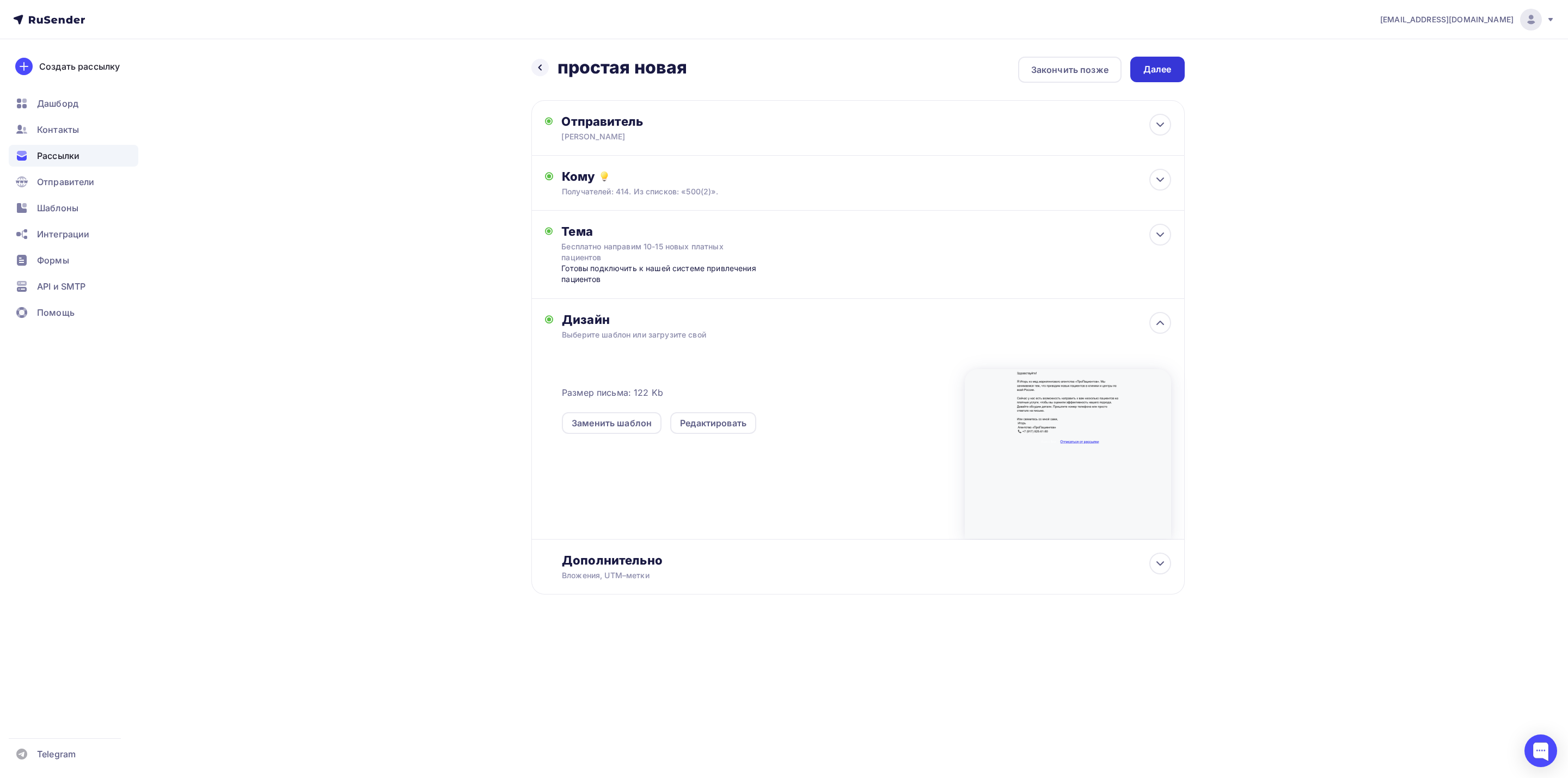
click at [1149, 69] on div "Далее" at bounding box center [1157, 69] width 28 height 13
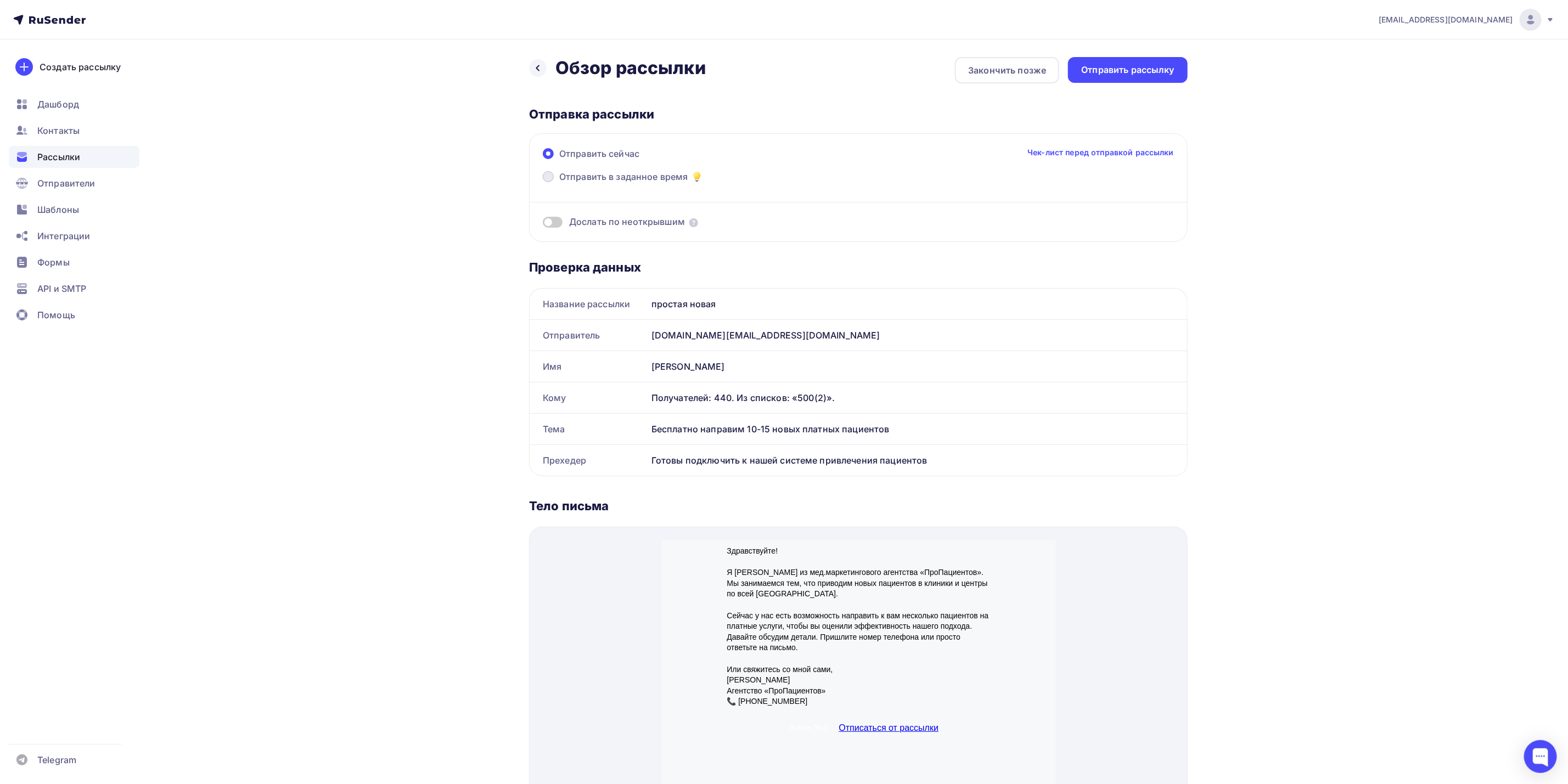
click at [642, 174] on span "Отправить в заданное время" at bounding box center [624, 176] width 129 height 13
click at [559, 183] on input "Отправить в заданное время" at bounding box center [559, 183] width 0 height 0
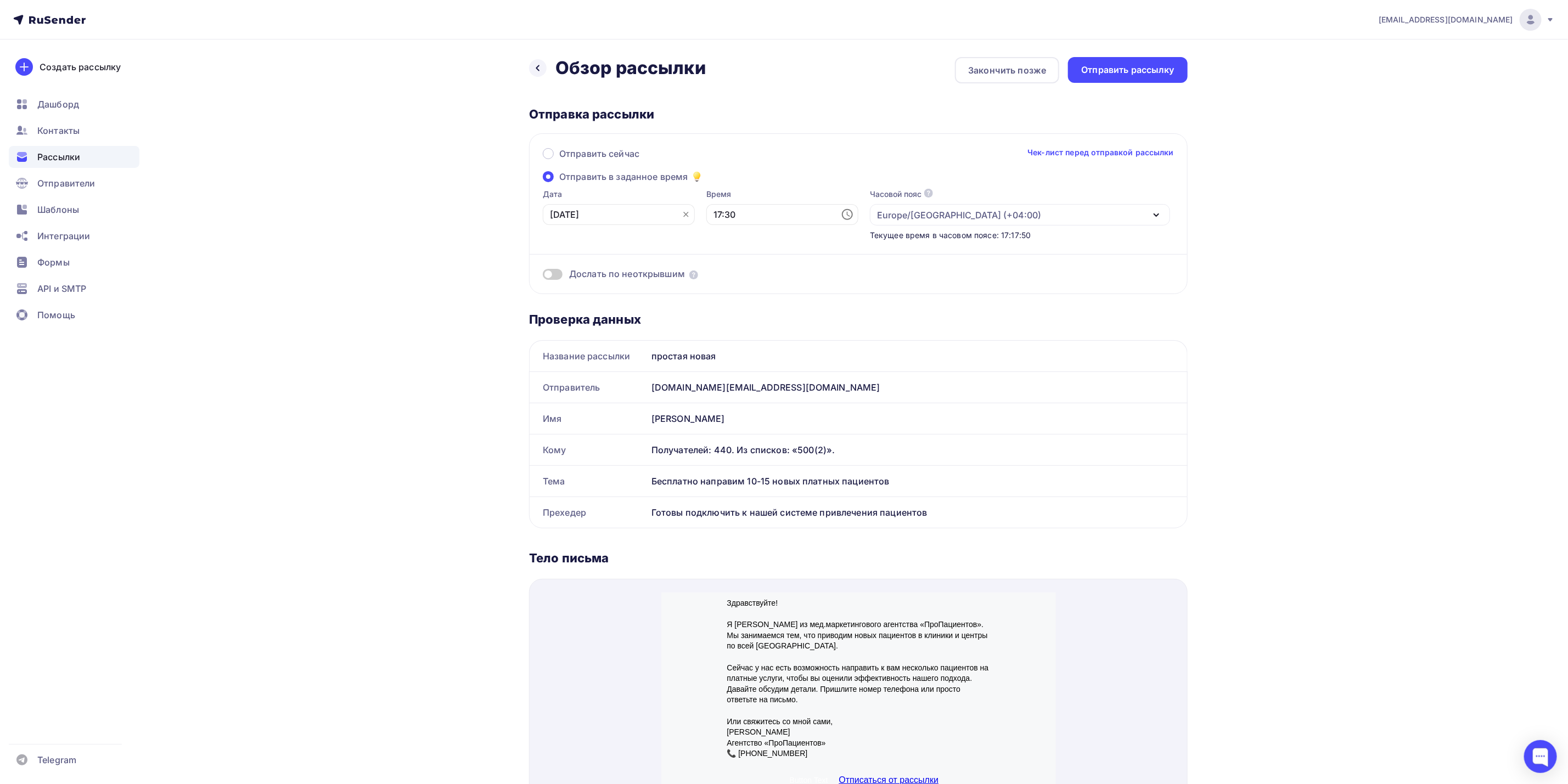
click at [682, 213] on icon at bounding box center [685, 214] width 9 height 9
click at [678, 218] on icon at bounding box center [683, 214] width 13 height 13
click at [634, 275] on div "3" at bounding box center [630, 273] width 18 height 10
type input "[DATE]"
click at [787, 213] on input "17:30" at bounding box center [782, 214] width 152 height 21
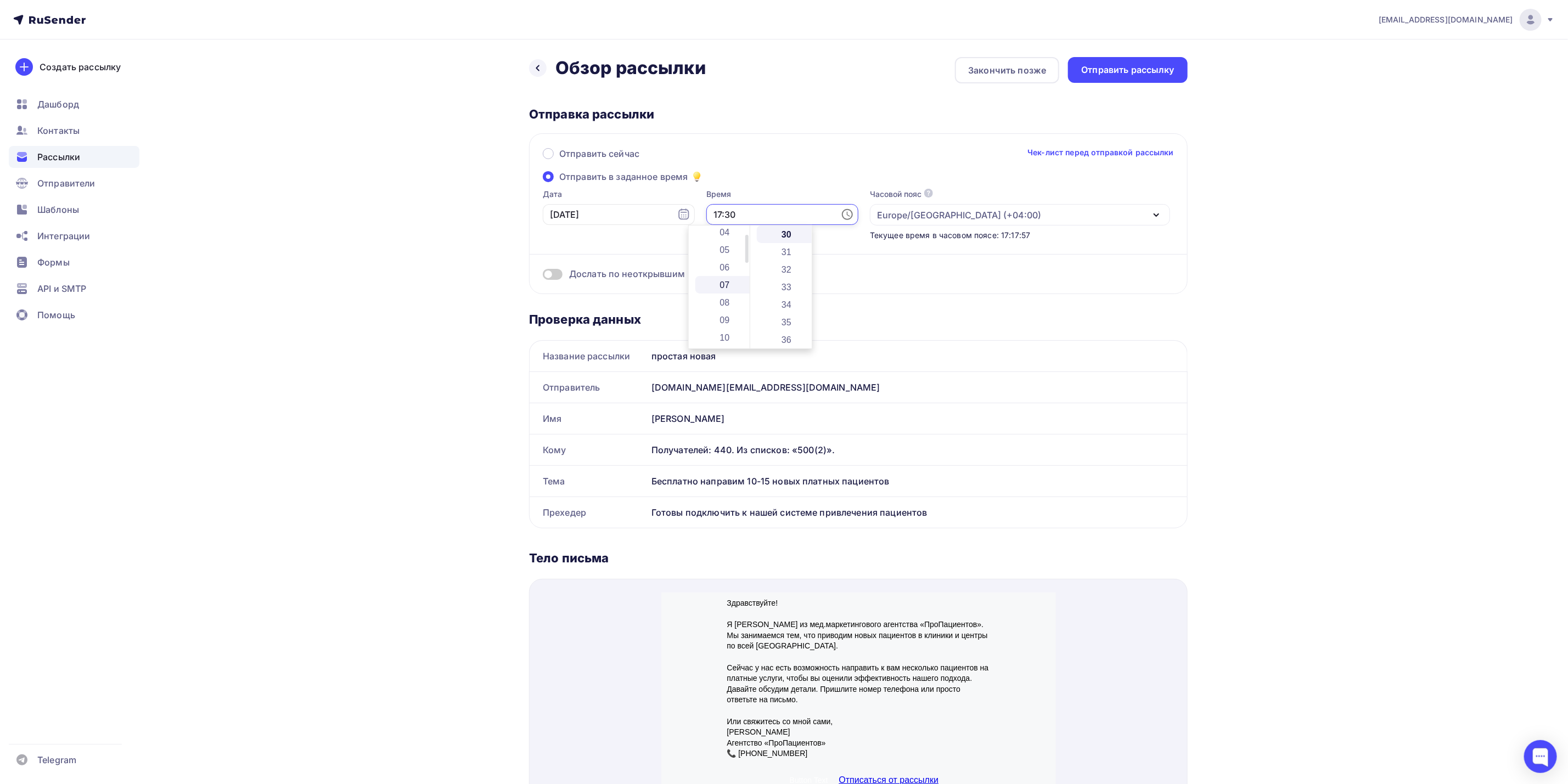
scroll to position [165, 0]
click at [724, 265] on li "11" at bounding box center [726, 263] width 61 height 18
click at [789, 290] on li "05" at bounding box center [787, 289] width 61 height 18
type input "11:05"
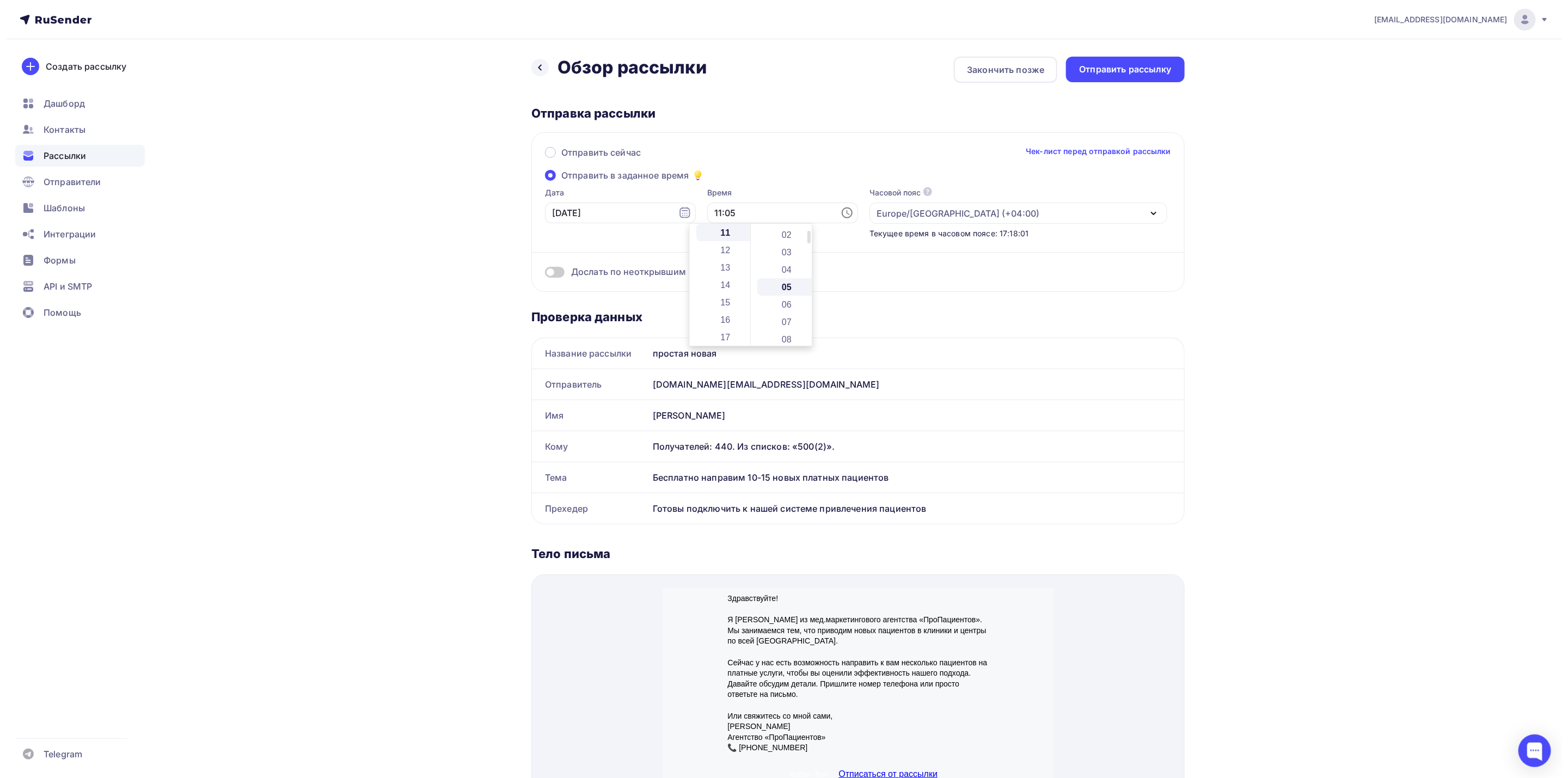
scroll to position [88, 0]
click at [769, 166] on div "Отправить сейчас Чек-лист перед отправкой рассылки" at bounding box center [852, 158] width 626 height 23
click at [1127, 70] on div "Отправить рассылку" at bounding box center [1119, 69] width 92 height 13
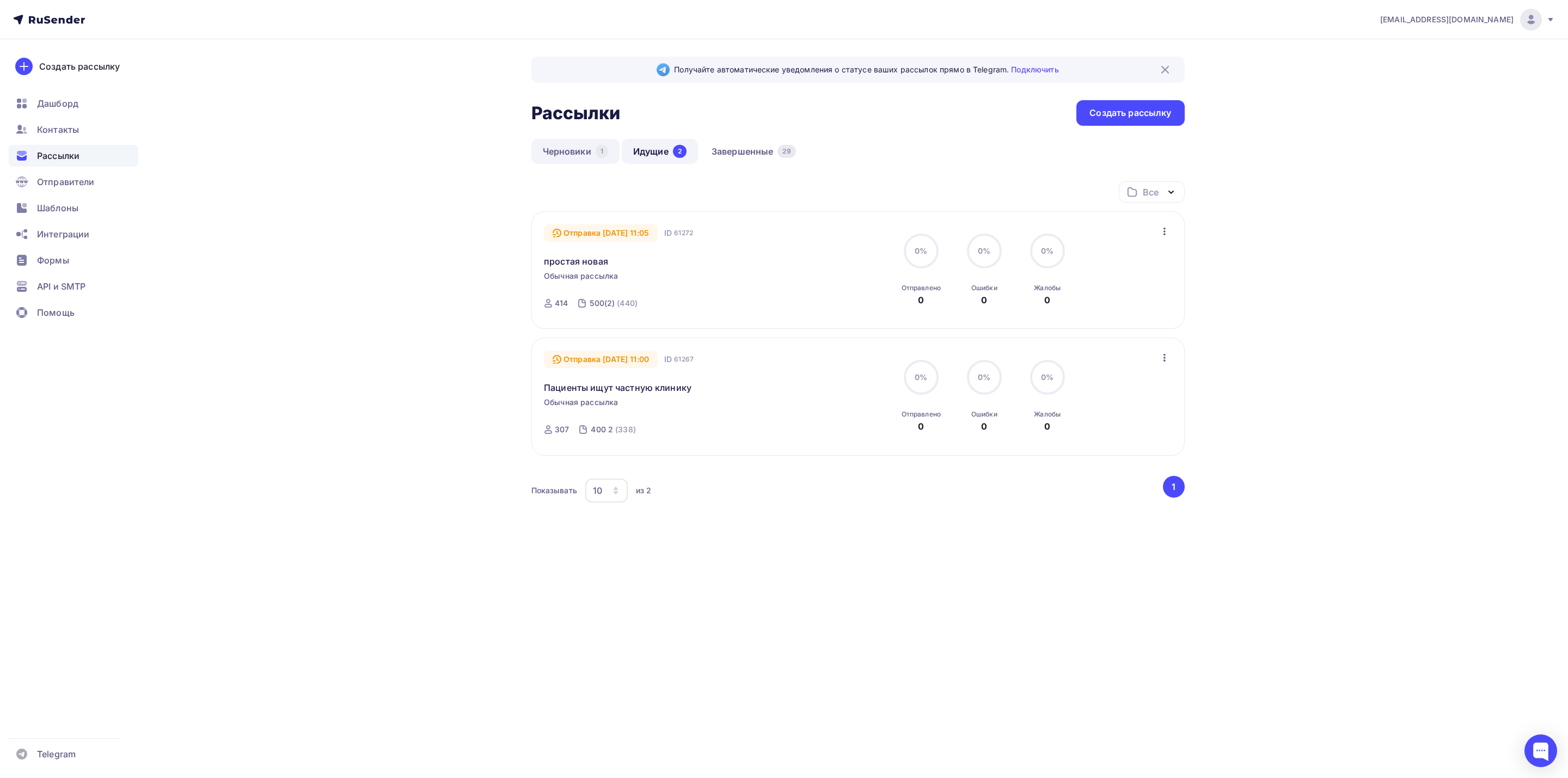
click at [578, 154] on link "Черновики 1" at bounding box center [575, 152] width 89 height 25
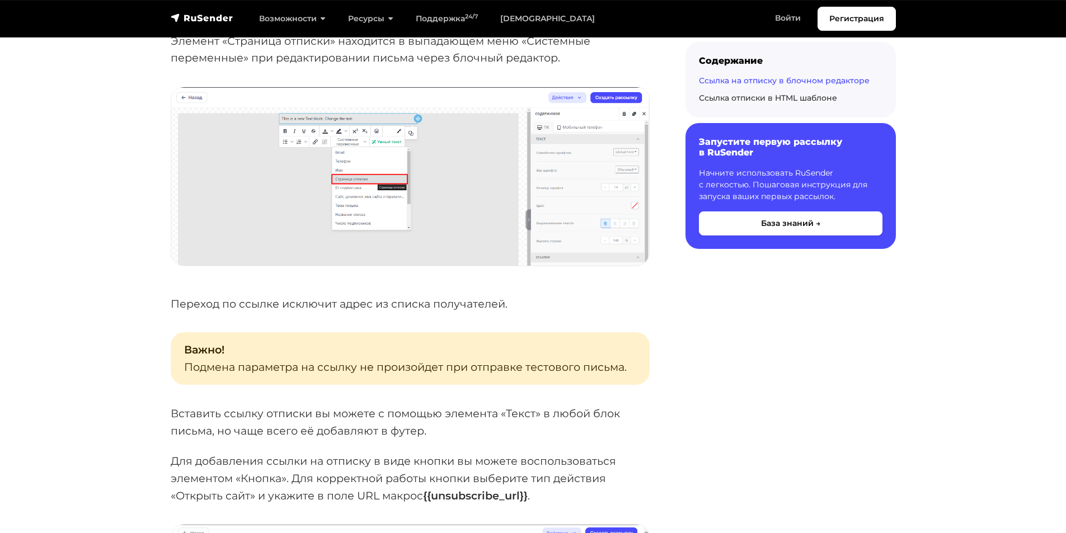
scroll to position [1064, 0]
